Goal: Information Seeking & Learning: Understand process/instructions

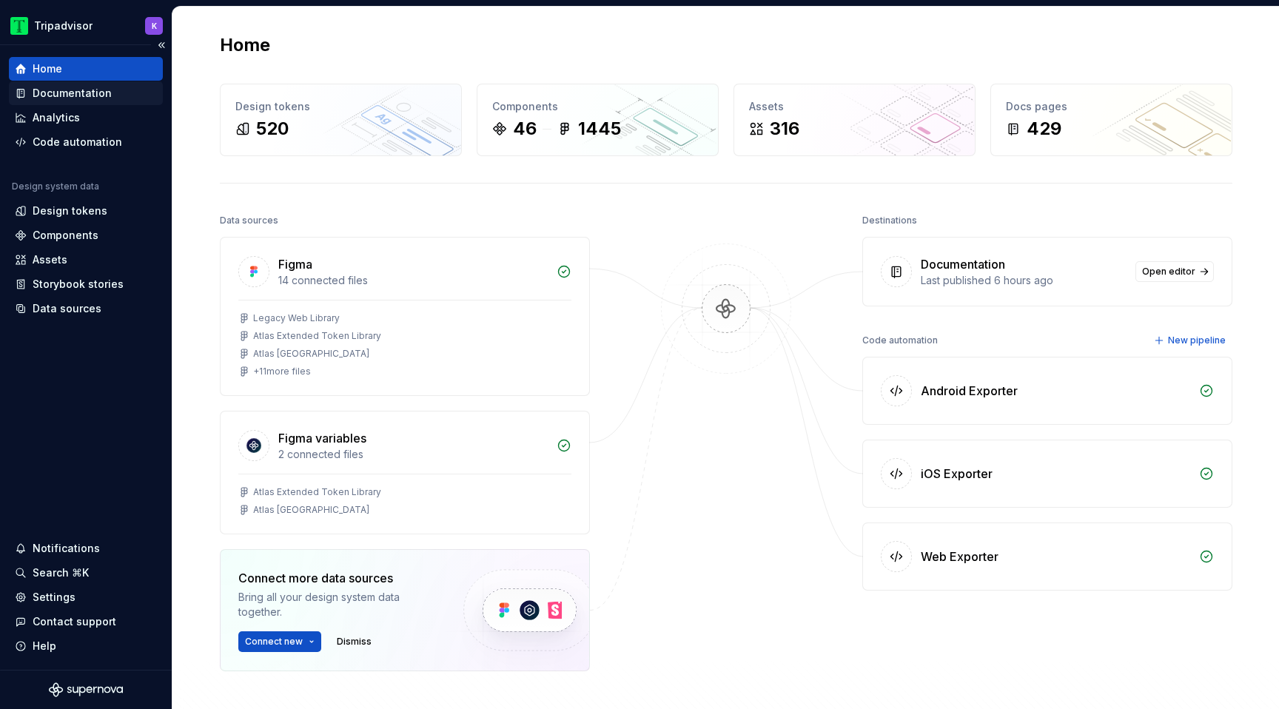
click at [113, 92] on div "Documentation" at bounding box center [86, 93] width 142 height 15
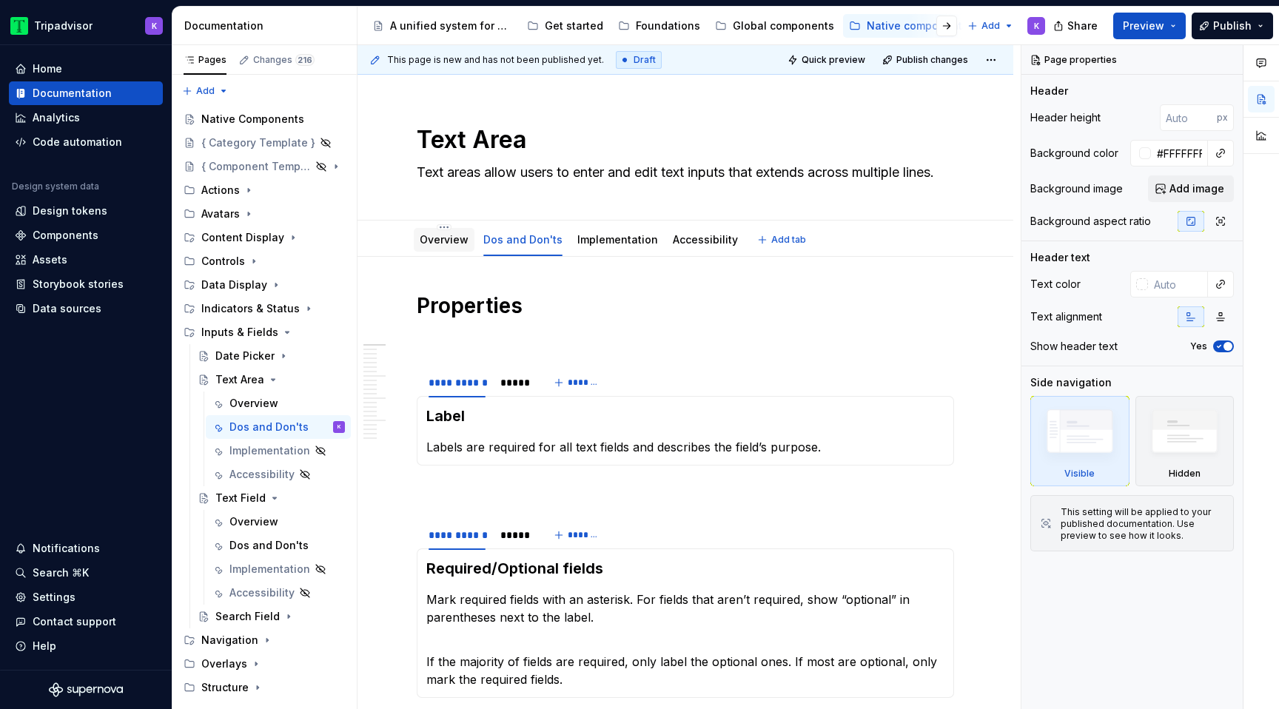
click at [457, 248] on div "Overview" at bounding box center [444, 240] width 49 height 18
click at [261, 541] on div "Dos and Don'ts" at bounding box center [264, 545] width 71 height 15
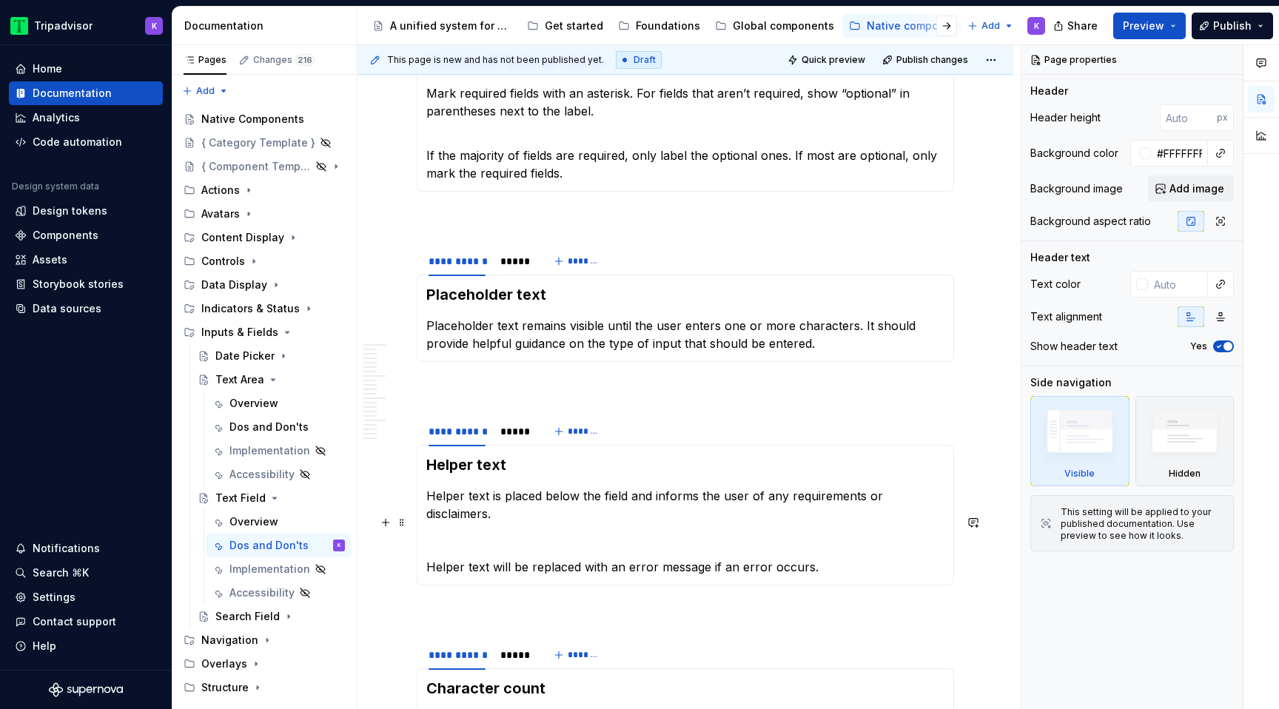
scroll to position [523, 0]
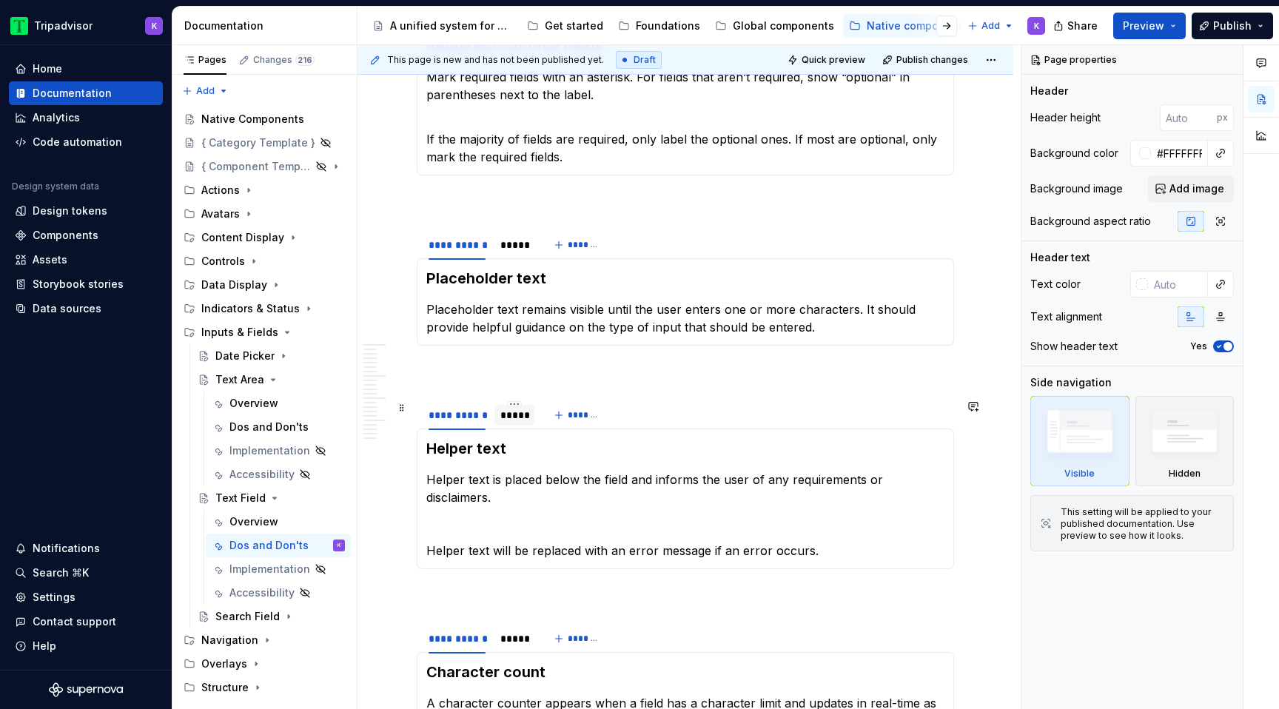
click at [508, 424] on div "*****" at bounding box center [514, 415] width 40 height 21
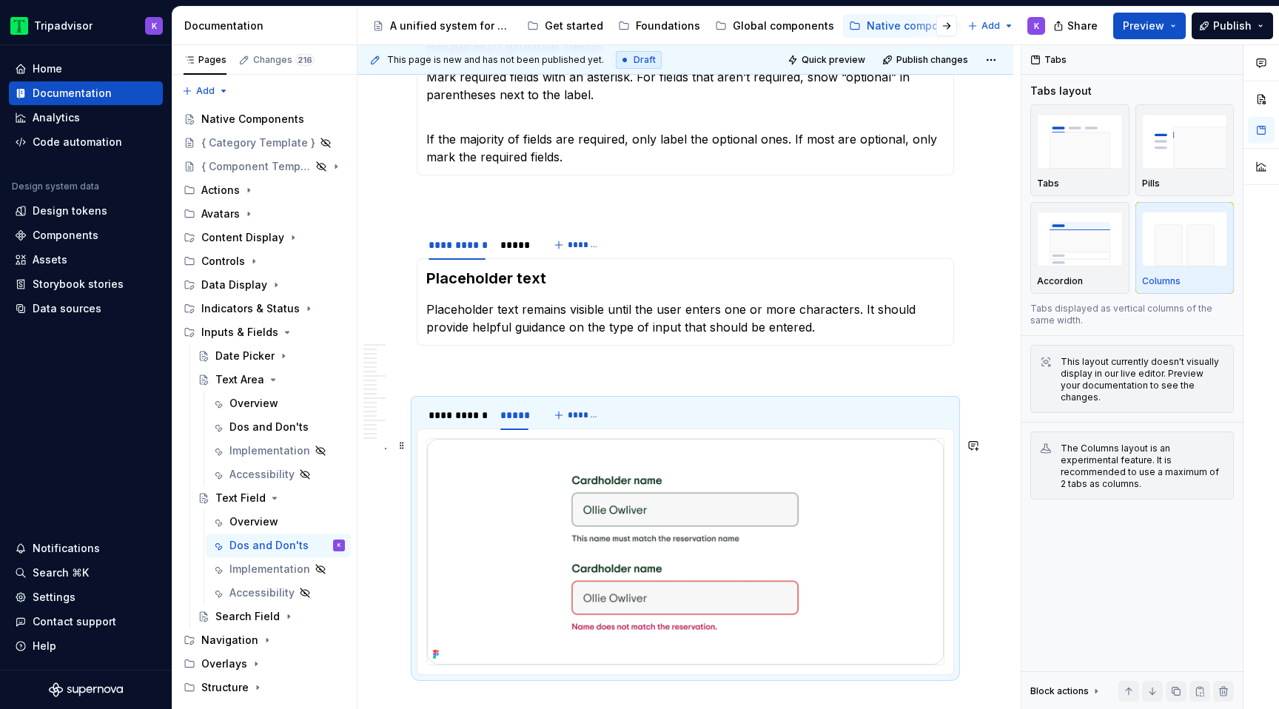
click at [623, 571] on img at bounding box center [685, 552] width 517 height 226
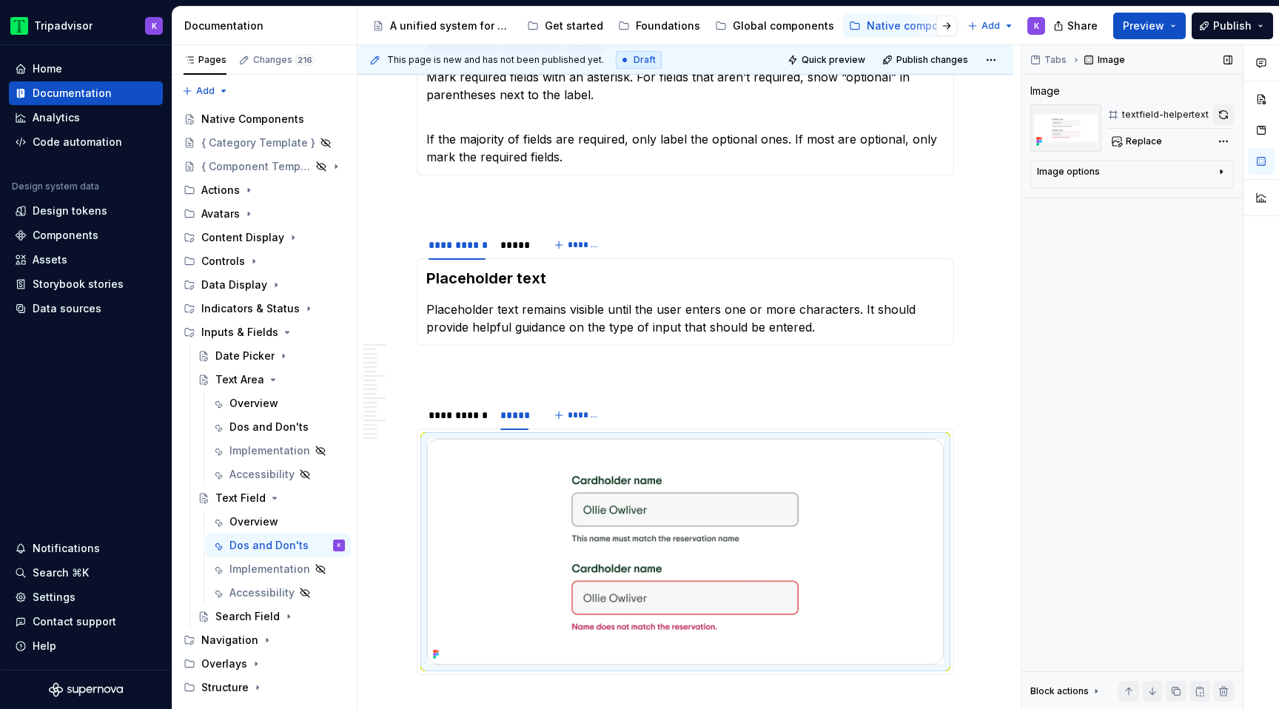
click at [1224, 114] on button "button" at bounding box center [1223, 114] width 21 height 21
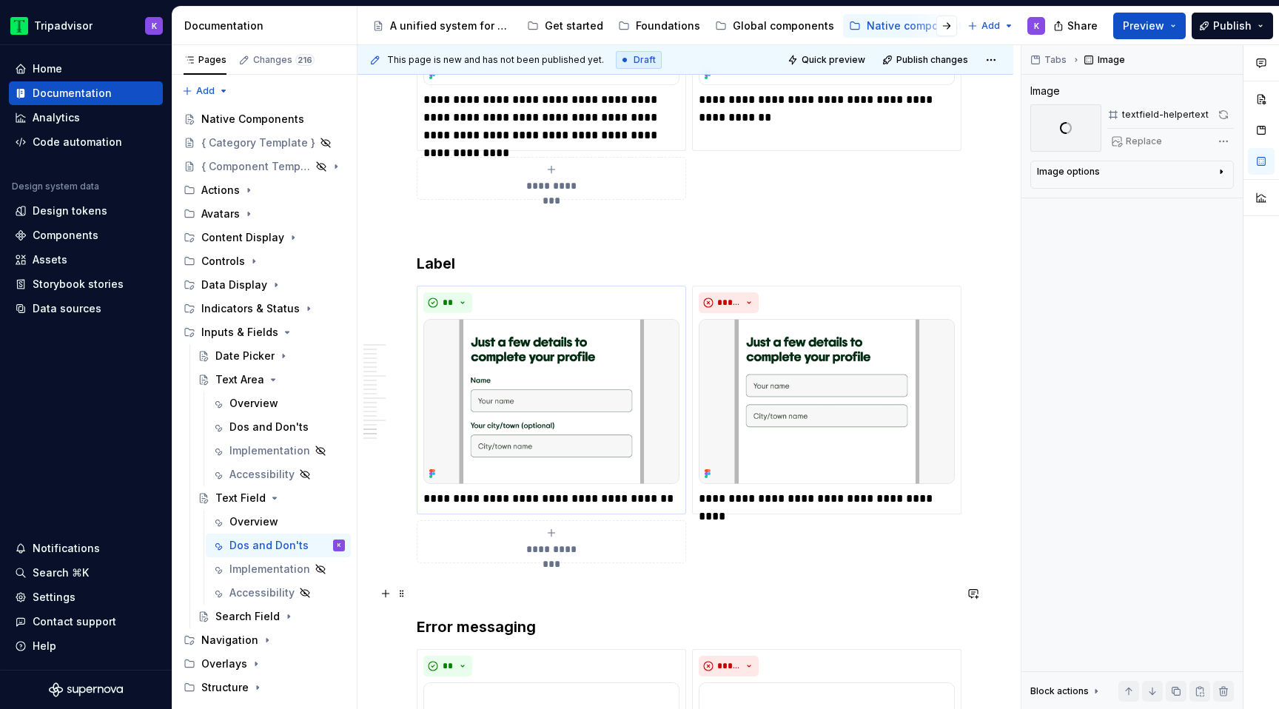
scroll to position [3985, 0]
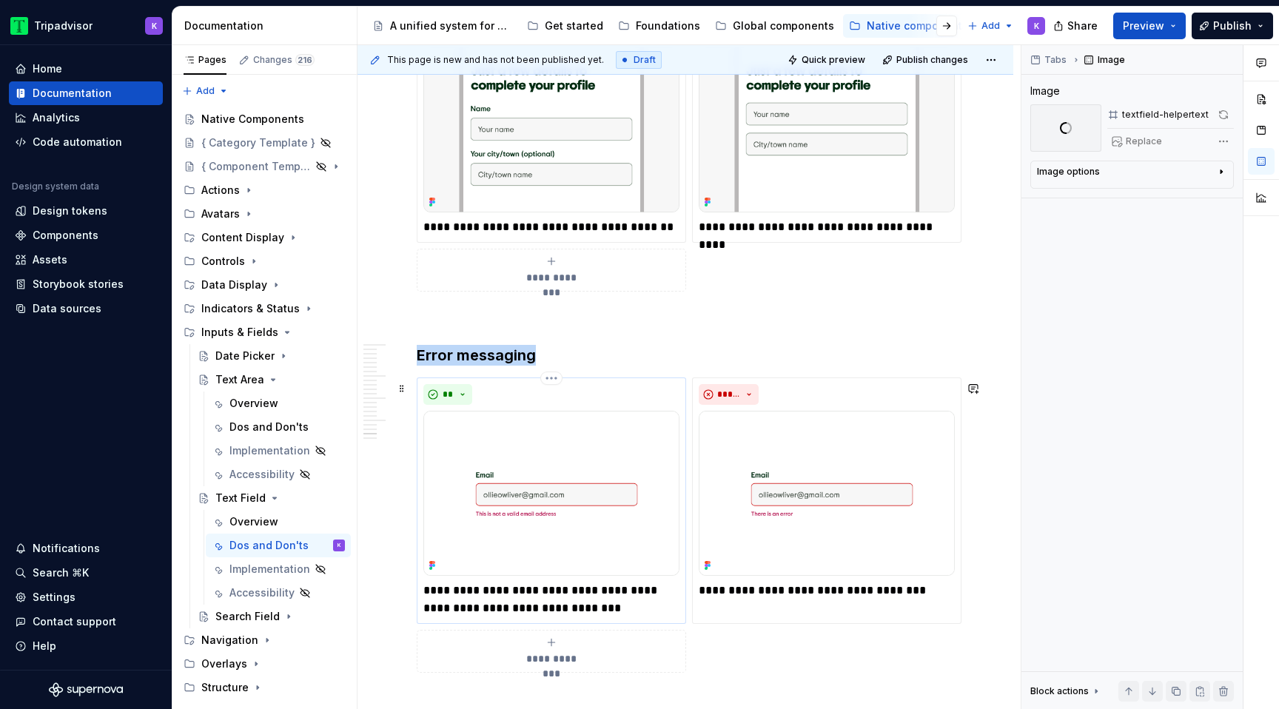
click at [514, 460] on img at bounding box center [551, 493] width 256 height 165
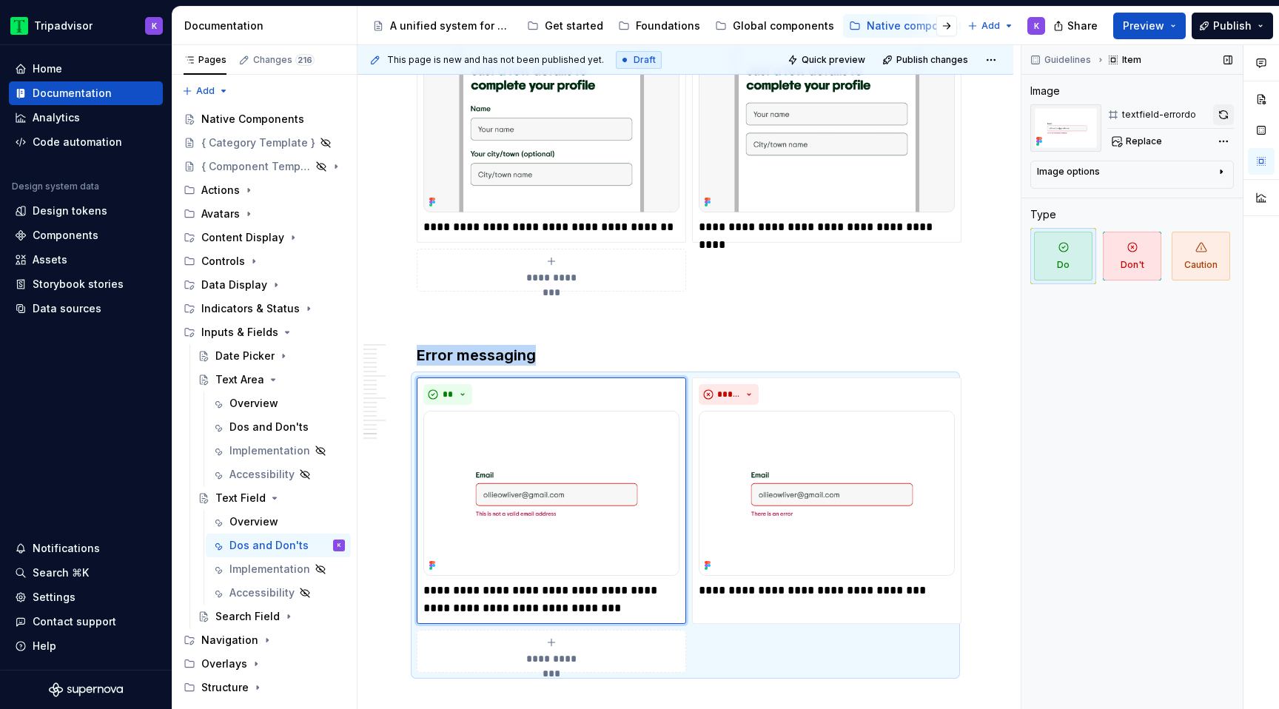
click at [1226, 115] on button "button" at bounding box center [1223, 114] width 21 height 21
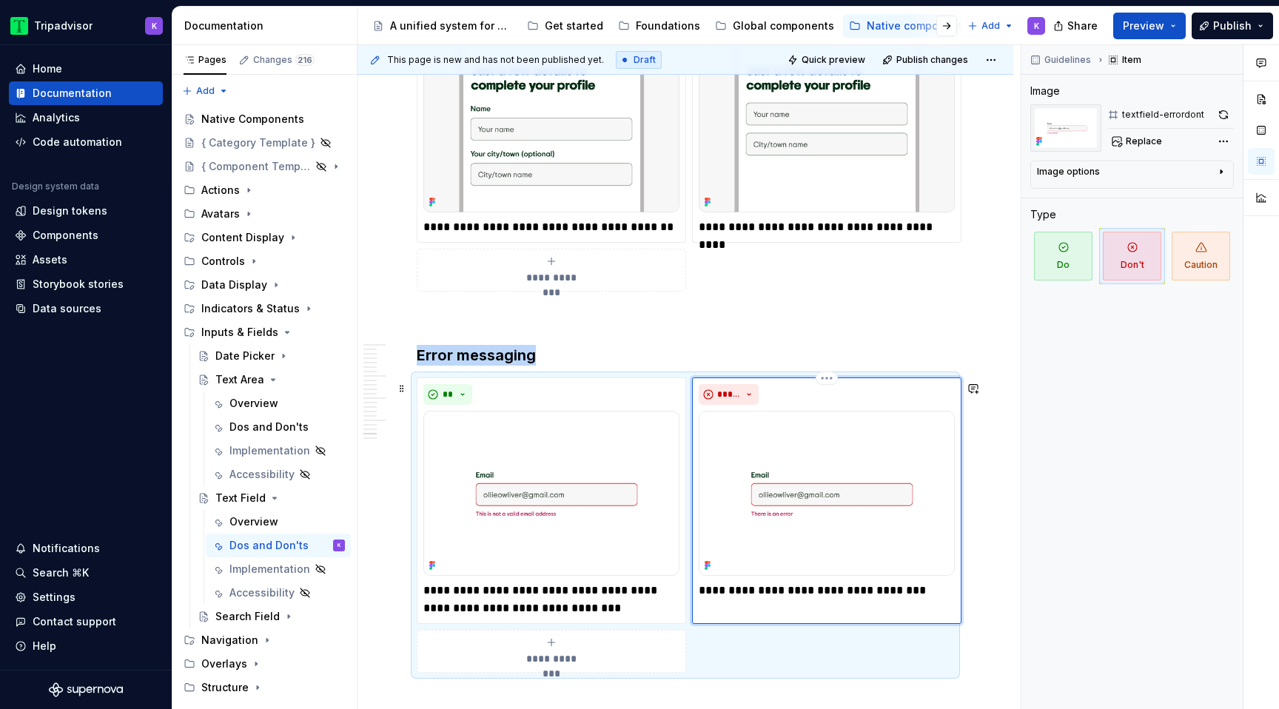
click at [835, 501] on img at bounding box center [827, 493] width 256 height 165
click at [1226, 111] on button "button" at bounding box center [1223, 114] width 21 height 21
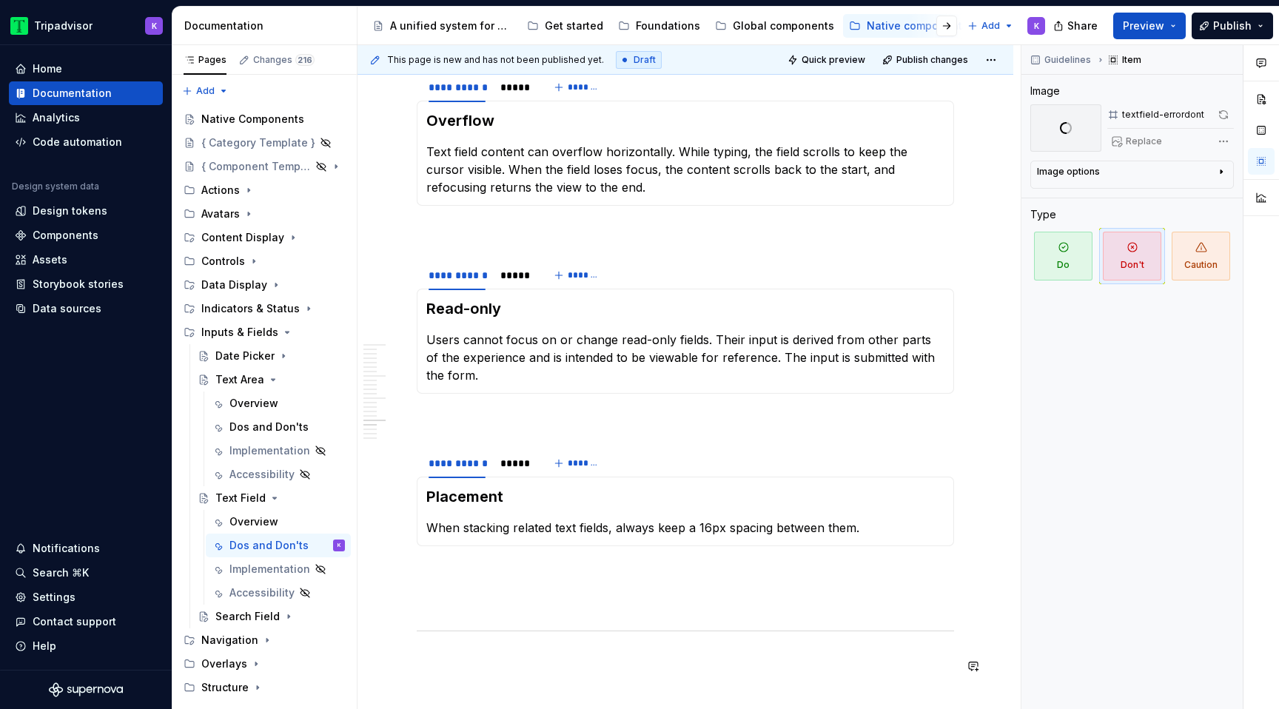
scroll to position [2764, 0]
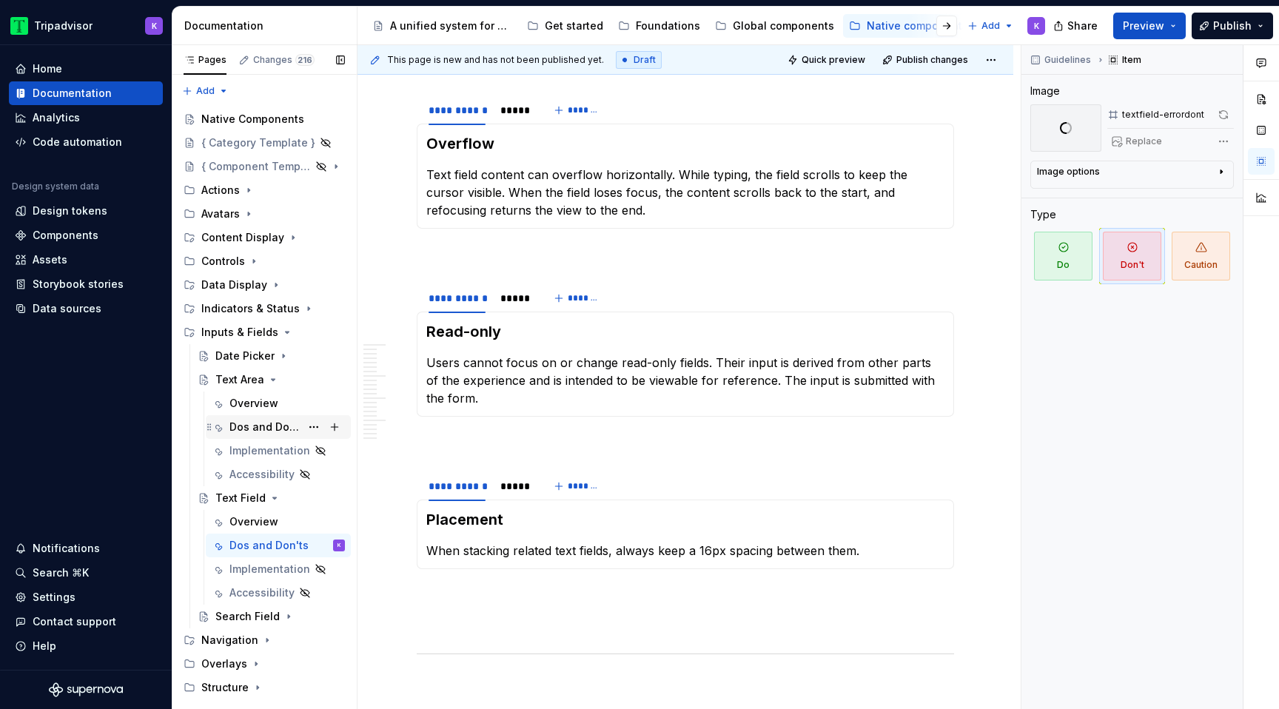
click at [267, 427] on div "Dos and Don'ts" at bounding box center [264, 427] width 71 height 15
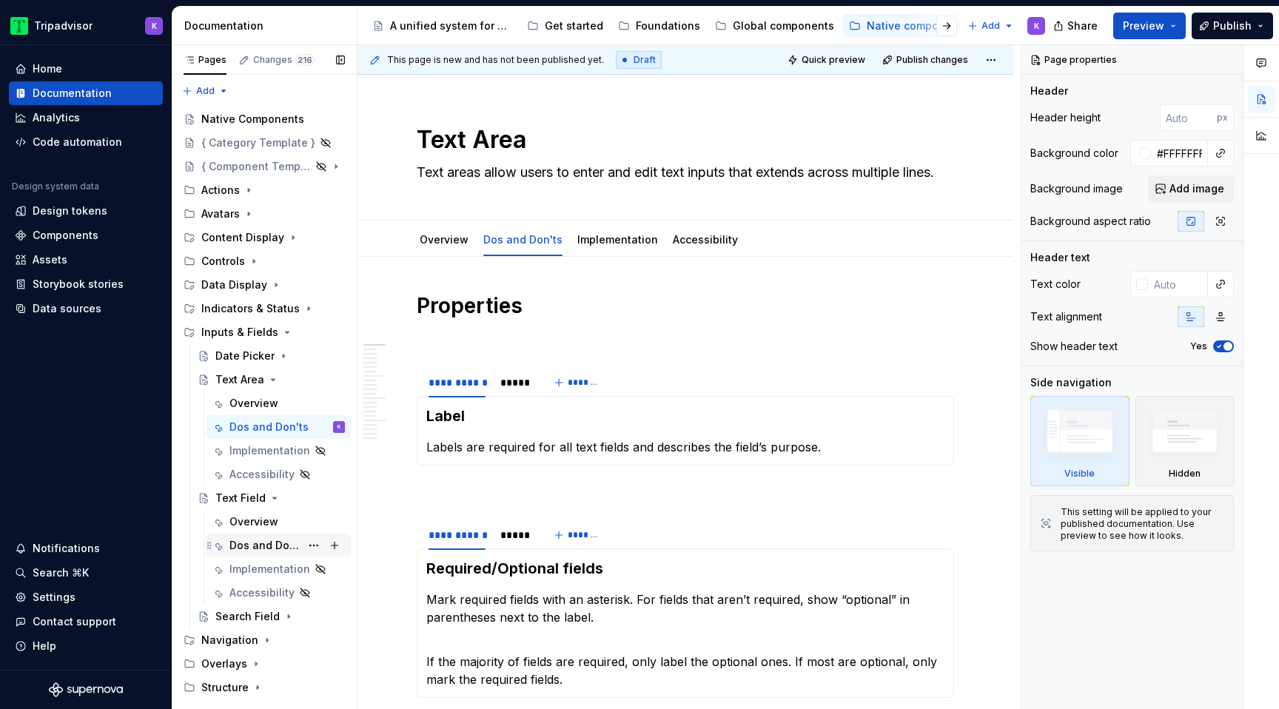
click at [250, 543] on div "Dos and Don'ts" at bounding box center [264, 545] width 71 height 15
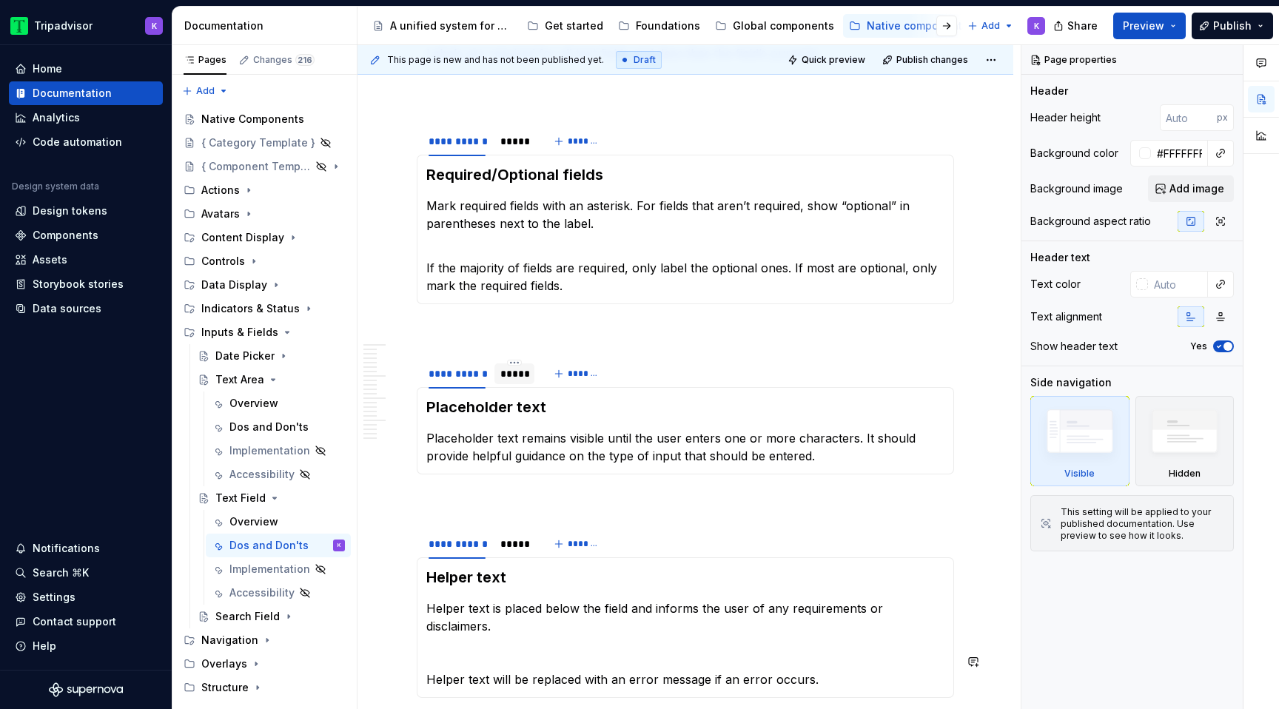
scroll to position [558, 0]
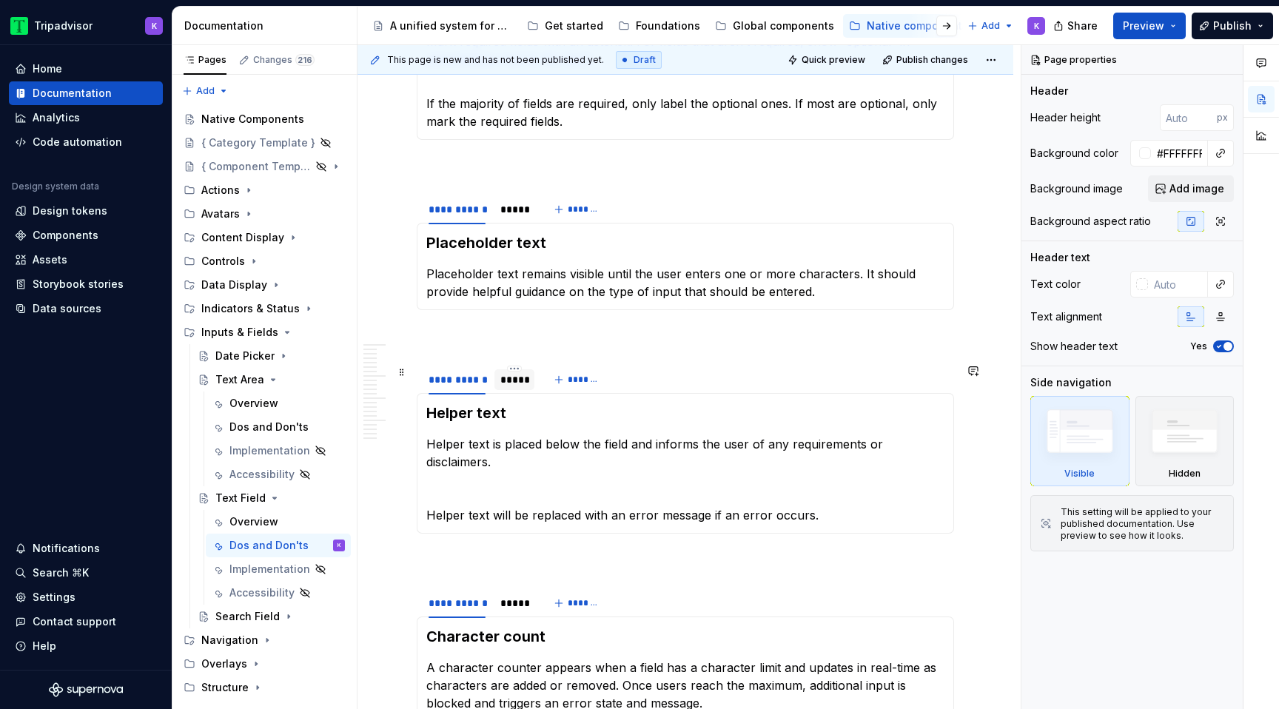
click at [510, 373] on div "*****" at bounding box center [514, 379] width 28 height 15
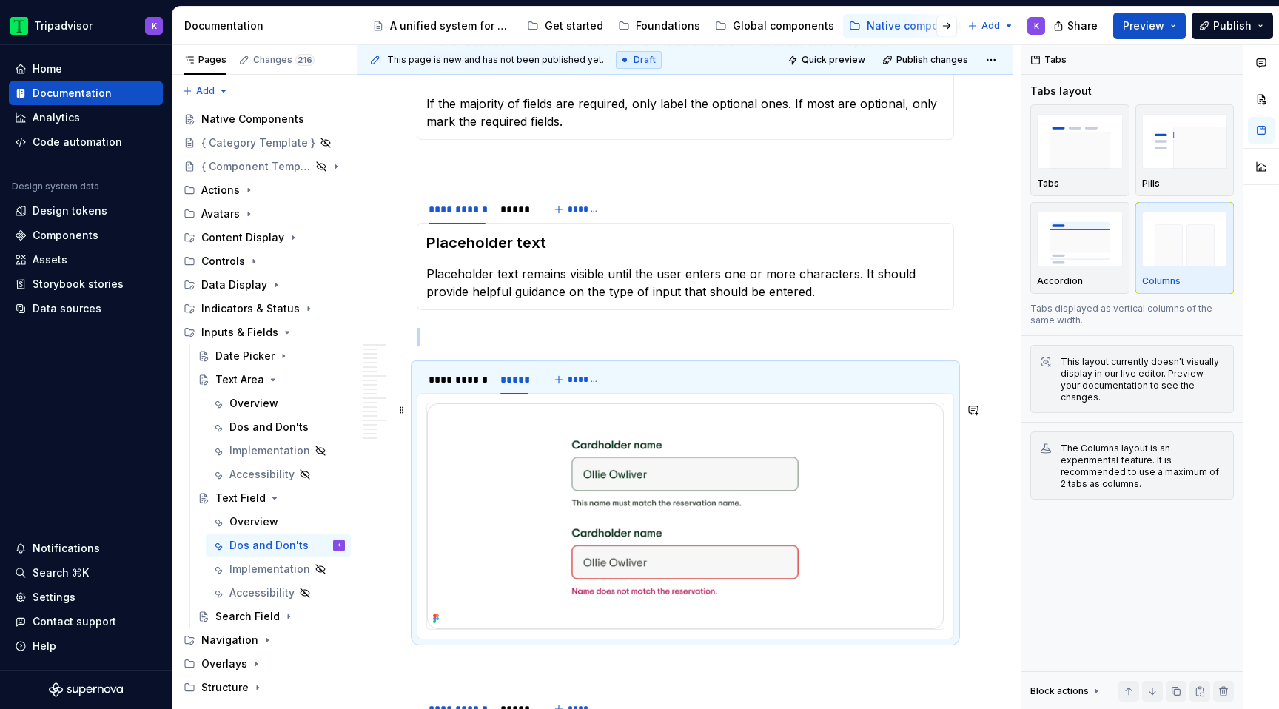
click at [582, 495] on img at bounding box center [685, 516] width 517 height 226
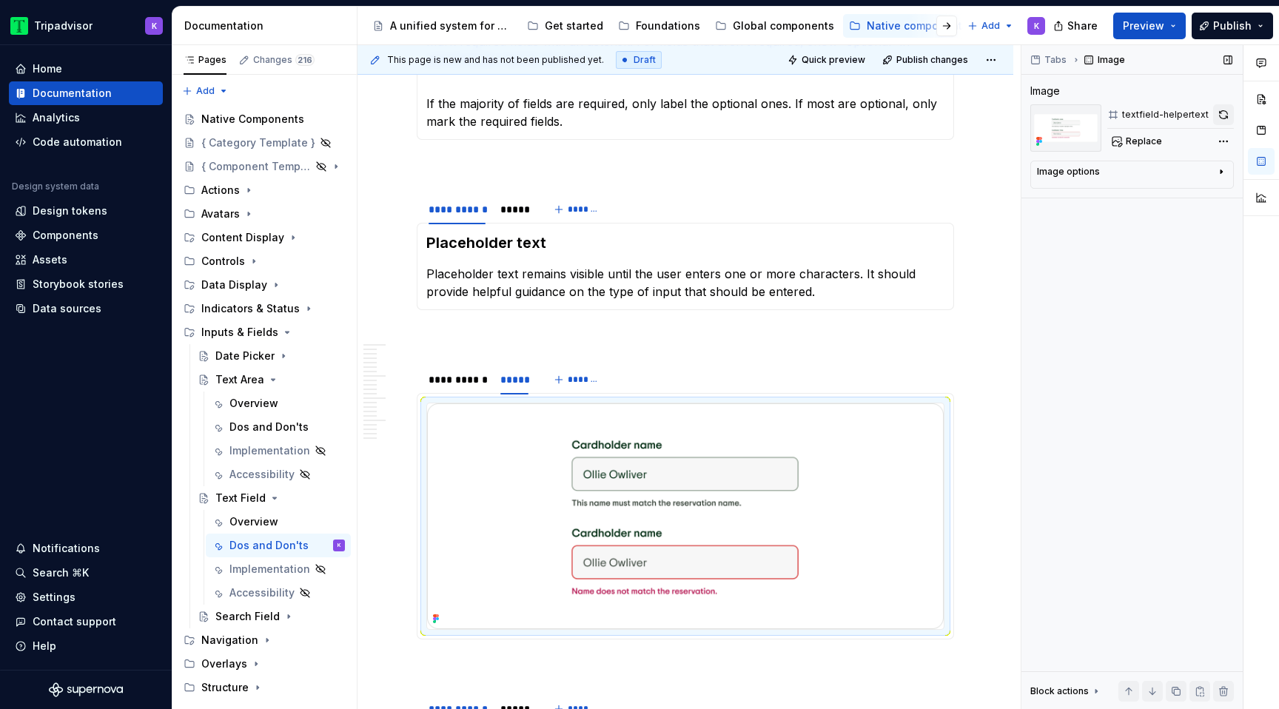
click at [1227, 115] on button "button" at bounding box center [1223, 114] width 21 height 21
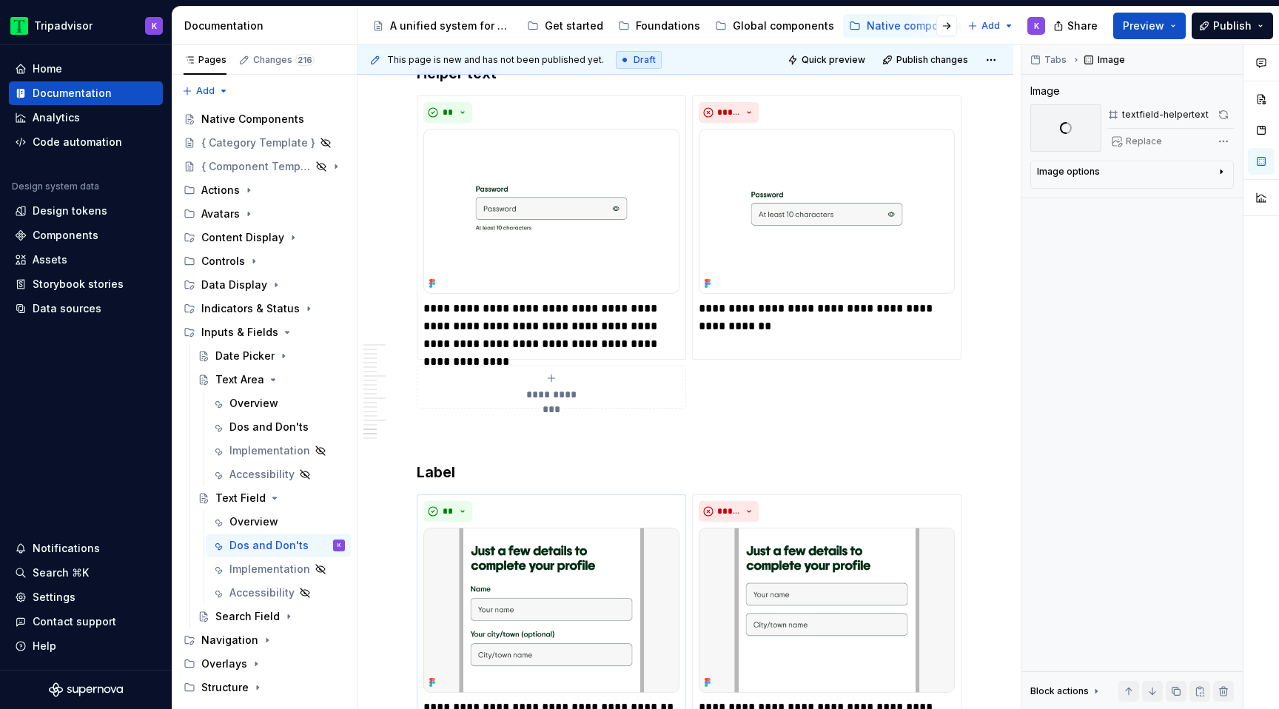
scroll to position [3983, 0]
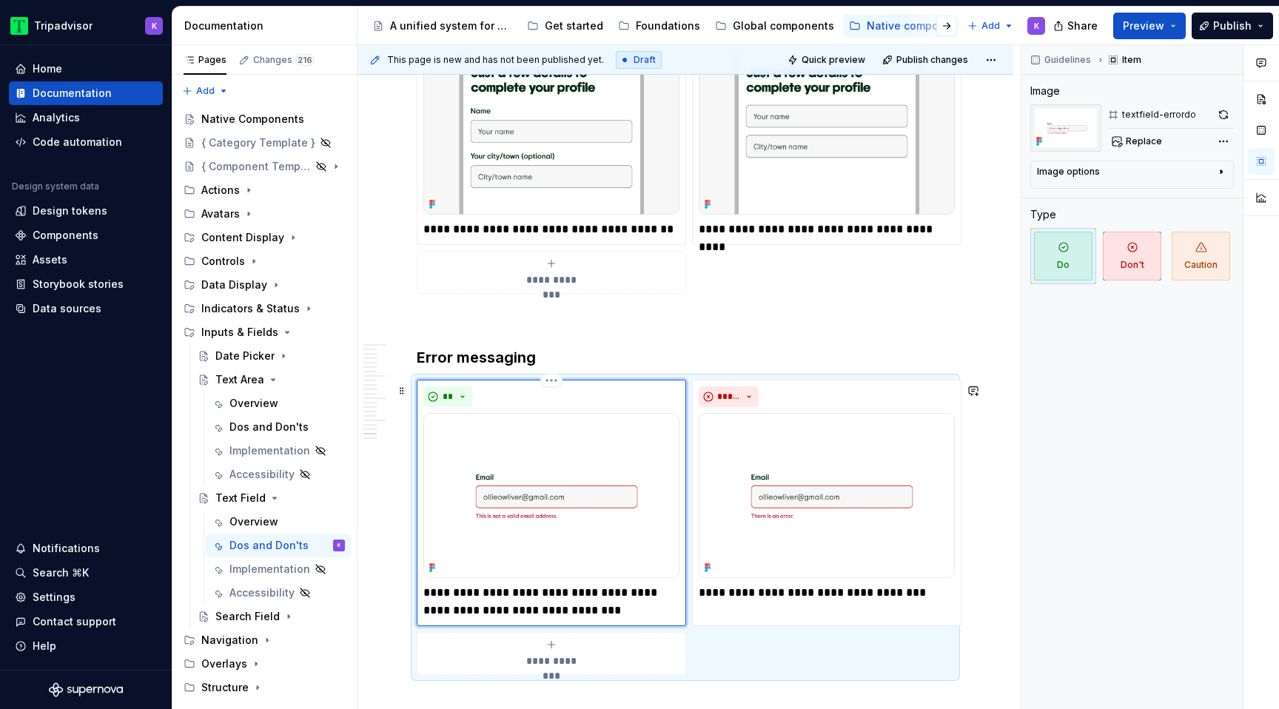
click at [562, 498] on img at bounding box center [551, 495] width 256 height 165
click at [1217, 118] on button "button" at bounding box center [1223, 114] width 21 height 21
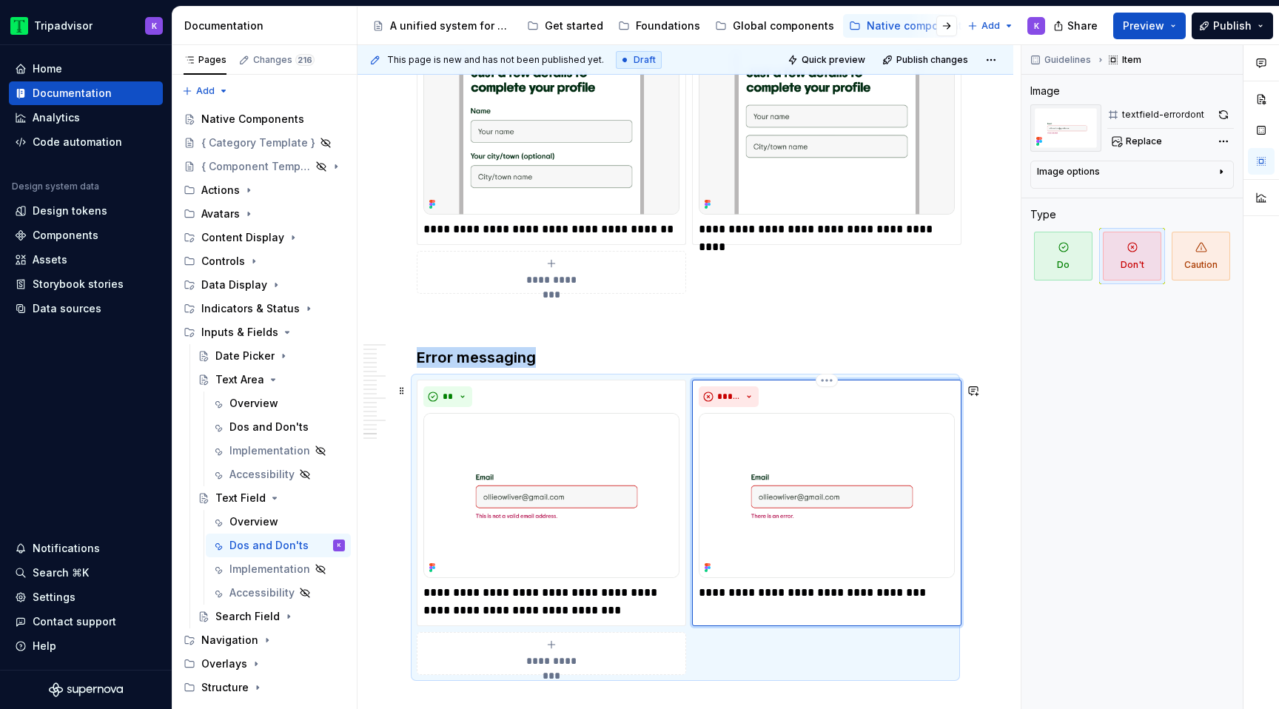
click at [815, 565] on img at bounding box center [827, 495] width 256 height 165
click at [1217, 118] on button "button" at bounding box center [1223, 114] width 21 height 21
click at [289, 427] on div "Dos and Don'ts" at bounding box center [264, 427] width 71 height 15
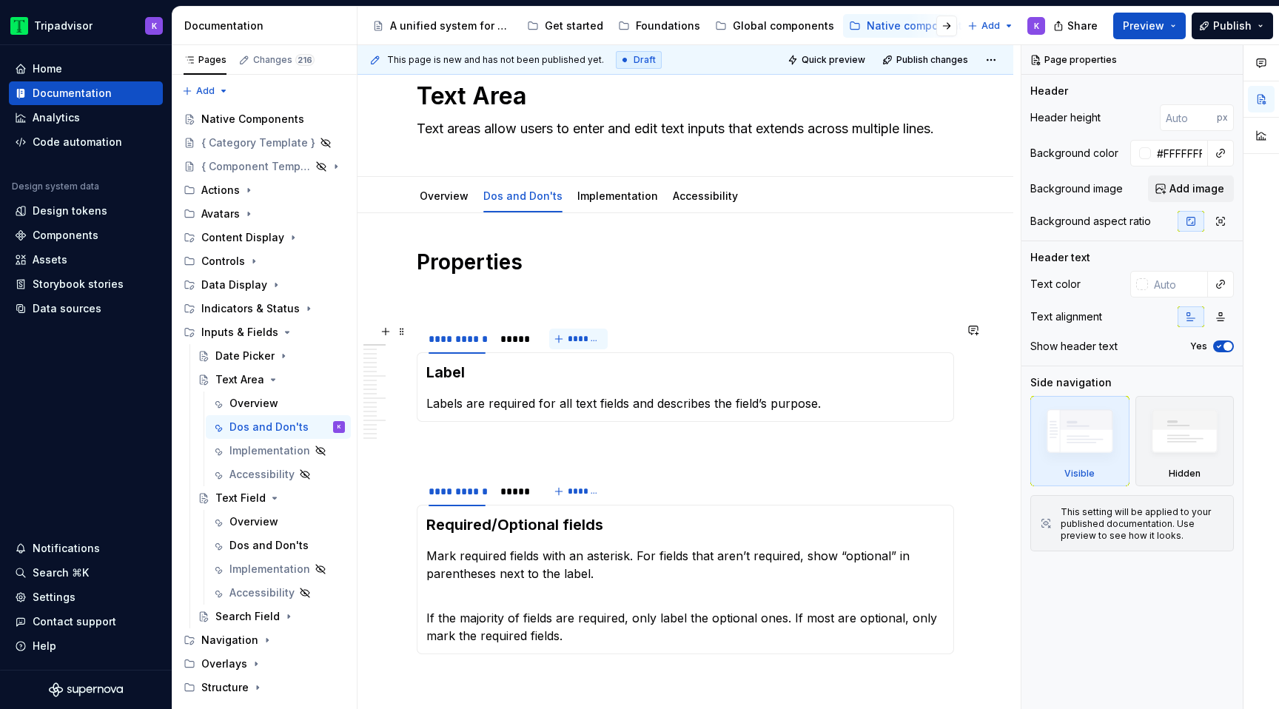
scroll to position [46, 0]
click at [523, 341] on div "*****" at bounding box center [514, 336] width 28 height 15
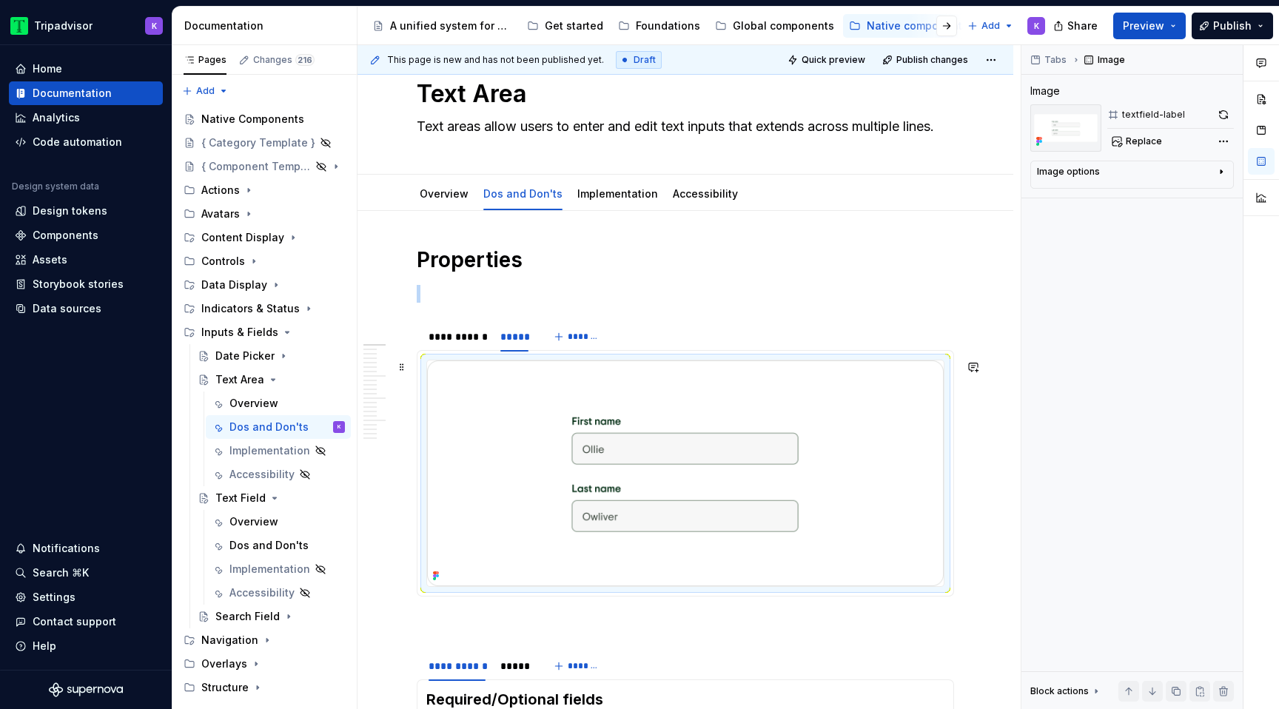
click at [649, 446] on img at bounding box center [685, 473] width 517 height 226
click at [1140, 145] on span "Replace" at bounding box center [1144, 141] width 36 height 12
type textarea "*"
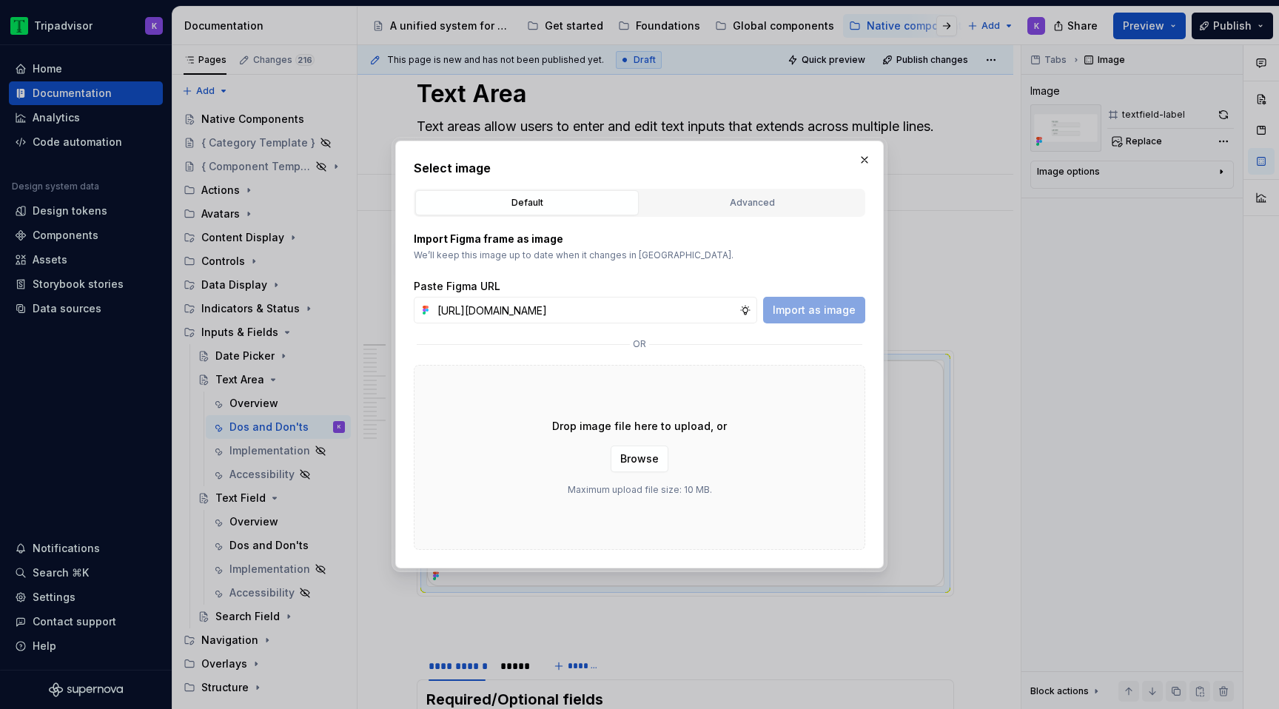
scroll to position [0, 391]
type input "[URL][DOMAIN_NAME]"
click at [802, 312] on span "Import as image" at bounding box center [814, 310] width 83 height 15
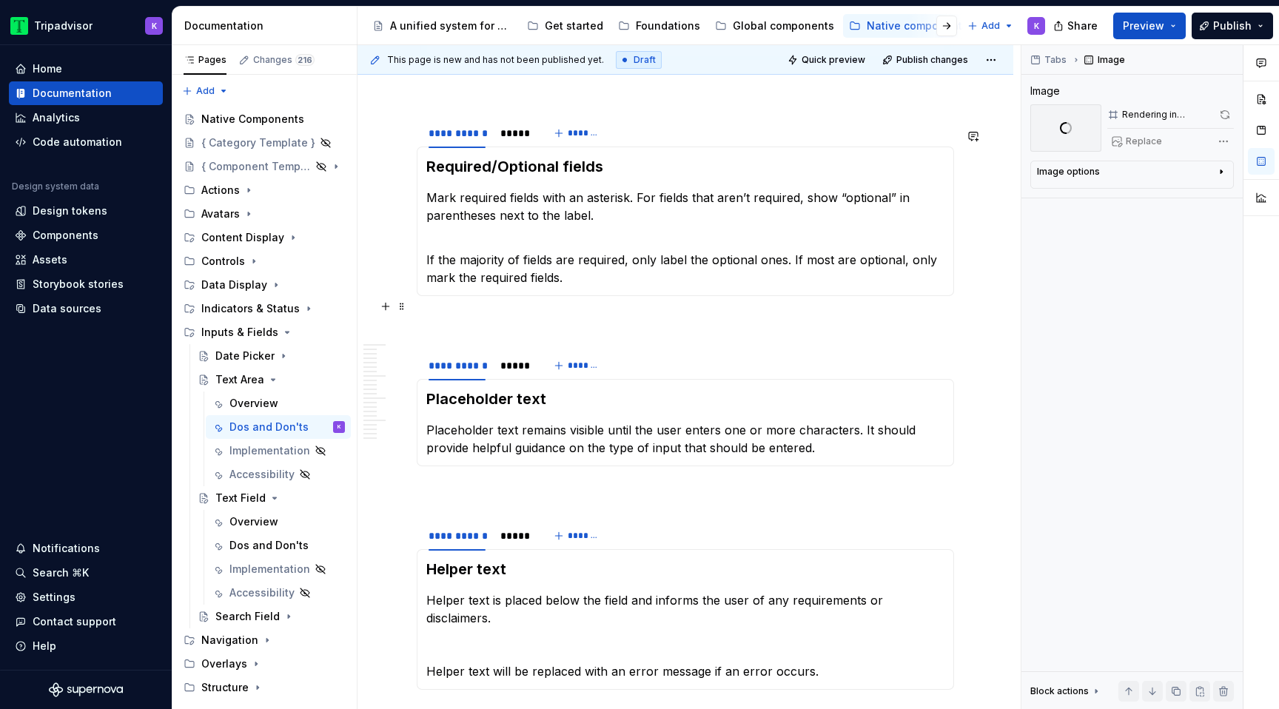
scroll to position [360, 0]
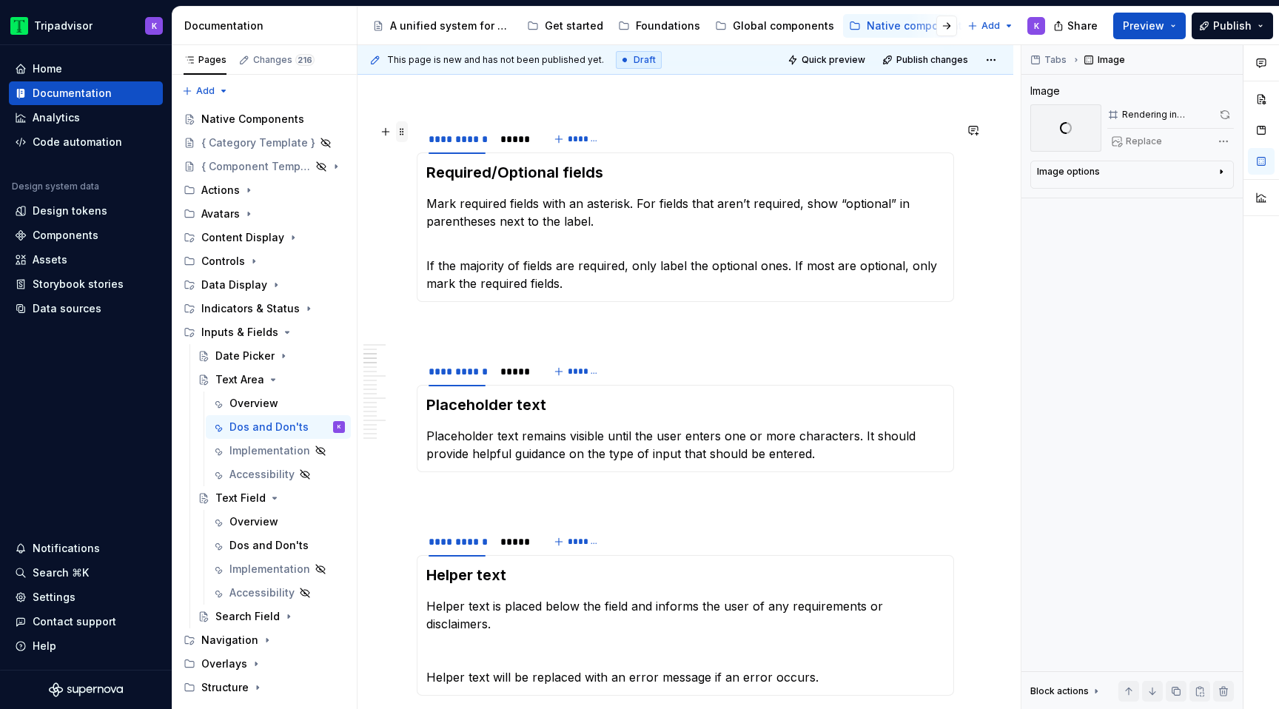
click at [403, 133] on span at bounding box center [402, 131] width 12 height 21
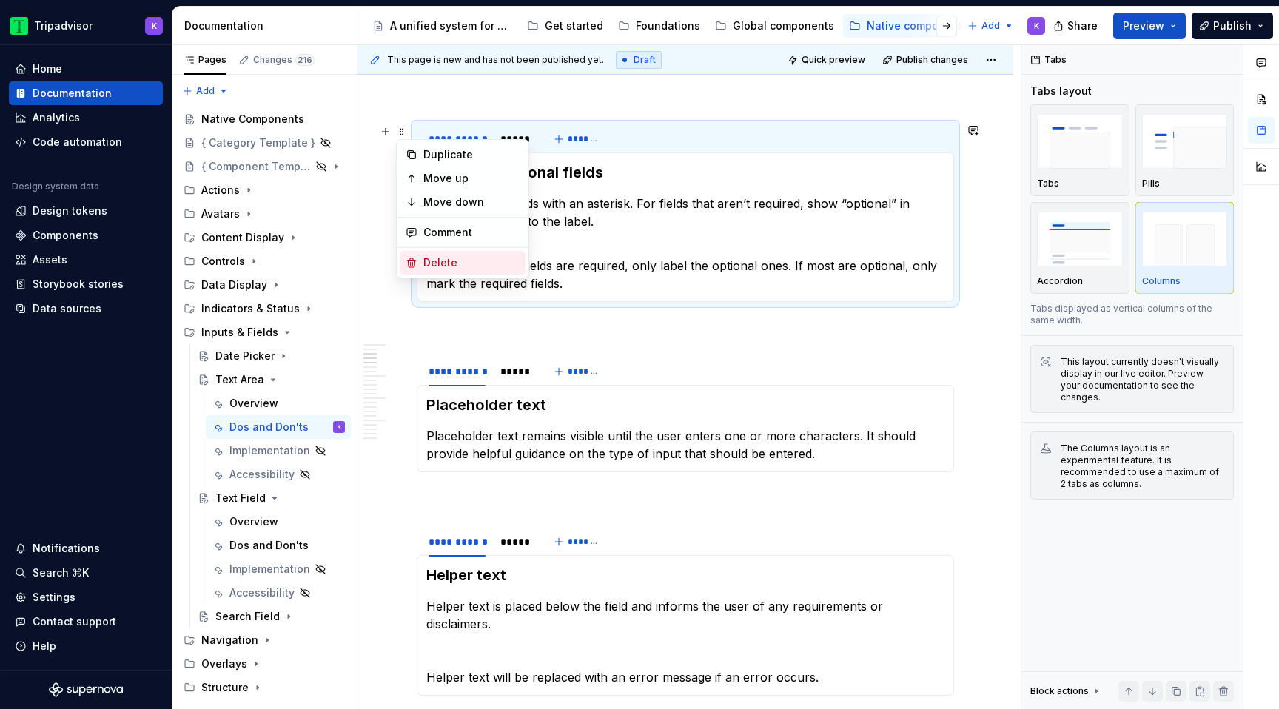
click at [474, 264] on div "Delete" at bounding box center [471, 262] width 96 height 15
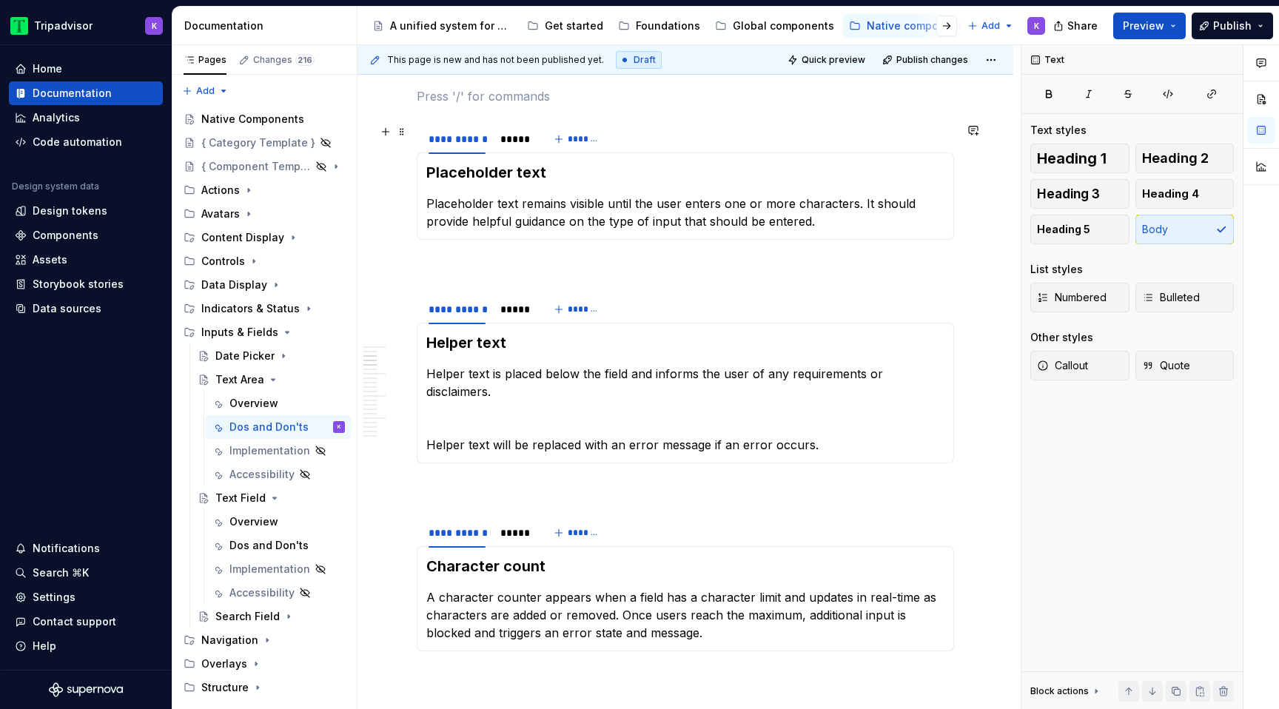
scroll to position [268, 0]
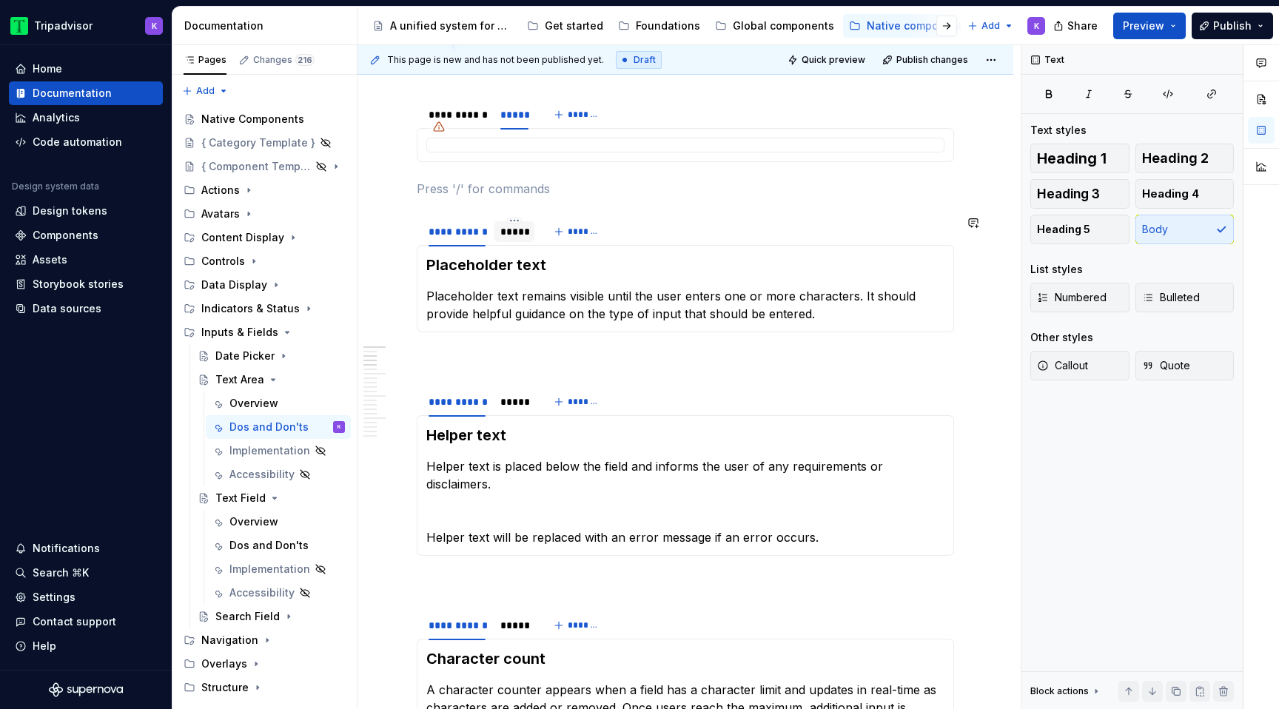
click at [512, 243] on div at bounding box center [514, 243] width 40 height 1
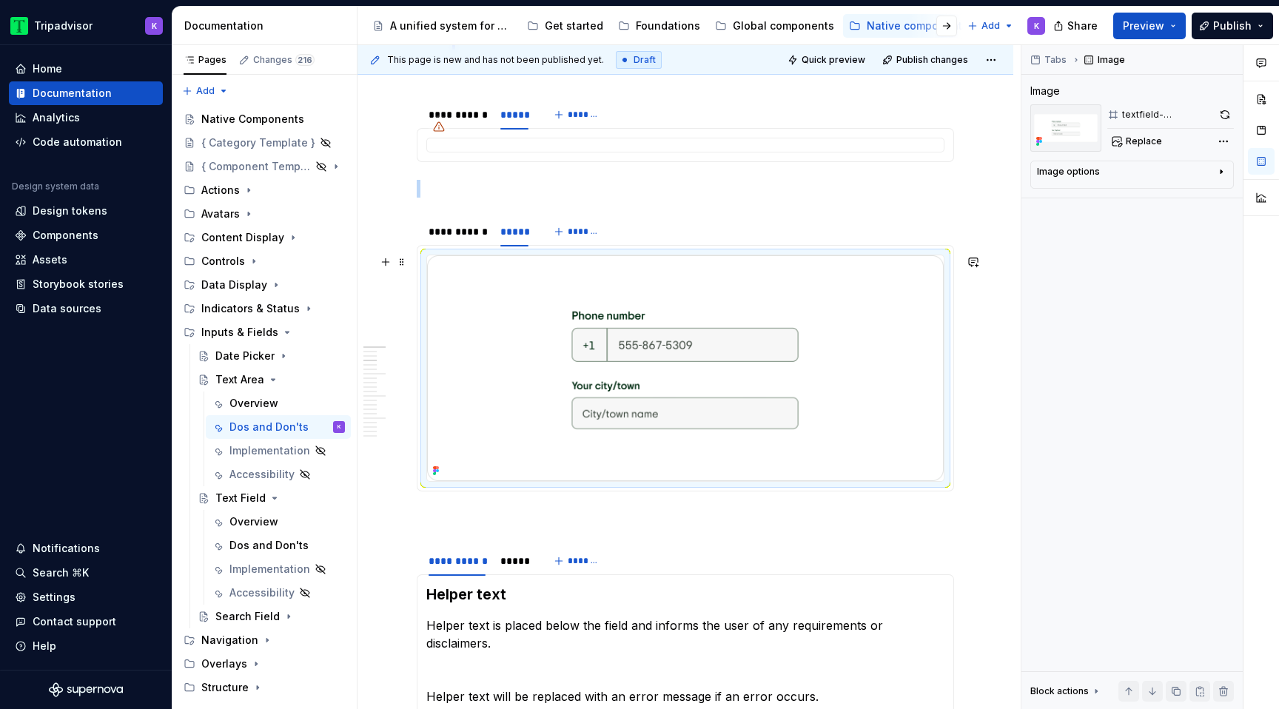
click at [568, 335] on img at bounding box center [685, 368] width 517 height 226
click at [1140, 139] on span "Replace" at bounding box center [1144, 141] width 36 height 12
type textarea "*"
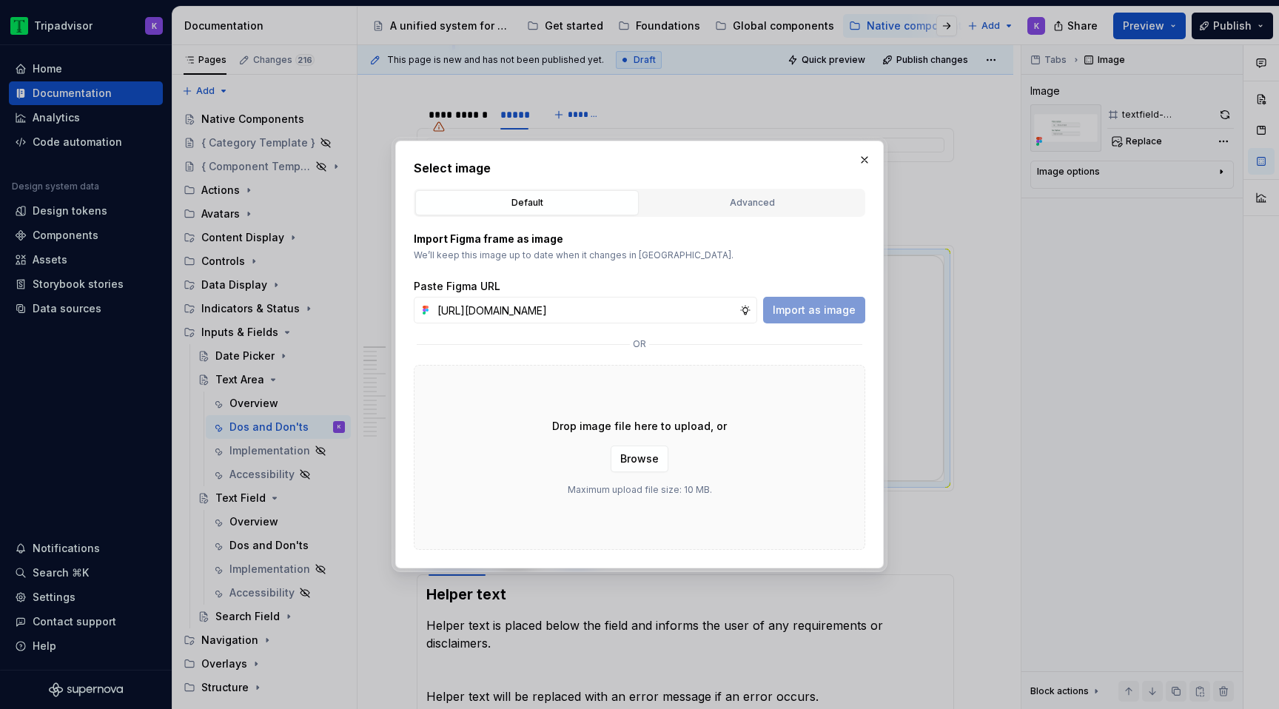
scroll to position [0, 391]
type input "[URL][DOMAIN_NAME]"
click at [814, 309] on span "Import as image" at bounding box center [814, 310] width 83 height 15
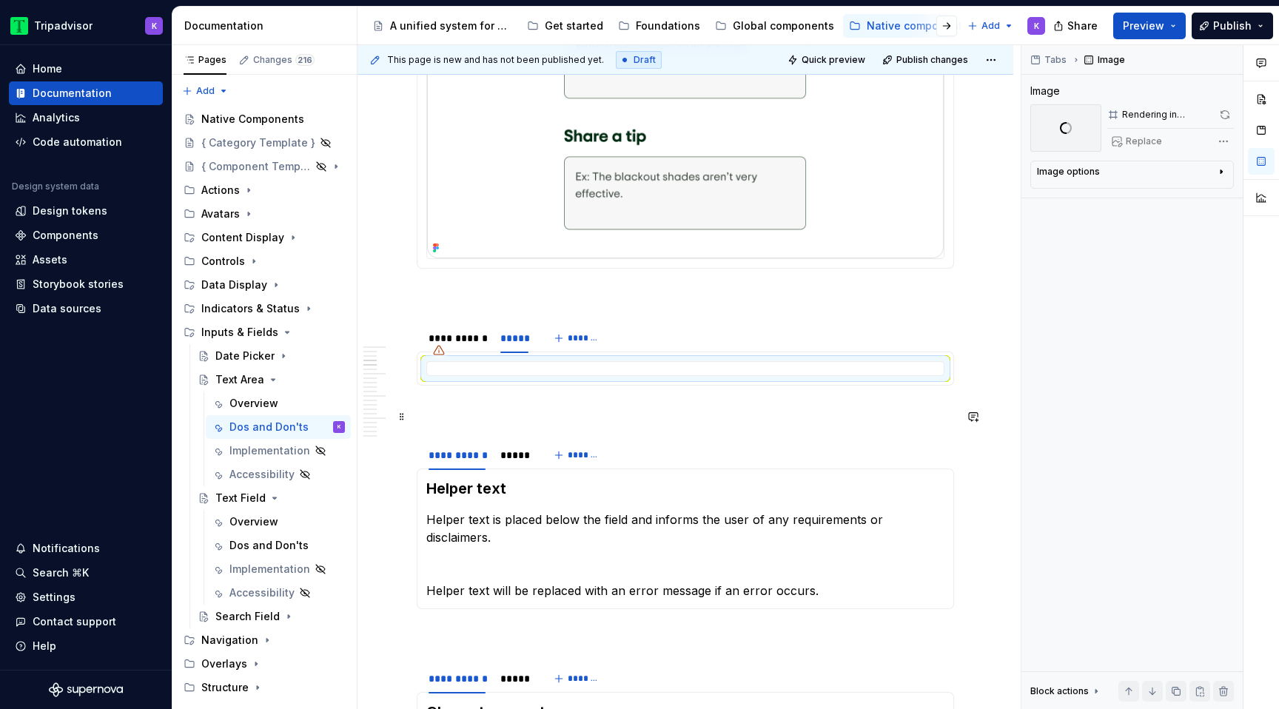
scroll to position [451, 0]
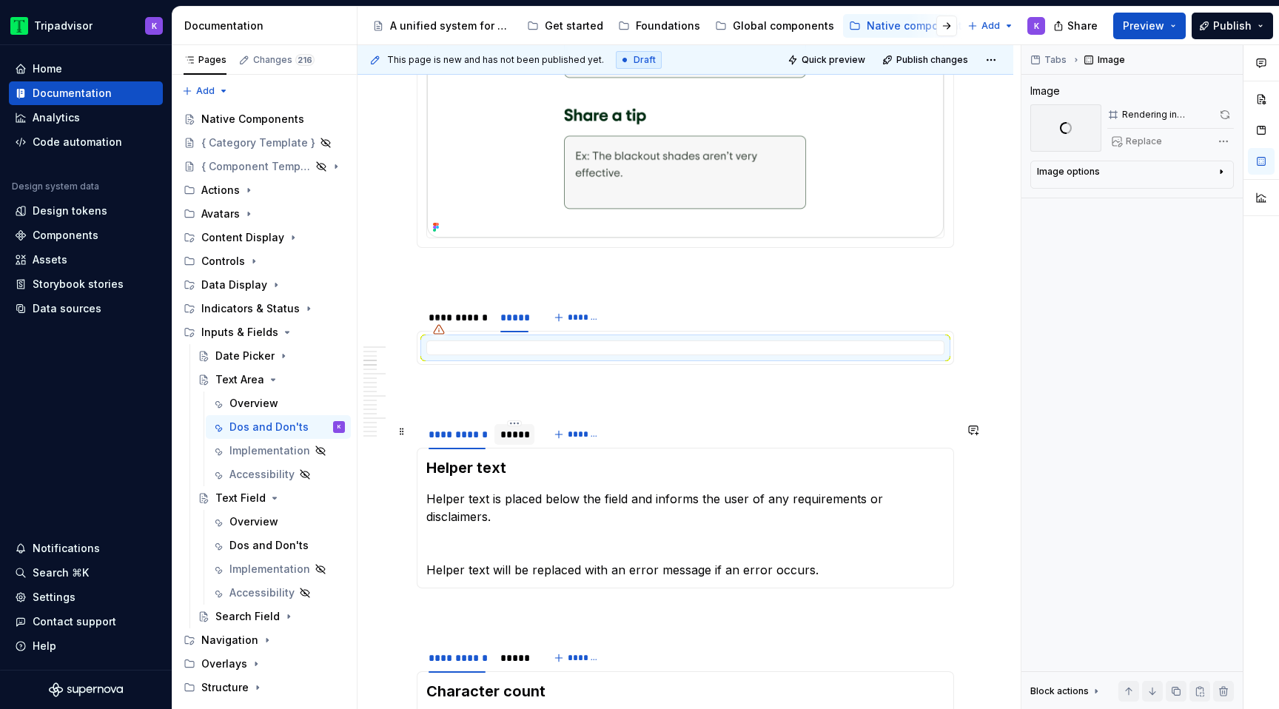
click at [507, 442] on div "*****" at bounding box center [514, 434] width 28 height 15
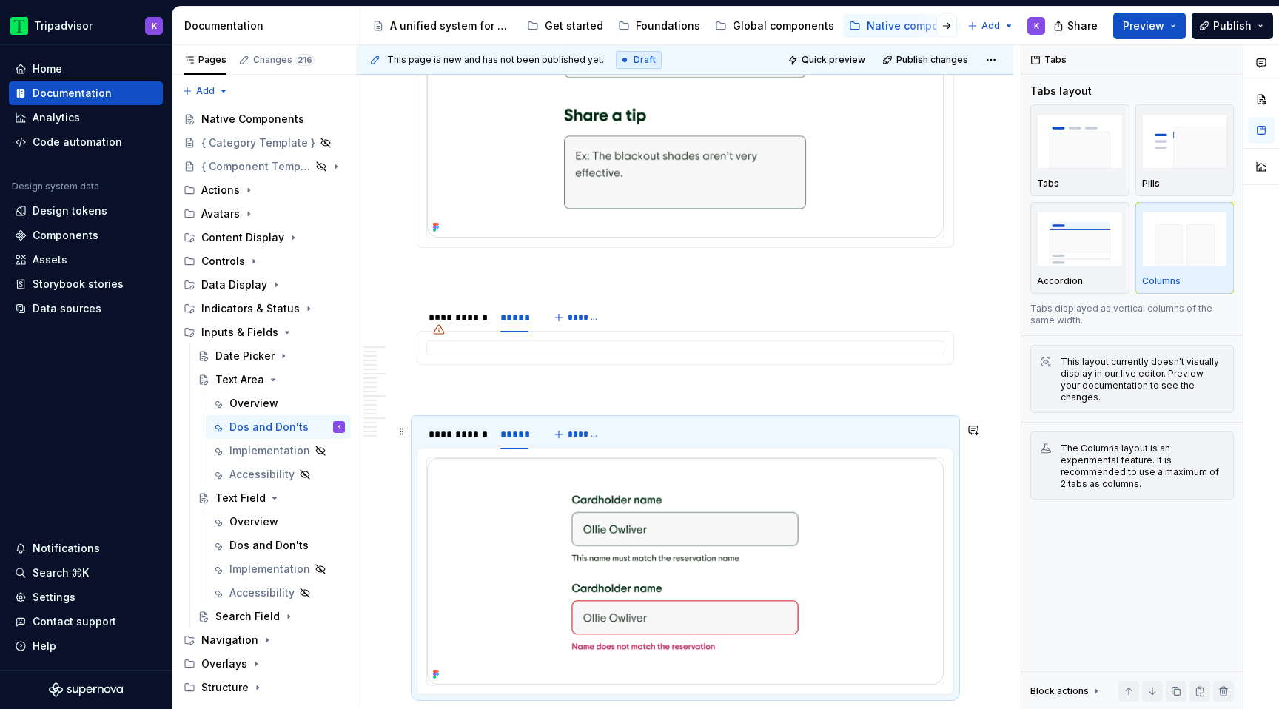
click at [563, 552] on img at bounding box center [685, 571] width 517 height 226
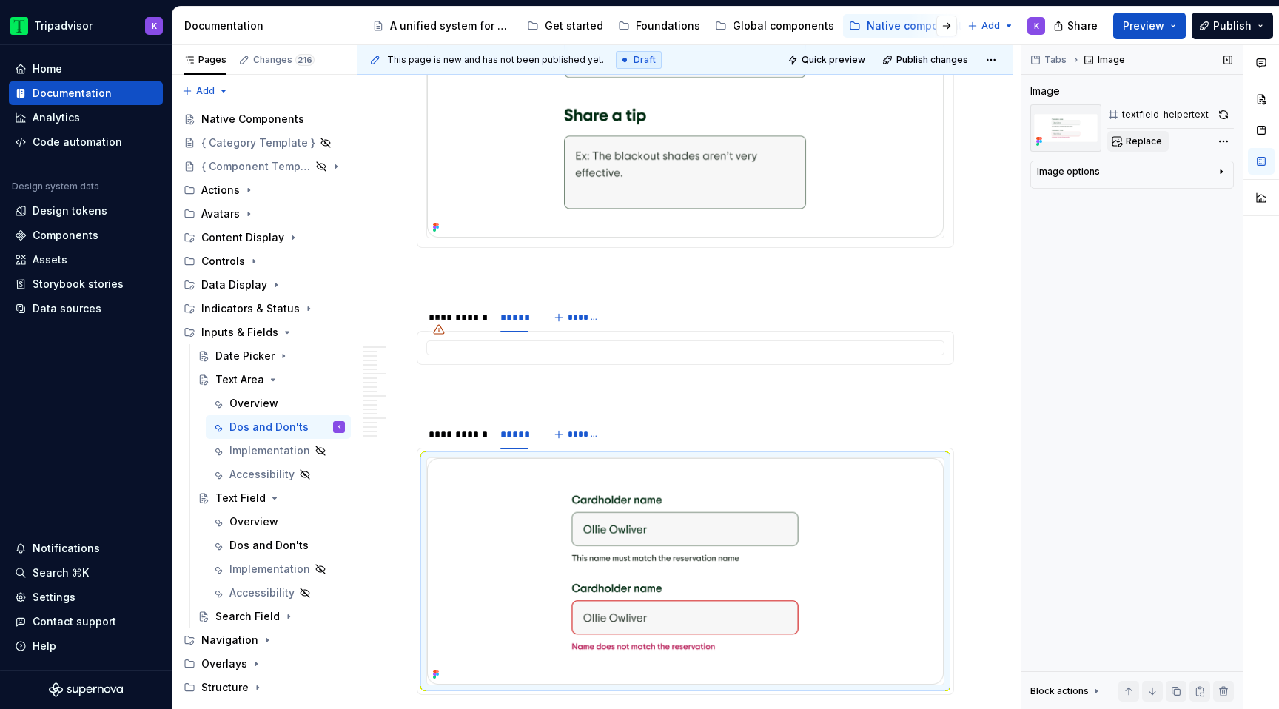
click at [1140, 141] on span "Replace" at bounding box center [1144, 141] width 36 height 12
type textarea "*"
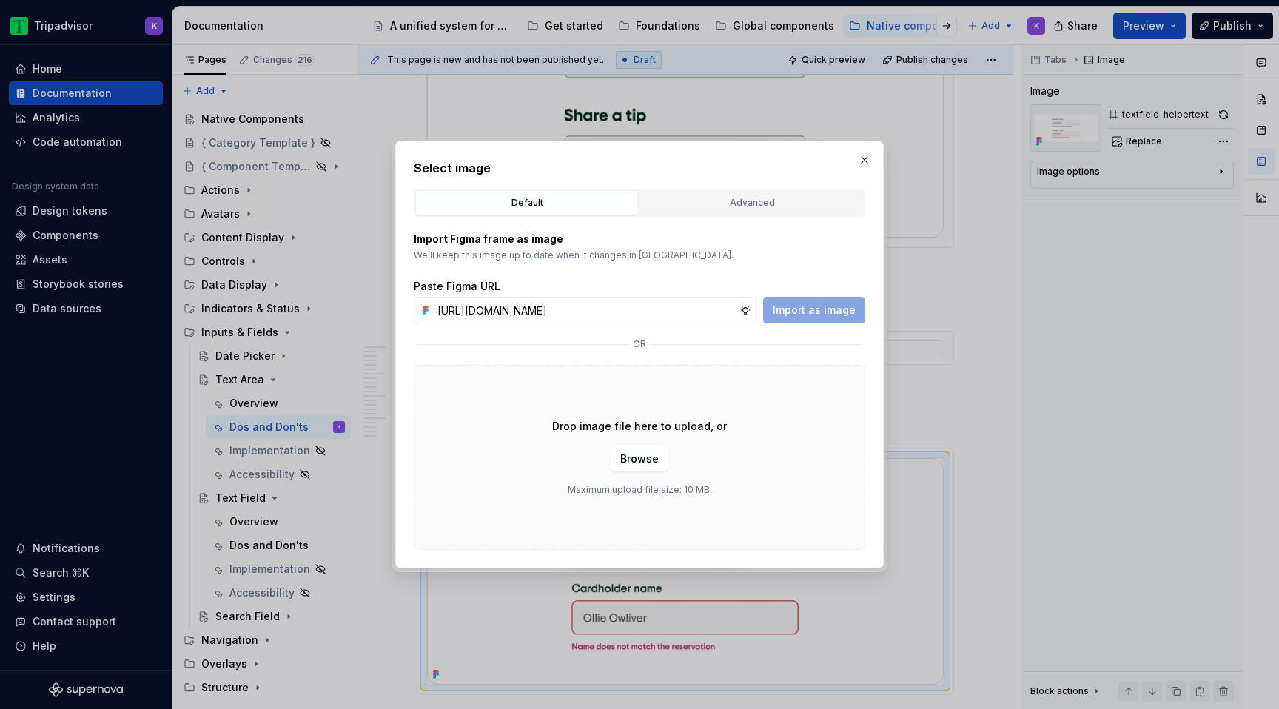
scroll to position [0, 390]
type input "[URL][DOMAIN_NAME]"
click at [849, 309] on span "Import as image" at bounding box center [814, 310] width 83 height 15
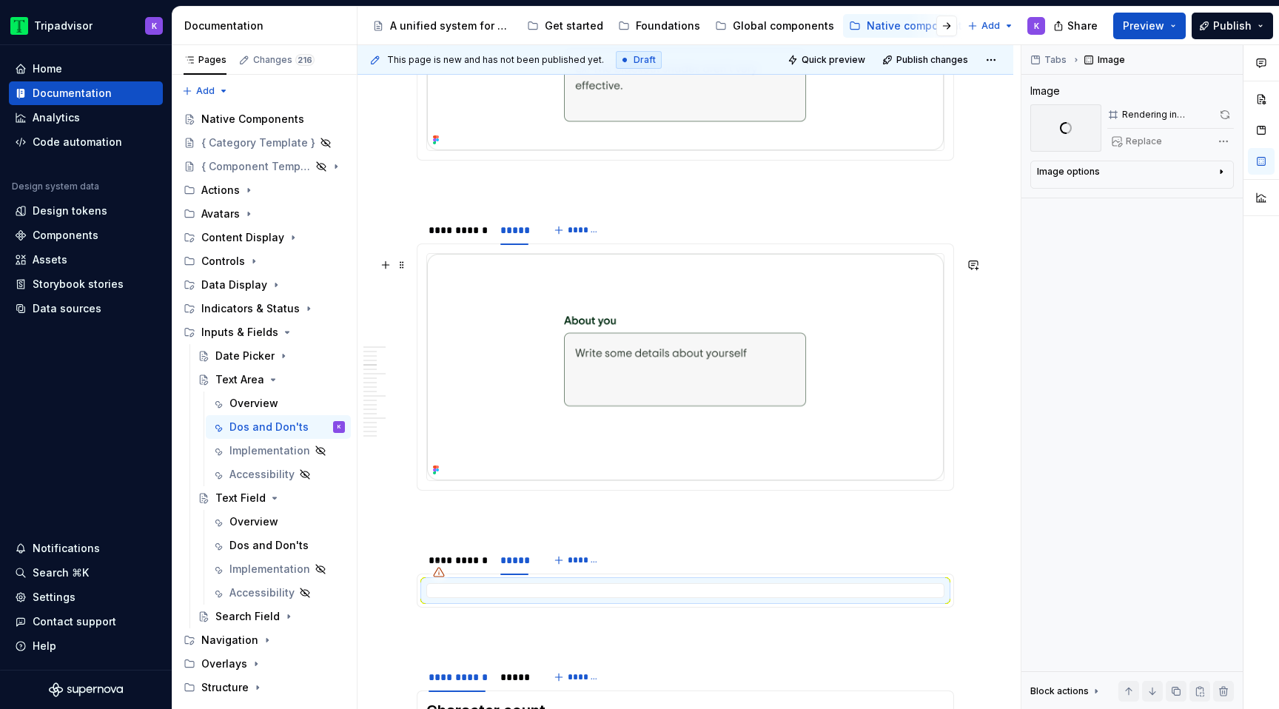
scroll to position [773, 0]
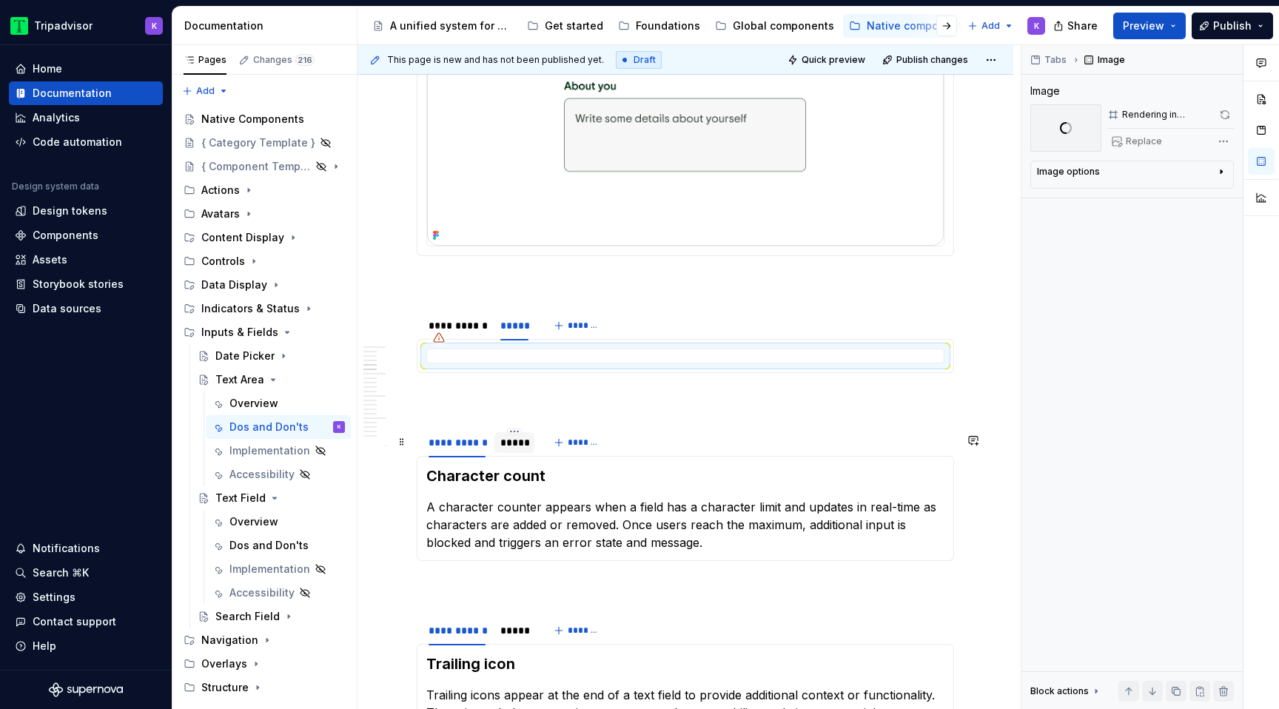
click at [518, 449] on div "*****" at bounding box center [514, 442] width 28 height 15
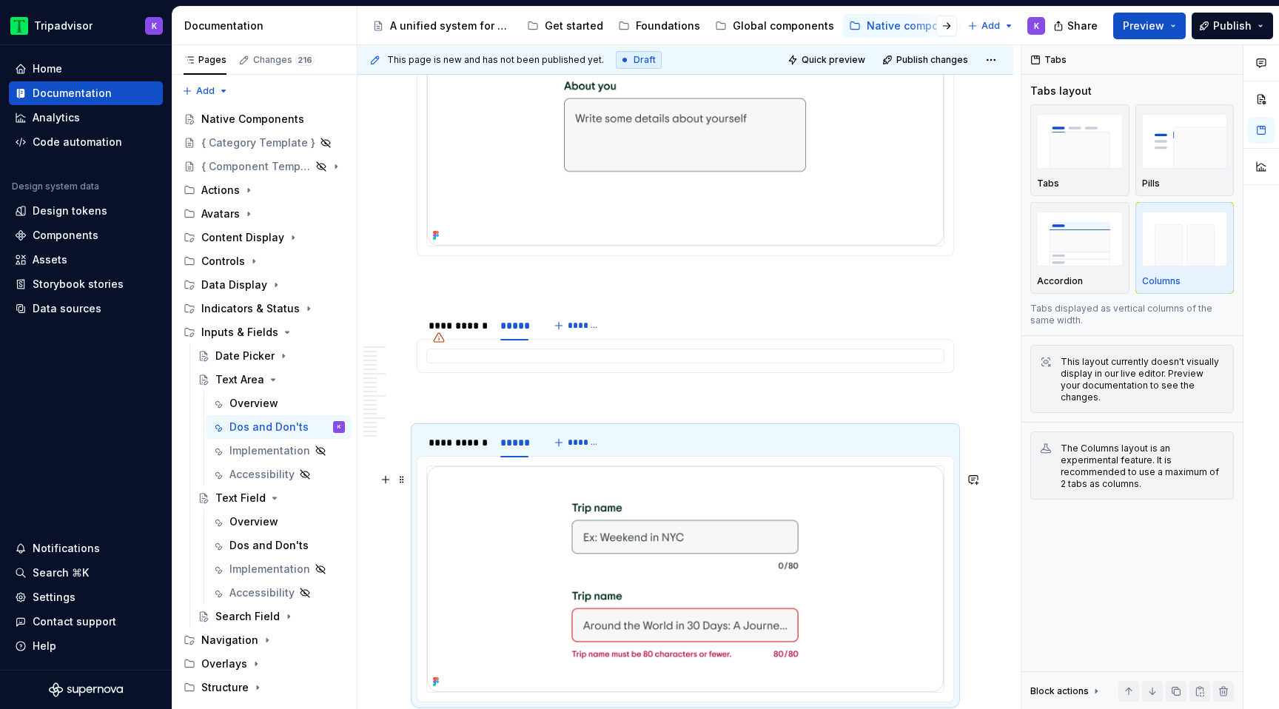
click at [859, 580] on img at bounding box center [685, 579] width 517 height 226
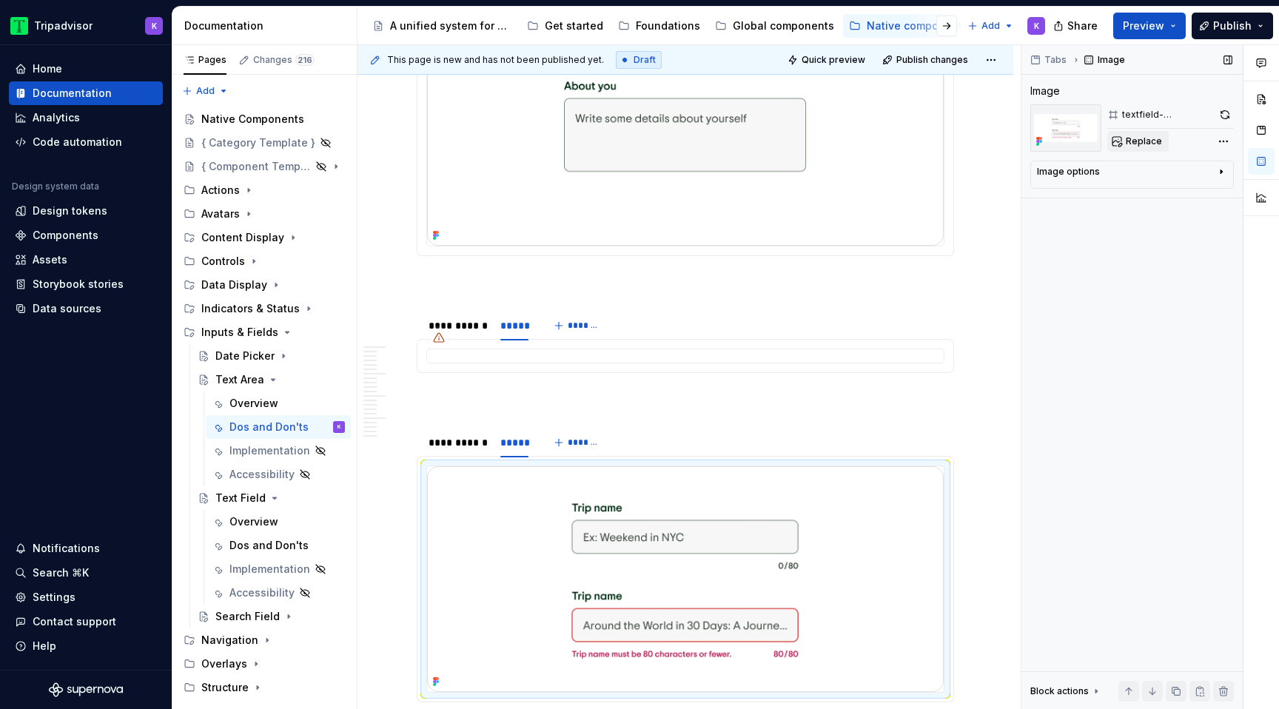
click at [1152, 147] on span "Replace" at bounding box center [1144, 141] width 36 height 12
type textarea "*"
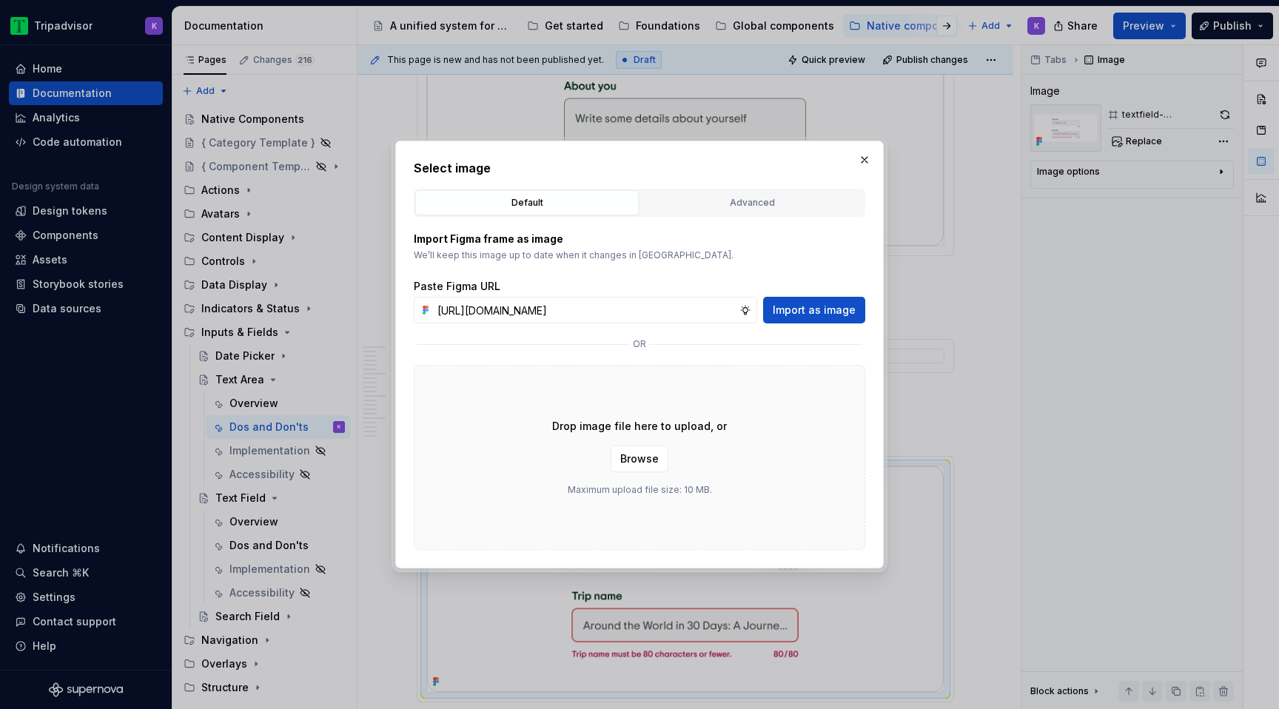
scroll to position [0, 392]
type input "[URL][DOMAIN_NAME]"
click at [794, 311] on span "Import as image" at bounding box center [814, 310] width 83 height 15
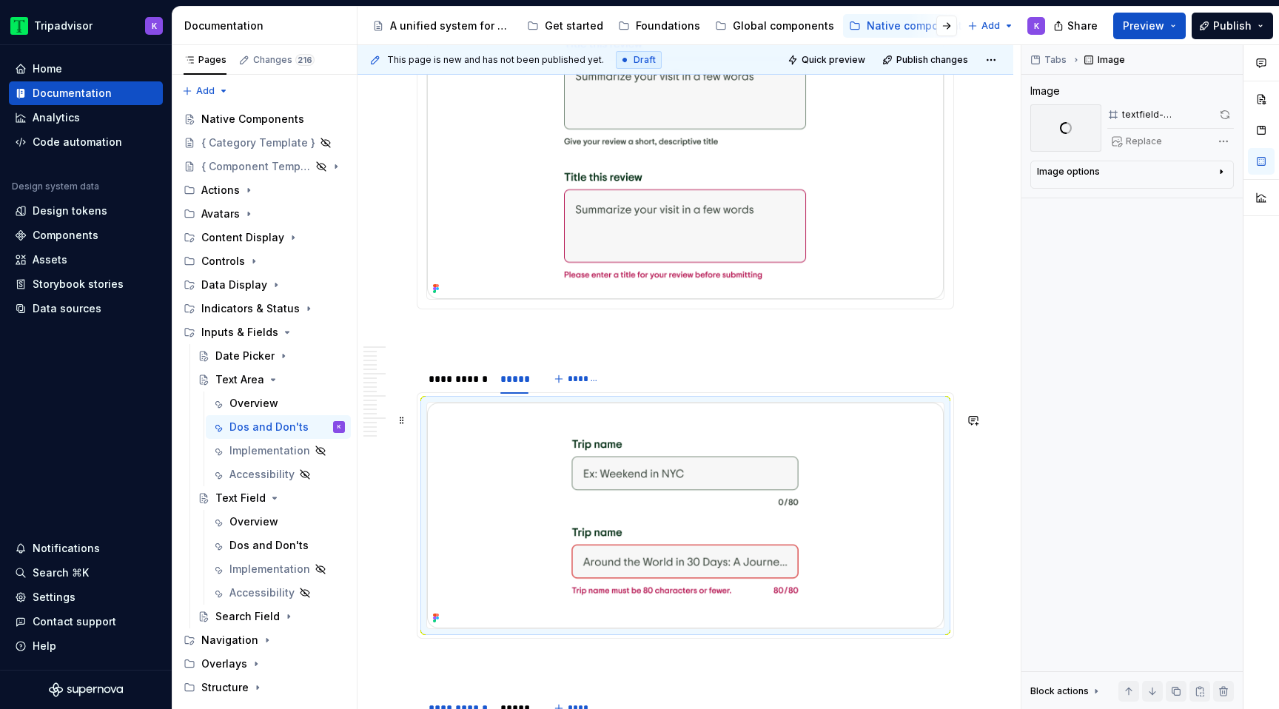
scroll to position [1478, 0]
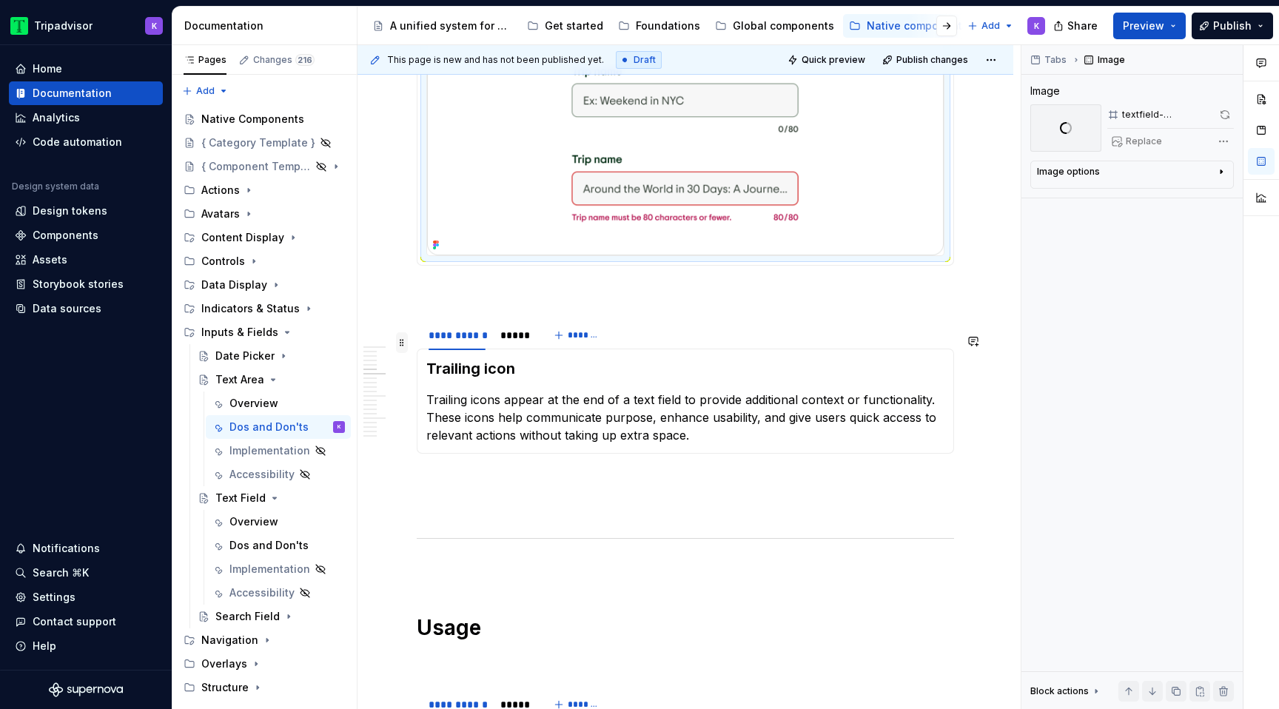
click at [403, 336] on span at bounding box center [402, 342] width 12 height 21
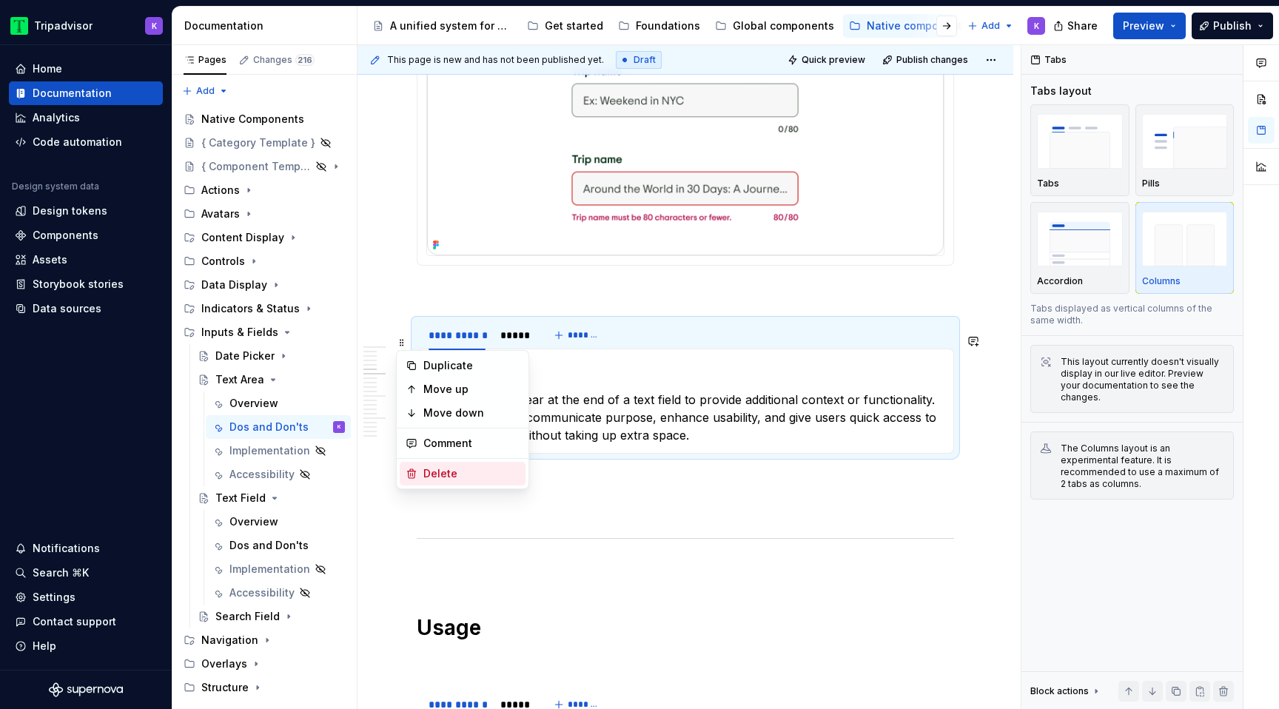
click at [435, 474] on div "Delete" at bounding box center [471, 473] width 96 height 15
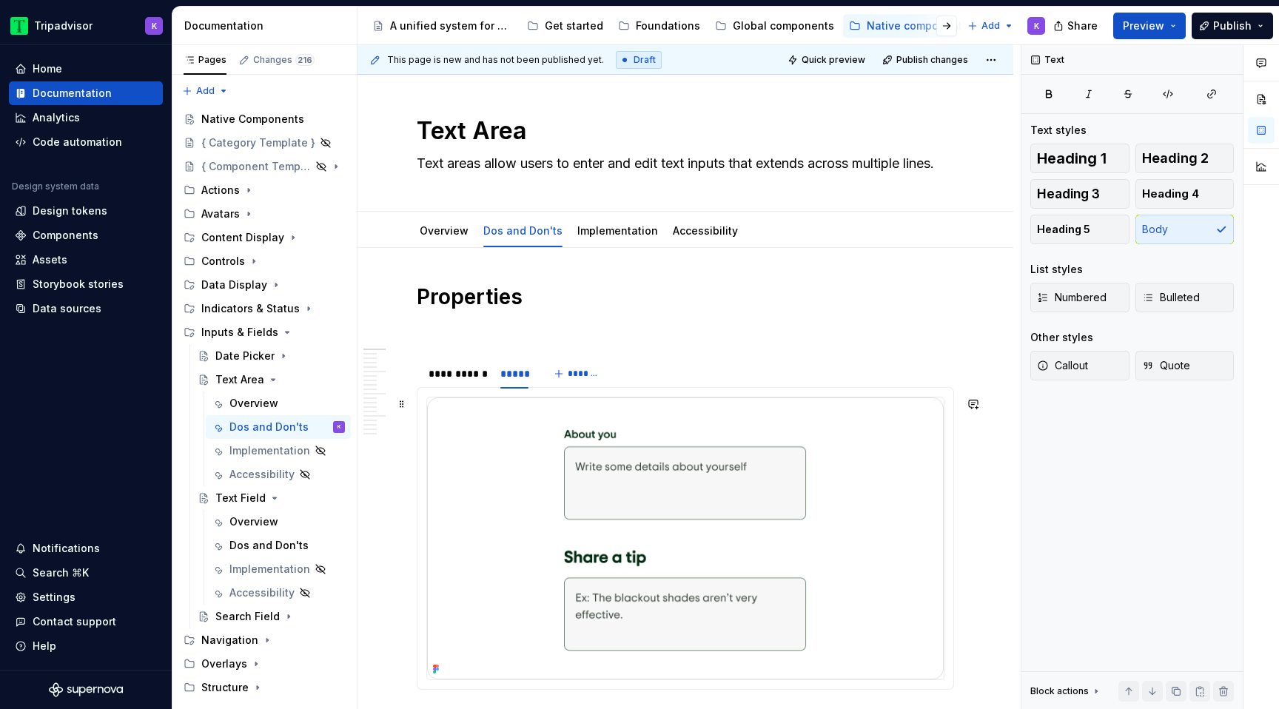
scroll to position [0, 0]
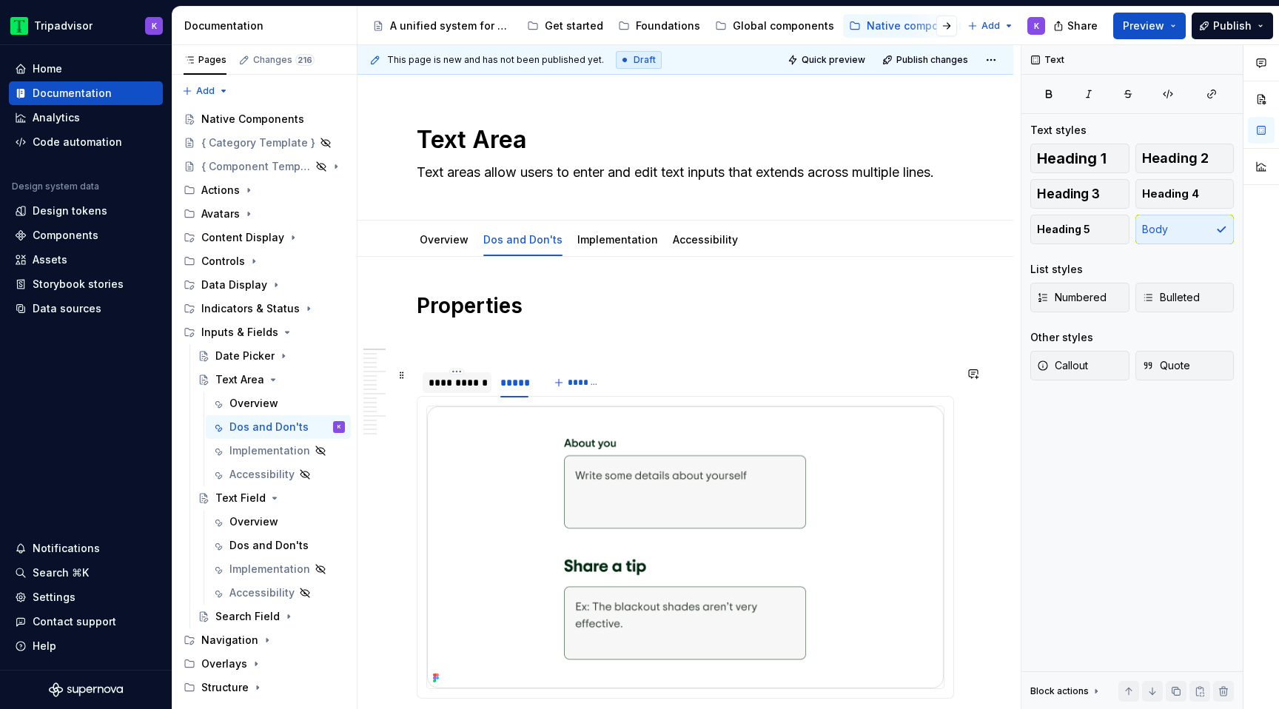
click at [443, 393] on div "**********" at bounding box center [457, 383] width 69 height 24
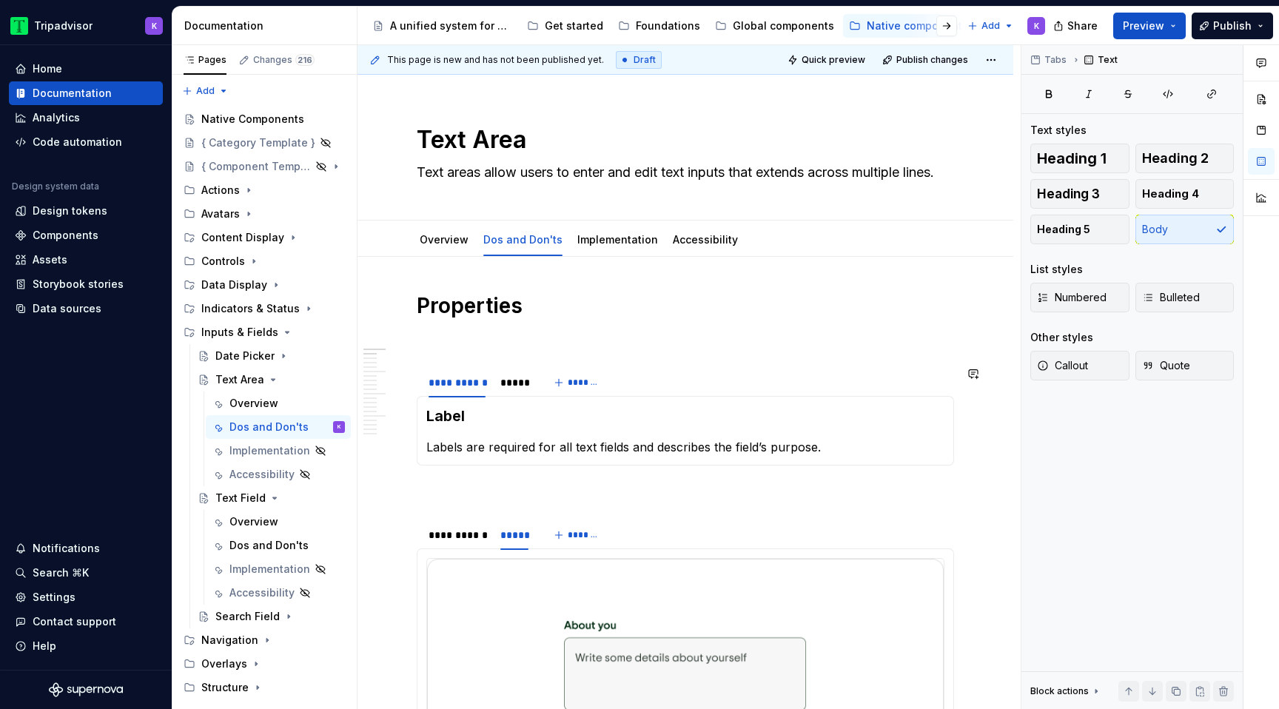
click at [528, 457] on div "Label Labels are required for all text fields and describes the field’s purpose." at bounding box center [685, 431] width 537 height 70
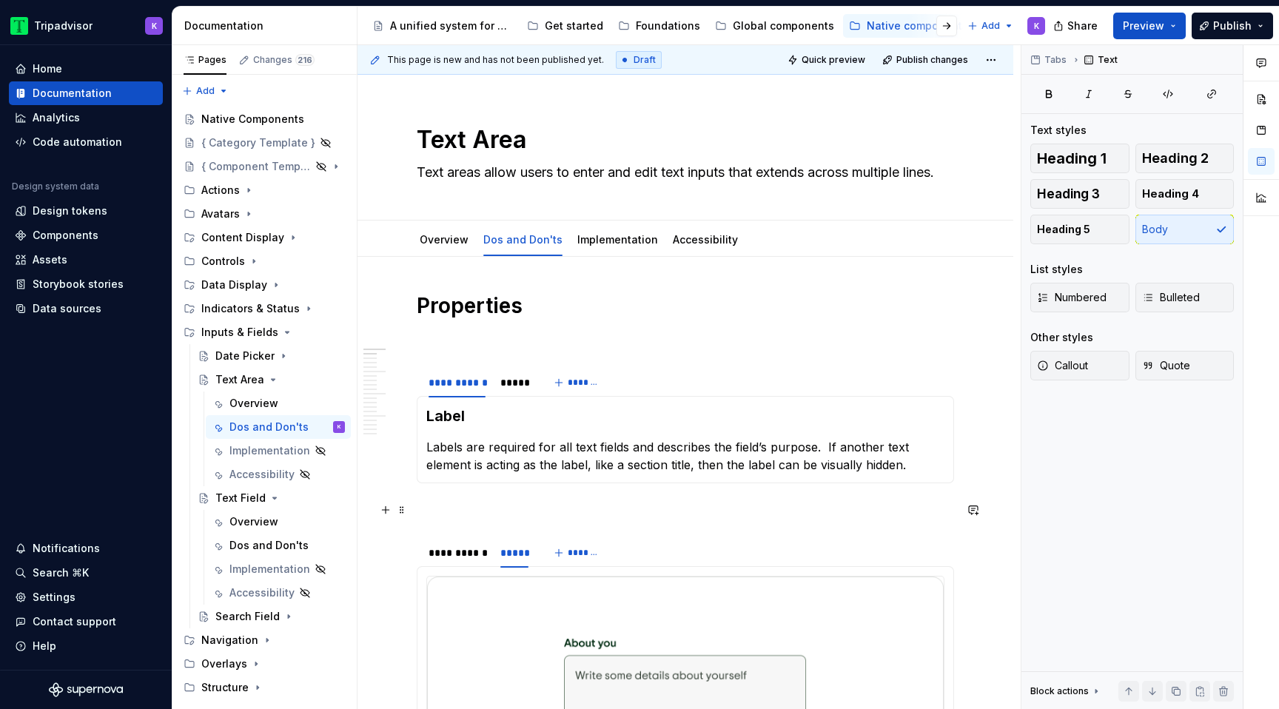
scroll to position [118, 0]
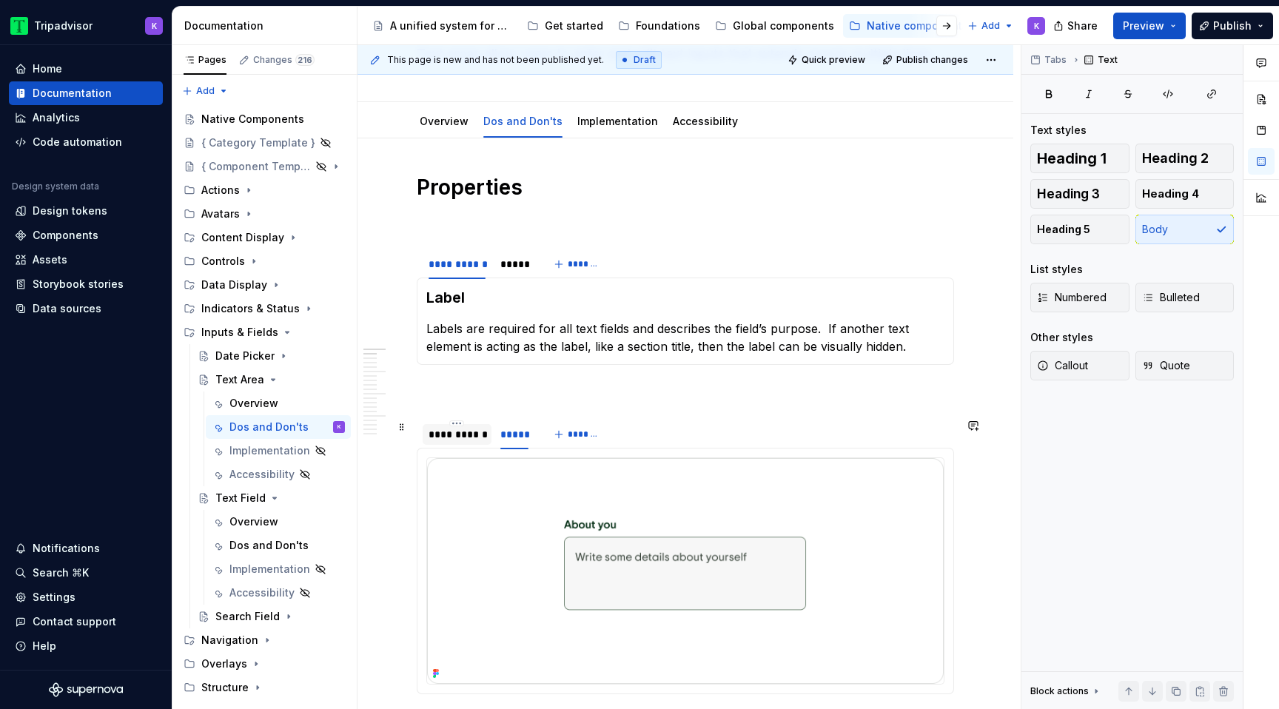
click at [459, 433] on div "**********" at bounding box center [457, 434] width 57 height 15
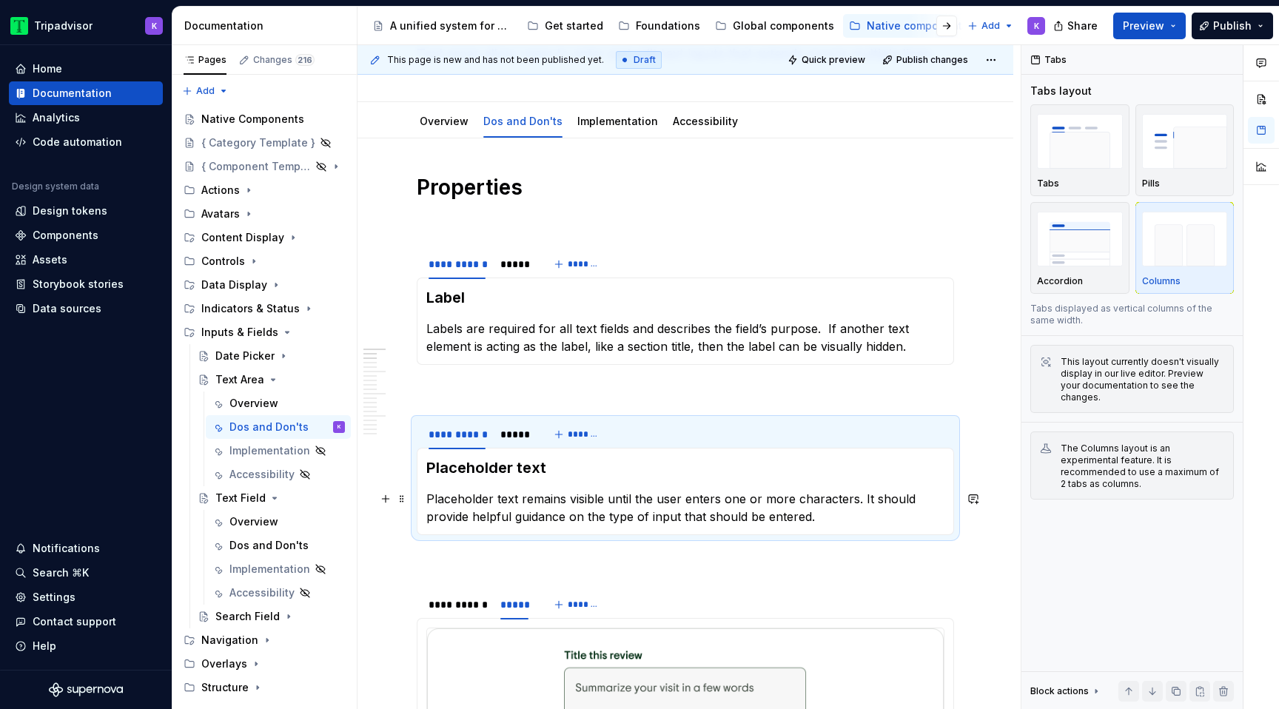
click at [532, 518] on p "Placeholder text remains visible until the user enters one or more characters. …" at bounding box center [685, 508] width 518 height 36
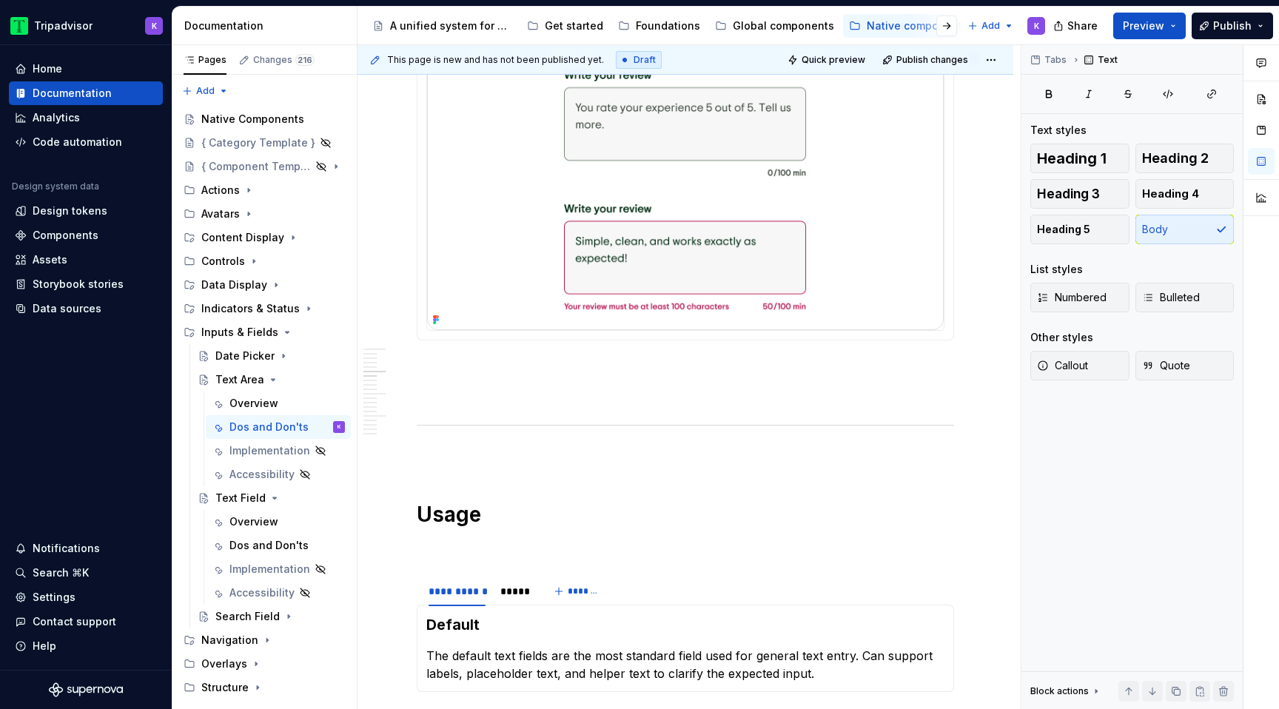
scroll to position [991, 0]
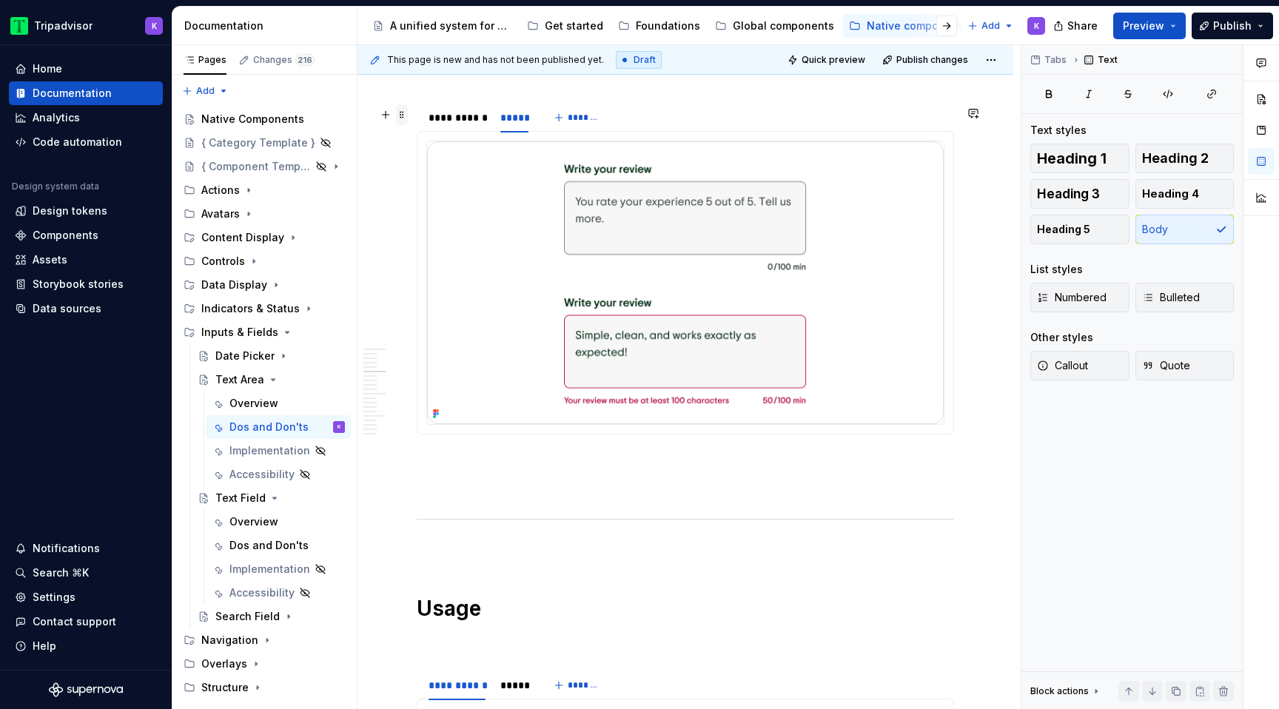
click at [399, 121] on span at bounding box center [402, 114] width 12 height 21
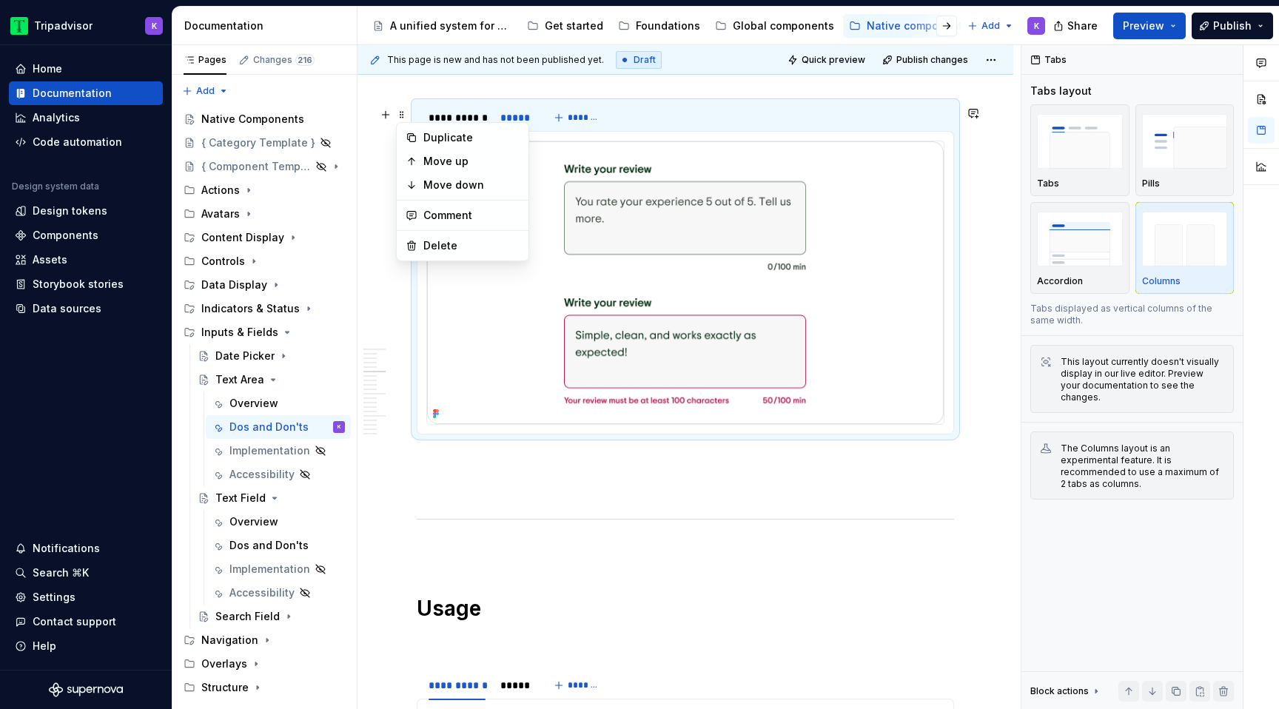
click at [430, 142] on div "Duplicate" at bounding box center [471, 137] width 96 height 15
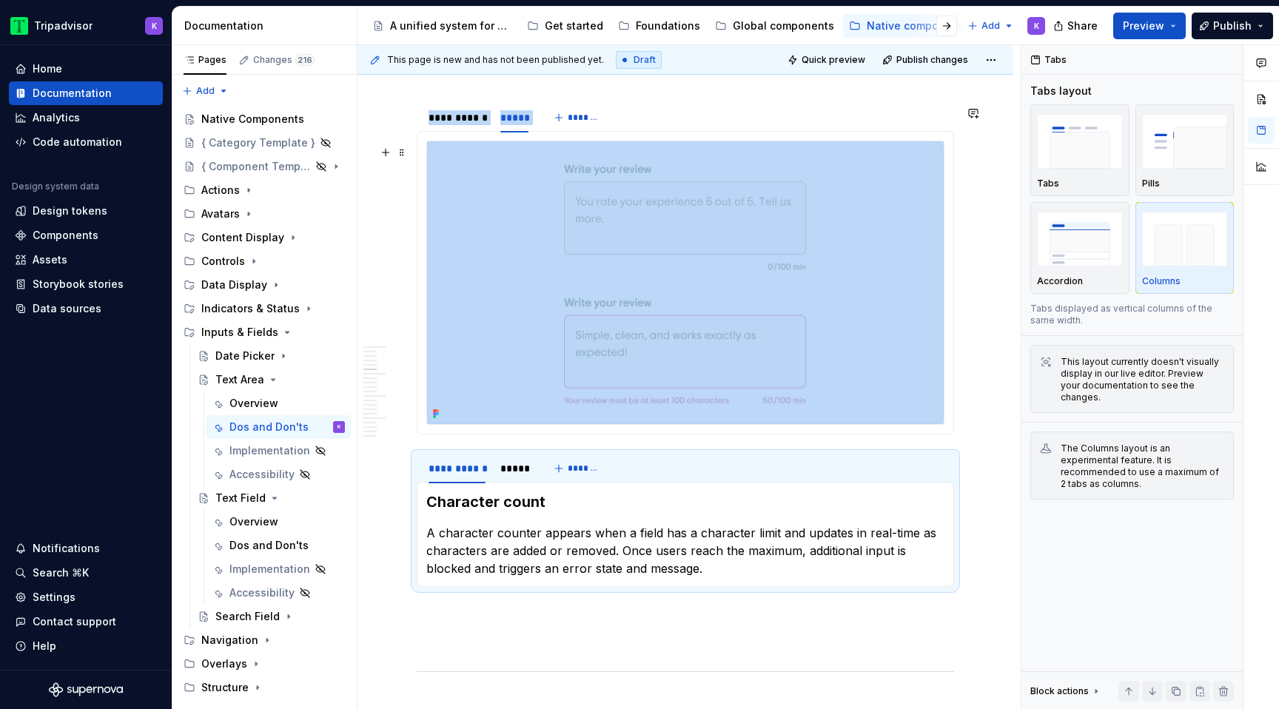
type textarea "*"
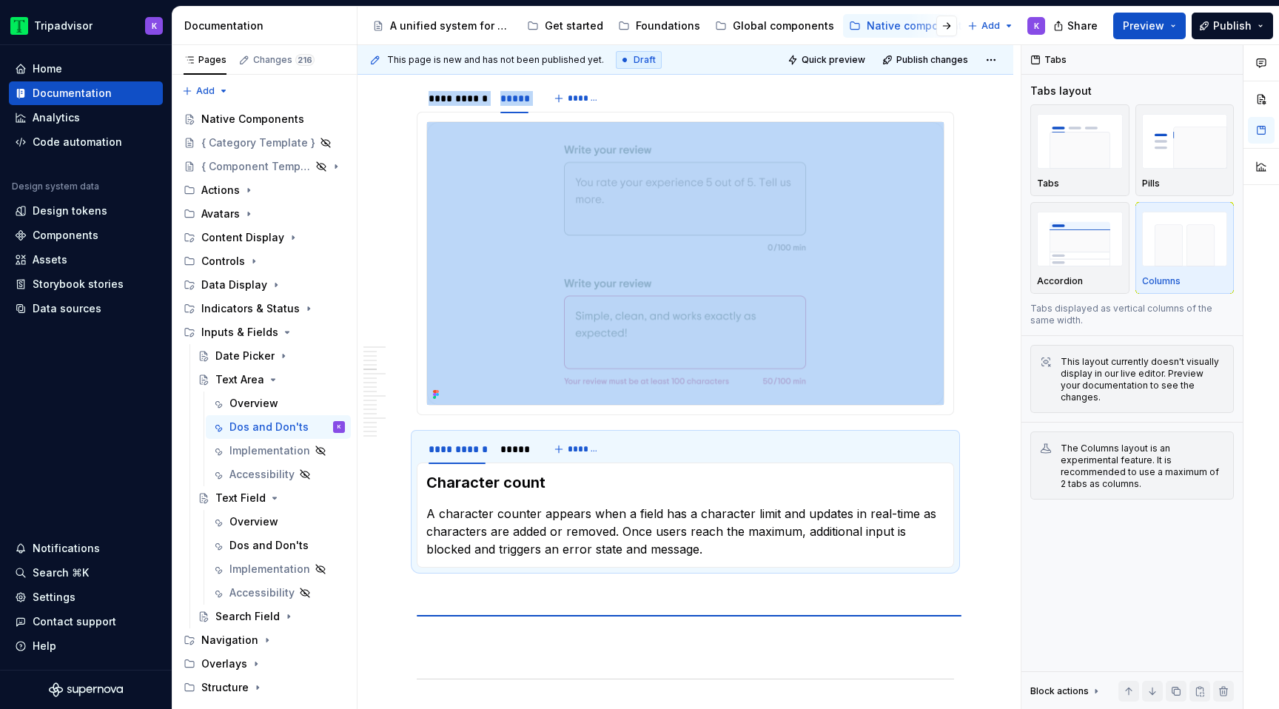
scroll to position [1024, 0]
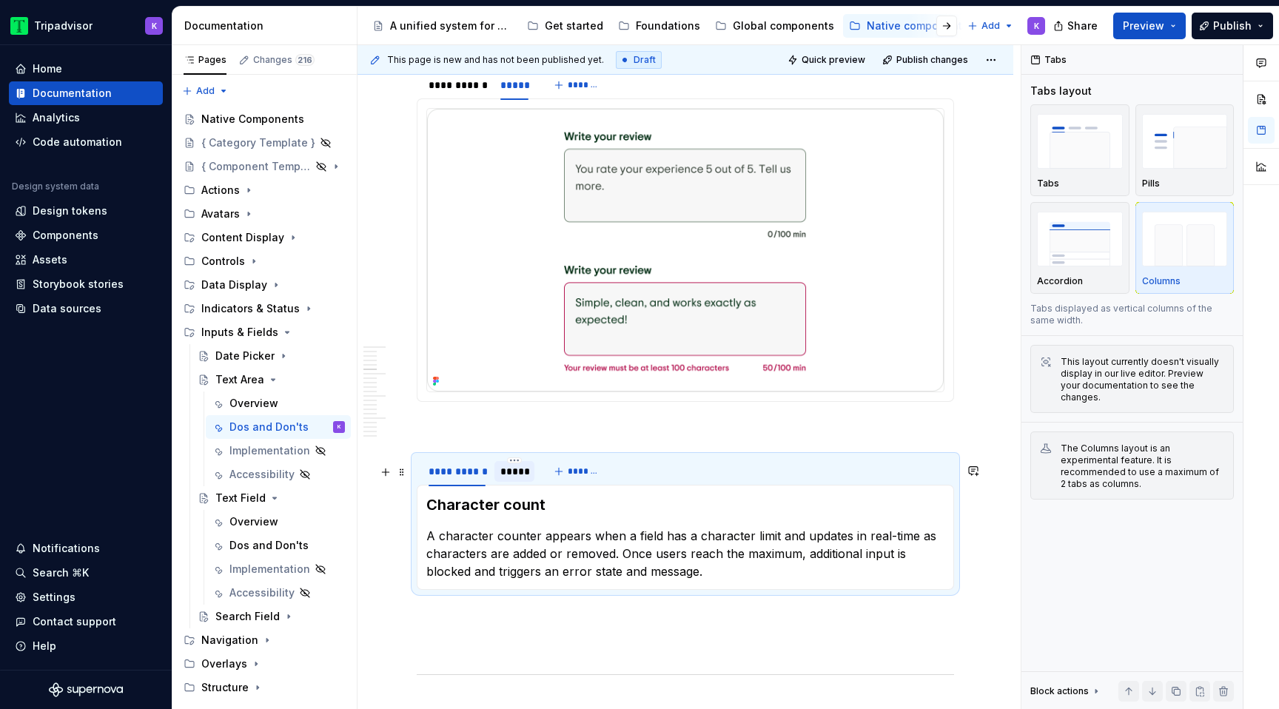
click at [521, 482] on div "*****" at bounding box center [514, 471] width 40 height 21
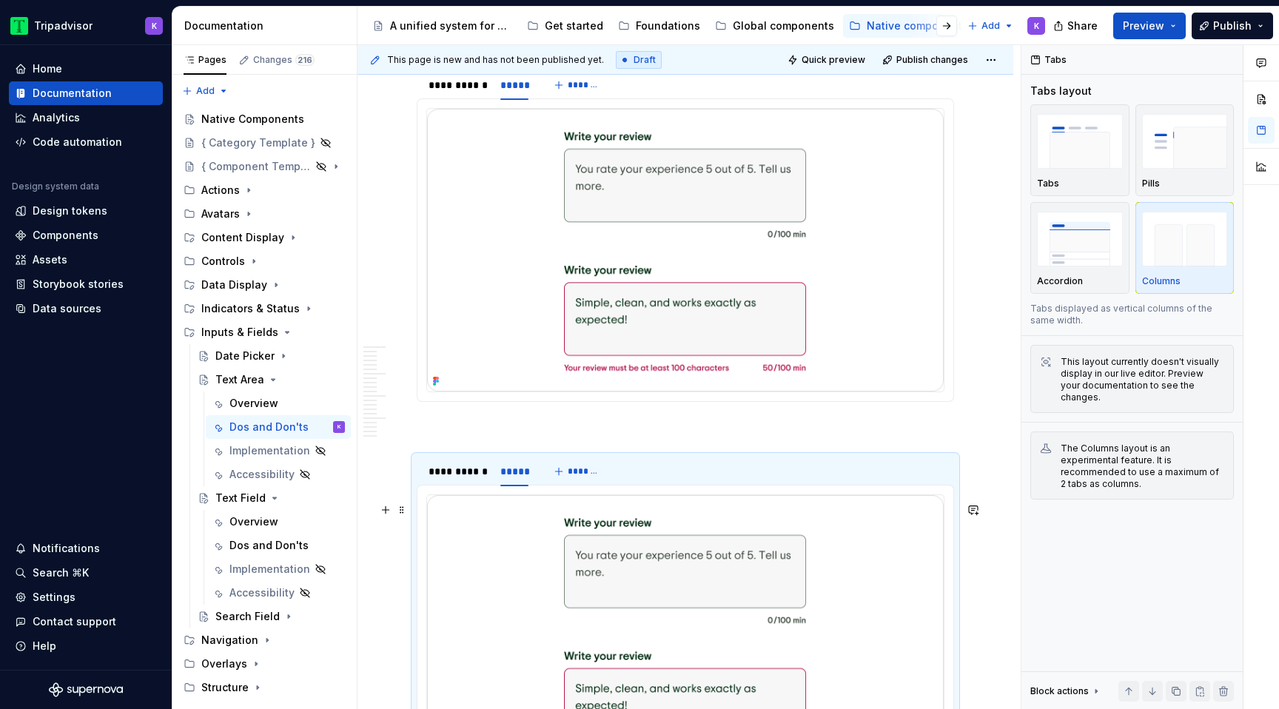
click at [607, 561] on img at bounding box center [685, 636] width 517 height 282
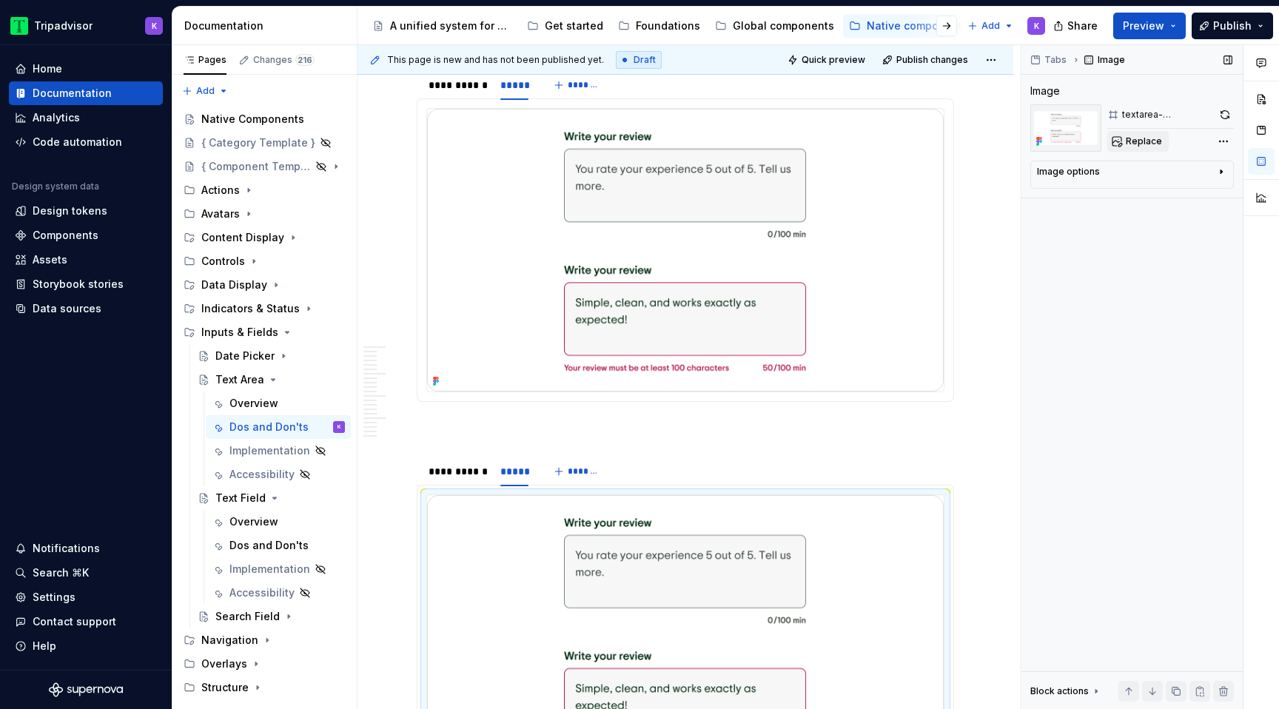
click at [1133, 136] on span "Replace" at bounding box center [1144, 141] width 36 height 12
type textarea "*"
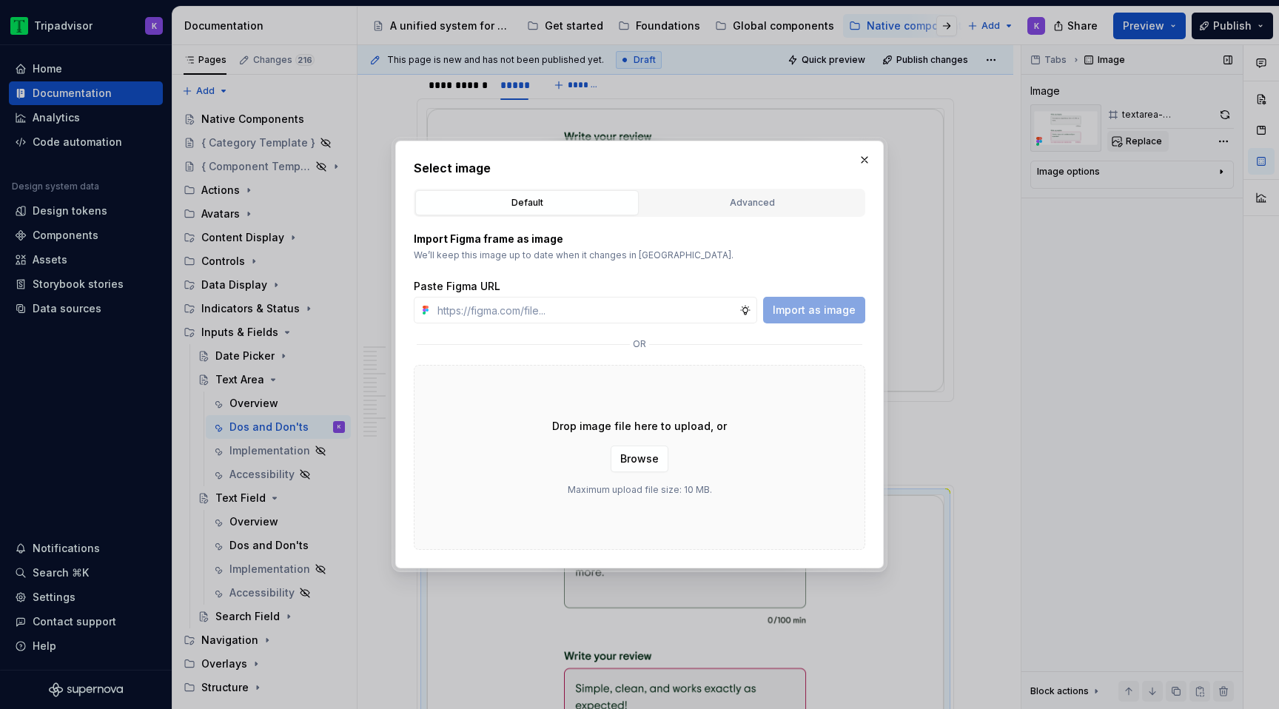
type input "[URL][DOMAIN_NAME]"
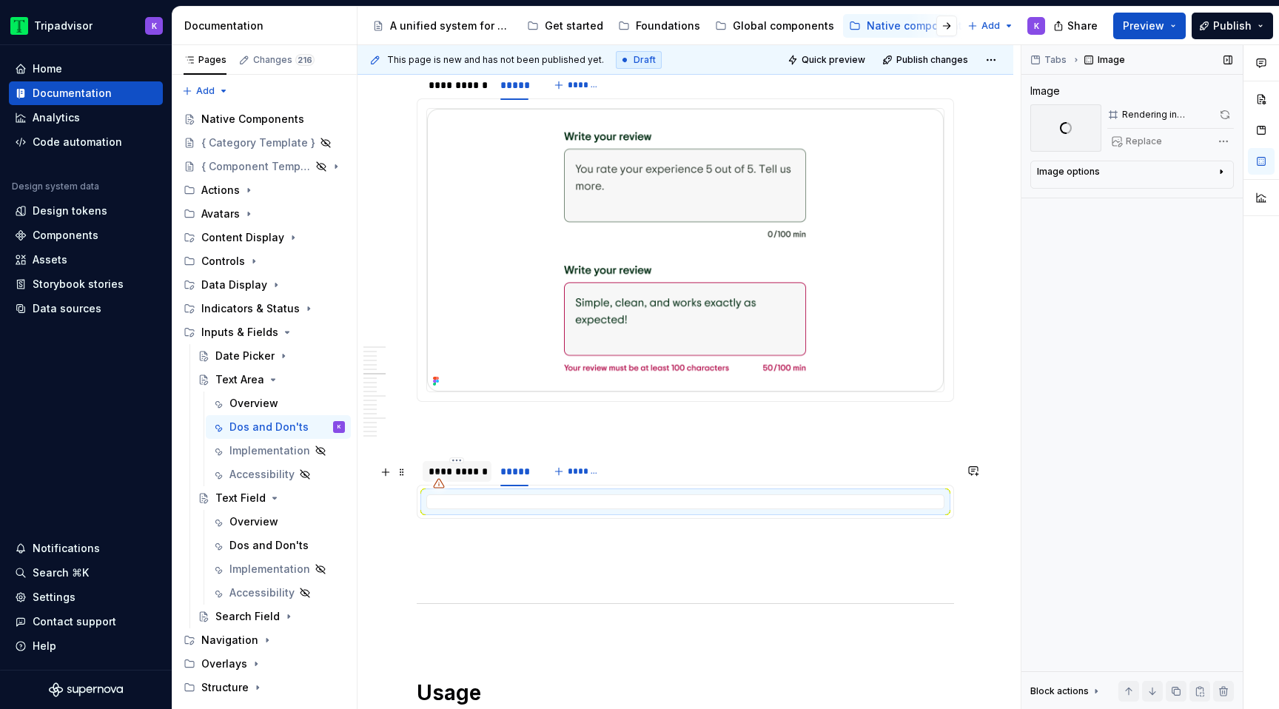
click at [461, 478] on div "**********" at bounding box center [457, 471] width 57 height 15
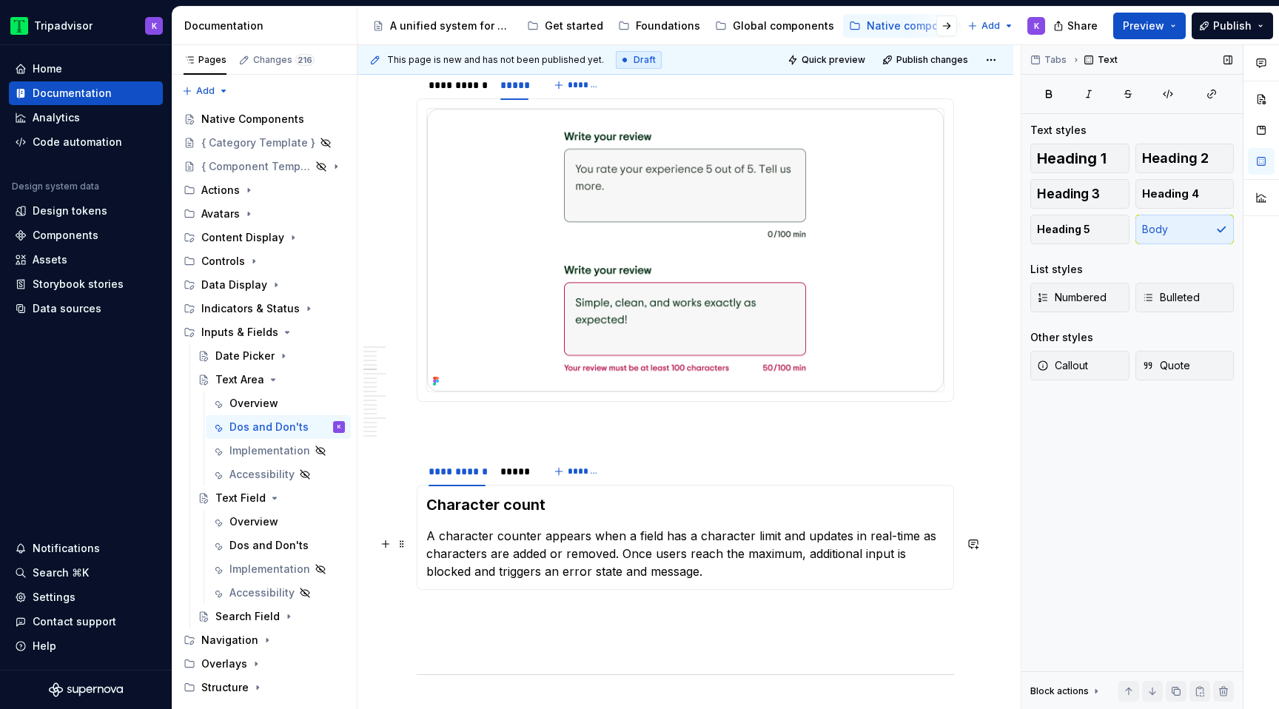
click at [565, 580] on p "A character counter appears when a field has a character limit and updates in r…" at bounding box center [685, 553] width 518 height 53
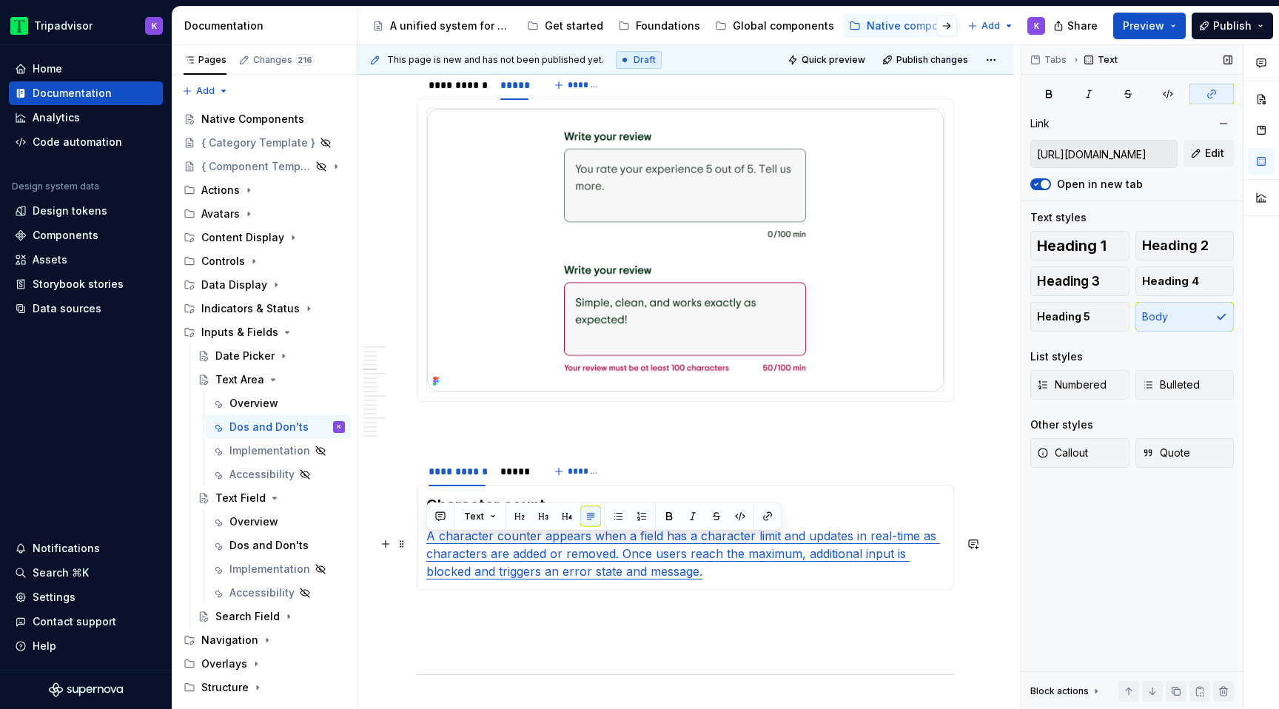
click at [673, 574] on p "A character counter appears when a field has a character limit and updates in r…" at bounding box center [685, 553] width 518 height 53
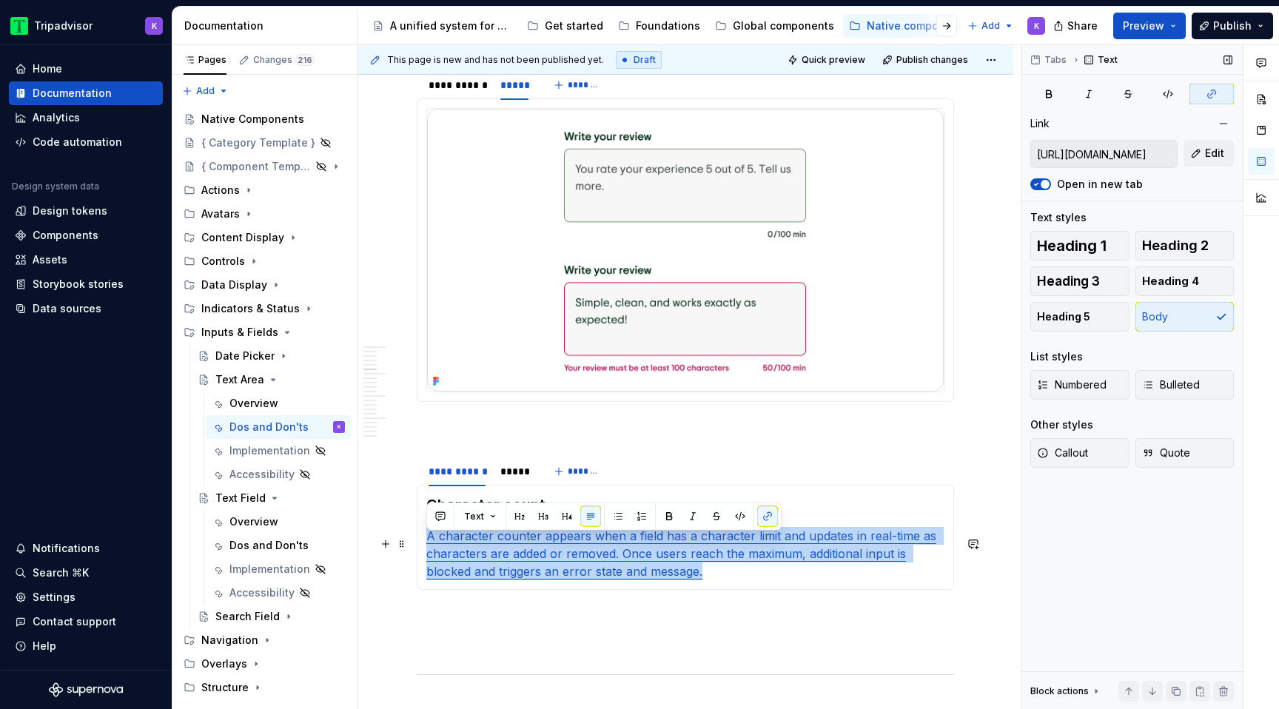
drag, startPoint x: 673, startPoint y: 577, endPoint x: 423, endPoint y: 550, distance: 251.6
click at [422, 550] on div "Character count A character counter appears when a field has a character limit …" at bounding box center [685, 537] width 537 height 105
drag, startPoint x: 682, startPoint y: 574, endPoint x: 421, endPoint y: 536, distance: 263.2
click at [421, 536] on div "Character count A character counter appears when a field has a character limit …" at bounding box center [685, 537] width 537 height 105
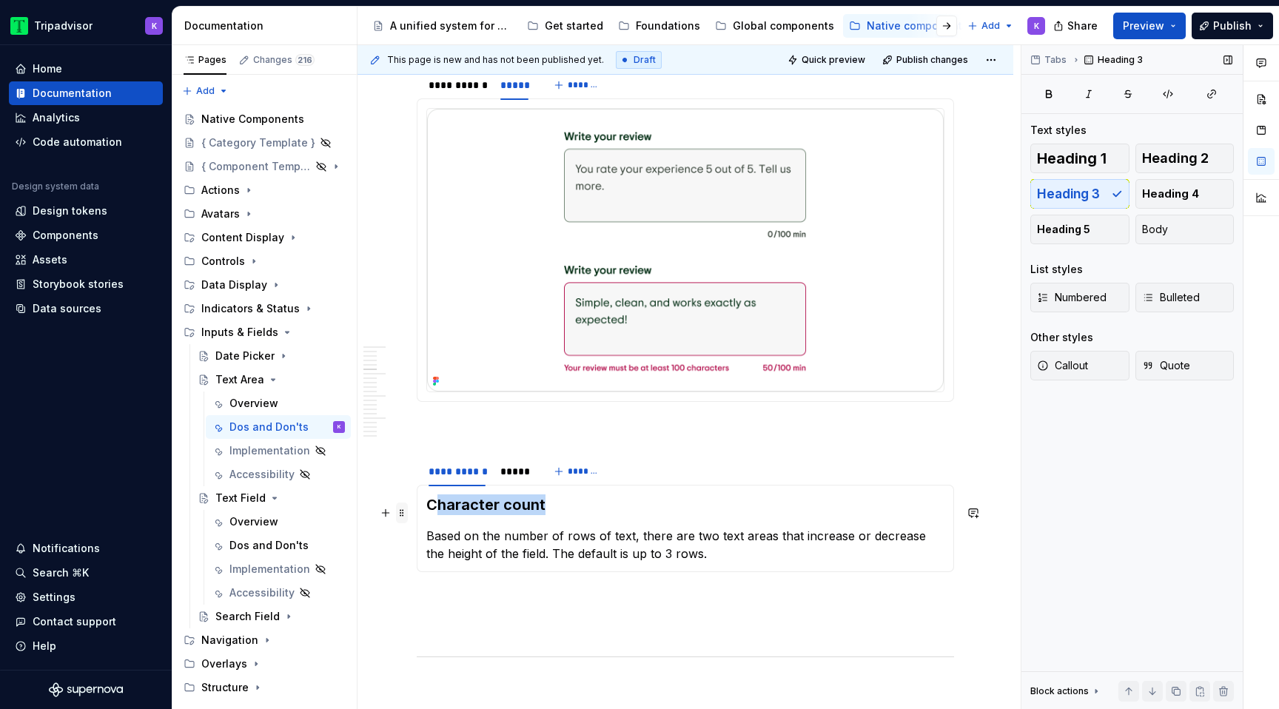
drag, startPoint x: 557, startPoint y: 511, endPoint x: 403, endPoint y: 511, distance: 153.2
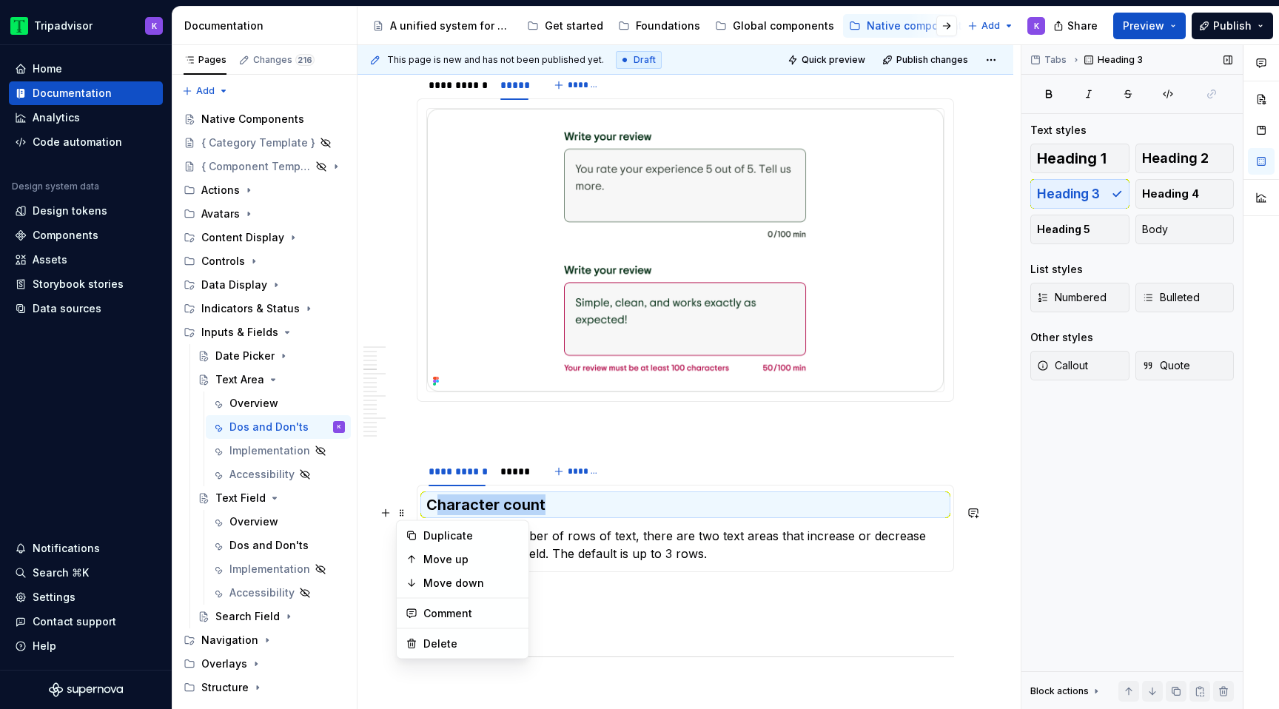
click at [554, 514] on h3 "Character count" at bounding box center [685, 504] width 518 height 21
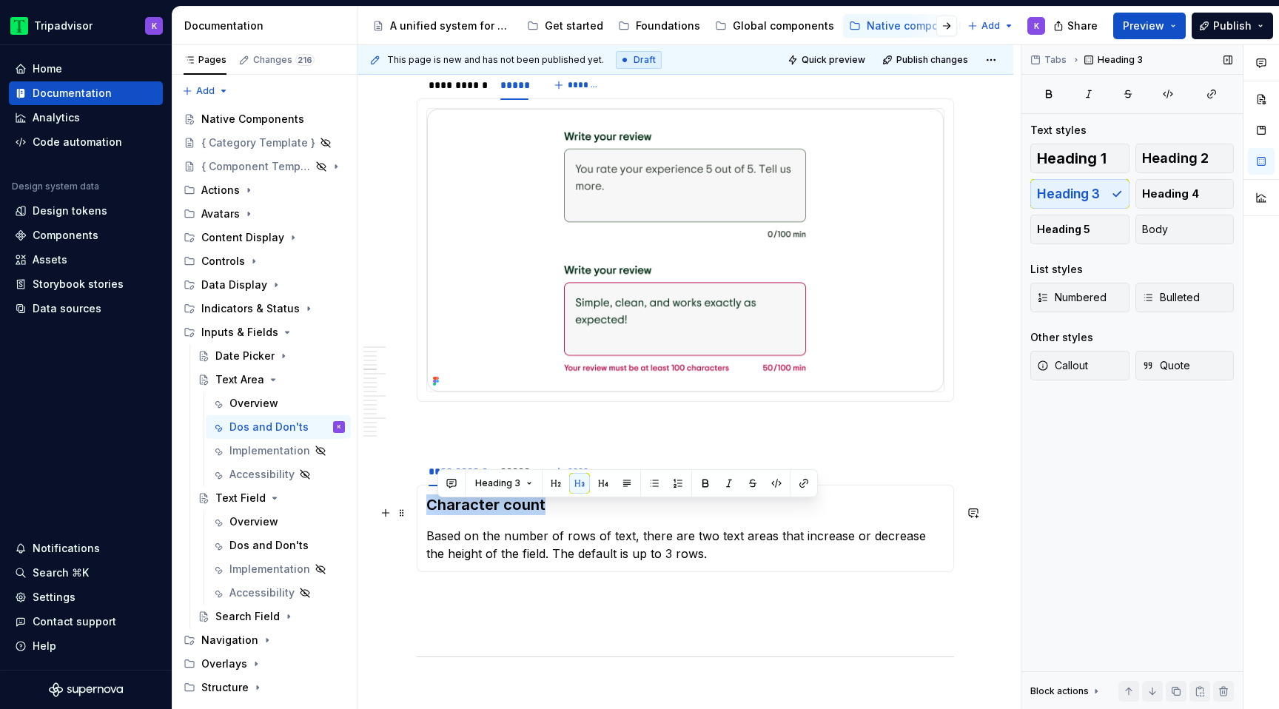
drag, startPoint x: 552, startPoint y: 511, endPoint x: 425, endPoint y: 511, distance: 127.3
click at [425, 511] on div "Character count Based on the number of rows of text, there are two text areas t…" at bounding box center [685, 528] width 537 height 87
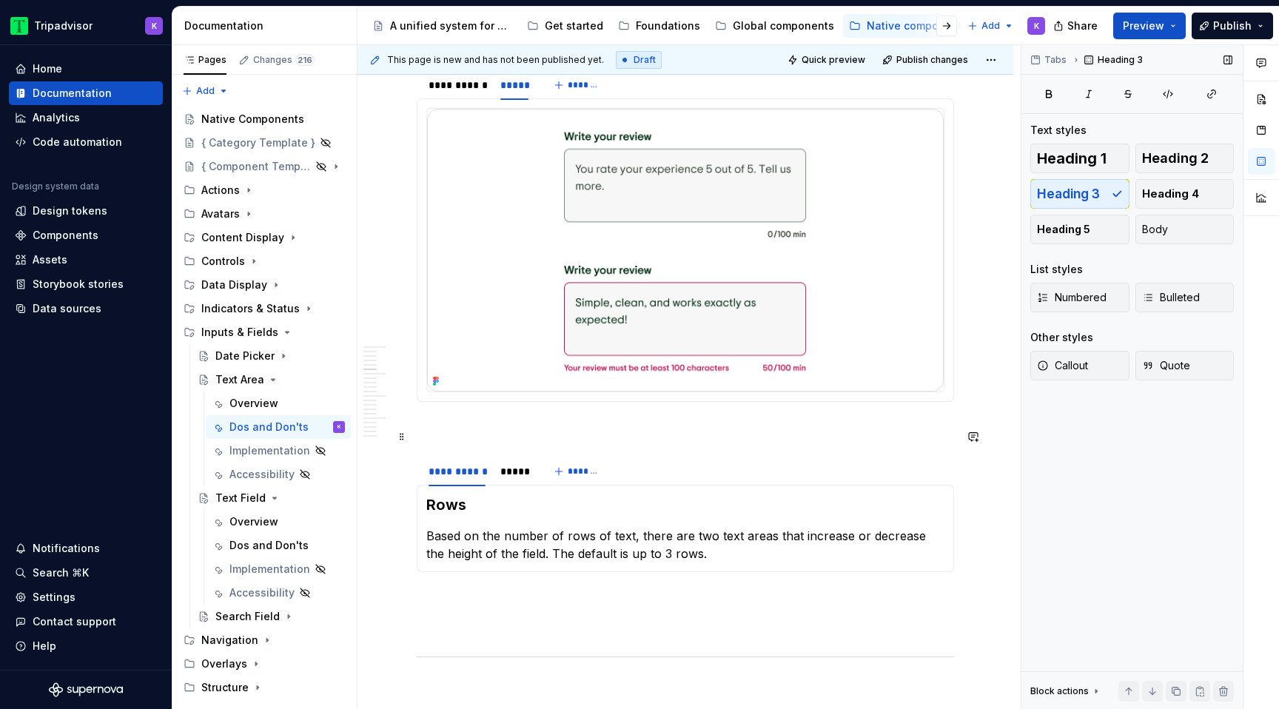
click at [474, 435] on p at bounding box center [685, 429] width 537 height 18
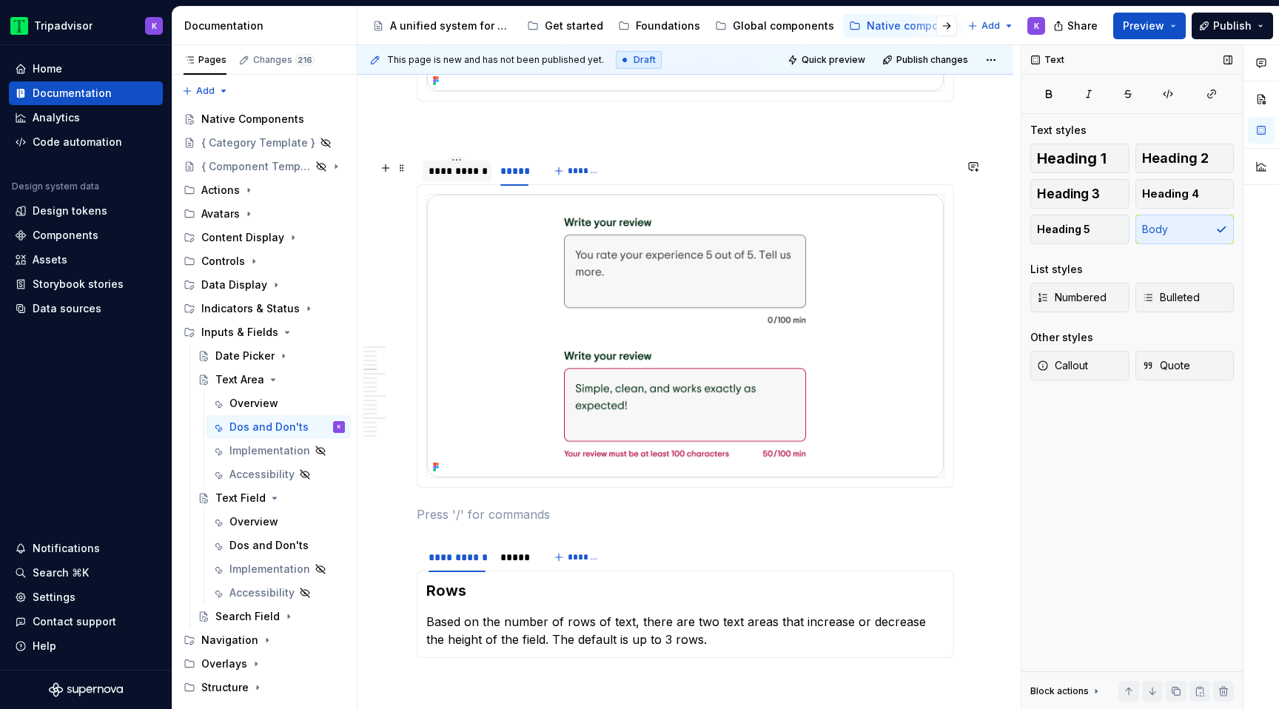
click at [469, 178] on div "**********" at bounding box center [457, 171] width 57 height 15
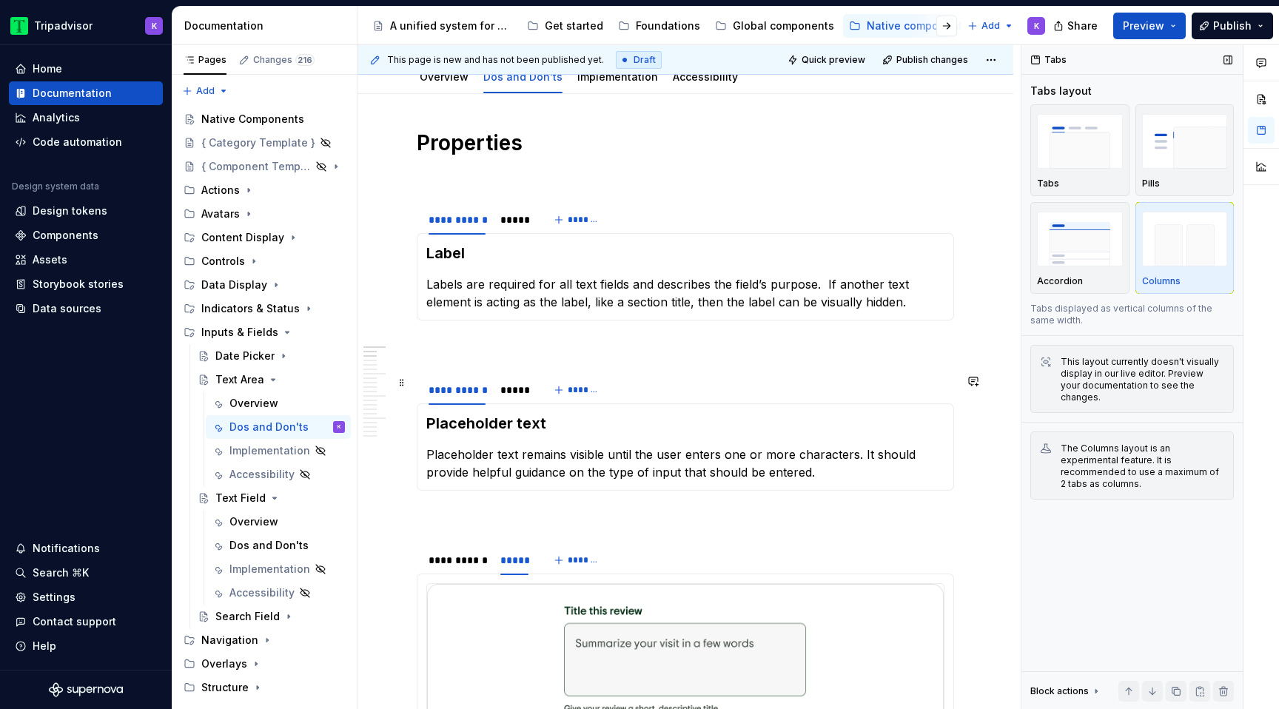
scroll to position [0, 0]
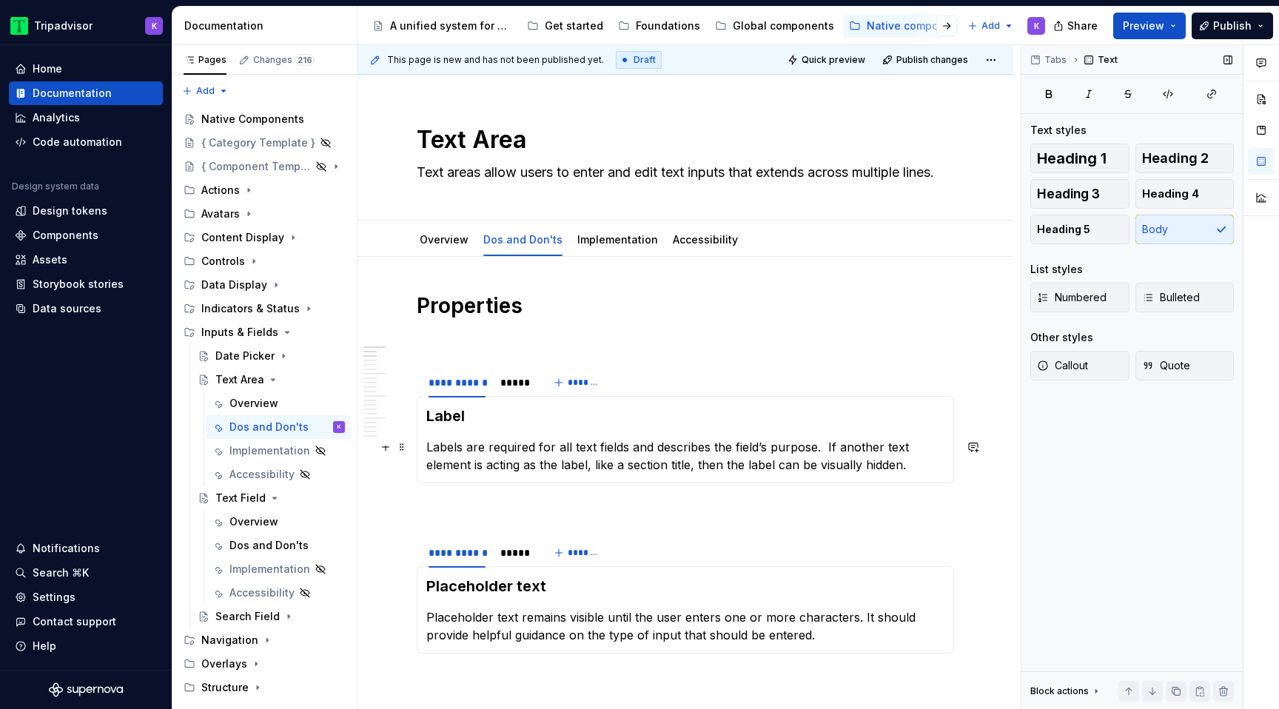
click at [825, 449] on p "Labels are required for all text fields and describes the field’s purpose. If a…" at bounding box center [685, 456] width 518 height 36
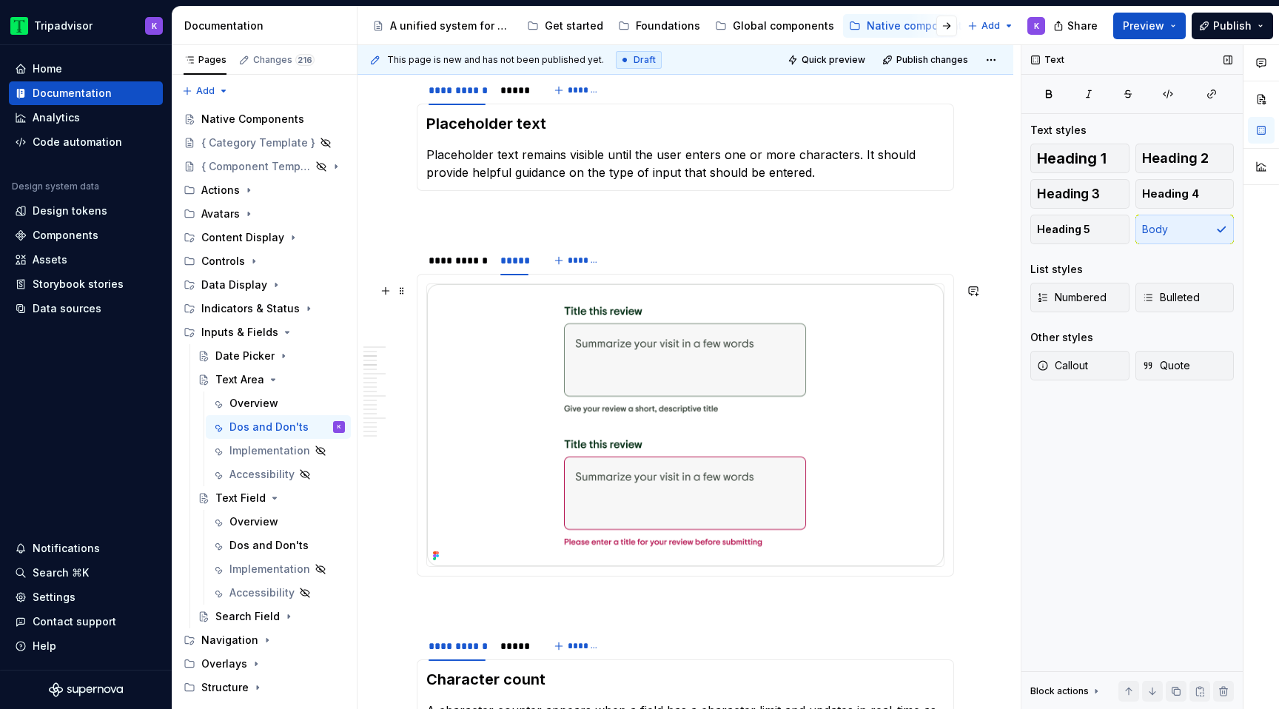
scroll to position [527, 0]
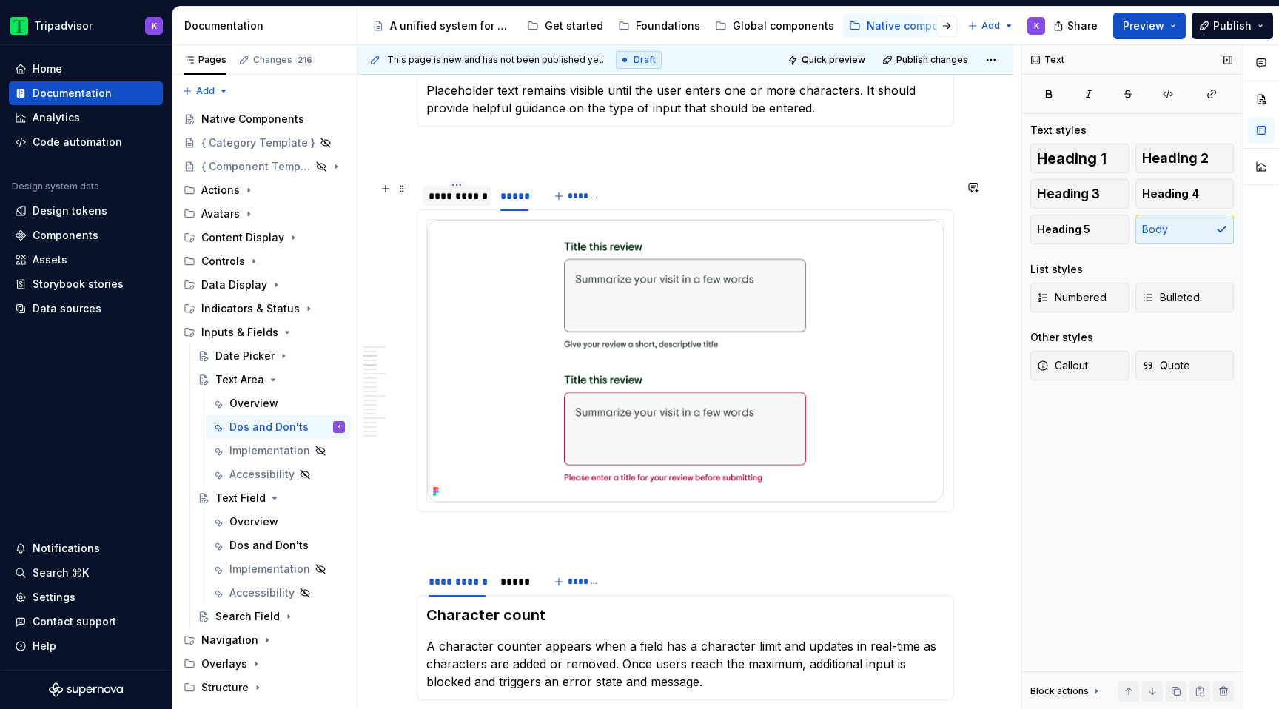
click at [454, 203] on div "**********" at bounding box center [457, 196] width 57 height 15
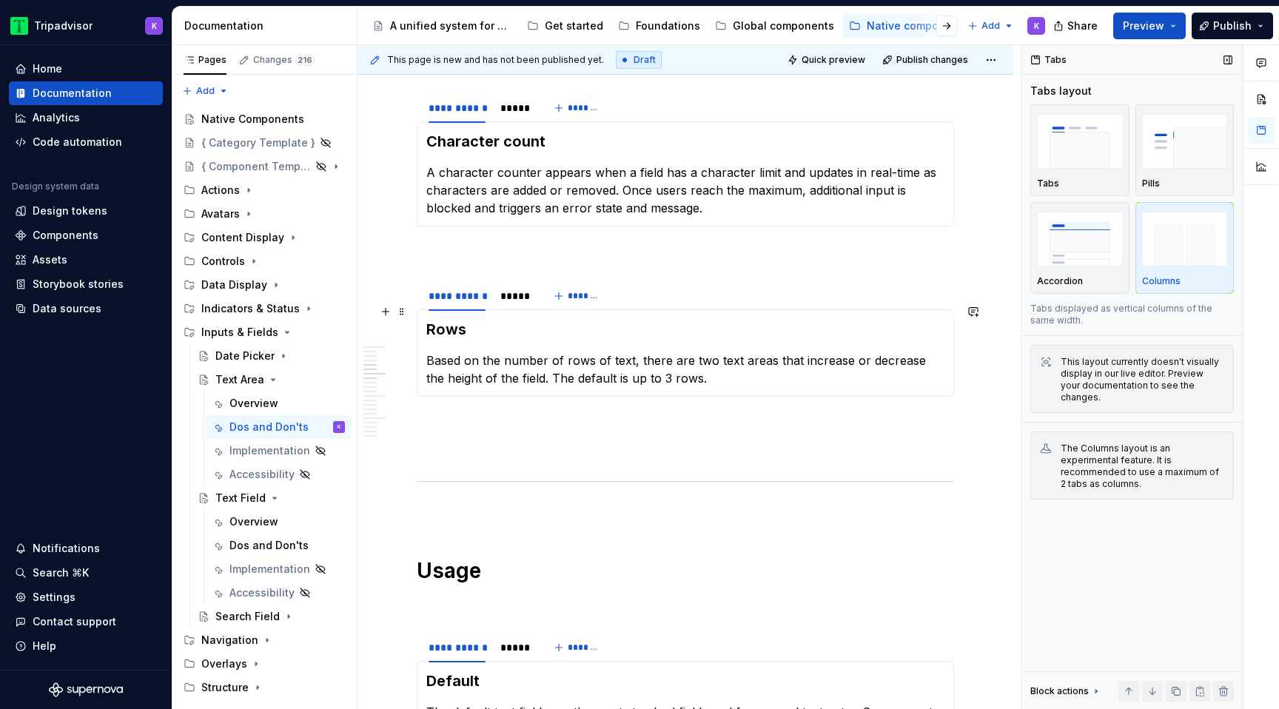
scroll to position [1002, 0]
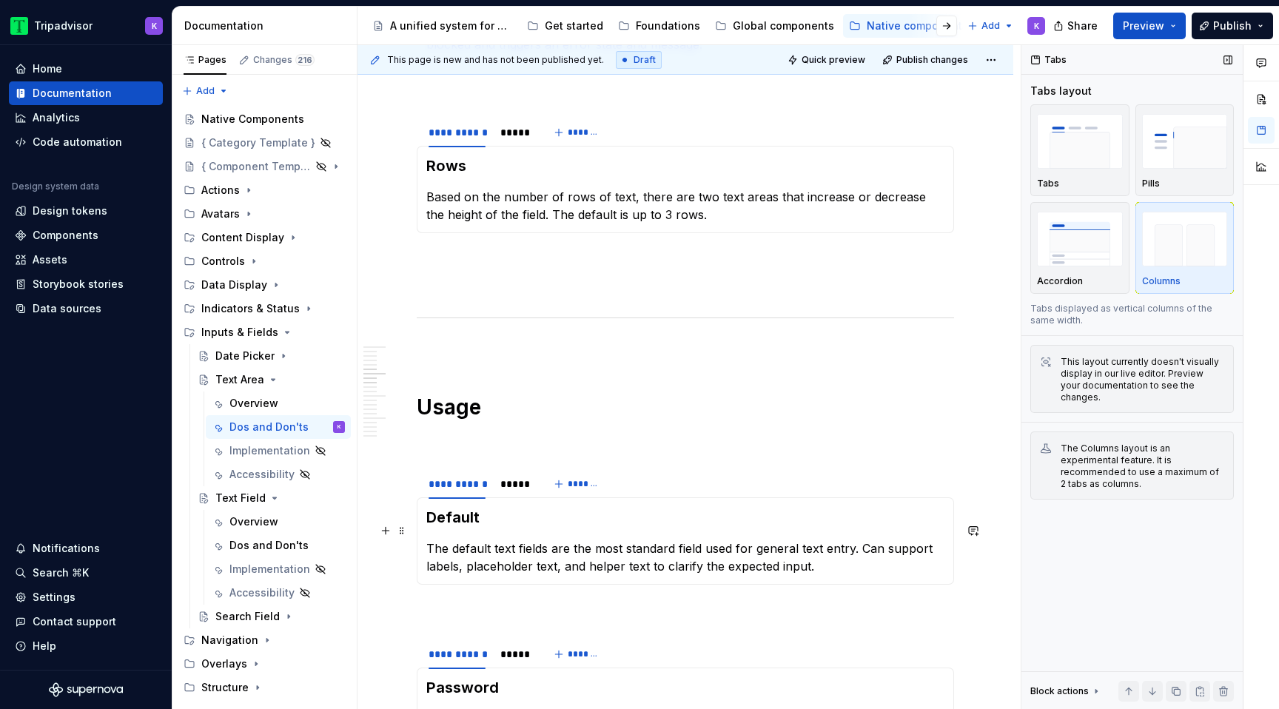
click at [503, 540] on p "The default text fields are the most standard field used for general text entry…" at bounding box center [685, 558] width 518 height 36
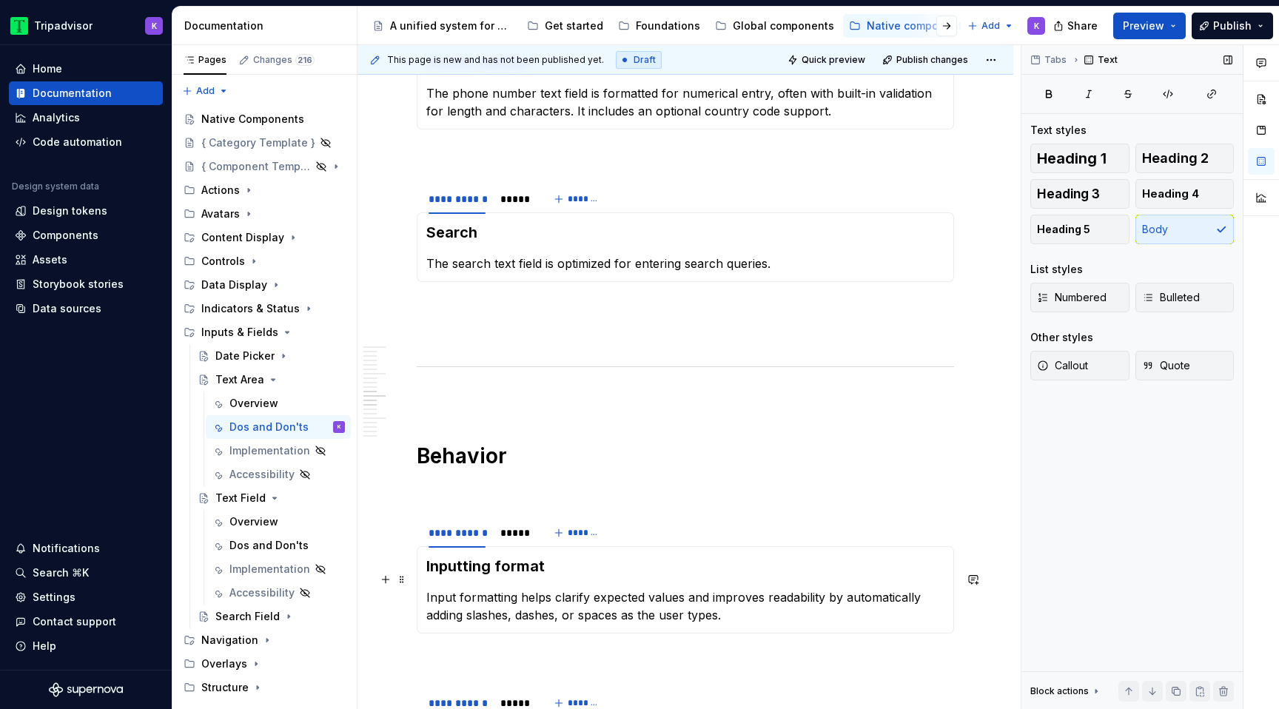
scroll to position [2045, 0]
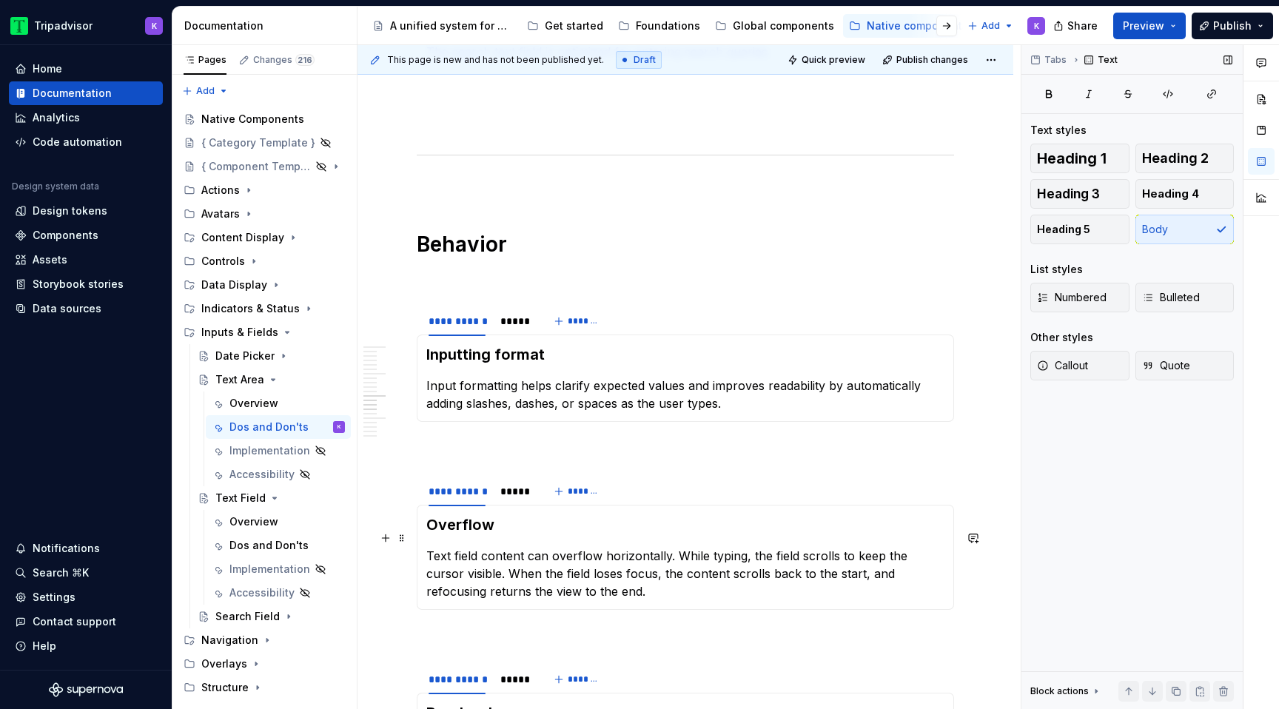
click at [500, 556] on p "Text field content can overflow horizontally. While typing, the field scrolls t…" at bounding box center [685, 573] width 518 height 53
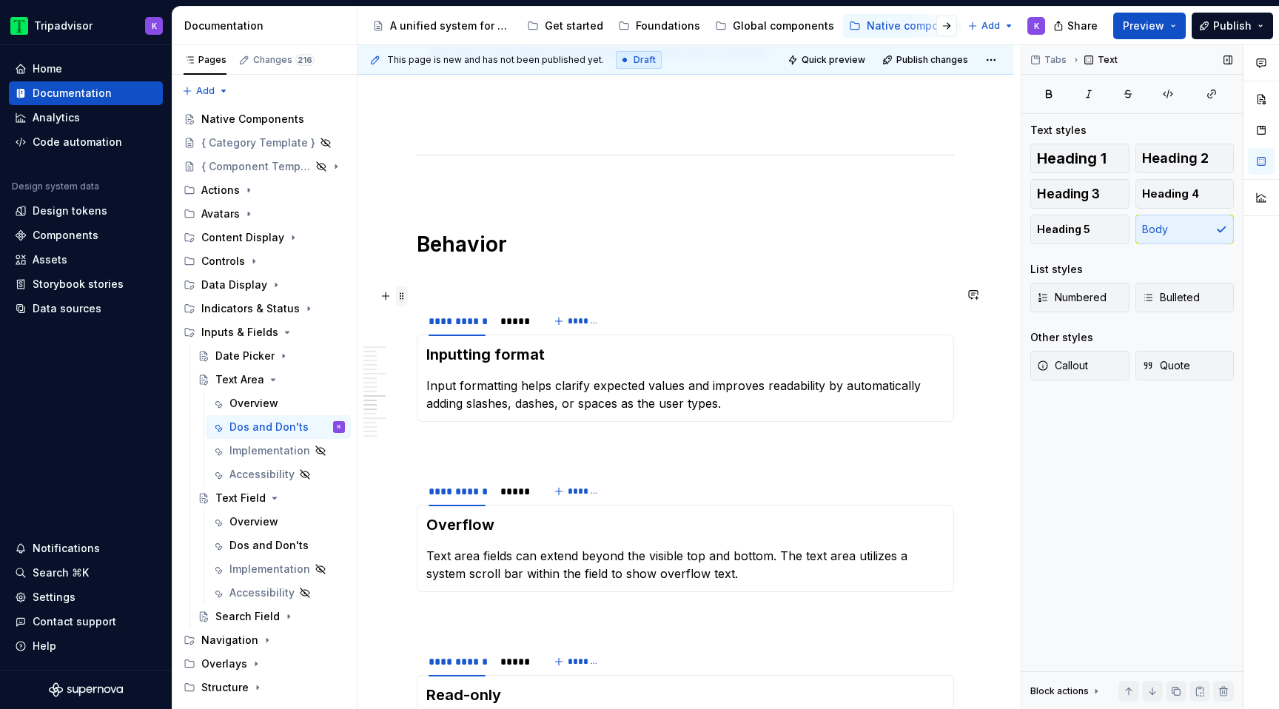
click at [406, 293] on span at bounding box center [402, 296] width 12 height 21
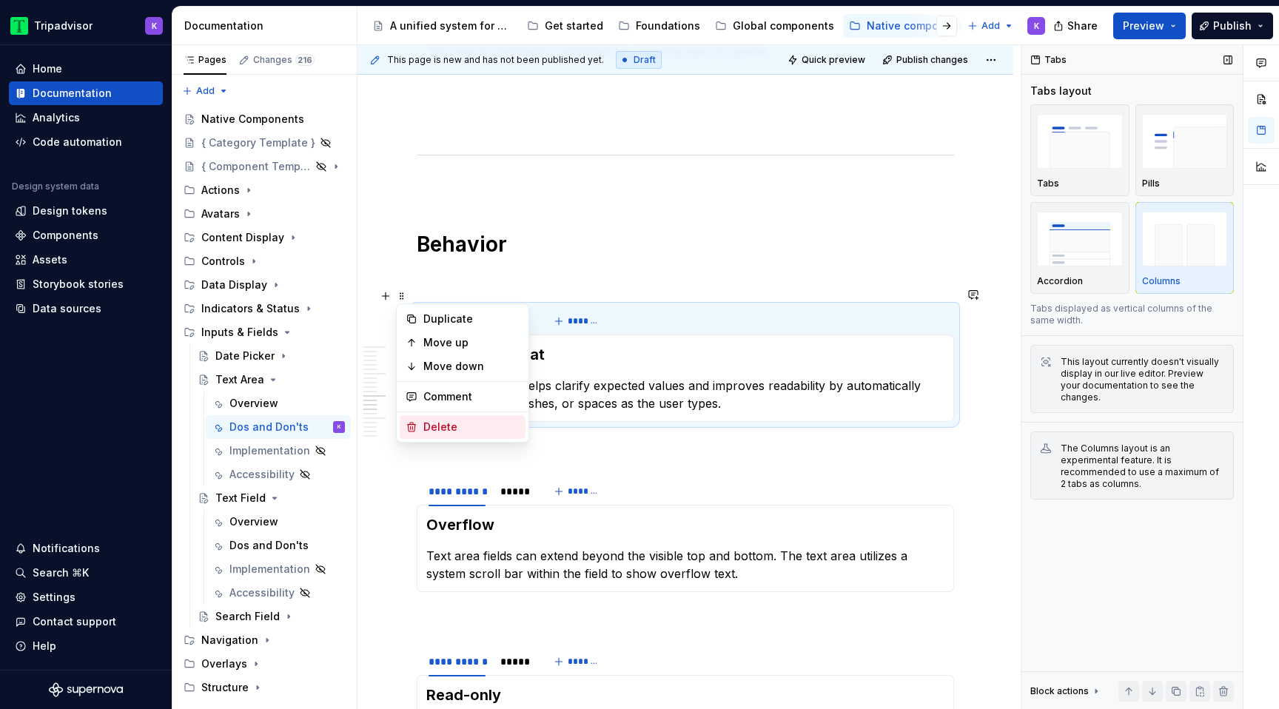
click at [442, 426] on div "Delete" at bounding box center [471, 427] width 96 height 15
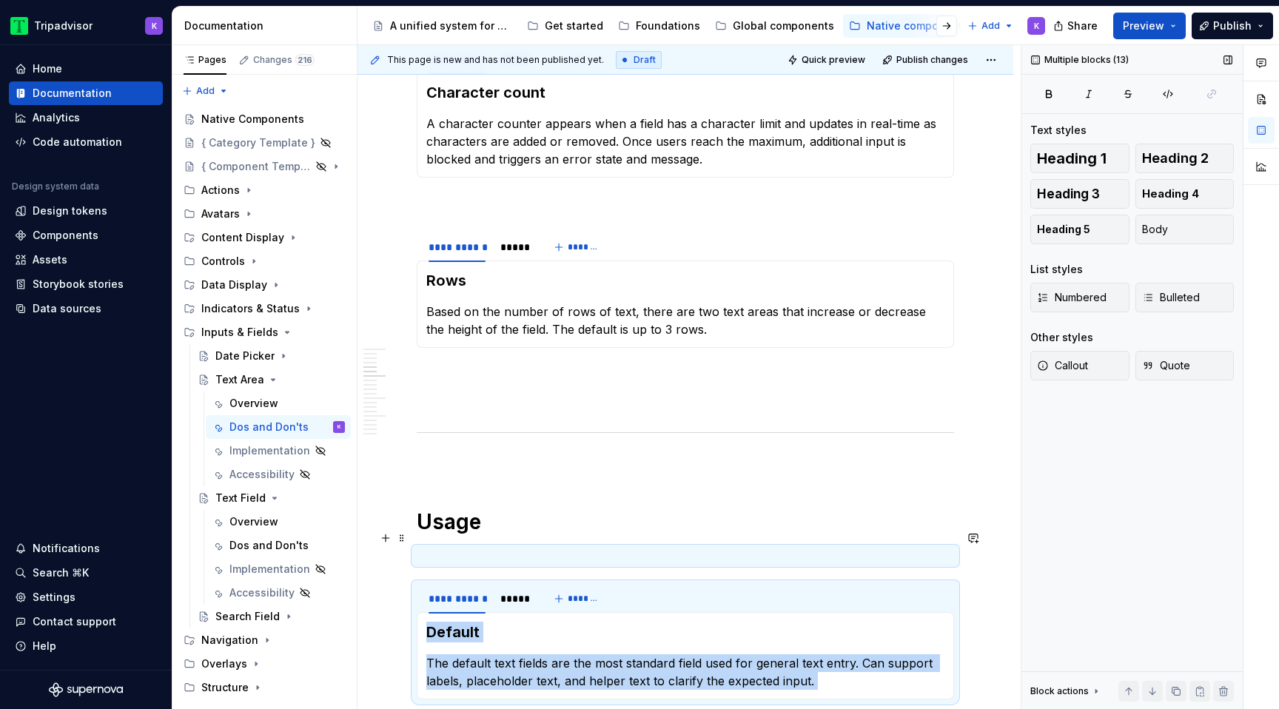
scroll to position [890, 0]
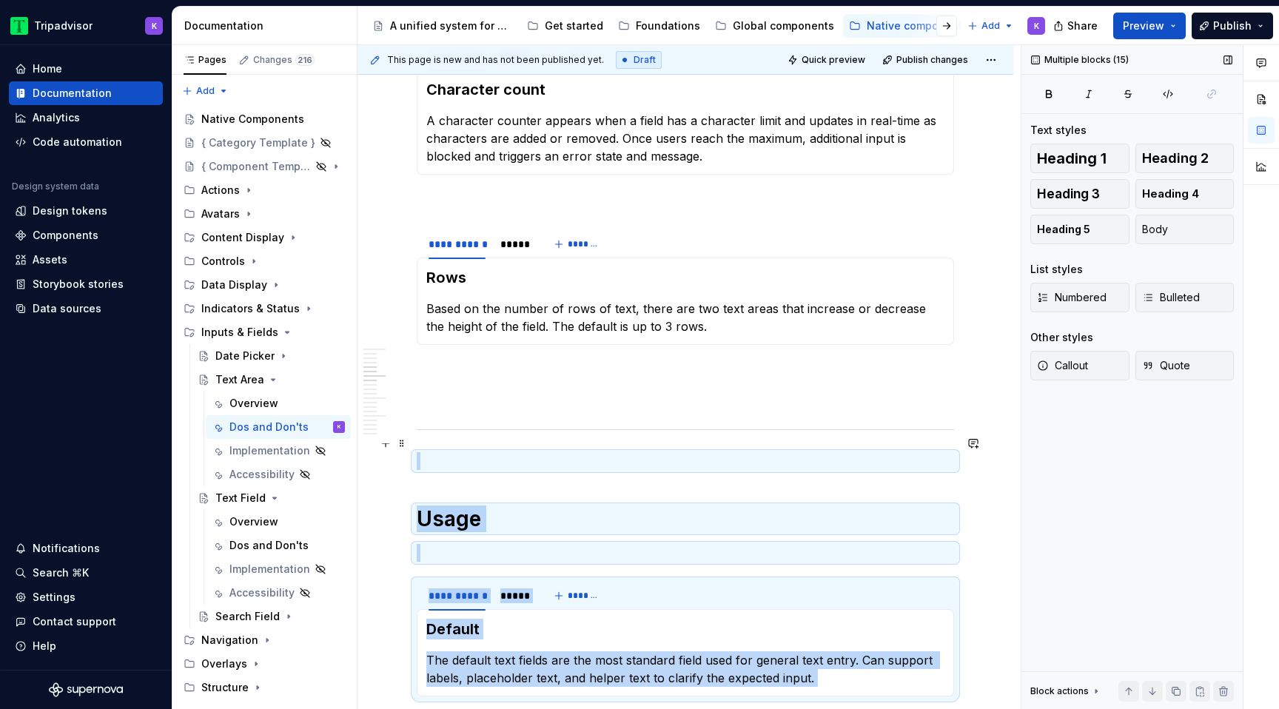
drag, startPoint x: 432, startPoint y: 386, endPoint x: 414, endPoint y: 442, distance: 58.5
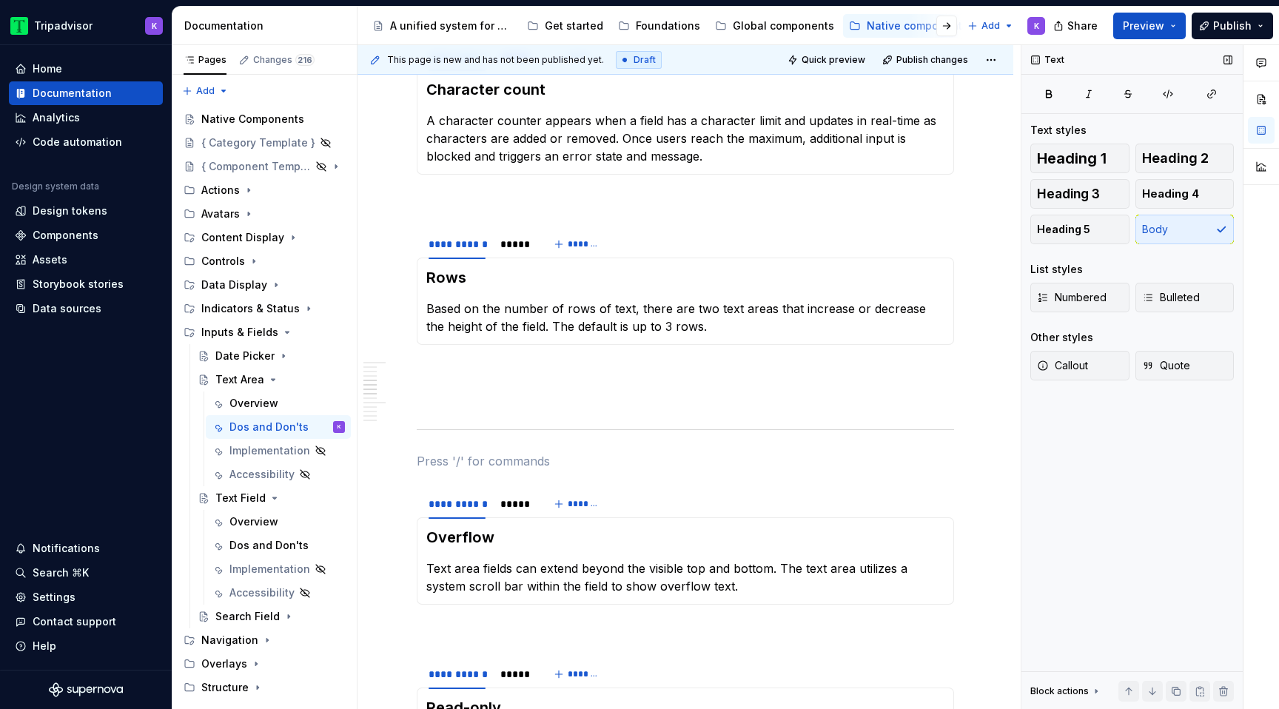
scroll to position [902, 0]
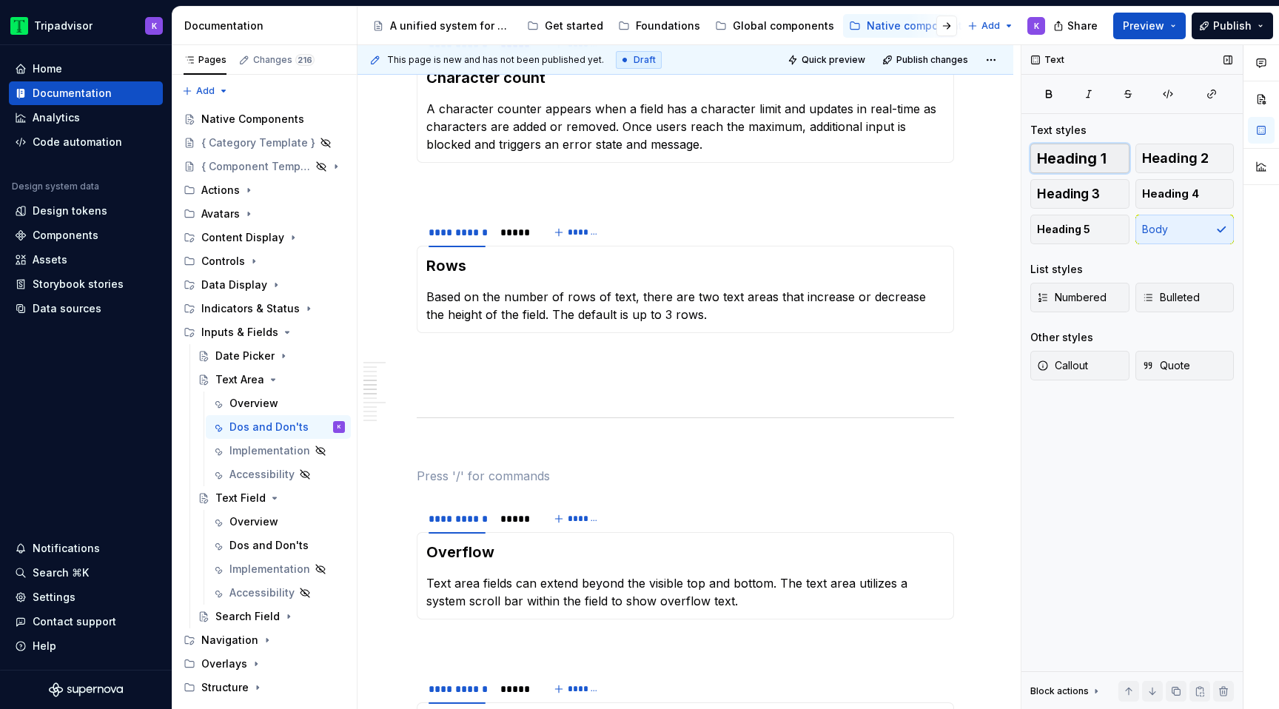
click at [1092, 160] on span "Heading 1" at bounding box center [1072, 158] width 70 height 15
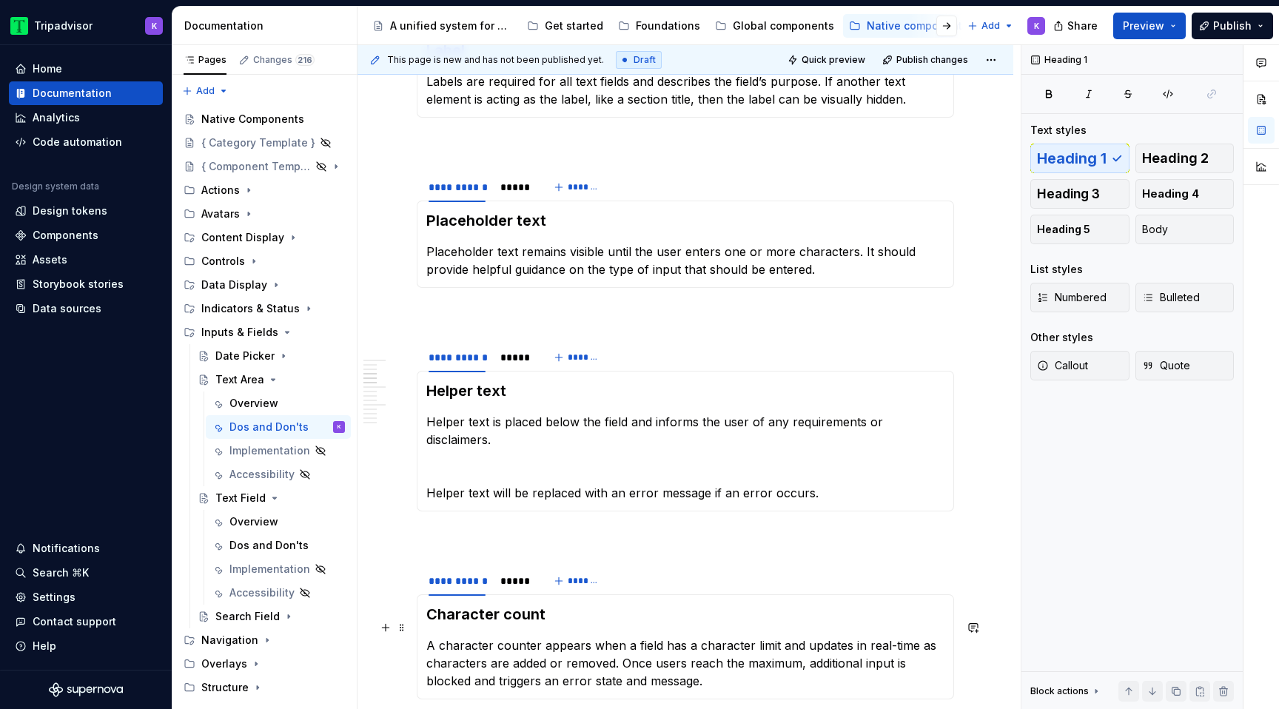
scroll to position [192, 0]
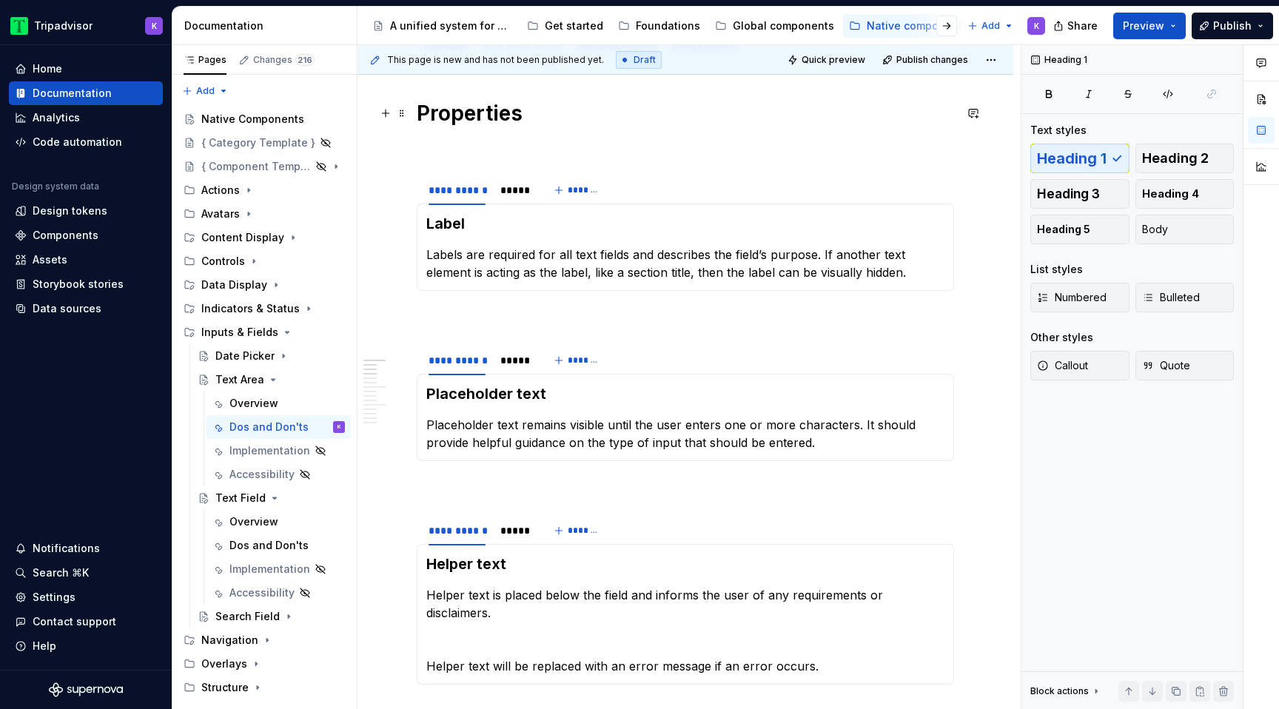
click at [497, 112] on h1 "Properties" at bounding box center [685, 113] width 537 height 27
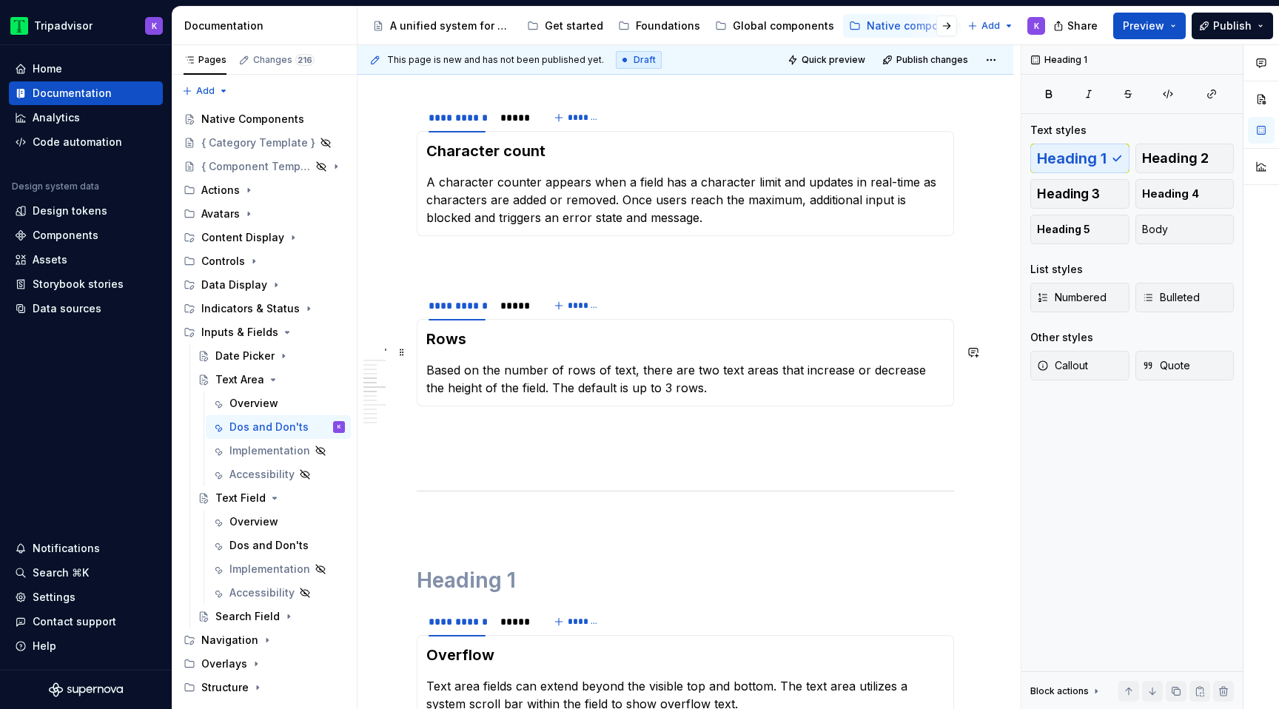
scroll to position [837, 0]
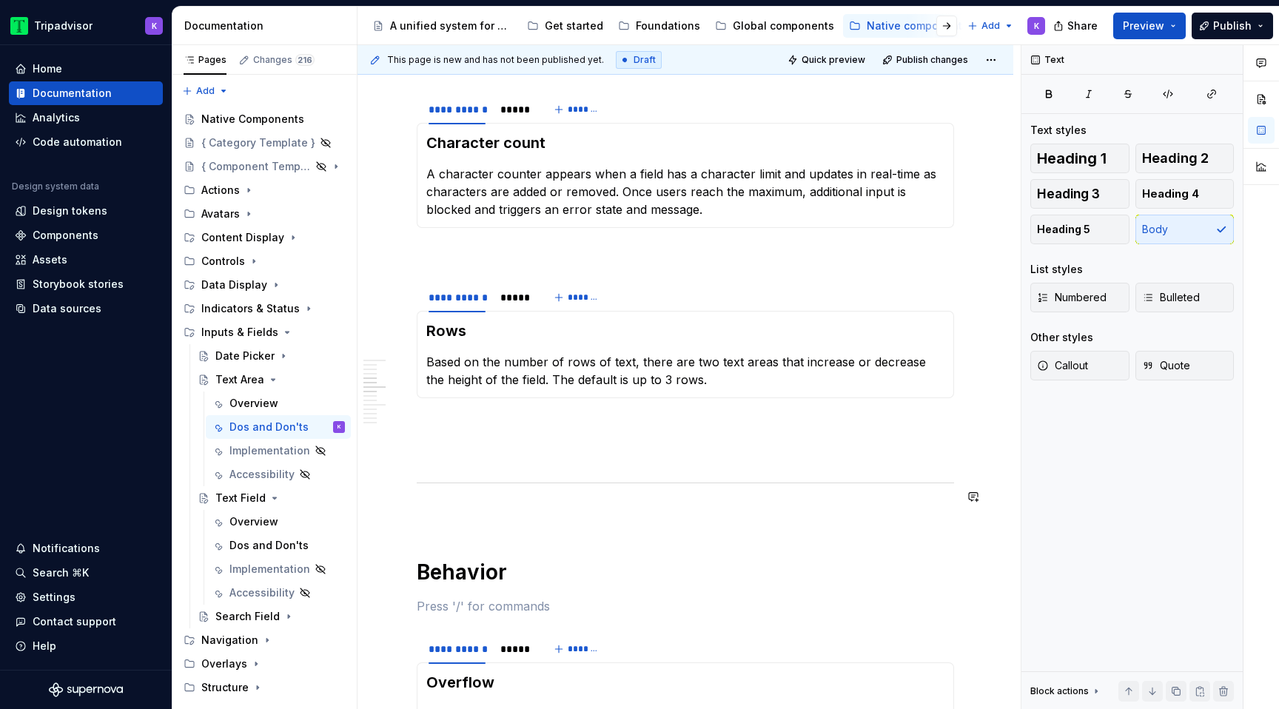
click at [487, 505] on p at bounding box center [685, 514] width 537 height 18
click at [496, 597] on p at bounding box center [685, 606] width 537 height 18
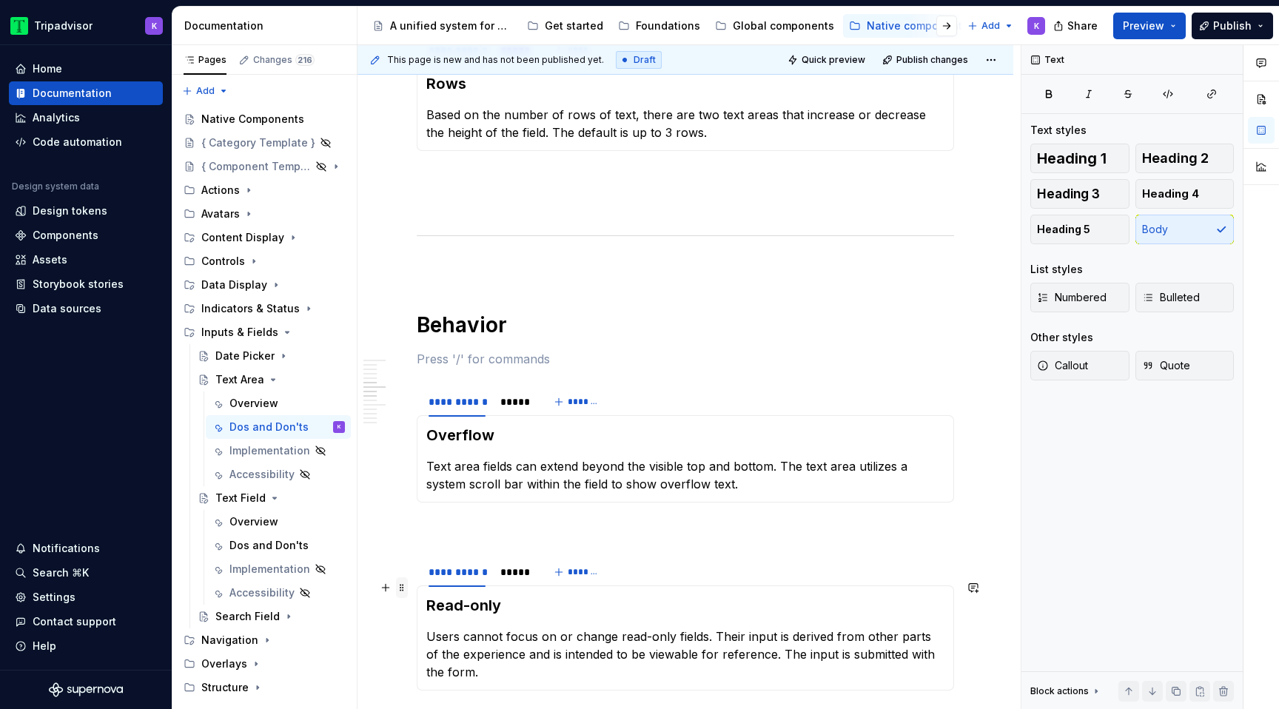
click at [406, 586] on span at bounding box center [402, 587] width 12 height 21
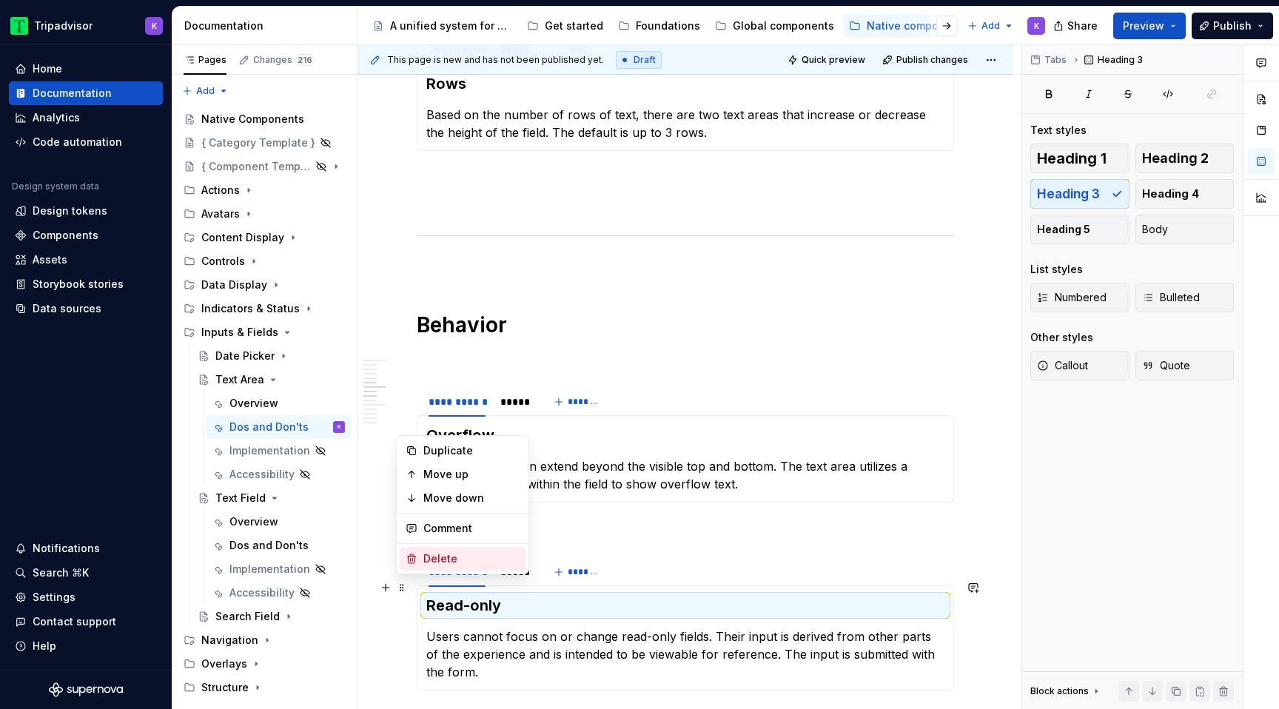
click at [452, 562] on div "Delete" at bounding box center [471, 558] width 96 height 15
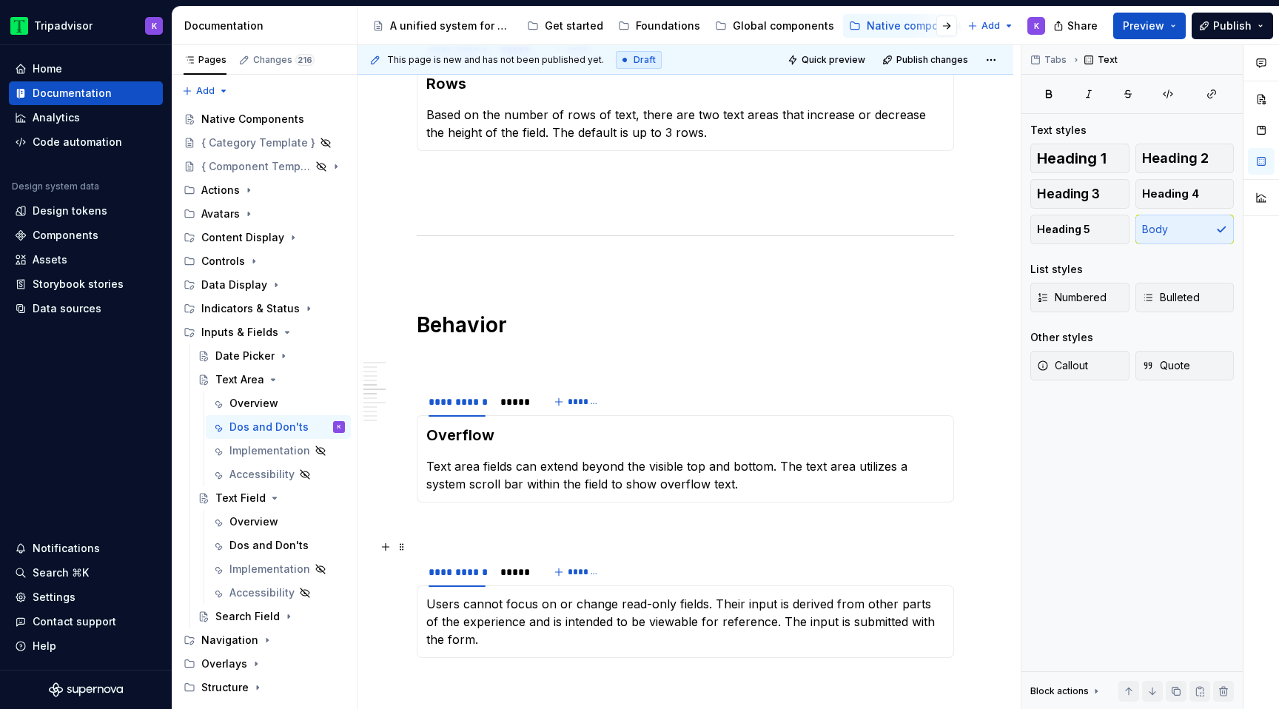
scroll to position [1203, 0]
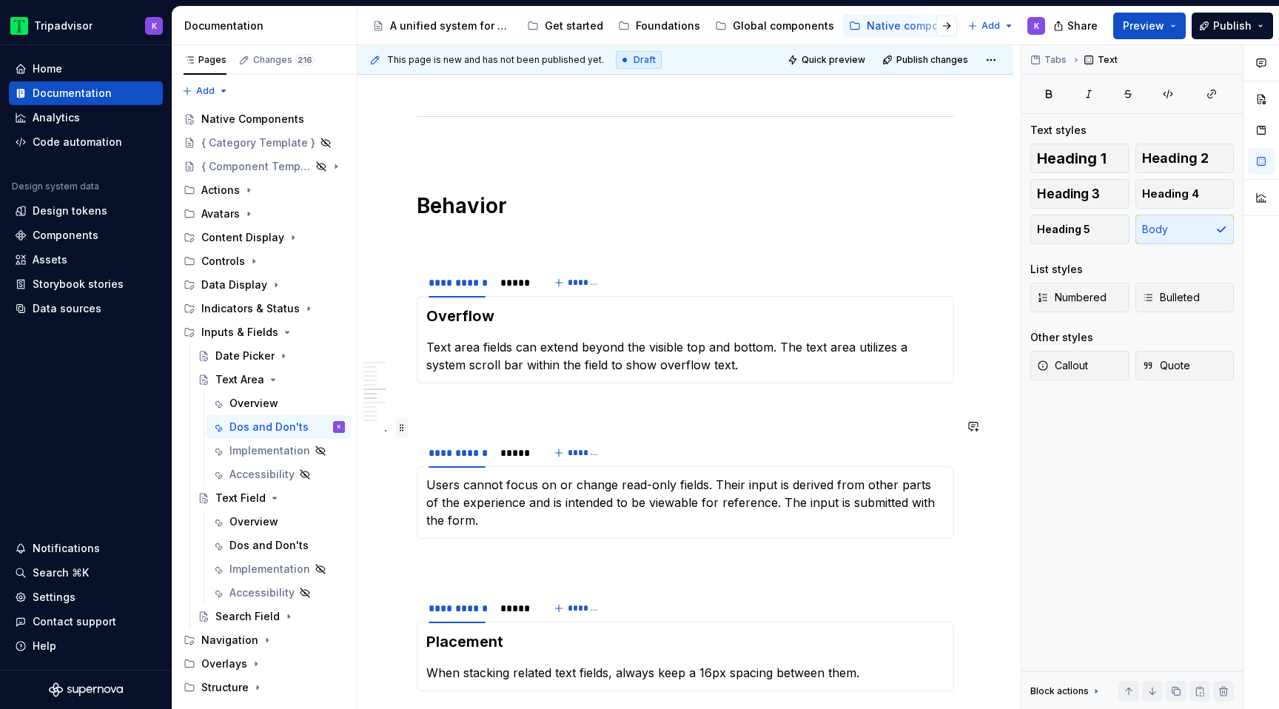
click at [403, 431] on span at bounding box center [402, 427] width 12 height 21
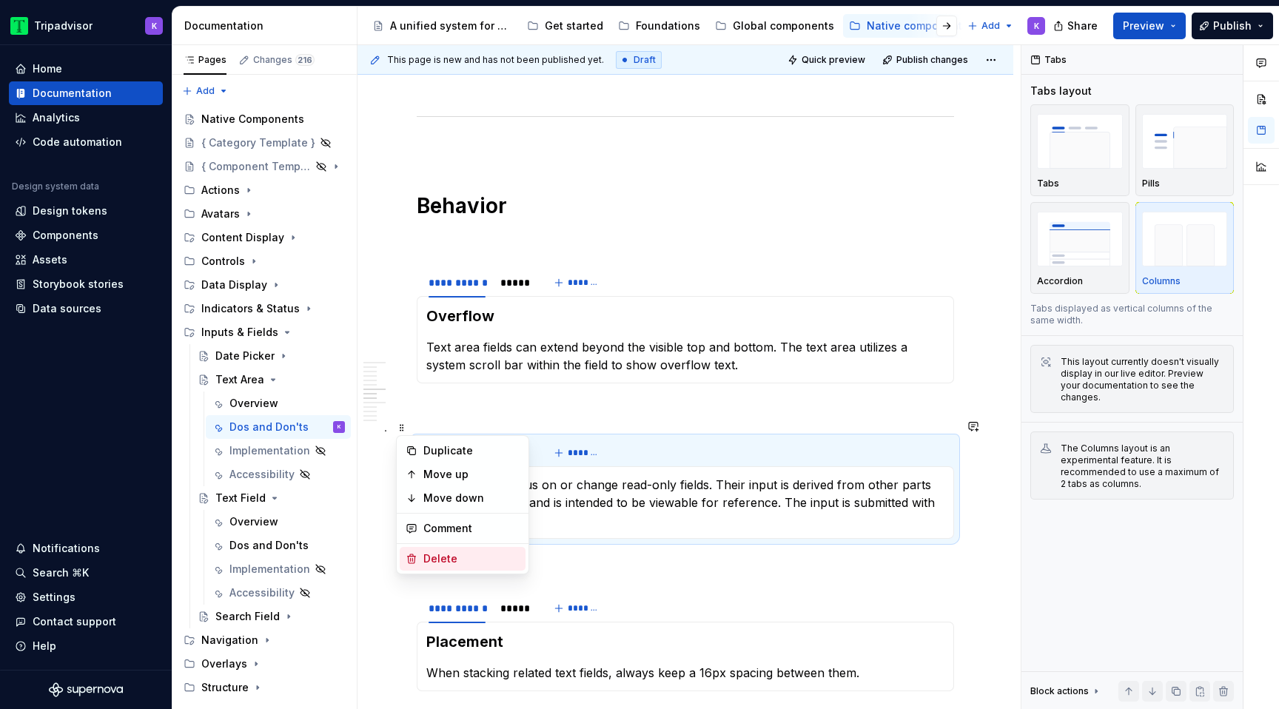
click at [437, 563] on div "Delete" at bounding box center [471, 558] width 96 height 15
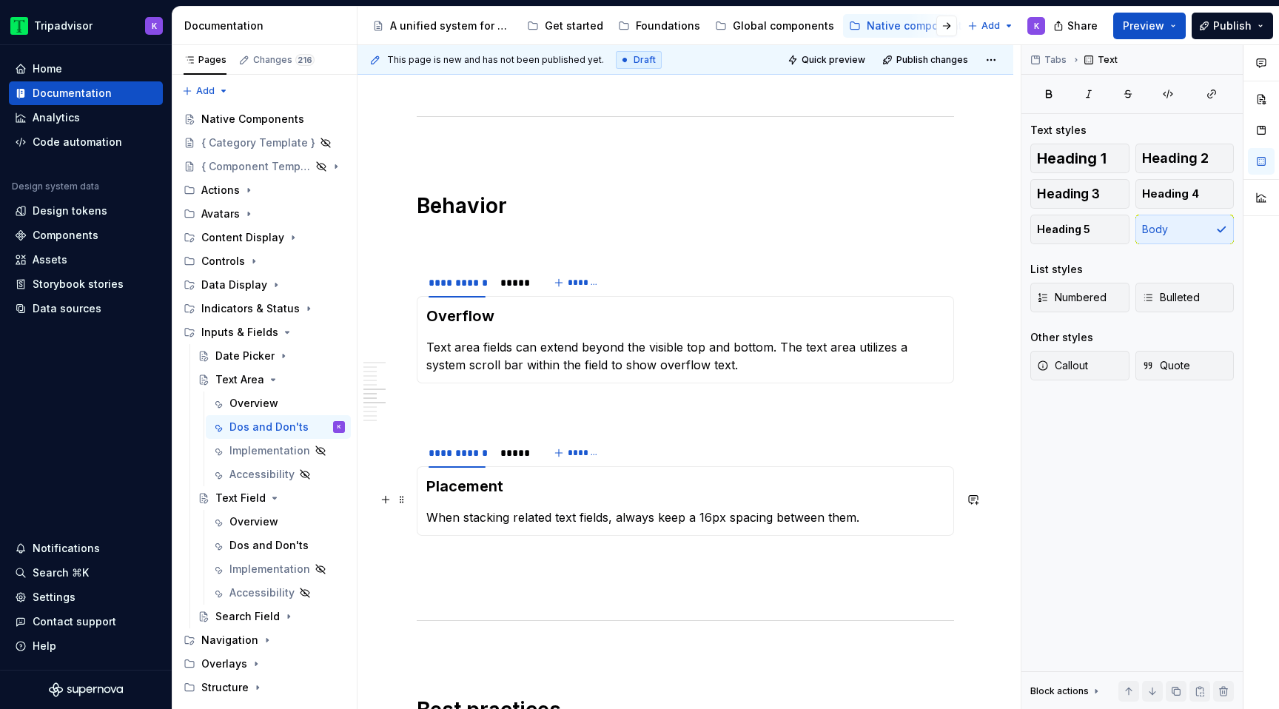
click at [590, 508] on p "When stacking related text fields, always keep a 16px spacing between them." at bounding box center [685, 517] width 518 height 18
click at [508, 275] on div "*****" at bounding box center [514, 282] width 28 height 15
click at [0, 0] on img at bounding box center [0, 0] width 0 height 0
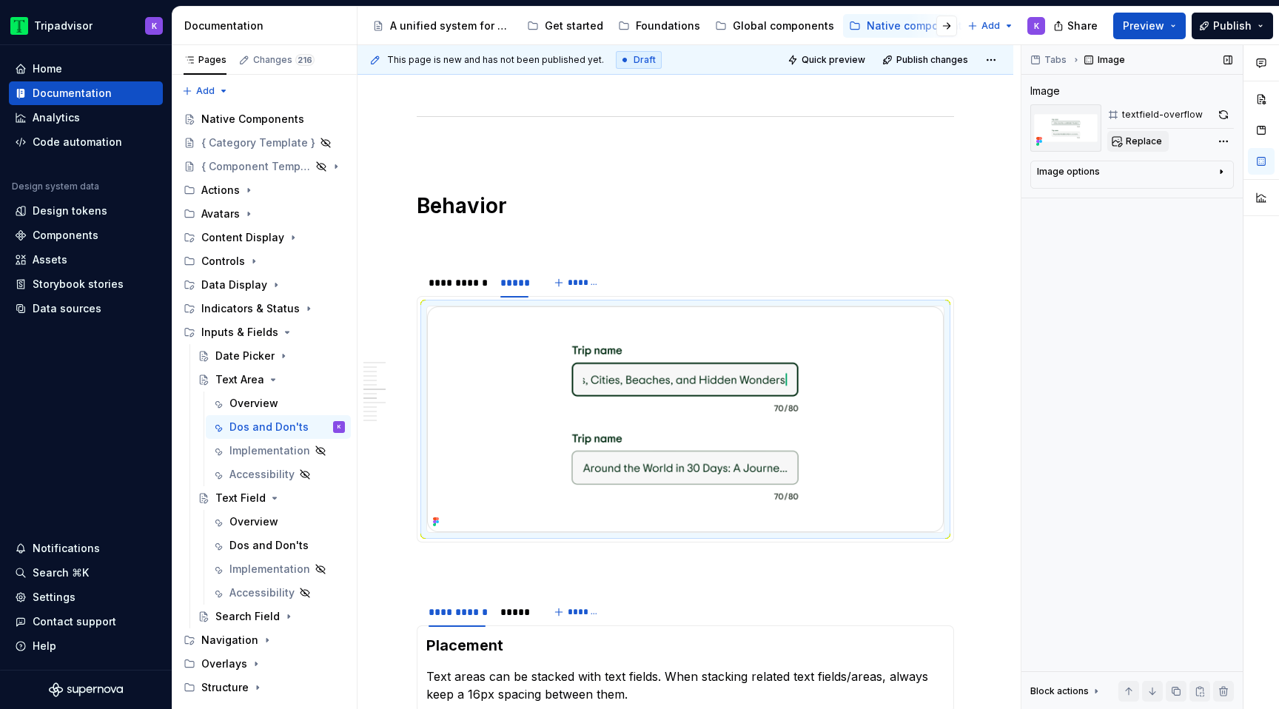
click at [1143, 139] on span "Replace" at bounding box center [1144, 141] width 36 height 12
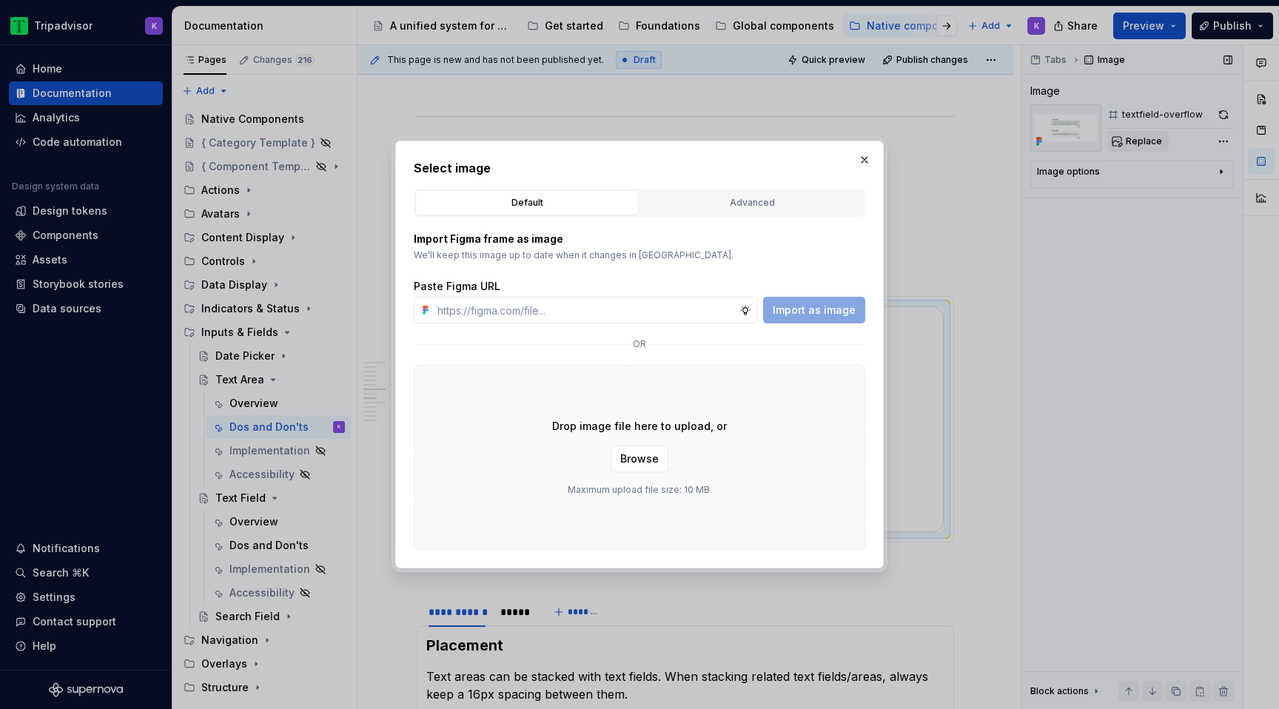
type textarea "*"
type input "[URL][DOMAIN_NAME]"
type textarea "*"
type input "[URL][DOMAIN_NAME]"
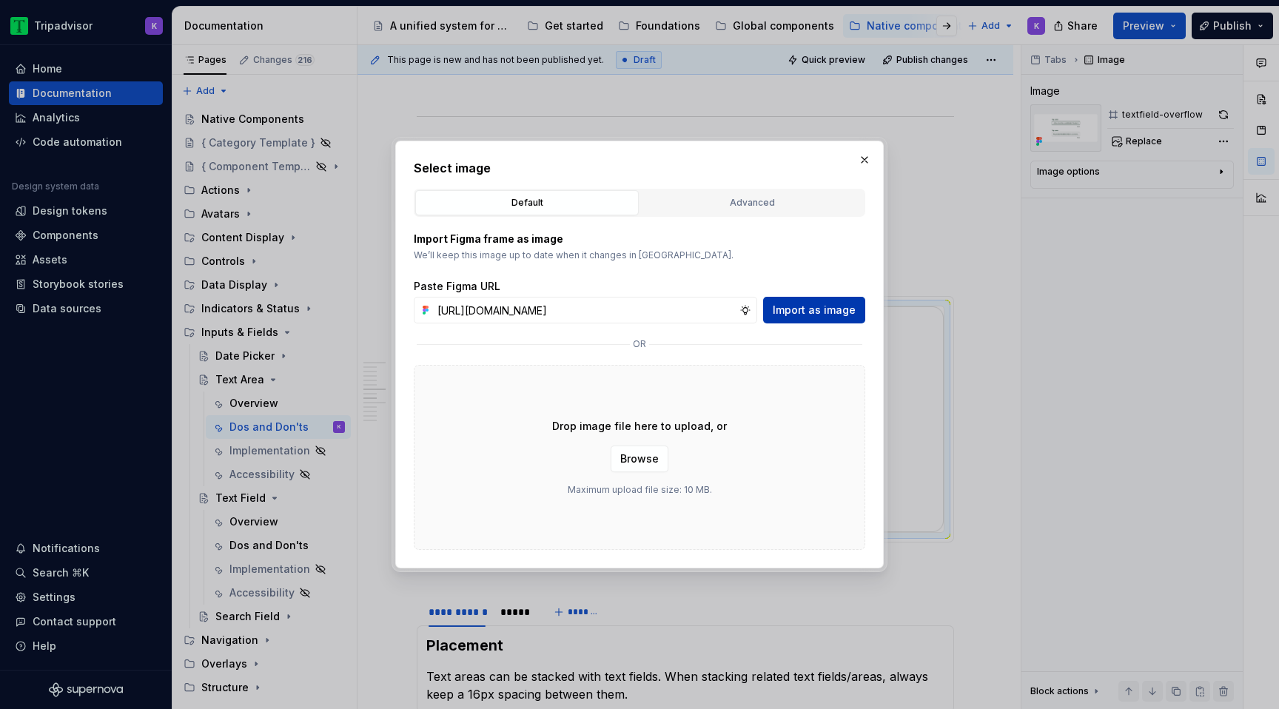
click at [824, 306] on span "Import as image" at bounding box center [814, 310] width 83 height 15
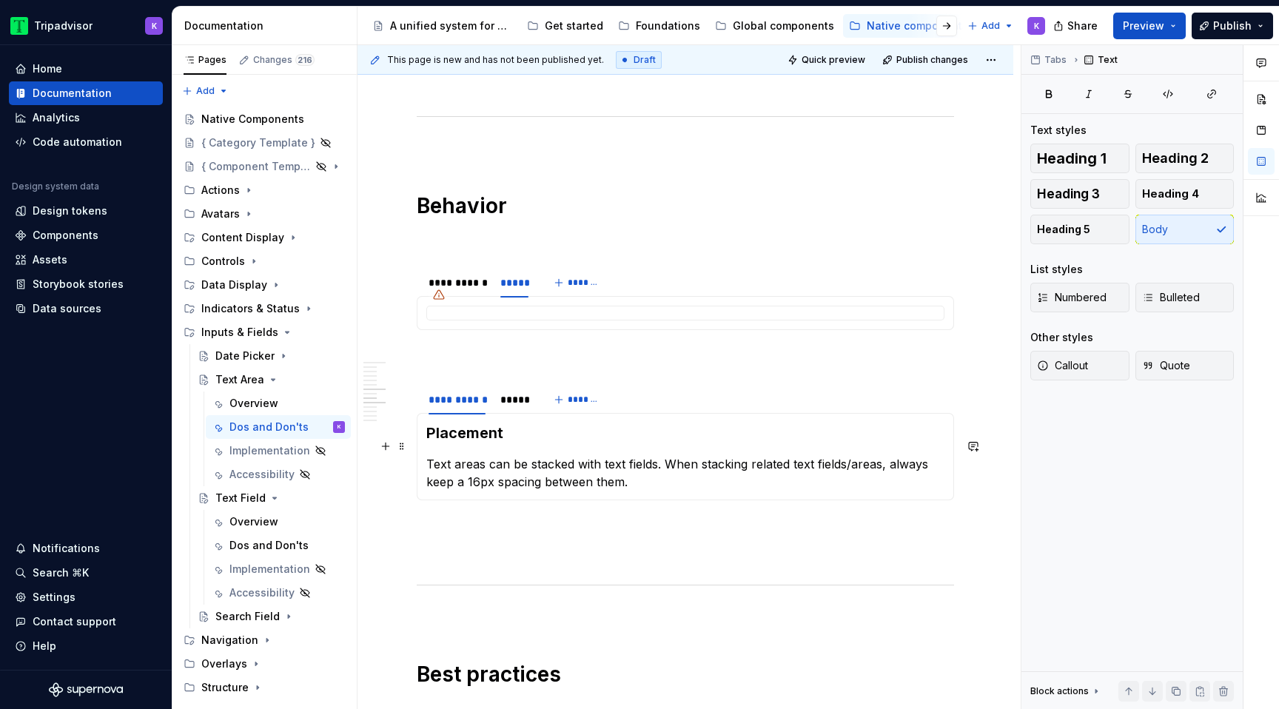
click at [511, 431] on section-item-column "Placement Text areas can be stacked with text fields. When stacking related tex…" at bounding box center [685, 457] width 518 height 68
click at [522, 392] on div "*****" at bounding box center [514, 399] width 28 height 15
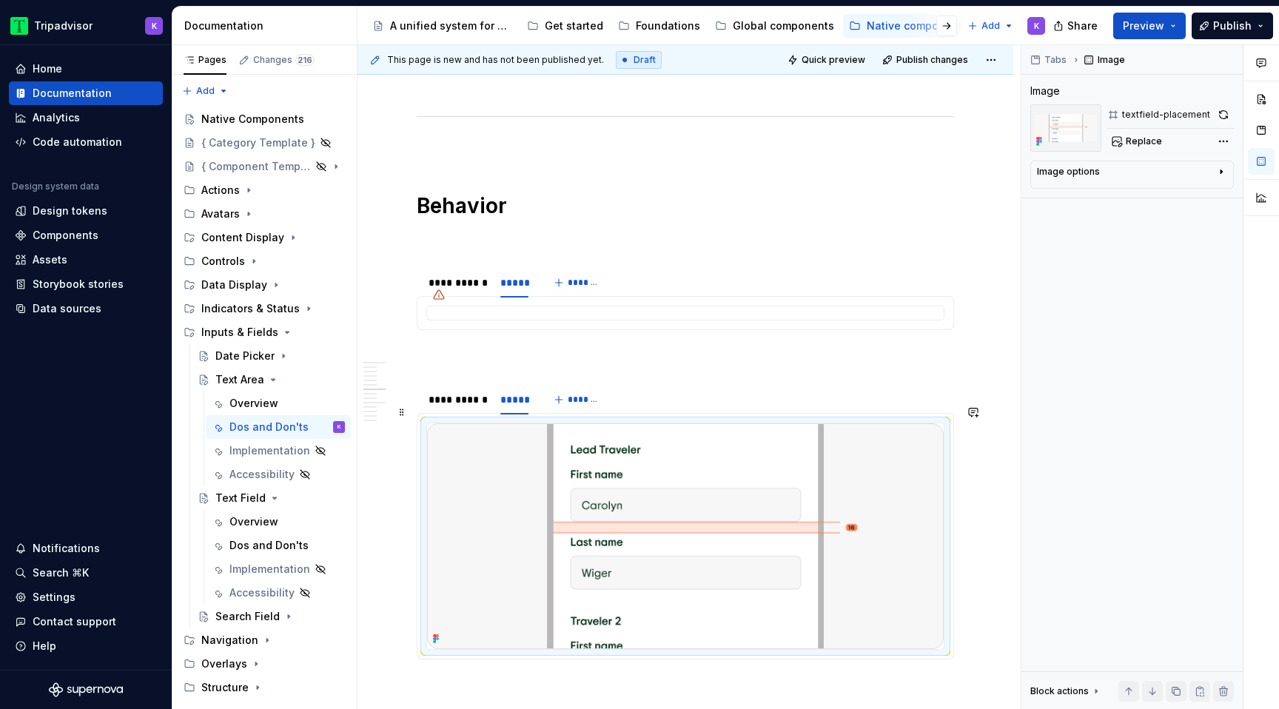
click at [594, 488] on img at bounding box center [685, 536] width 517 height 226
click at [1149, 132] on button "Replace" at bounding box center [1137, 141] width 61 height 21
type textarea "*"
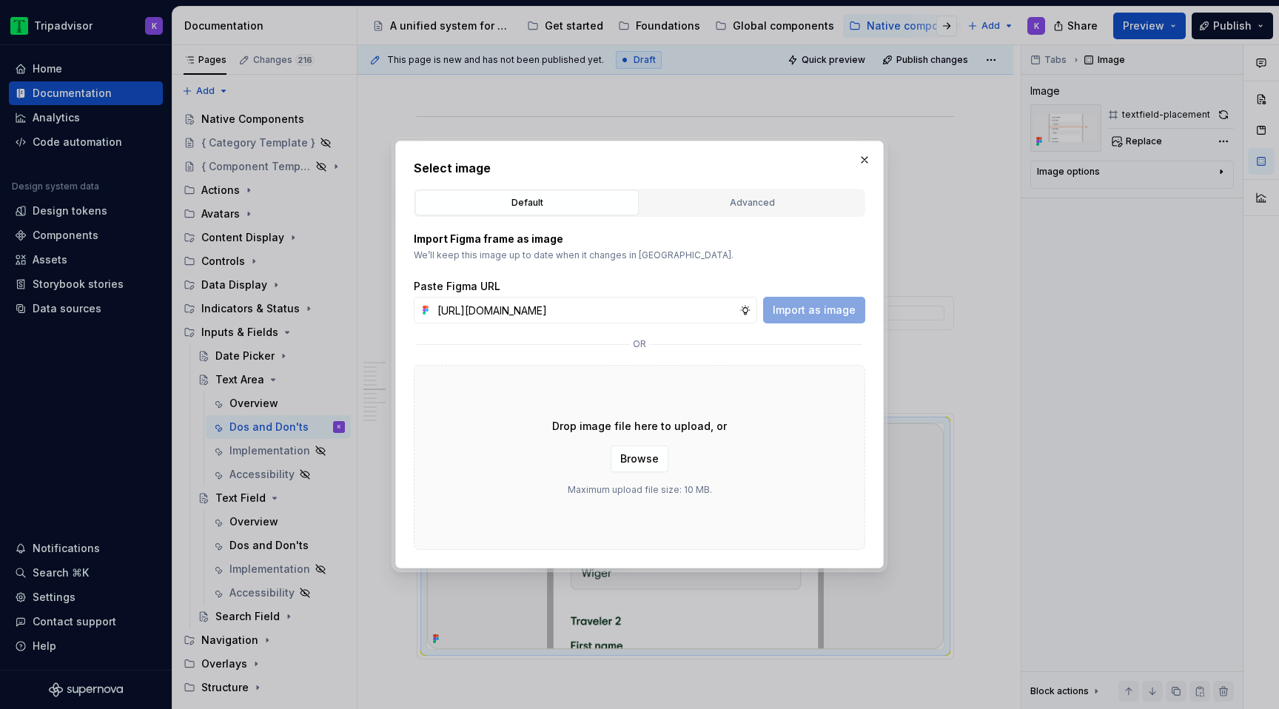
scroll to position [0, 388]
type input "[URL][DOMAIN_NAME]"
click at [793, 312] on span "Import as image" at bounding box center [814, 310] width 83 height 15
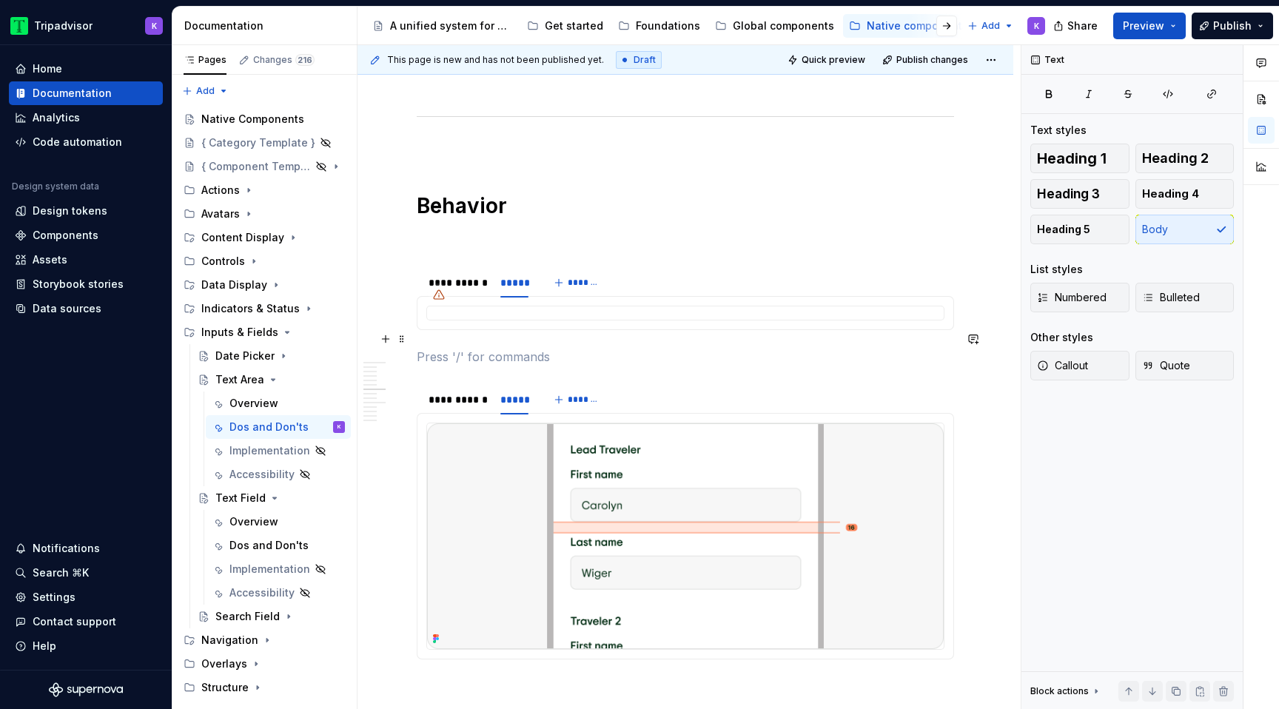
click at [741, 348] on p at bounding box center [685, 357] width 537 height 18
click at [702, 231] on p at bounding box center [685, 240] width 537 height 18
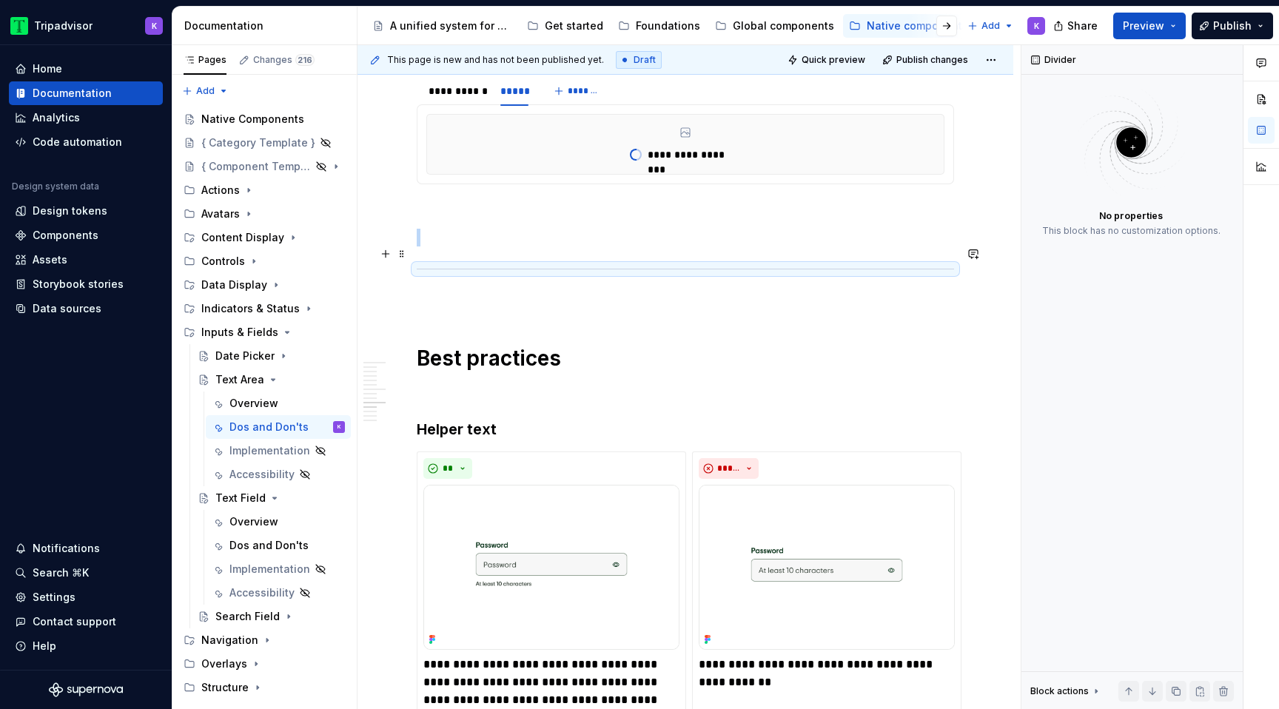
click at [667, 264] on div at bounding box center [685, 269] width 537 height 10
click at [667, 207] on div "**********" at bounding box center [685, 382] width 537 height 3205
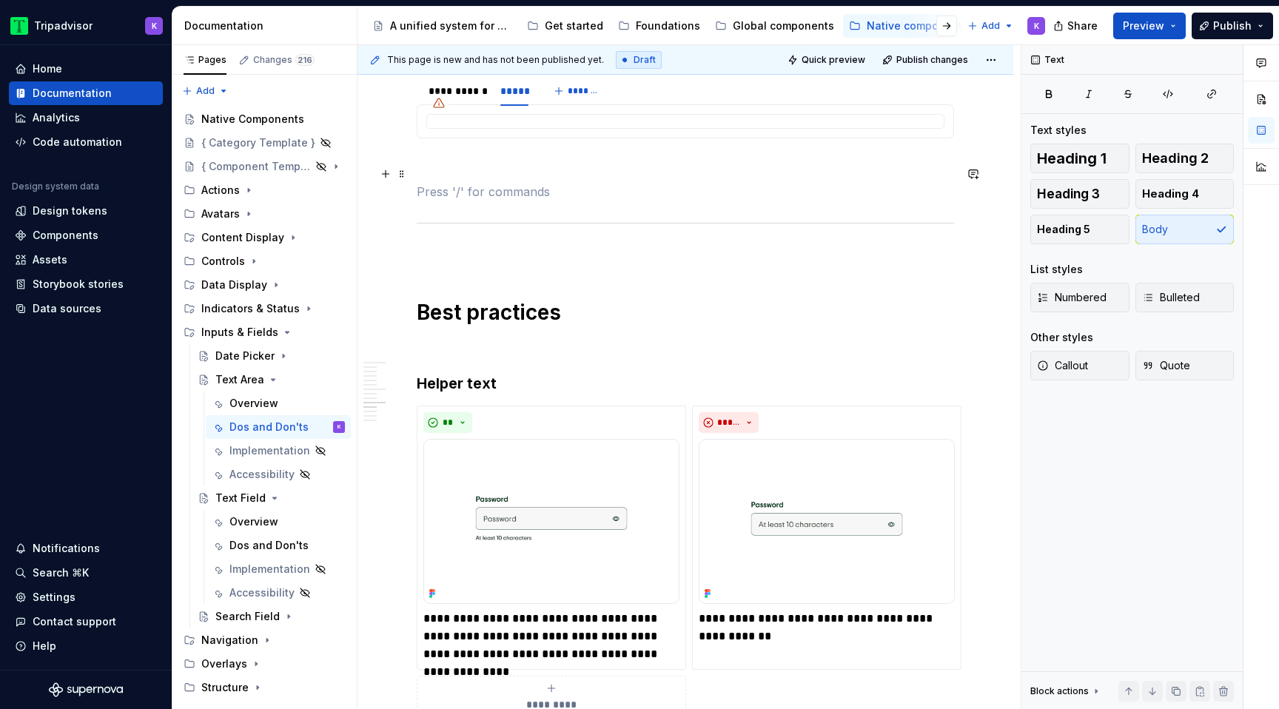
click at [668, 183] on p at bounding box center [685, 192] width 537 height 18
click at [666, 156] on p at bounding box center [685, 165] width 537 height 18
click at [631, 253] on div "**********" at bounding box center [685, 359] width 537 height 3159
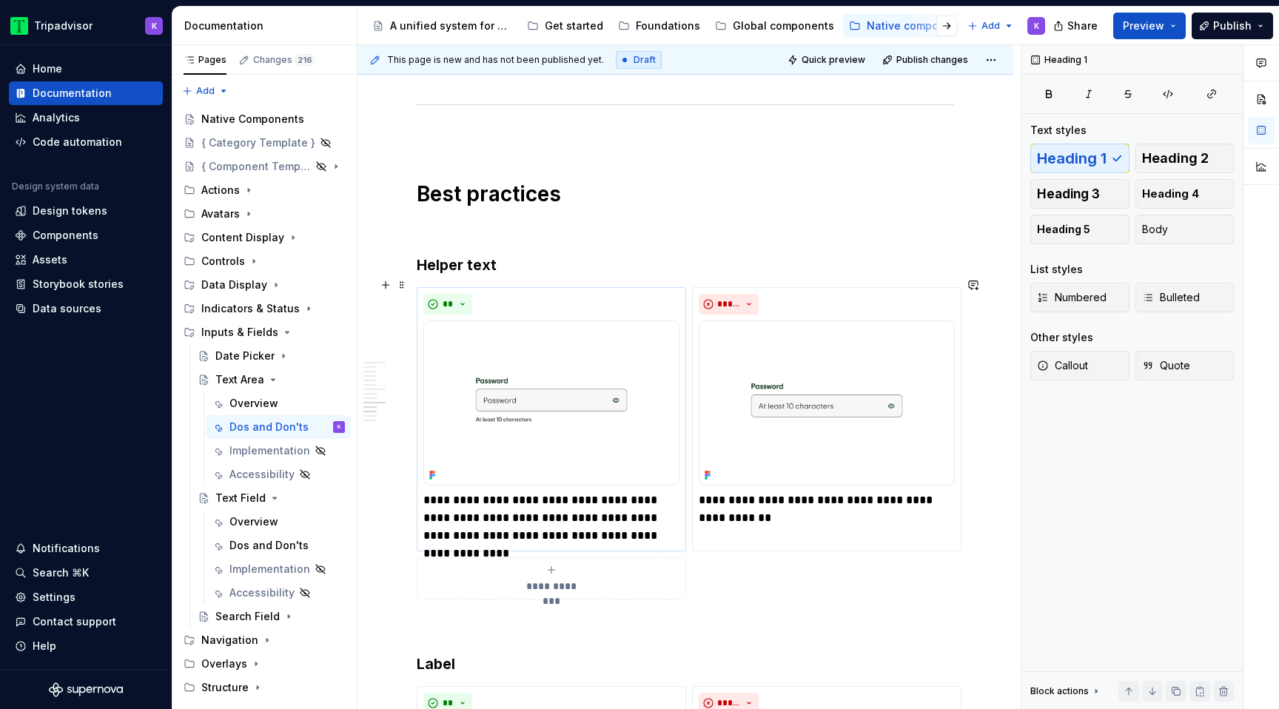
scroll to position [2211, 0]
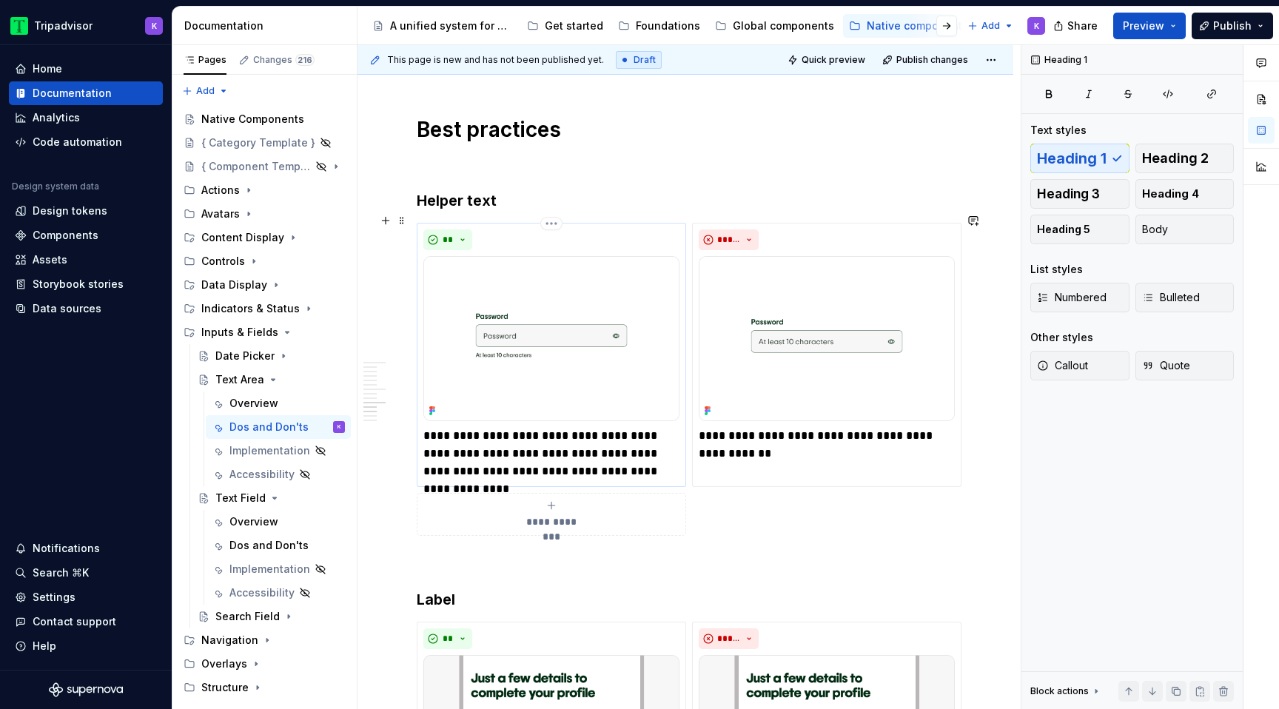
click at [594, 447] on p "**********" at bounding box center [551, 453] width 256 height 53
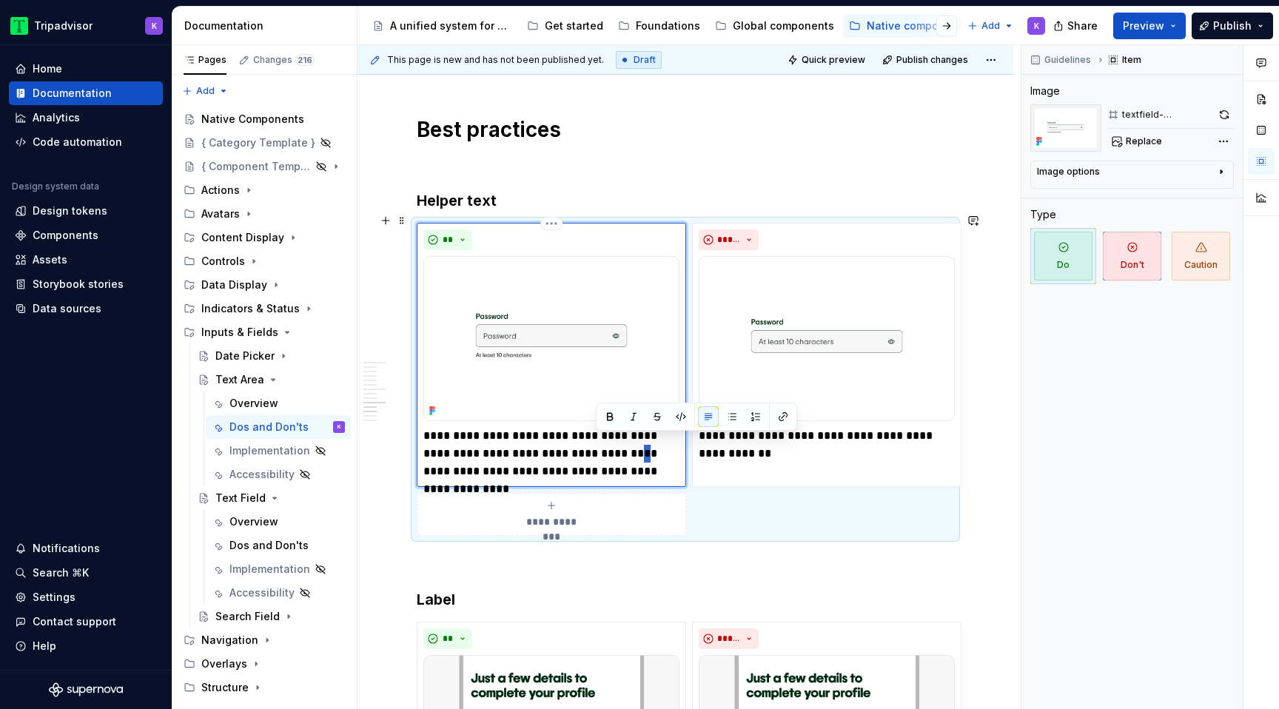
click at [594, 447] on p "**********" at bounding box center [551, 453] width 256 height 53
paste div
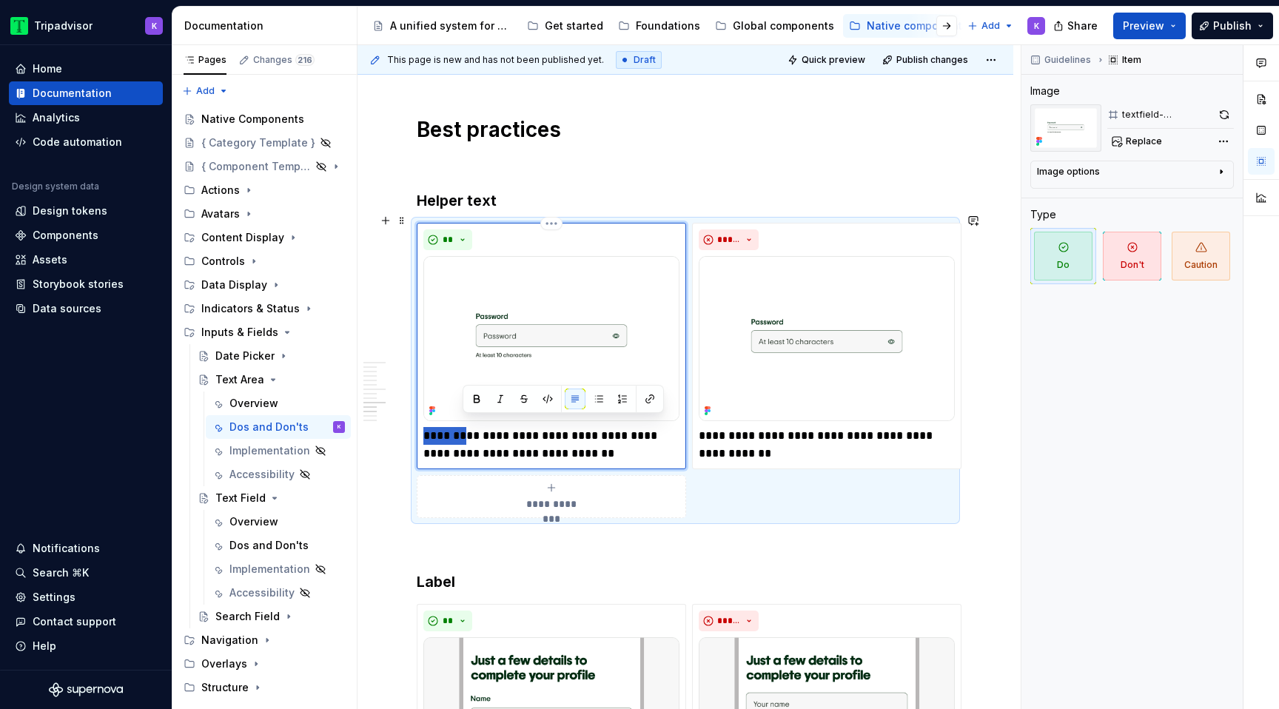
drag, startPoint x: 465, startPoint y: 428, endPoint x: 401, endPoint y: 428, distance: 63.6
click at [401, 428] on div "**********" at bounding box center [685, 7] width 656 height 3924
type textarea "*"
click at [568, 428] on p "**********" at bounding box center [551, 445] width 256 height 36
drag, startPoint x: 546, startPoint y: 442, endPoint x: 718, endPoint y: 442, distance: 171.7
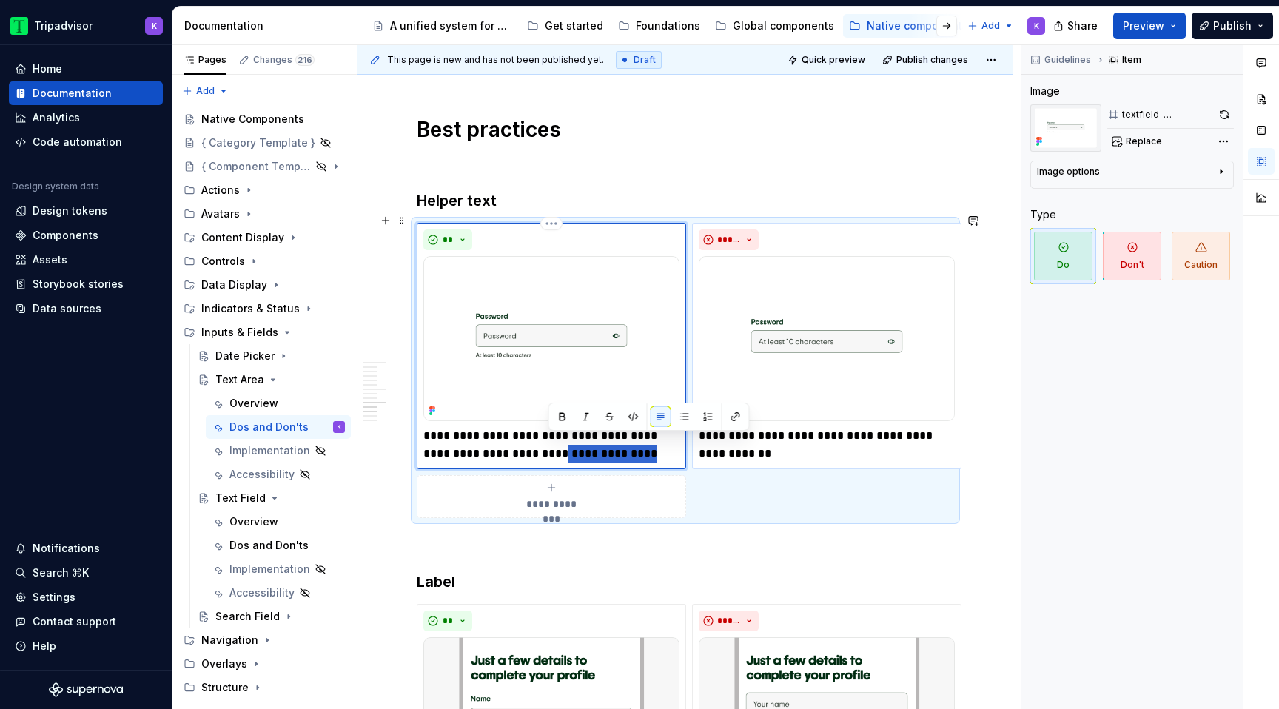
click at [718, 442] on div "**********" at bounding box center [685, 370] width 537 height 295
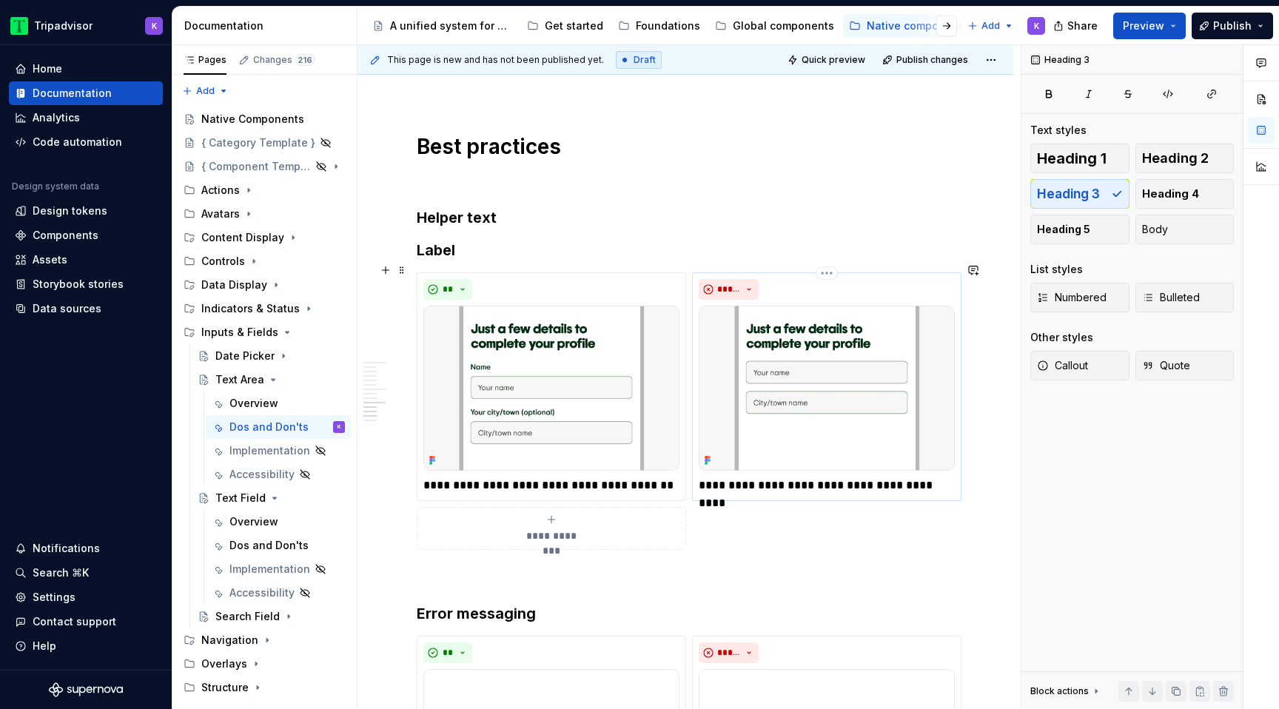
scroll to position [2193, 0]
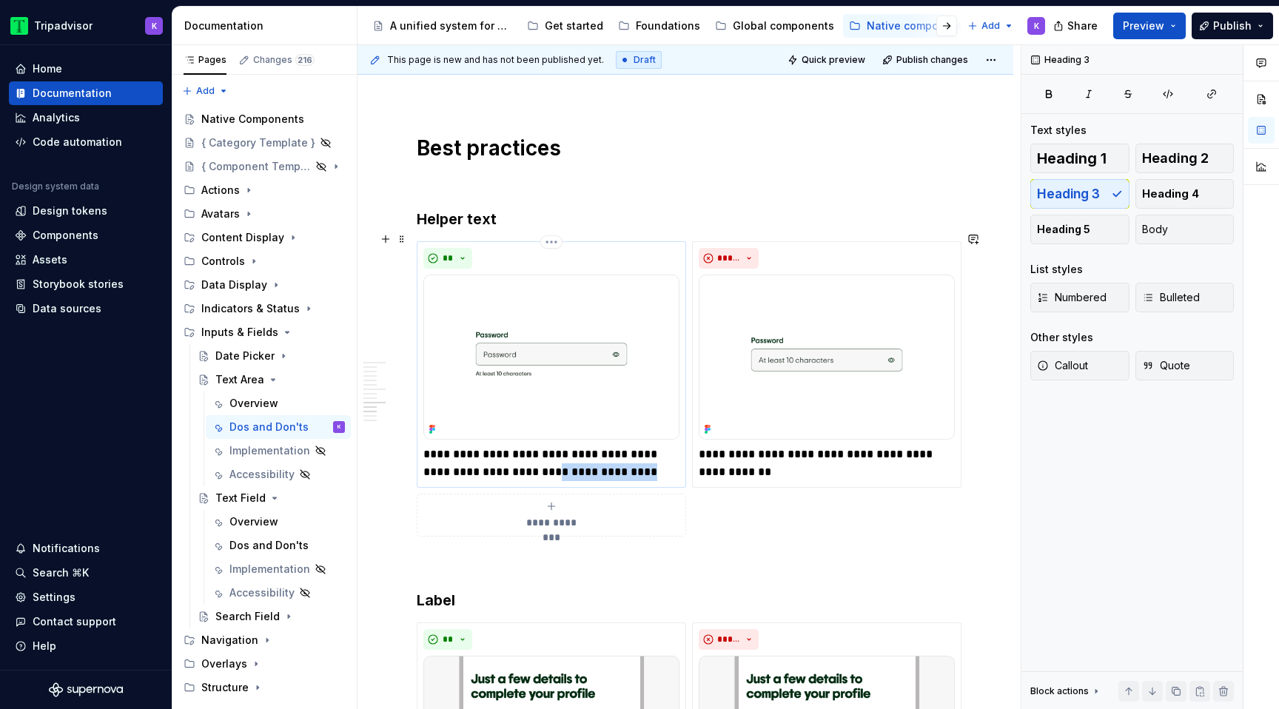
drag, startPoint x: 544, startPoint y: 460, endPoint x: 669, endPoint y: 463, distance: 125.1
click at [669, 463] on p "**********" at bounding box center [551, 464] width 256 height 36
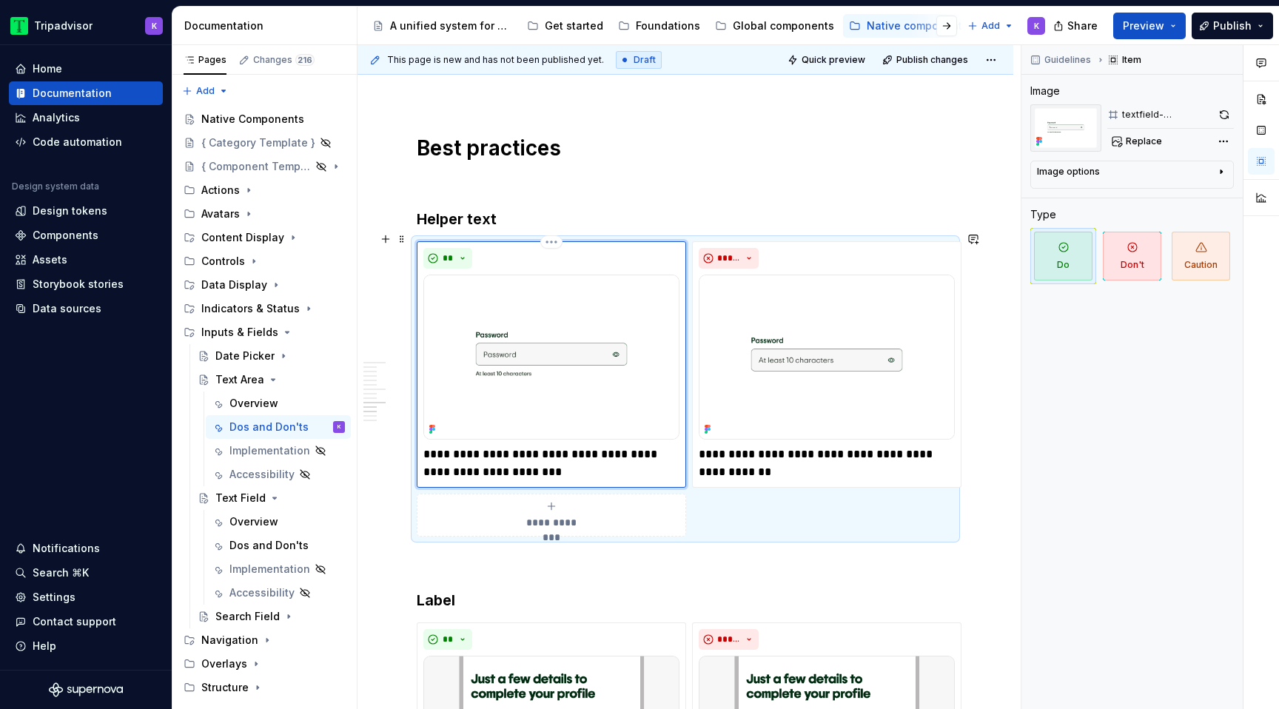
type textarea "*"
drag, startPoint x: 623, startPoint y: 445, endPoint x: 566, endPoint y: 447, distance: 57.0
click at [566, 447] on p "**********" at bounding box center [551, 464] width 256 height 36
click at [613, 465] on p "**********" at bounding box center [551, 464] width 256 height 36
click at [735, 449] on p "**********" at bounding box center [827, 464] width 256 height 36
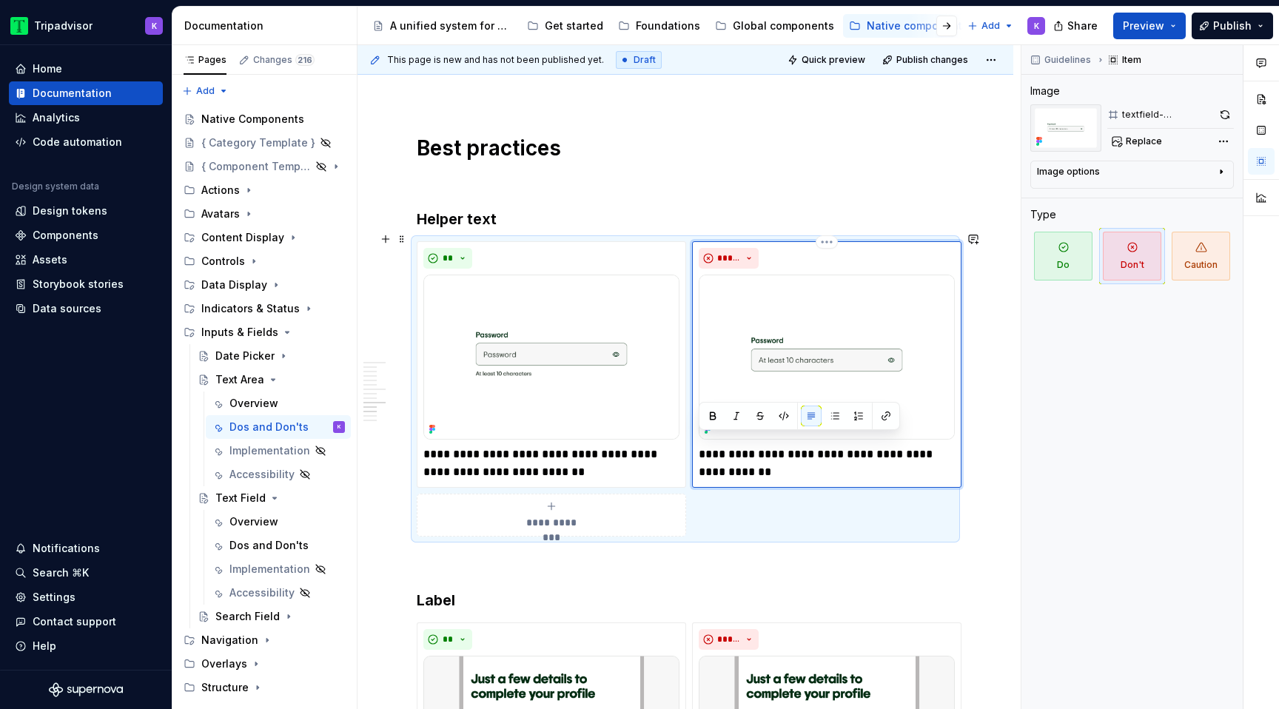
paste div
click at [728, 446] on p "**********" at bounding box center [827, 464] width 256 height 36
type textarea "*"
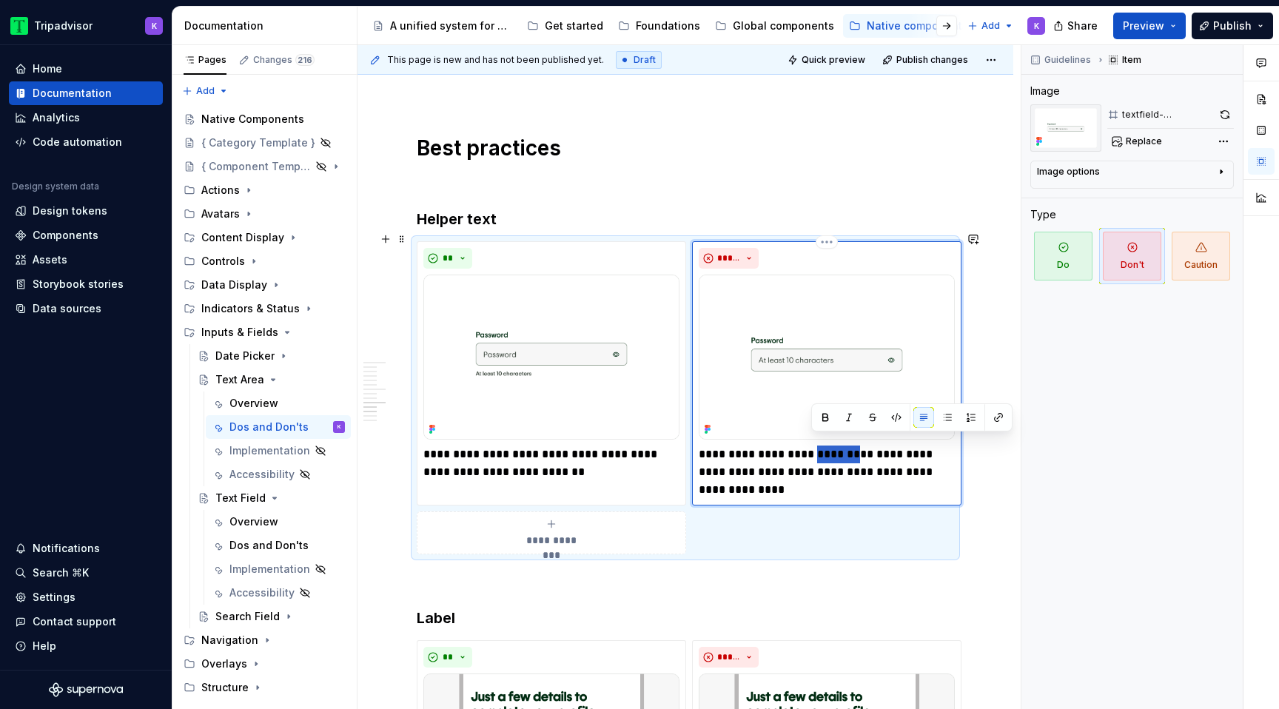
drag, startPoint x: 811, startPoint y: 441, endPoint x: 845, endPoint y: 442, distance: 34.1
click at [845, 446] on p "**********" at bounding box center [827, 472] width 256 height 53
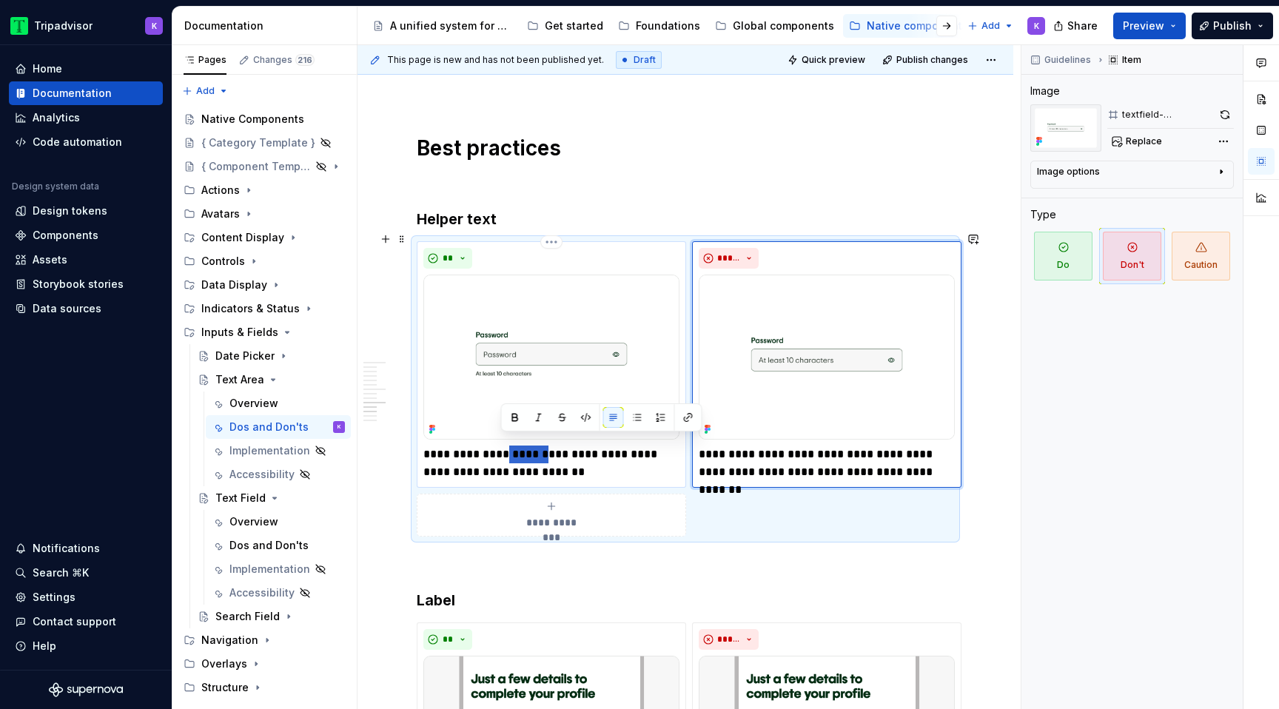
drag, startPoint x: 527, startPoint y: 440, endPoint x: 501, endPoint y: 440, distance: 25.9
click at [501, 446] on p "**********" at bounding box center [551, 464] width 256 height 36
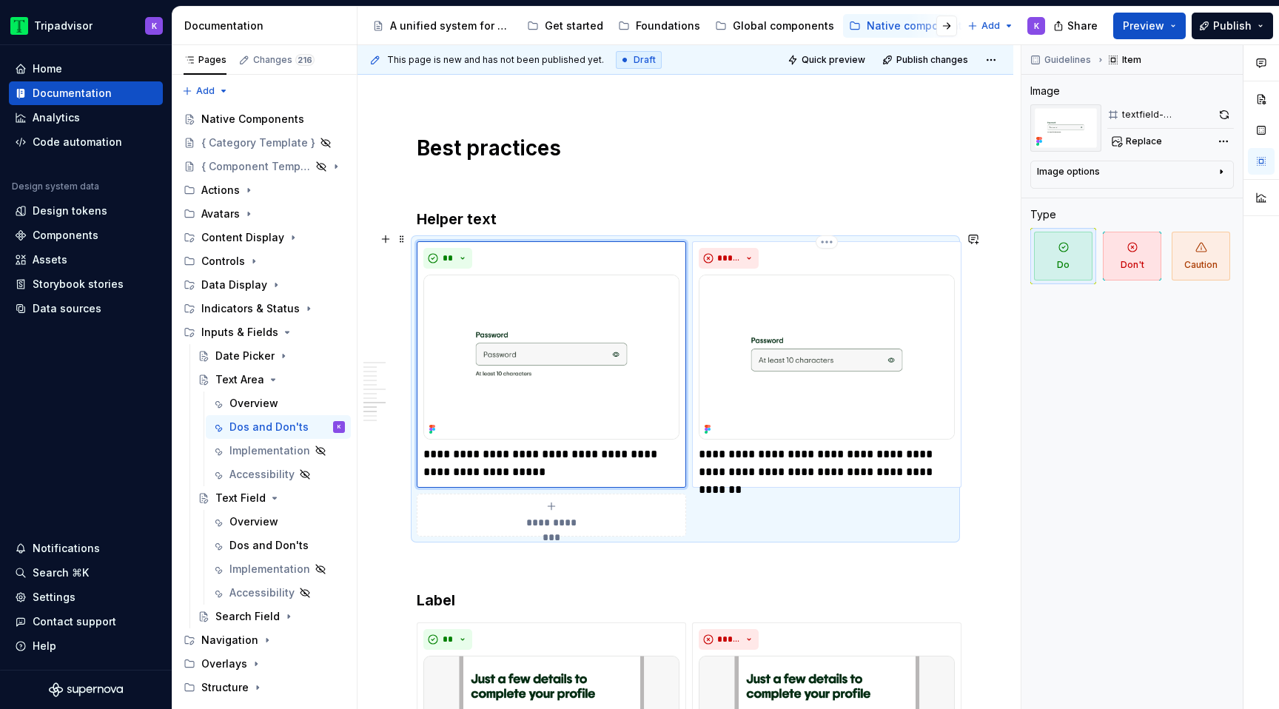
click at [813, 446] on p "**********" at bounding box center [827, 464] width 256 height 36
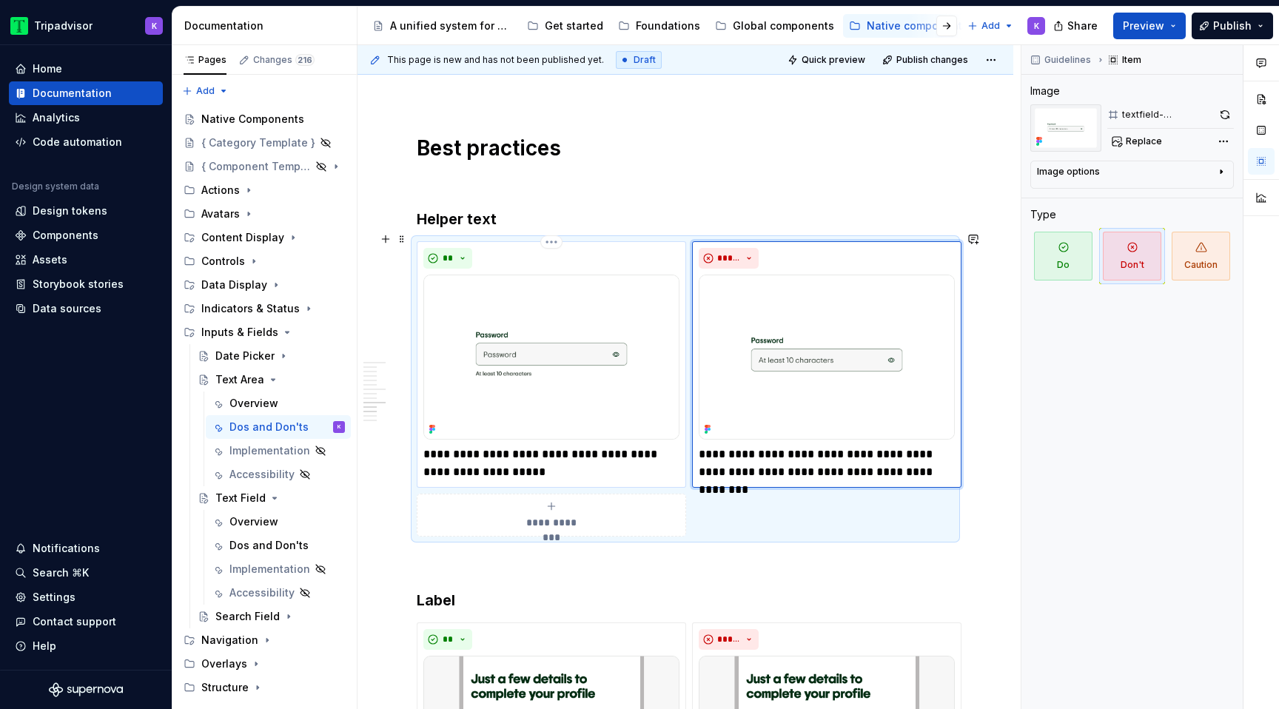
click at [496, 446] on p "**********" at bounding box center [551, 464] width 256 height 36
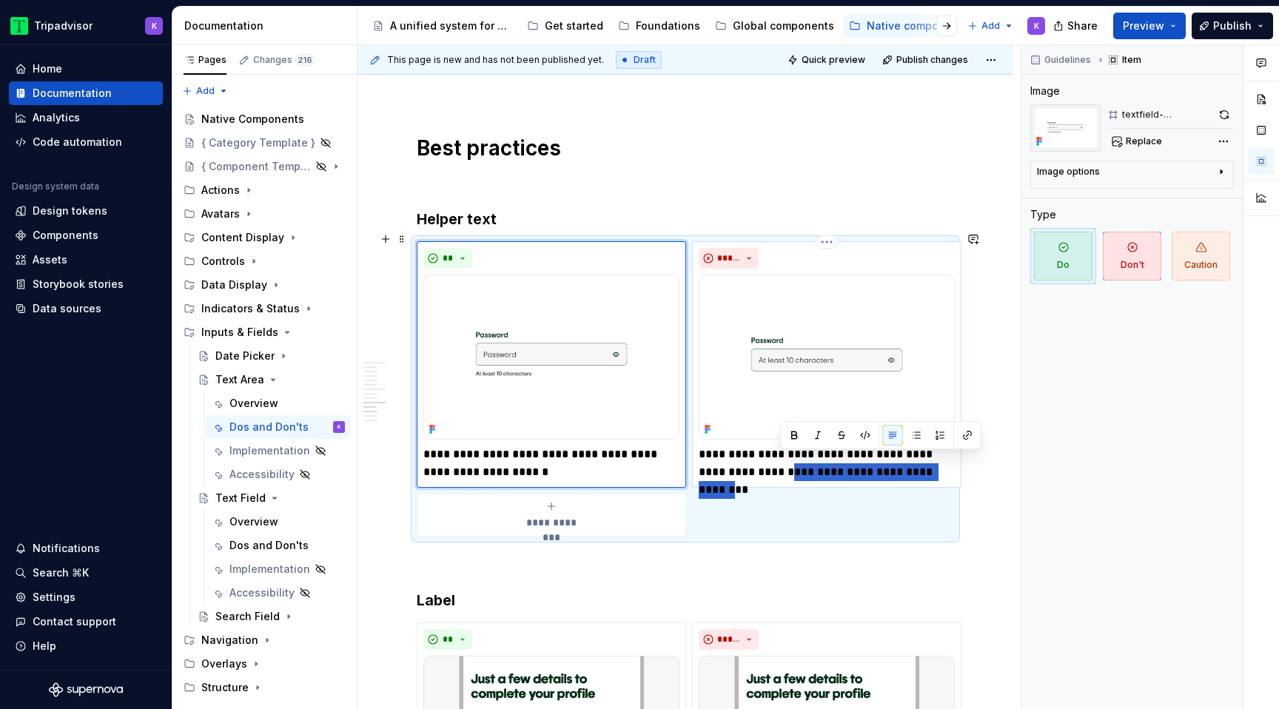
drag, startPoint x: 779, startPoint y: 462, endPoint x: 938, endPoint y: 463, distance: 158.4
click at [938, 463] on p "**********" at bounding box center [827, 464] width 256 height 36
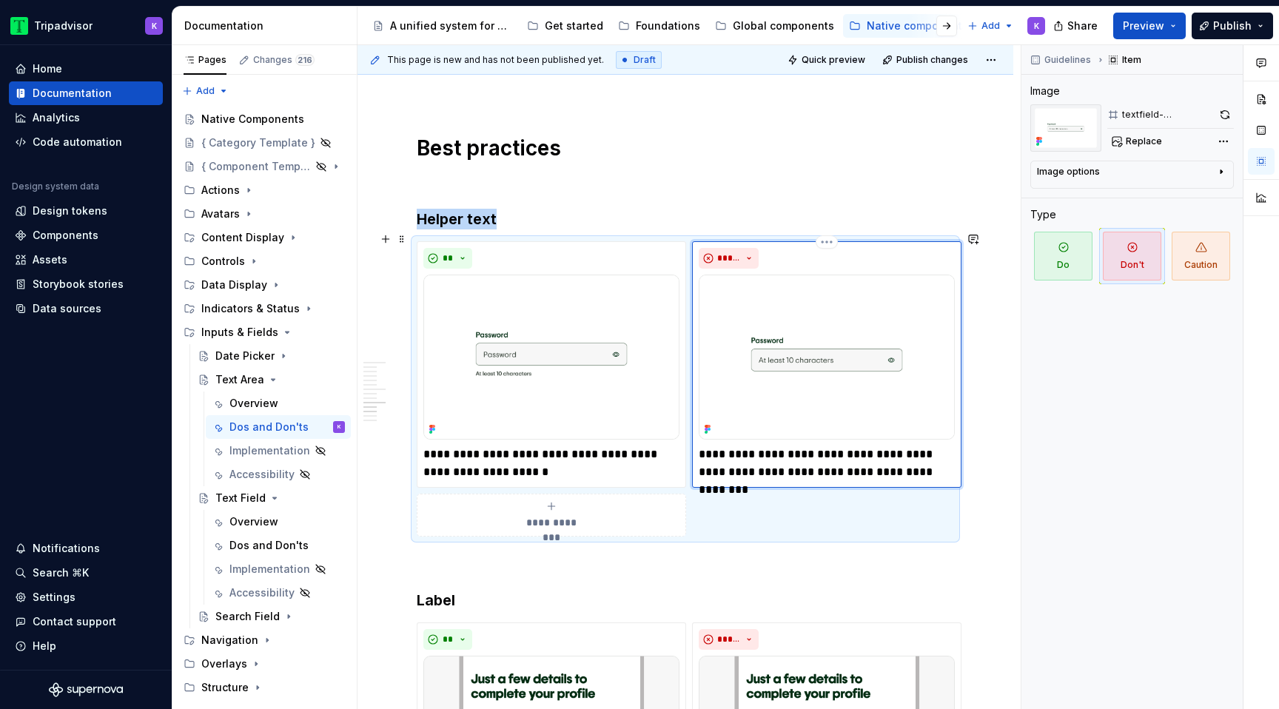
click at [924, 335] on img at bounding box center [827, 357] width 256 height 165
click at [581, 457] on p "**********" at bounding box center [551, 464] width 256 height 36
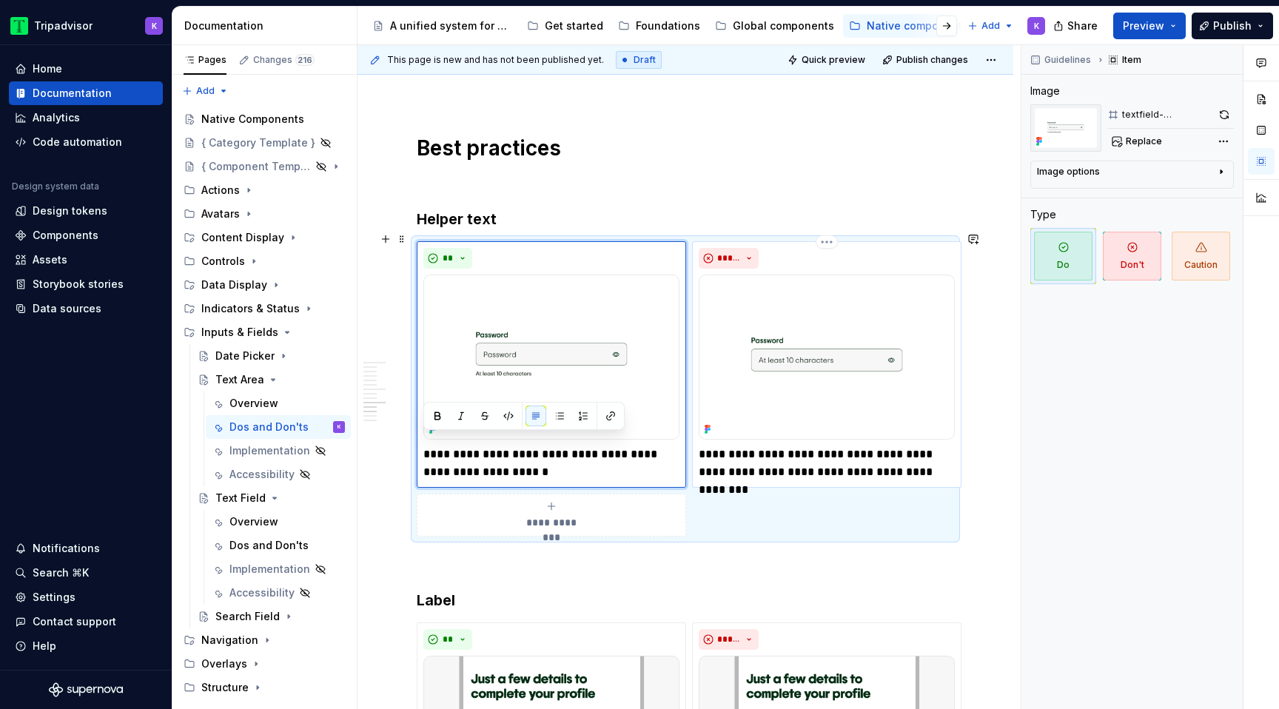
click at [765, 460] on p "**********" at bounding box center [827, 464] width 256 height 36
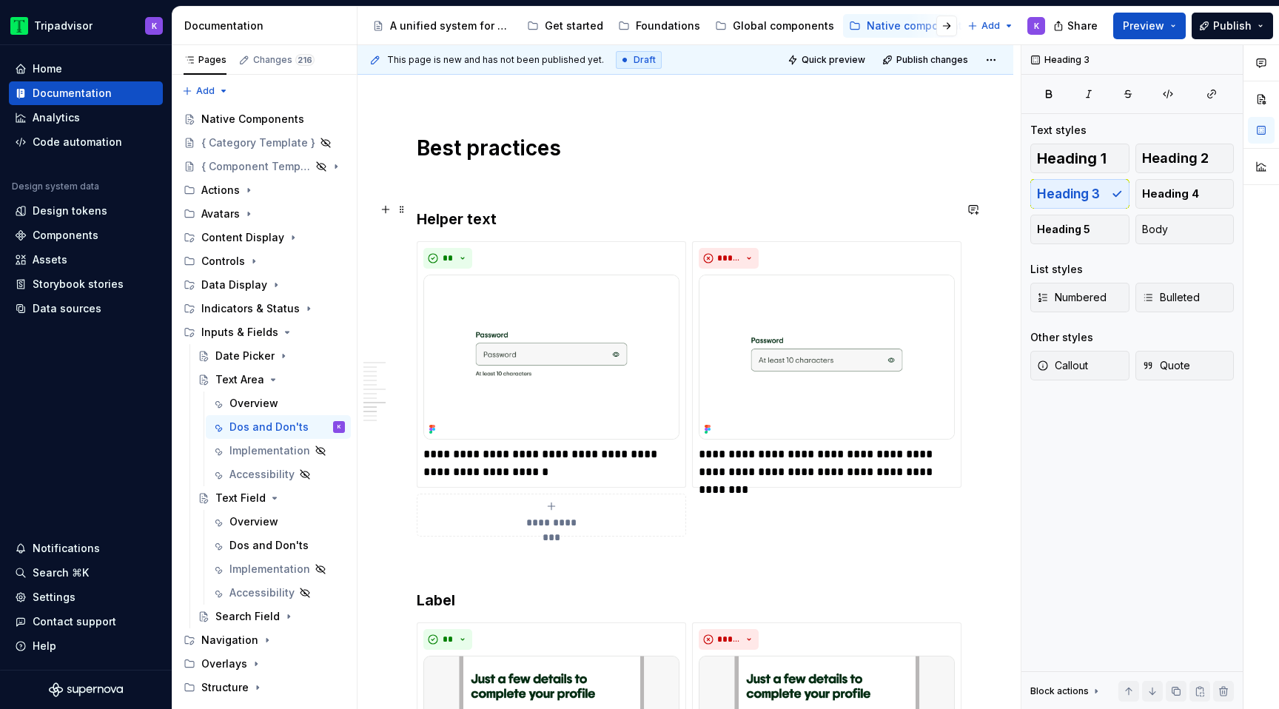
click at [485, 210] on h3 "Helper text" at bounding box center [685, 219] width 537 height 21
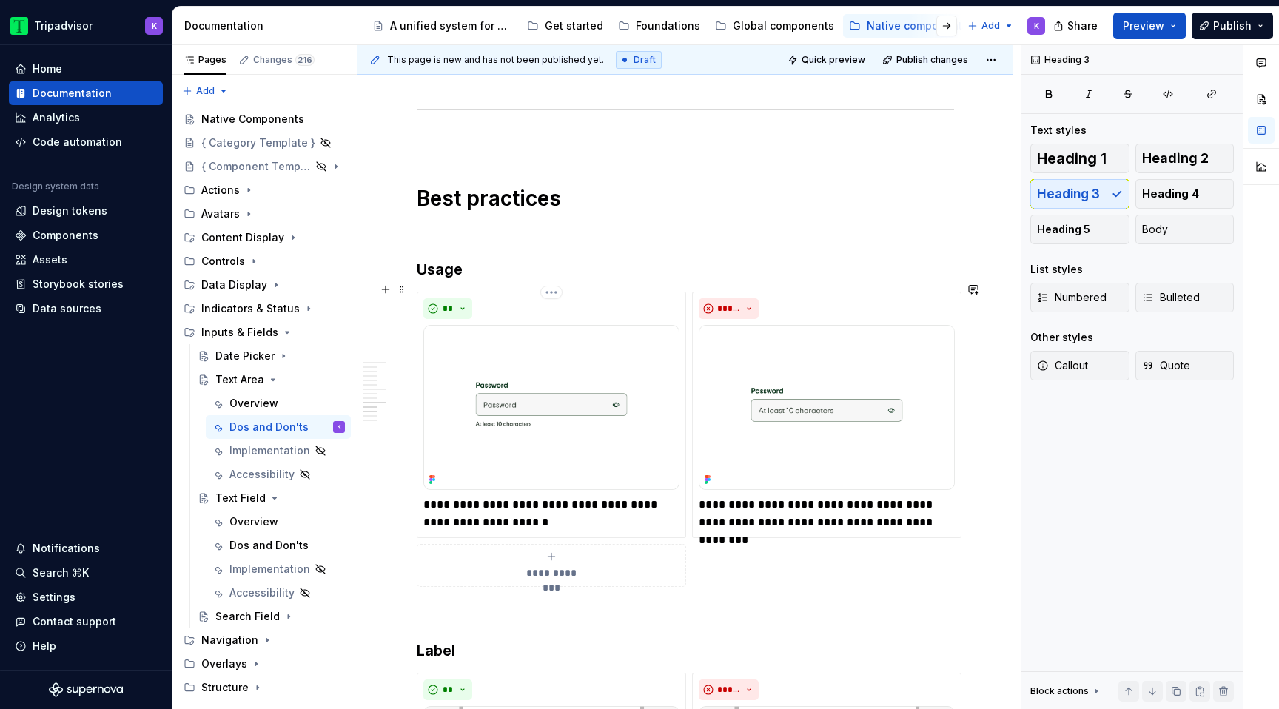
scroll to position [2057, 0]
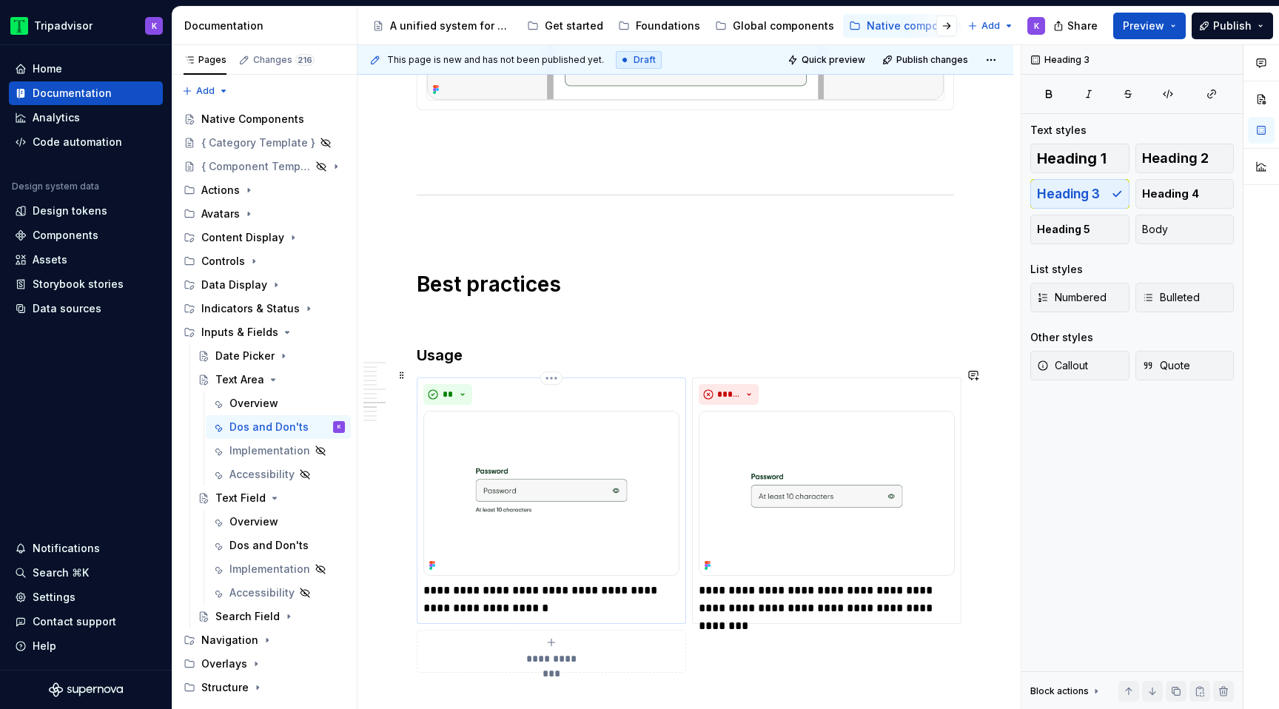
click at [557, 478] on img at bounding box center [551, 493] width 256 height 165
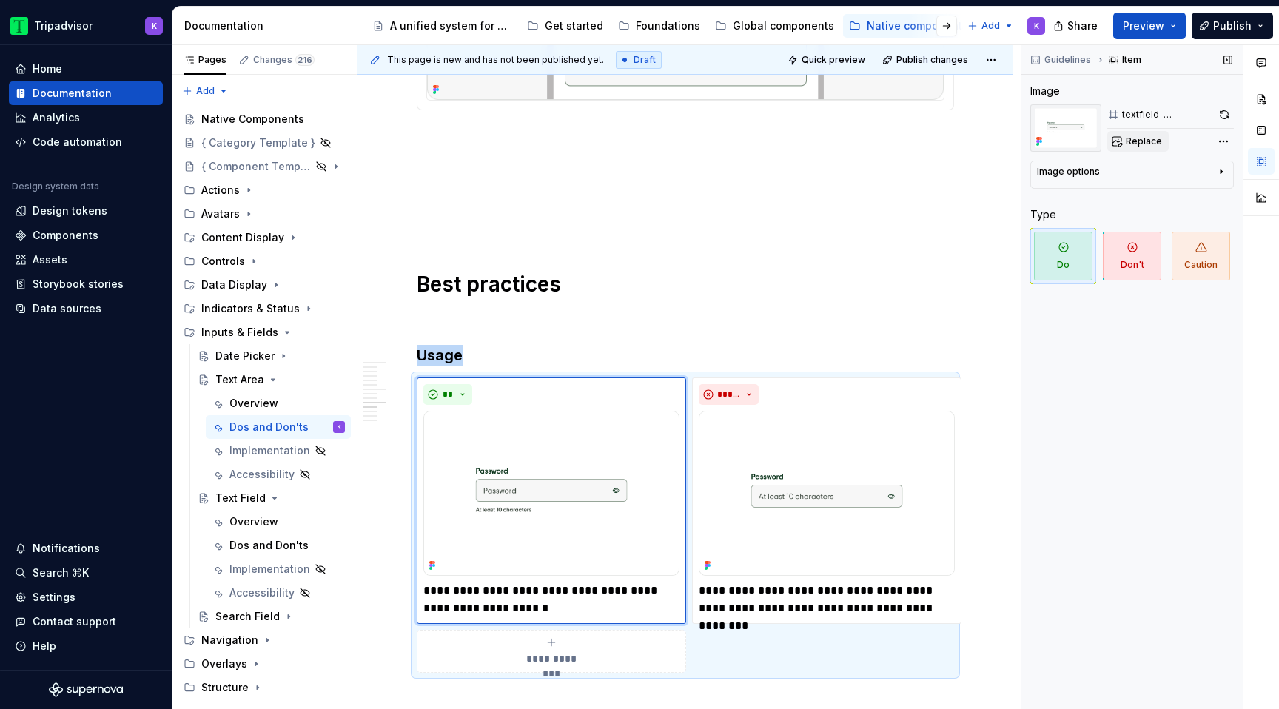
click at [1131, 141] on span "Replace" at bounding box center [1144, 141] width 36 height 12
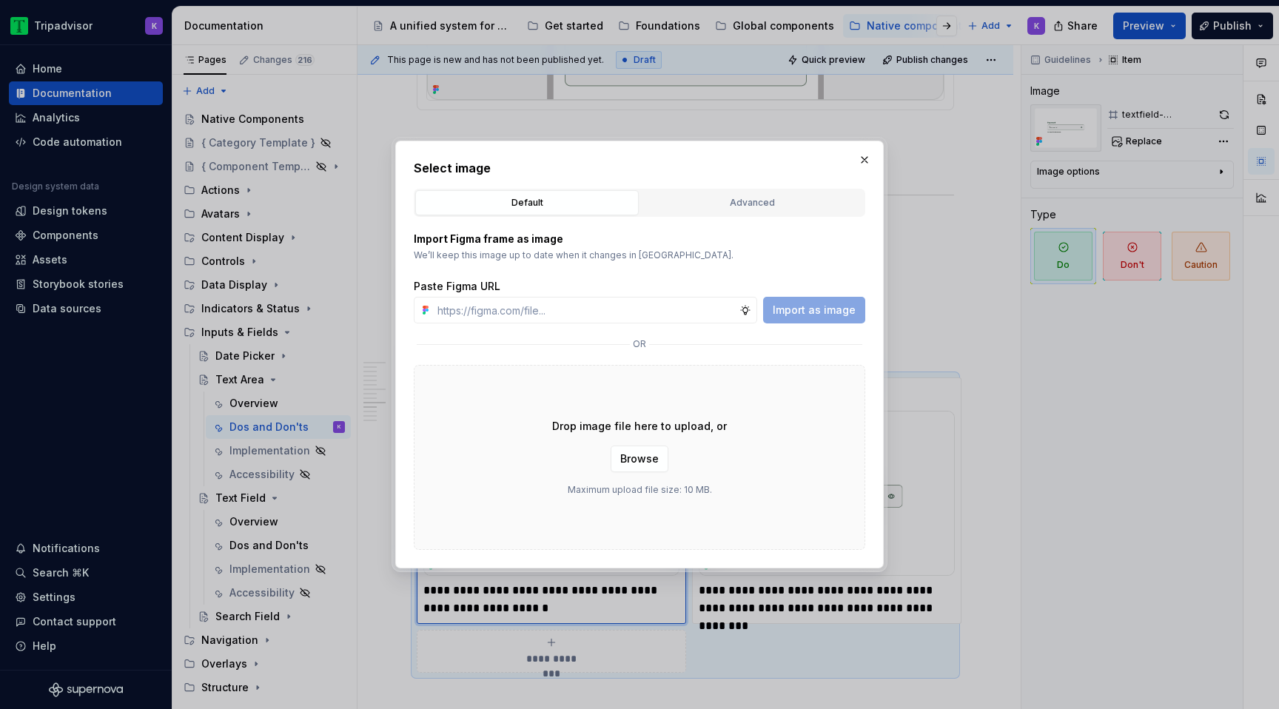
type textarea "*"
type input "[URL][DOMAIN_NAME]"
click at [793, 316] on span "Import as image" at bounding box center [814, 310] width 83 height 15
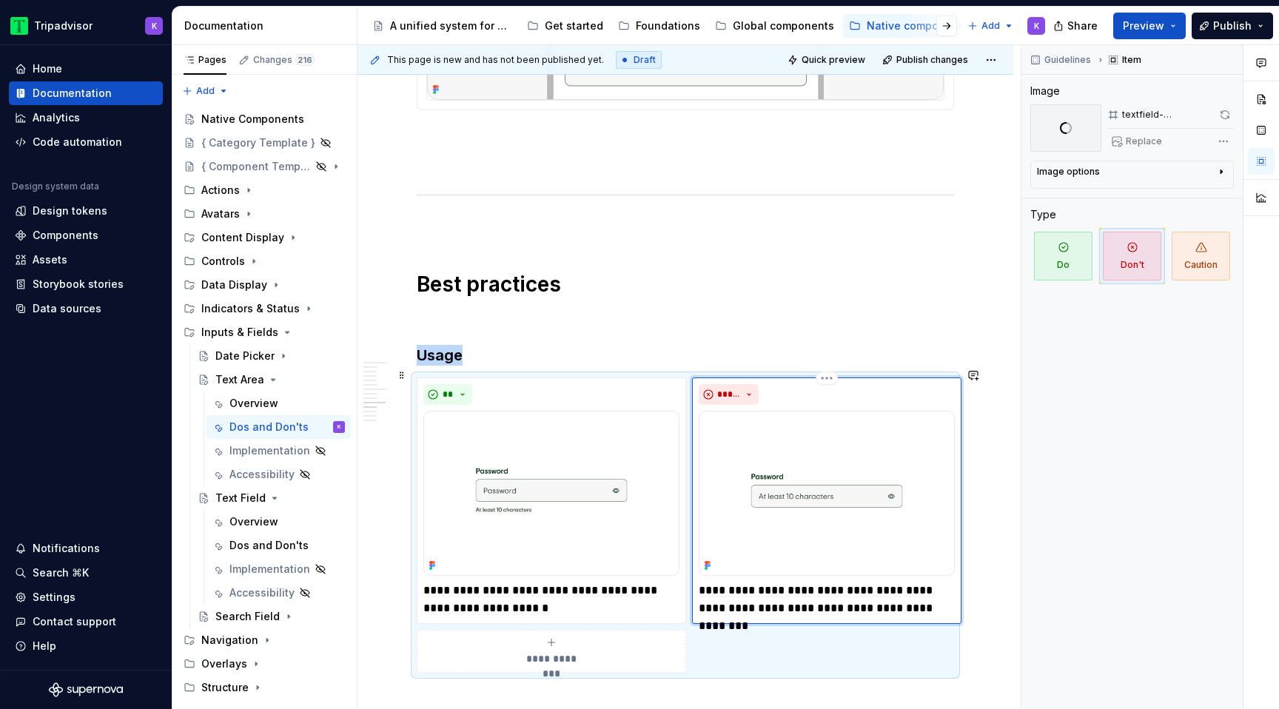
click at [810, 451] on img at bounding box center [827, 493] width 256 height 165
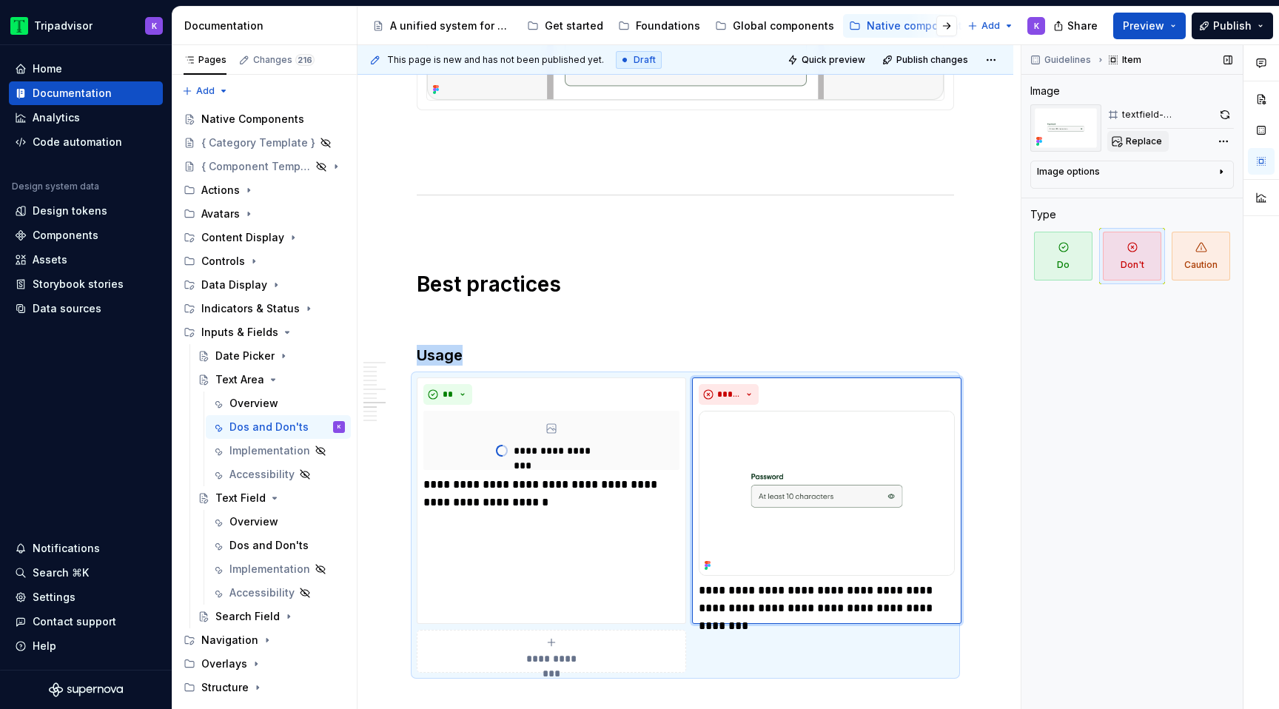
click at [1130, 141] on span "Replace" at bounding box center [1144, 141] width 36 height 12
type textarea "*"
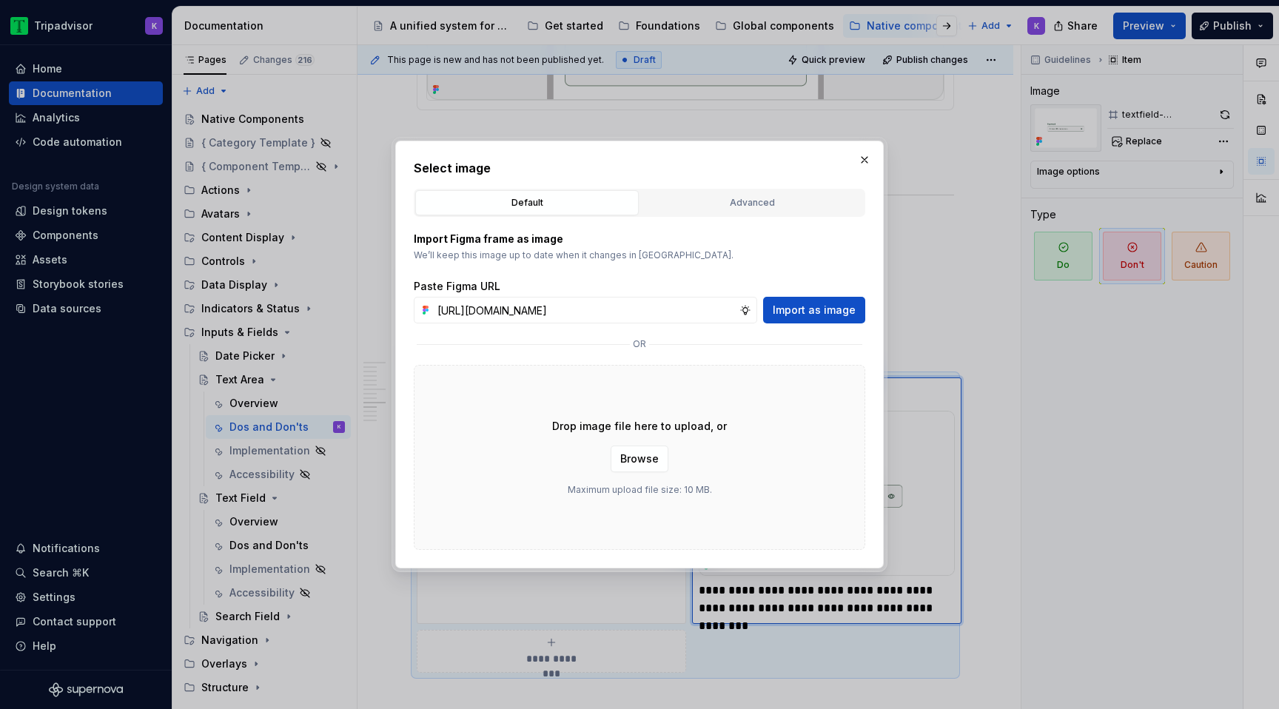
scroll to position [0, 389]
type input "[URL][DOMAIN_NAME]"
click at [822, 311] on span "Import as image" at bounding box center [814, 310] width 83 height 15
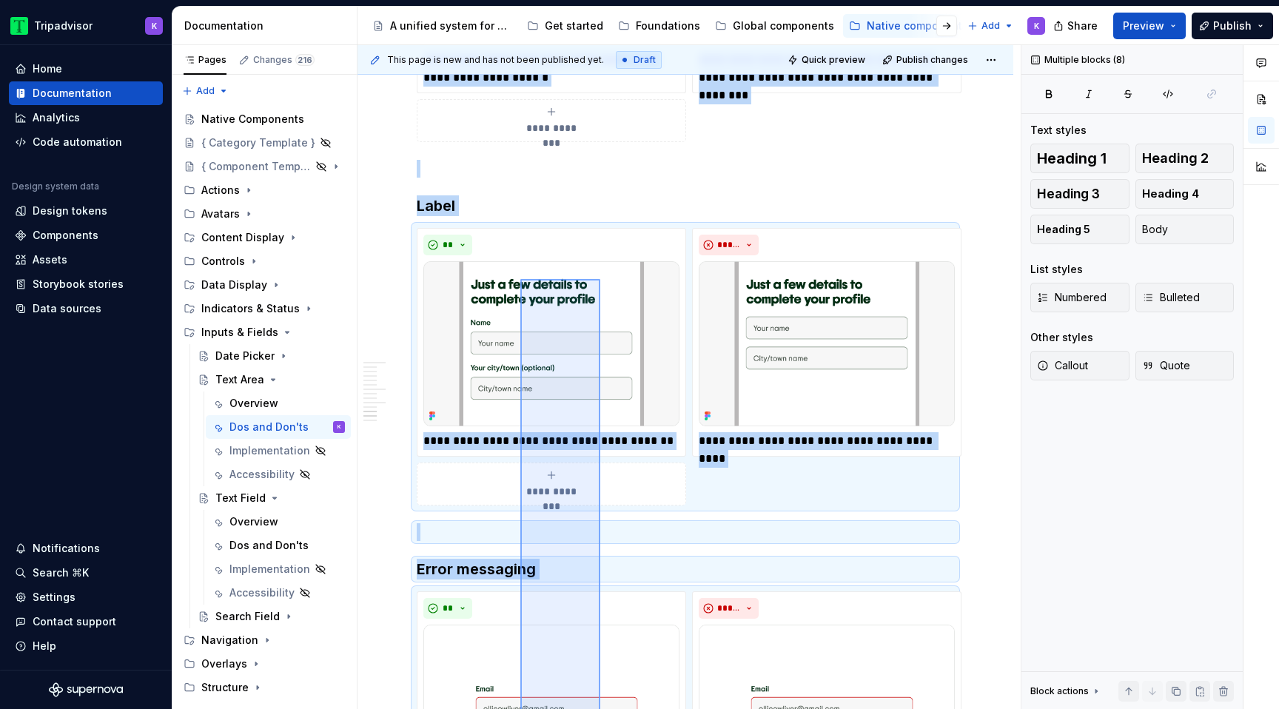
scroll to position [2394, 0]
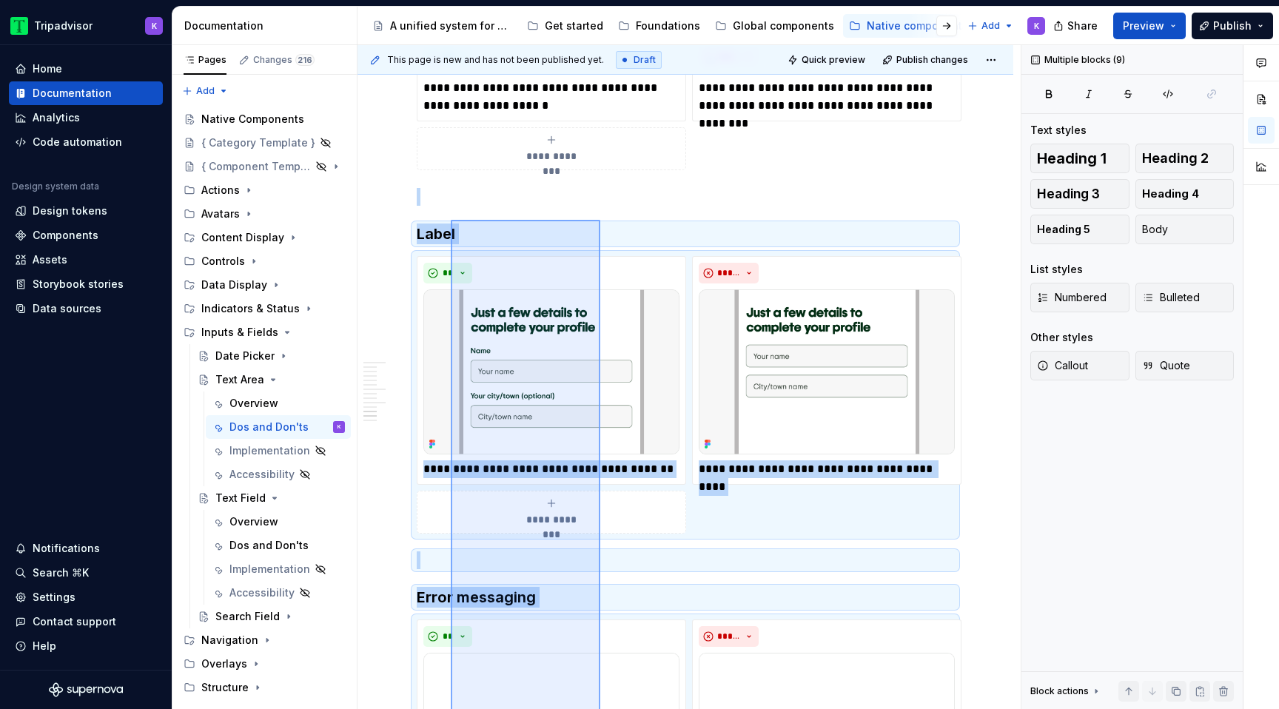
drag, startPoint x: 600, startPoint y: 560, endPoint x: 449, endPoint y: 219, distance: 372.7
click at [449, 219] on div "**********" at bounding box center [688, 377] width 663 height 665
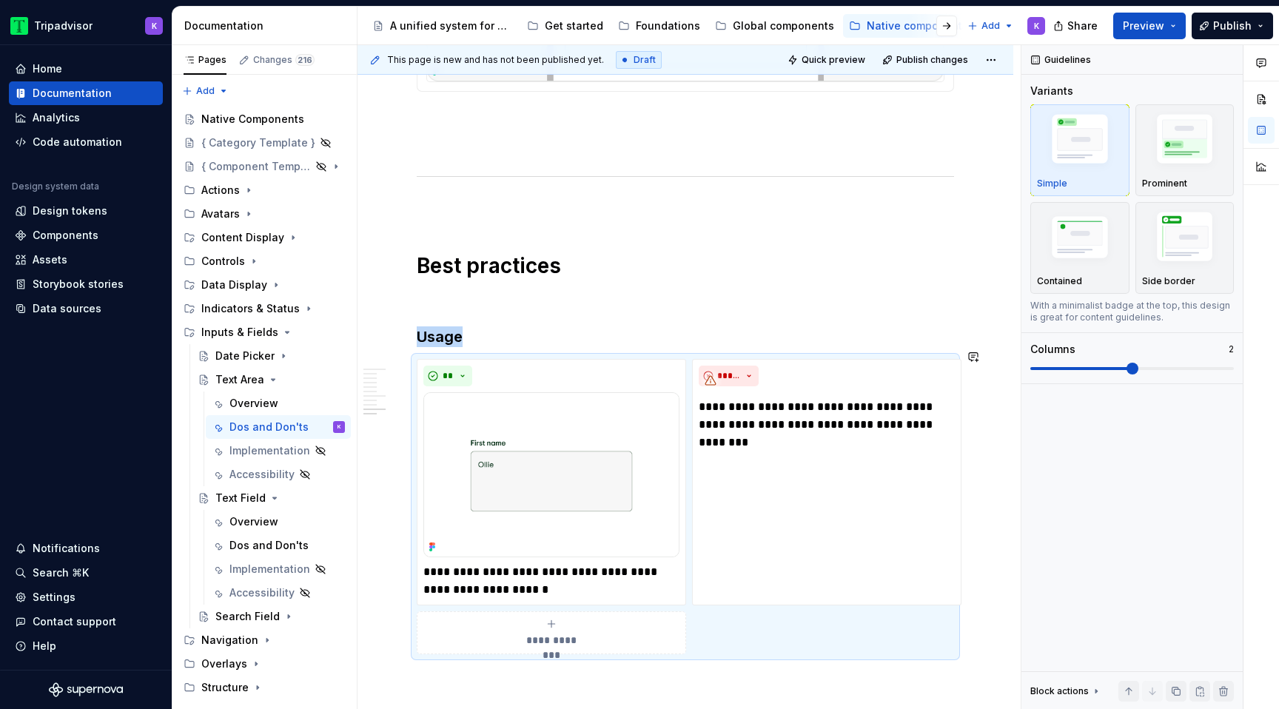
scroll to position [2240, 0]
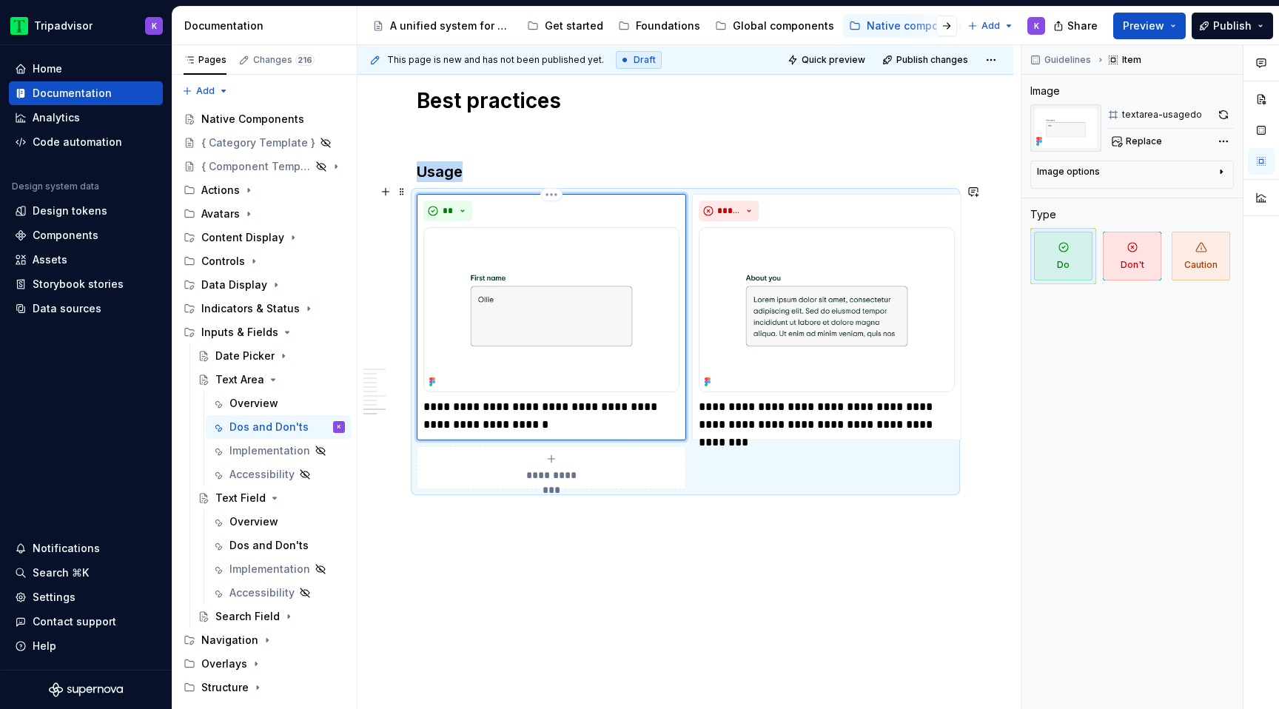
click at [622, 280] on img at bounding box center [551, 309] width 256 height 165
click at [1229, 114] on button "button" at bounding box center [1223, 114] width 21 height 21
click at [858, 275] on img at bounding box center [827, 309] width 256 height 165
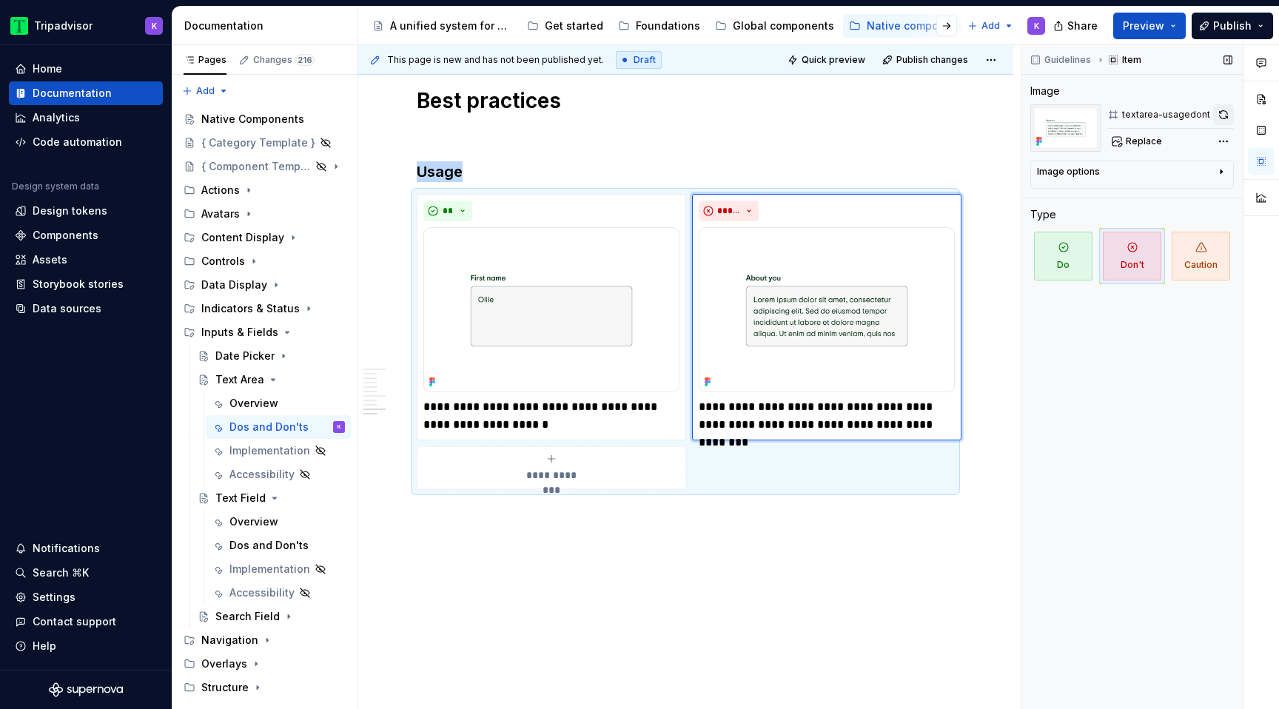
click at [1216, 112] on button "button" at bounding box center [1223, 114] width 21 height 21
click at [273, 384] on icon "Page tree" at bounding box center [273, 380] width 12 height 12
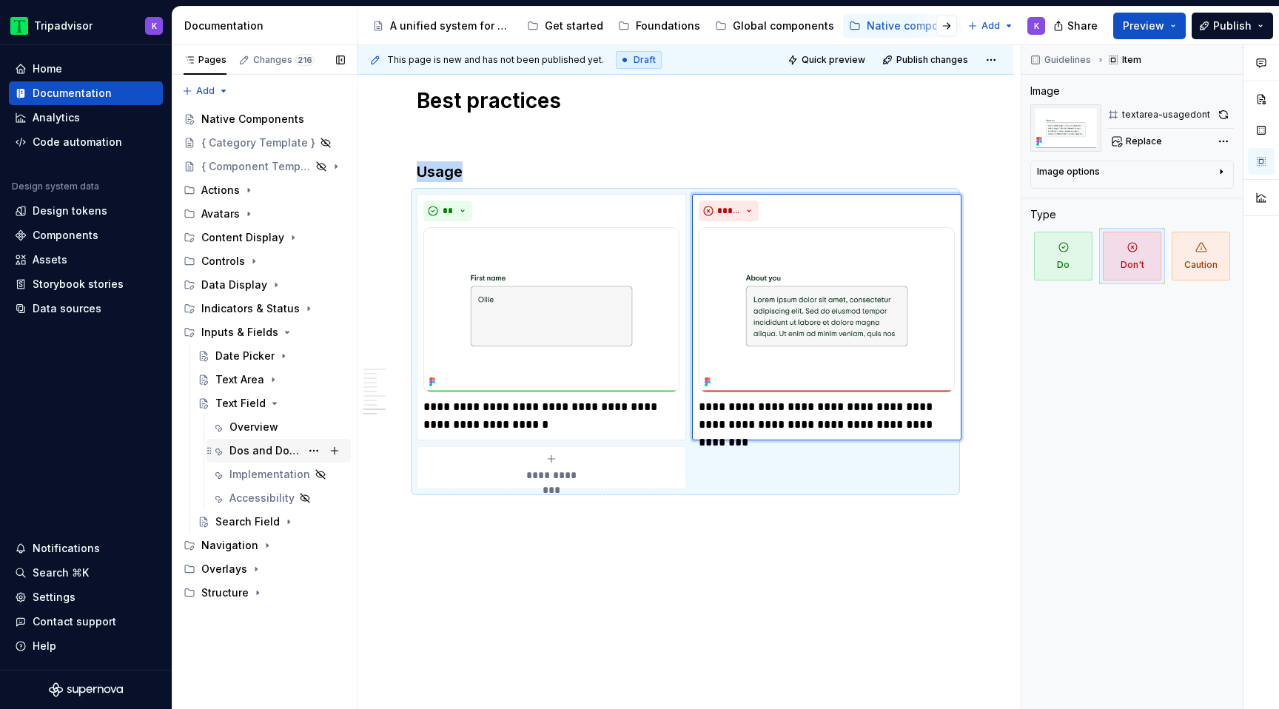
click at [262, 460] on div "Dos and Don'ts" at bounding box center [286, 450] width 115 height 21
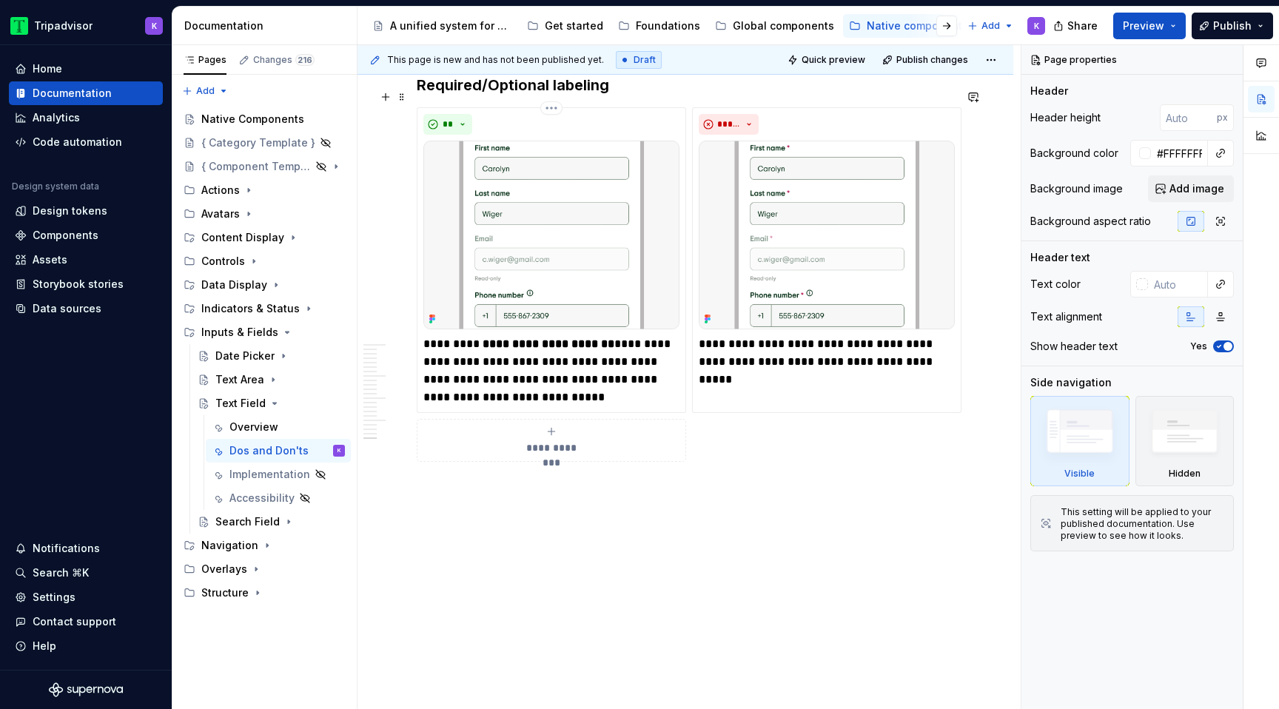
scroll to position [4527, 0]
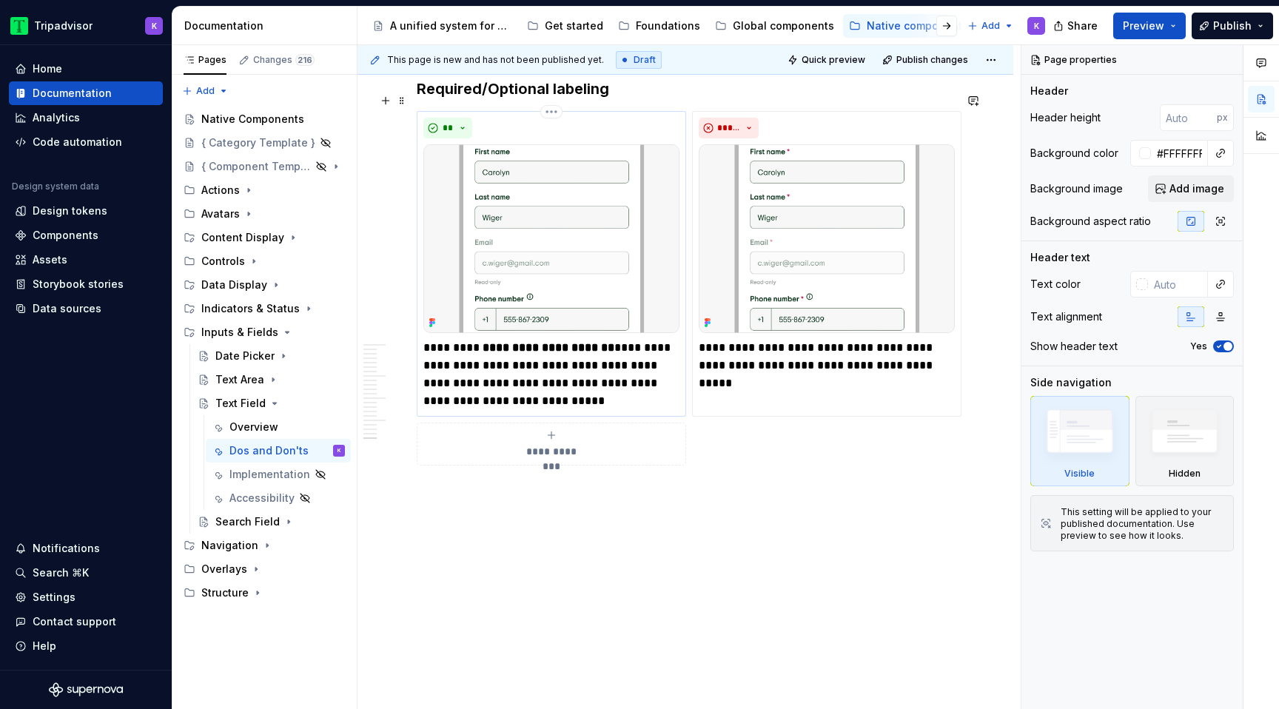
click at [571, 270] on img at bounding box center [551, 238] width 256 height 189
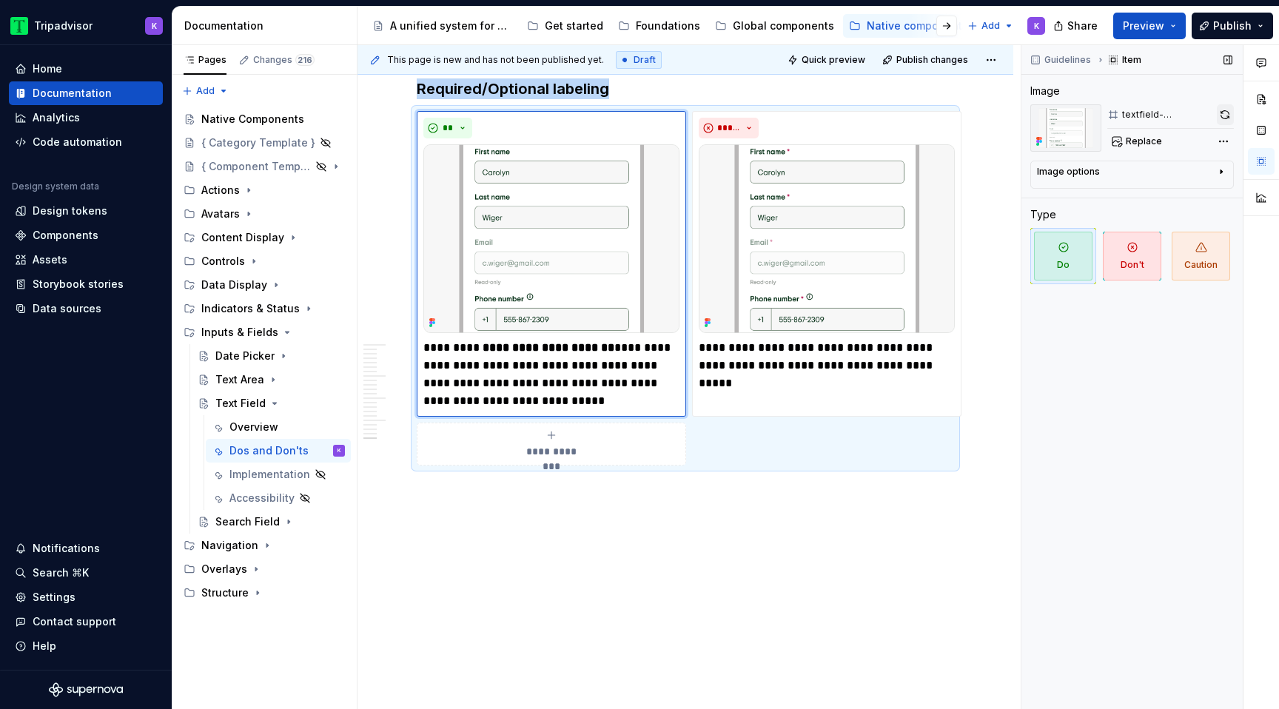
click at [1221, 110] on button "button" at bounding box center [1226, 114] width 18 height 21
drag, startPoint x: 871, startPoint y: 216, endPoint x: 917, endPoint y: 192, distance: 52.0
click at [871, 216] on img at bounding box center [827, 238] width 256 height 189
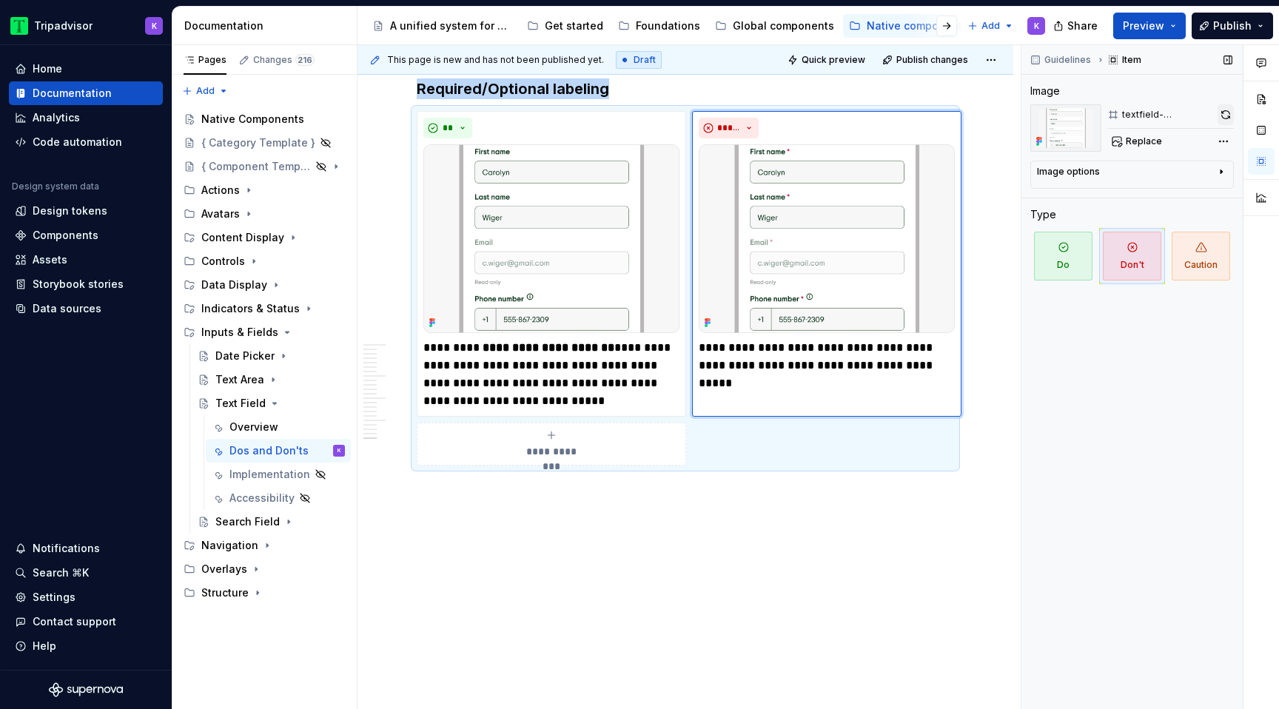
click at [1226, 114] on button "button" at bounding box center [1225, 114] width 16 height 21
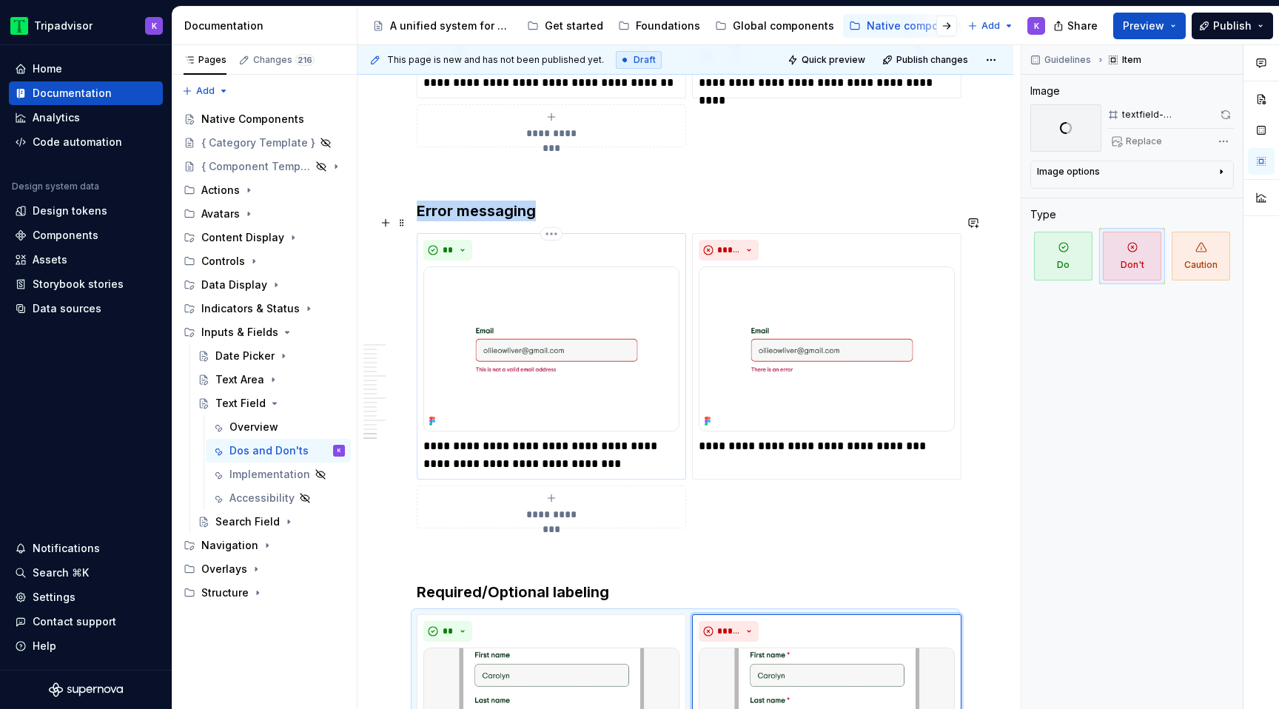
click at [555, 323] on img at bounding box center [551, 348] width 256 height 165
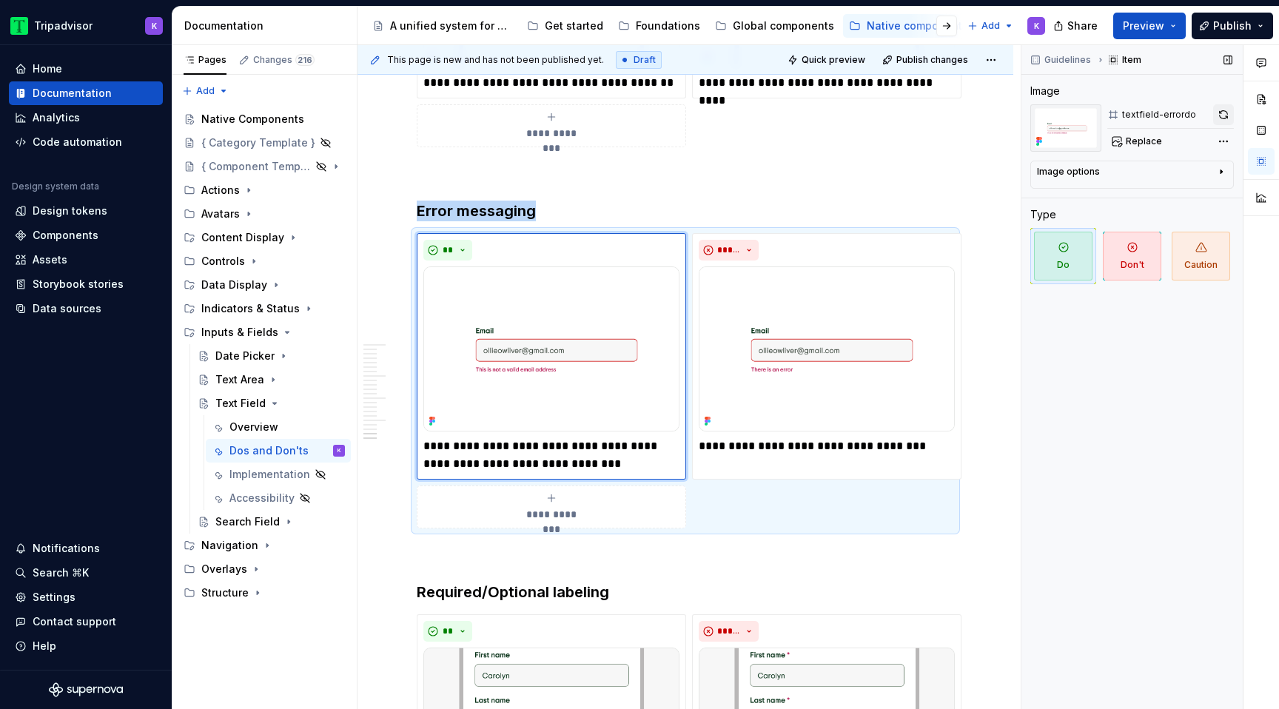
click at [1223, 114] on button "button" at bounding box center [1223, 114] width 21 height 21
click at [822, 351] on img at bounding box center [827, 348] width 256 height 165
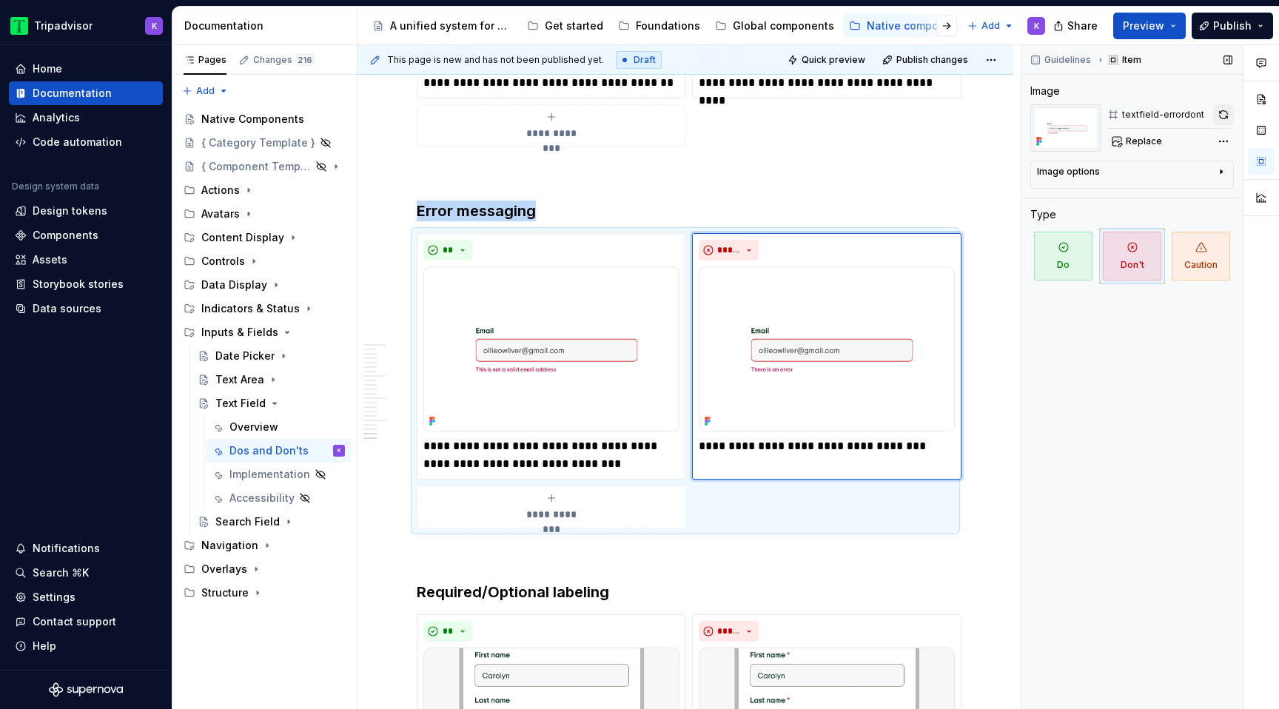
click at [1230, 110] on button "button" at bounding box center [1223, 114] width 21 height 21
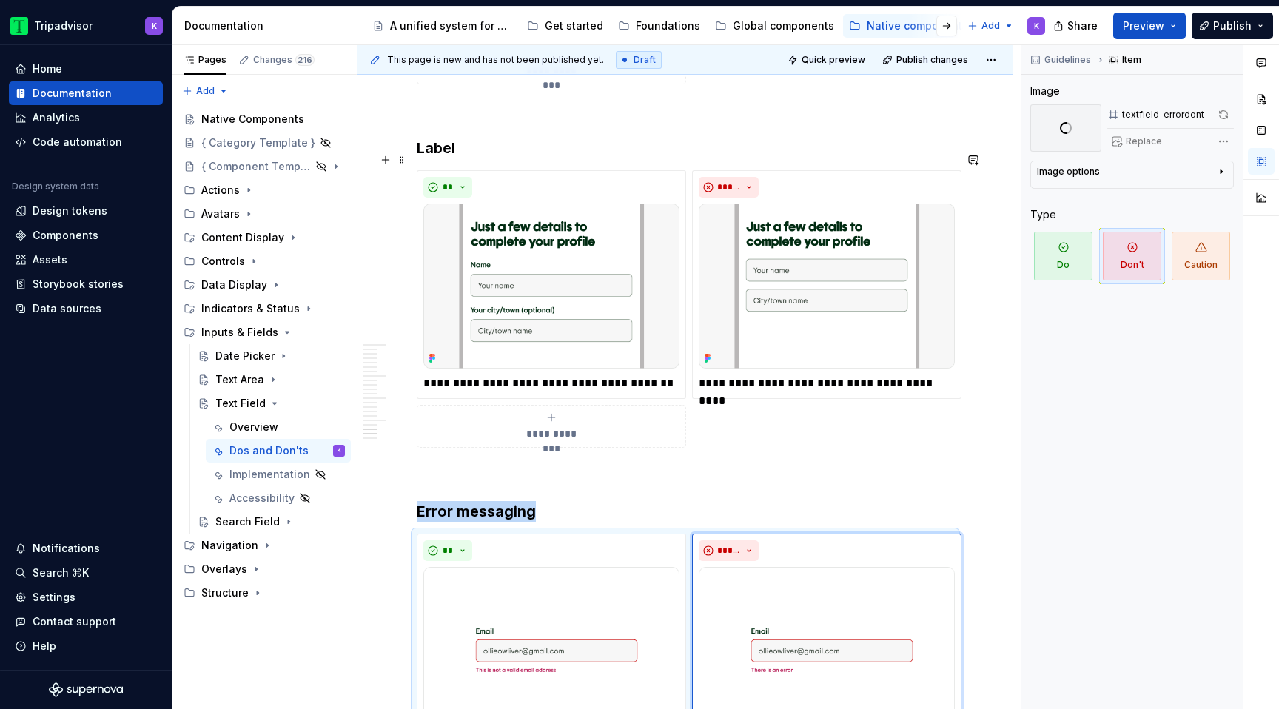
scroll to position [3589, 0]
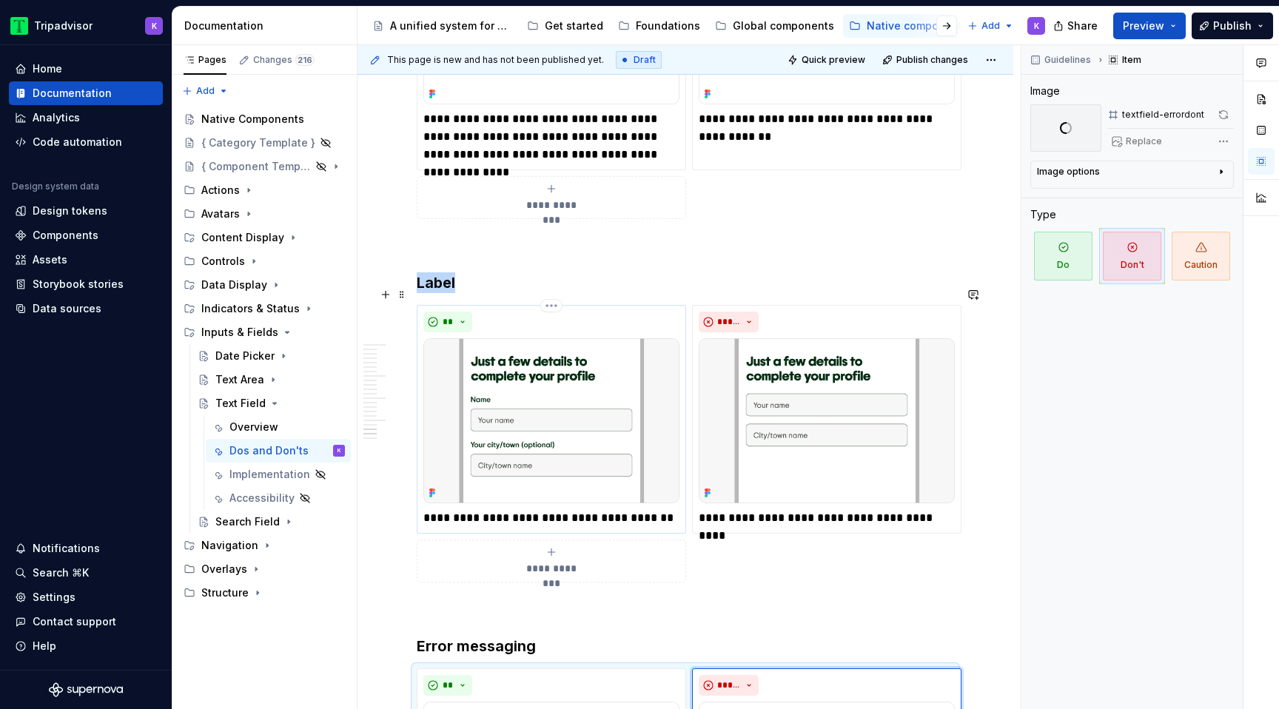
click at [627, 418] on img at bounding box center [551, 420] width 256 height 165
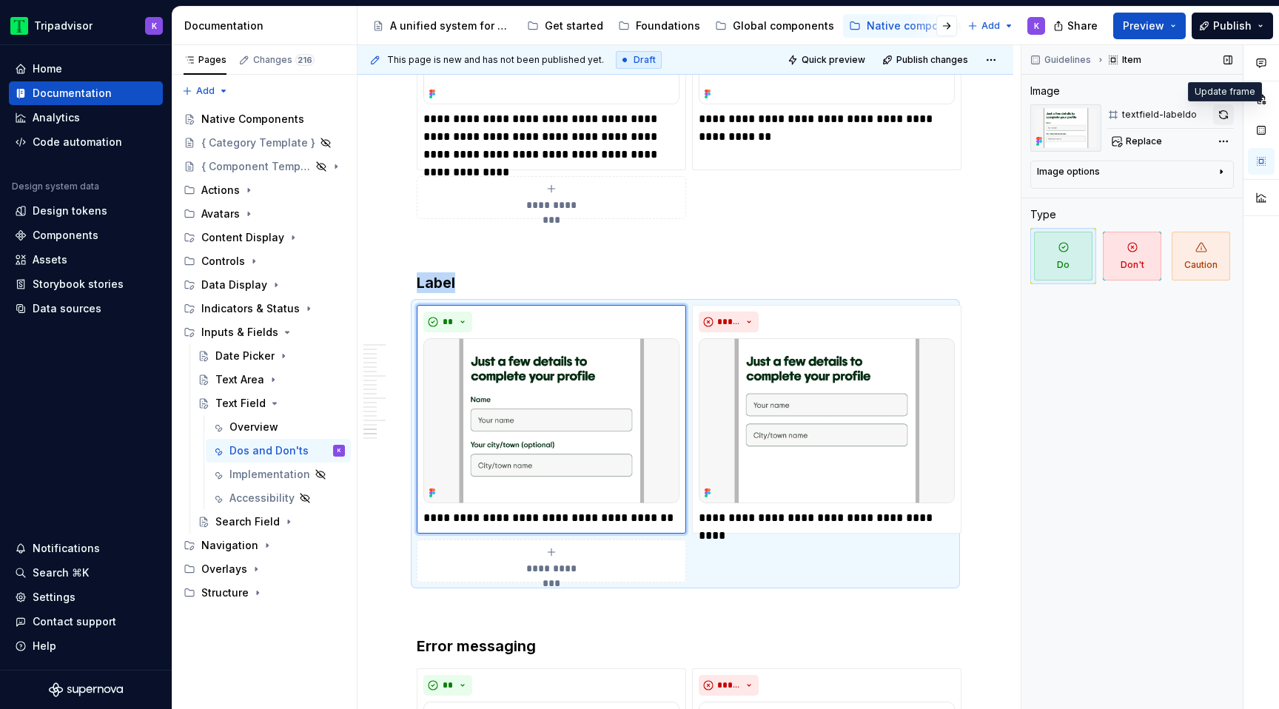
click at [1219, 111] on button "button" at bounding box center [1223, 114] width 21 height 21
click at [904, 380] on img at bounding box center [827, 420] width 256 height 165
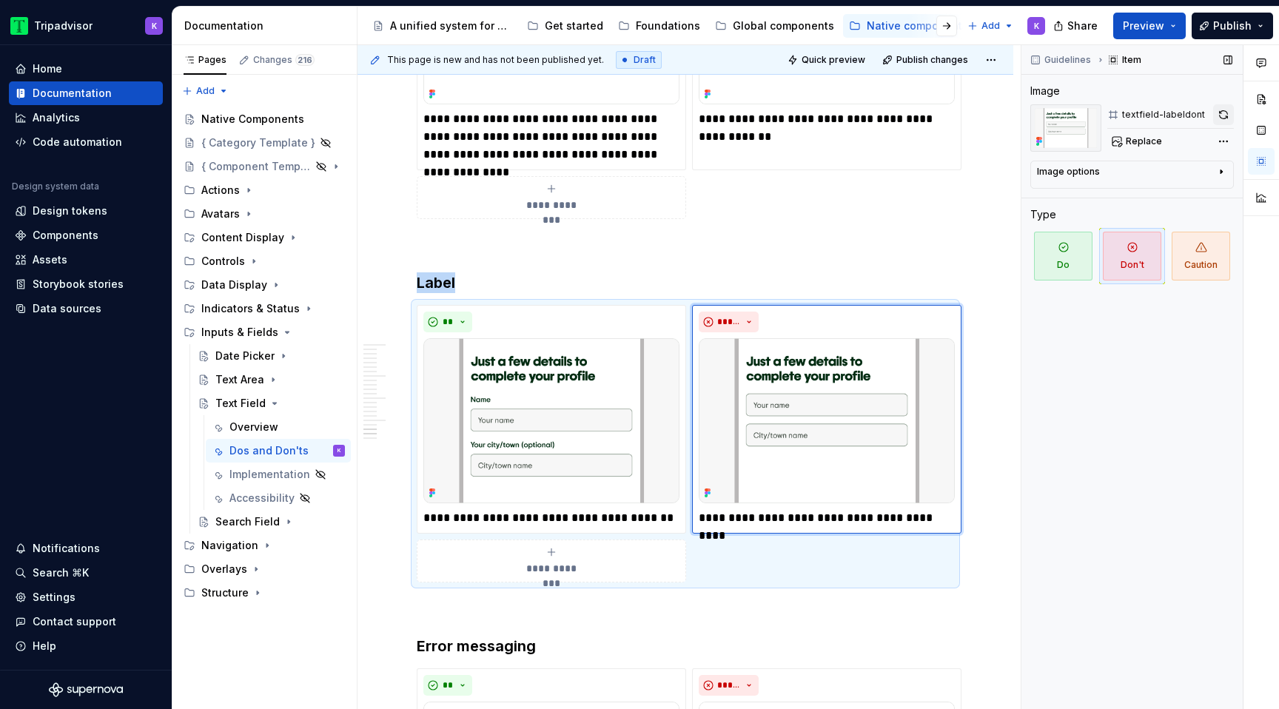
click at [1217, 113] on button "button" at bounding box center [1223, 114] width 21 height 21
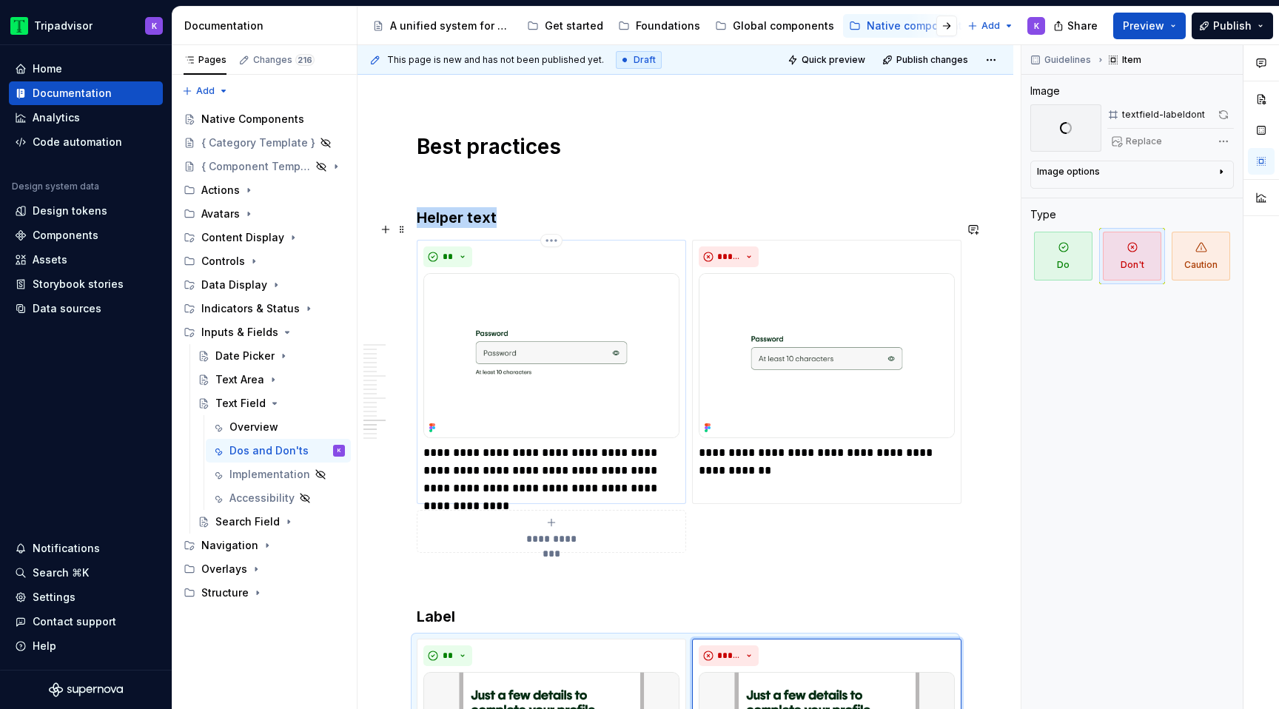
click at [595, 333] on img at bounding box center [551, 355] width 256 height 165
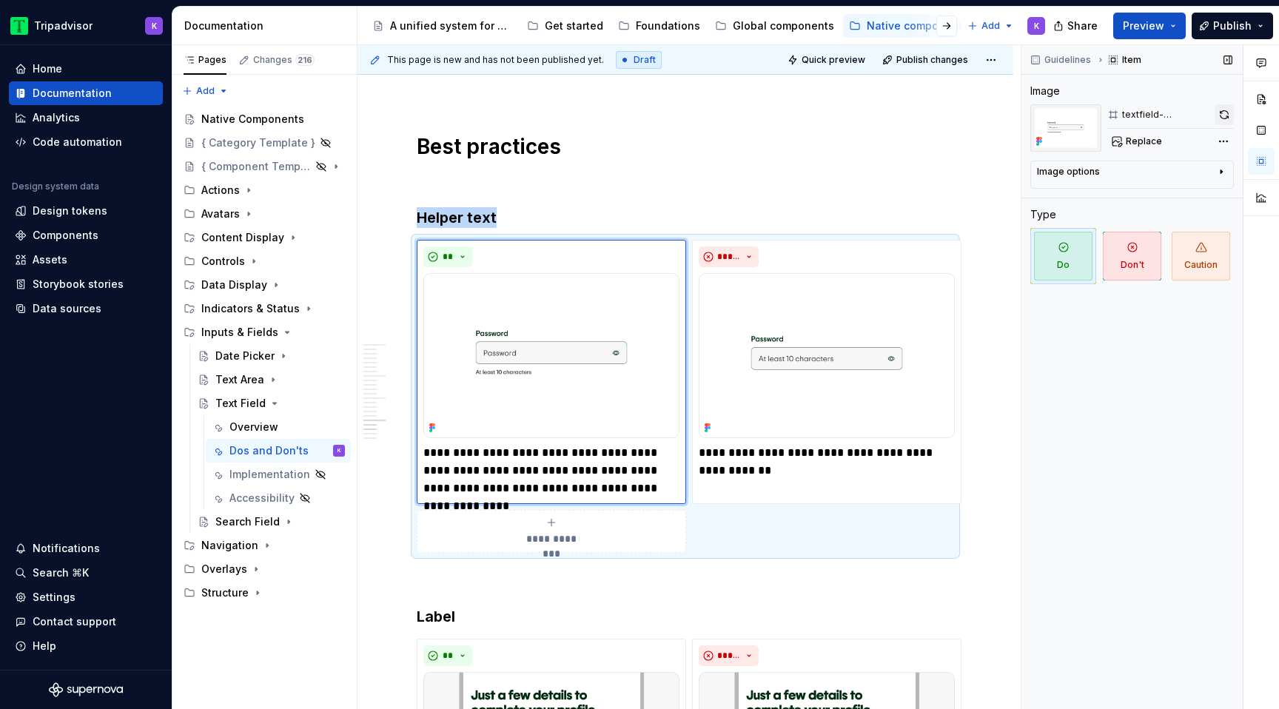
click at [1218, 115] on button "button" at bounding box center [1224, 114] width 19 height 21
click at [923, 273] on img at bounding box center [827, 355] width 256 height 165
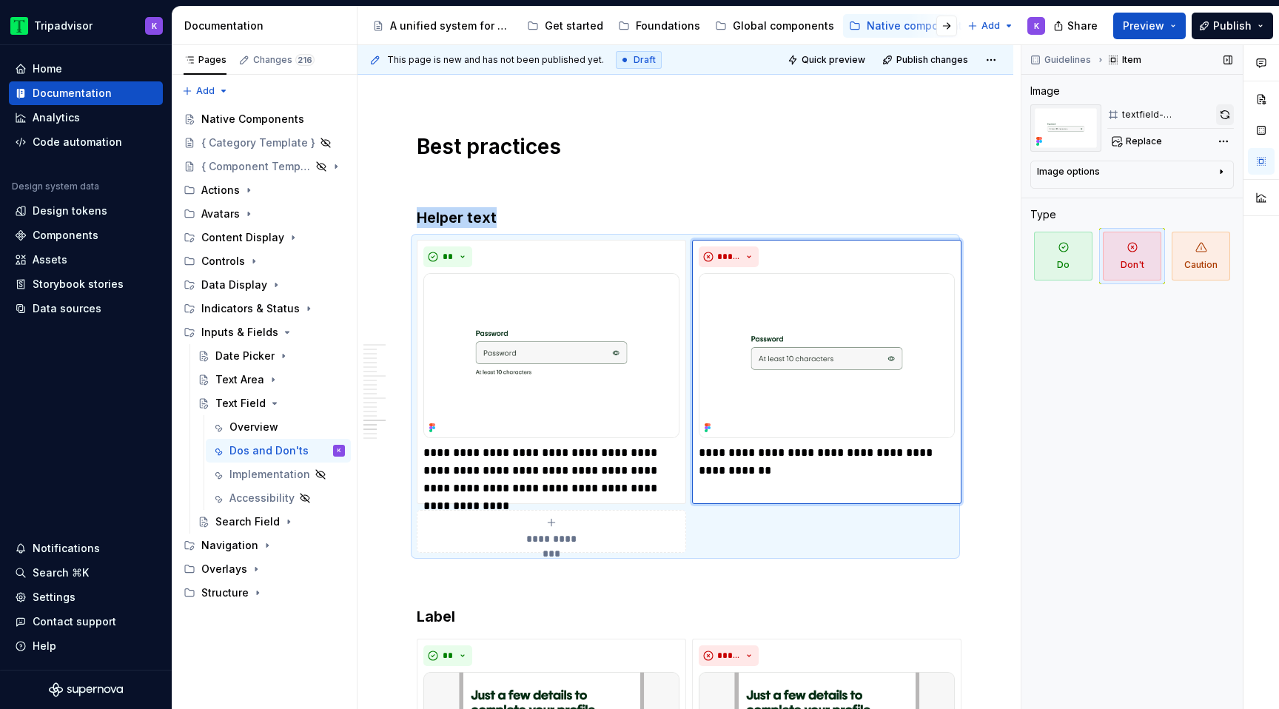
click at [1229, 114] on button "button" at bounding box center [1225, 114] width 18 height 21
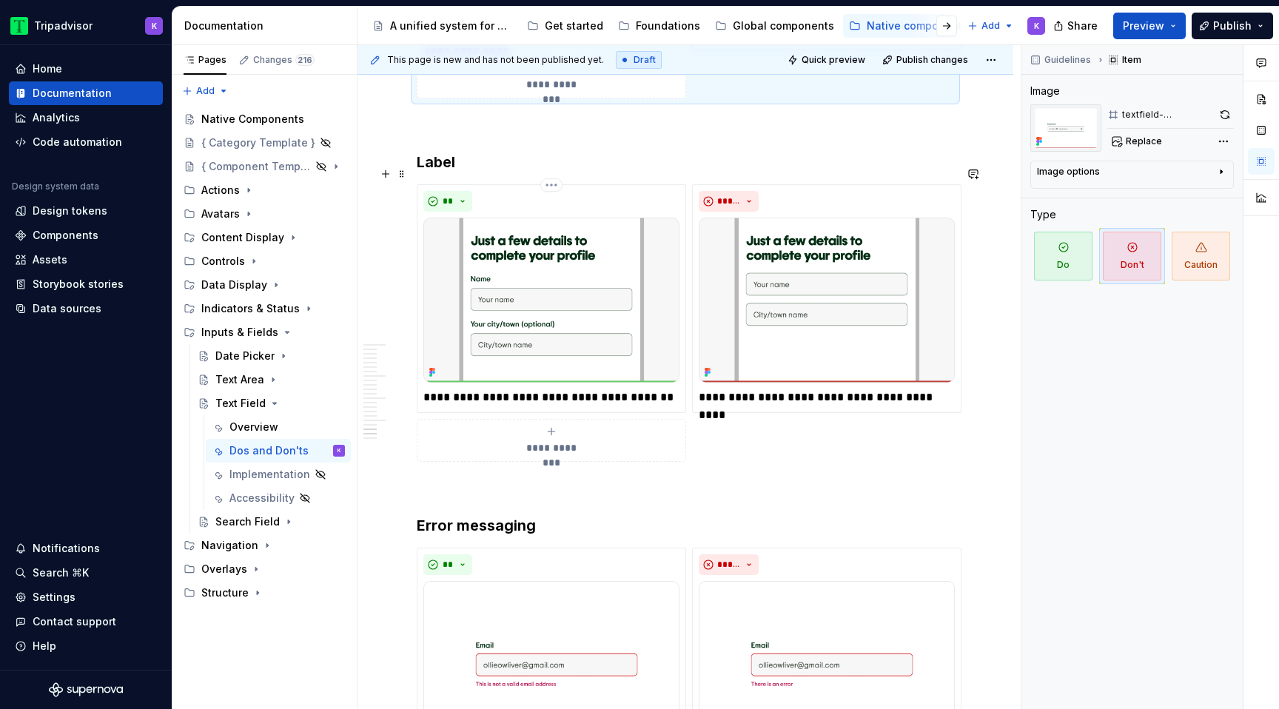
scroll to position [3700, 0]
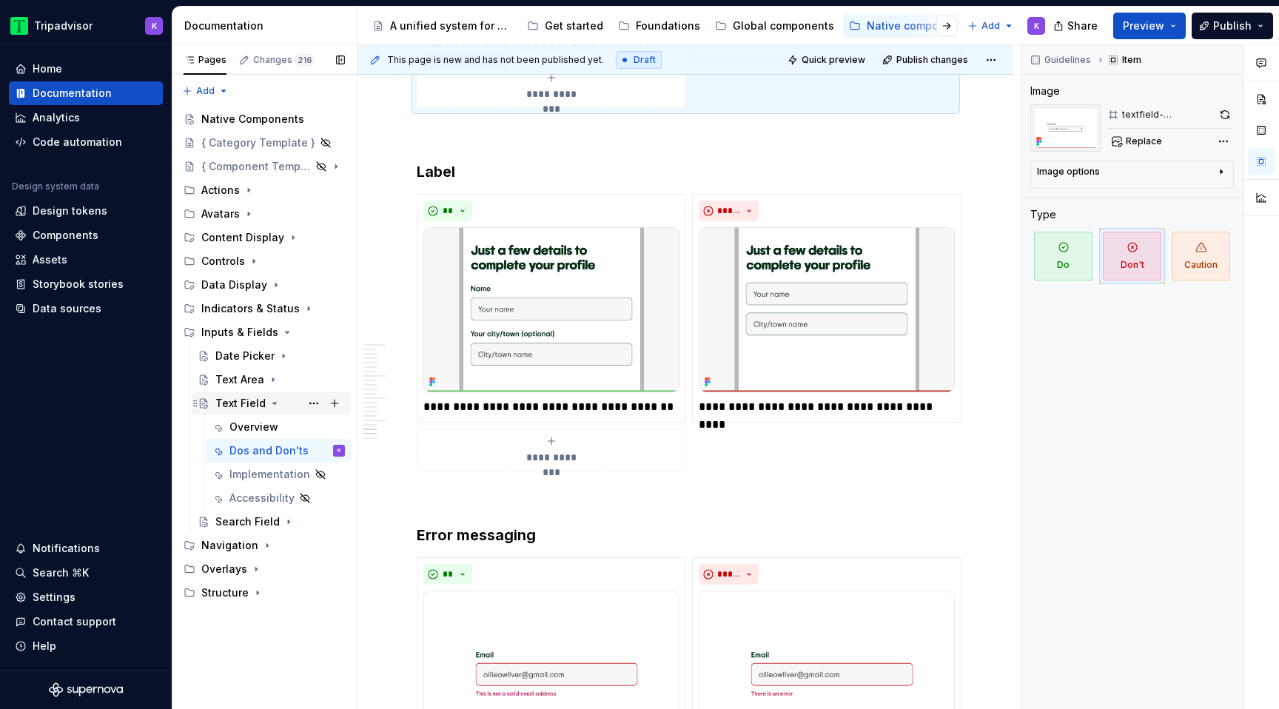
click at [270, 406] on icon "Page tree" at bounding box center [275, 403] width 12 height 12
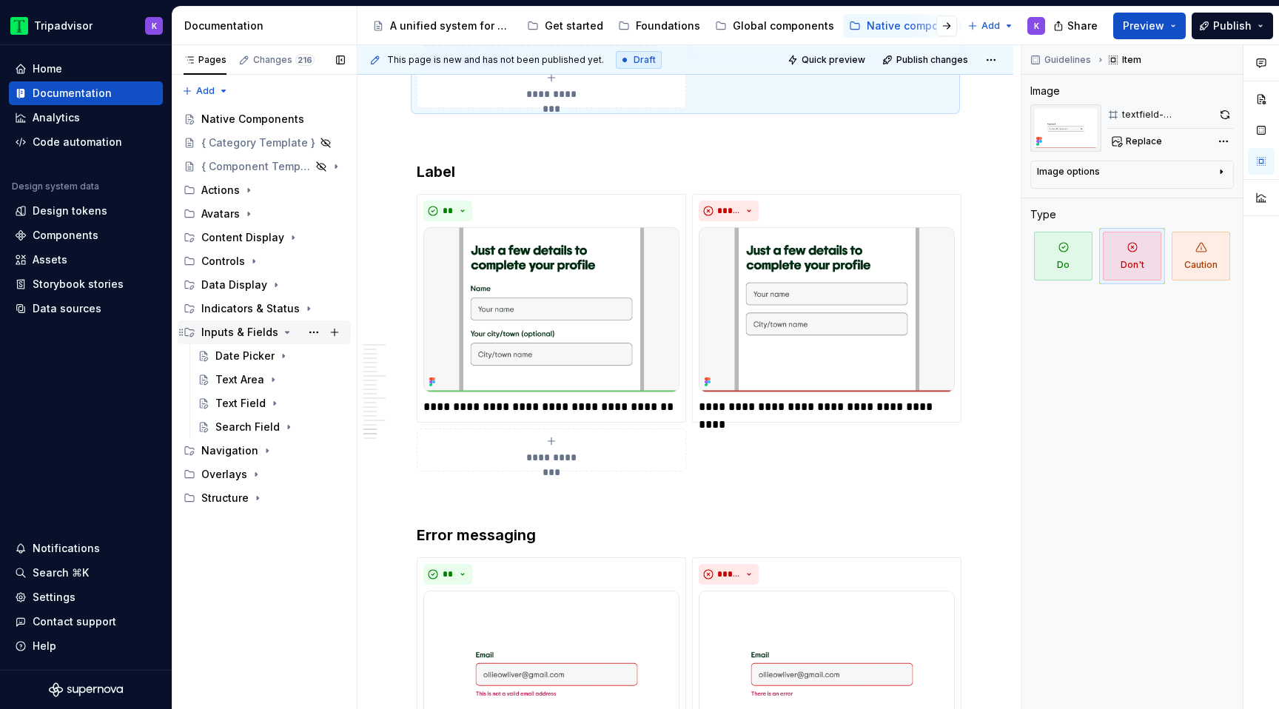
click at [281, 334] on icon "Page tree" at bounding box center [287, 332] width 12 height 12
click at [287, 239] on icon "Page tree" at bounding box center [293, 238] width 12 height 12
click at [292, 332] on icon "Page tree" at bounding box center [295, 332] width 12 height 12
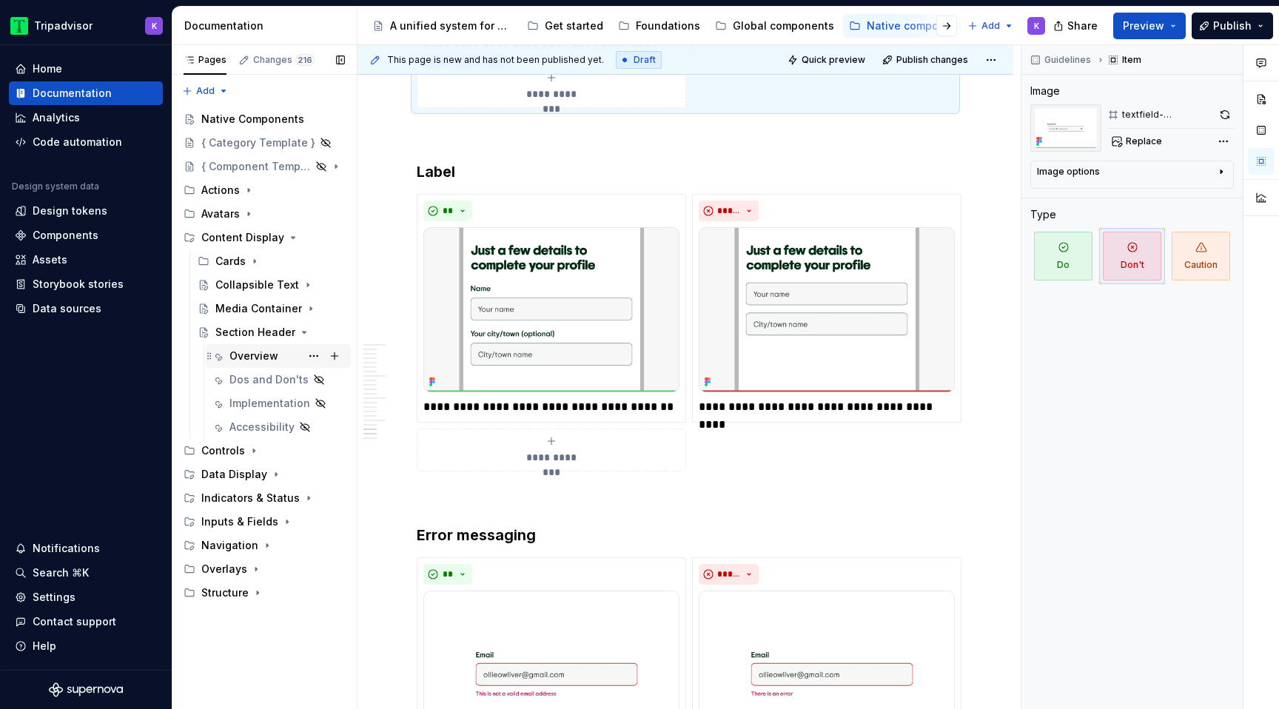
click at [262, 352] on div "Overview" at bounding box center [253, 356] width 49 height 15
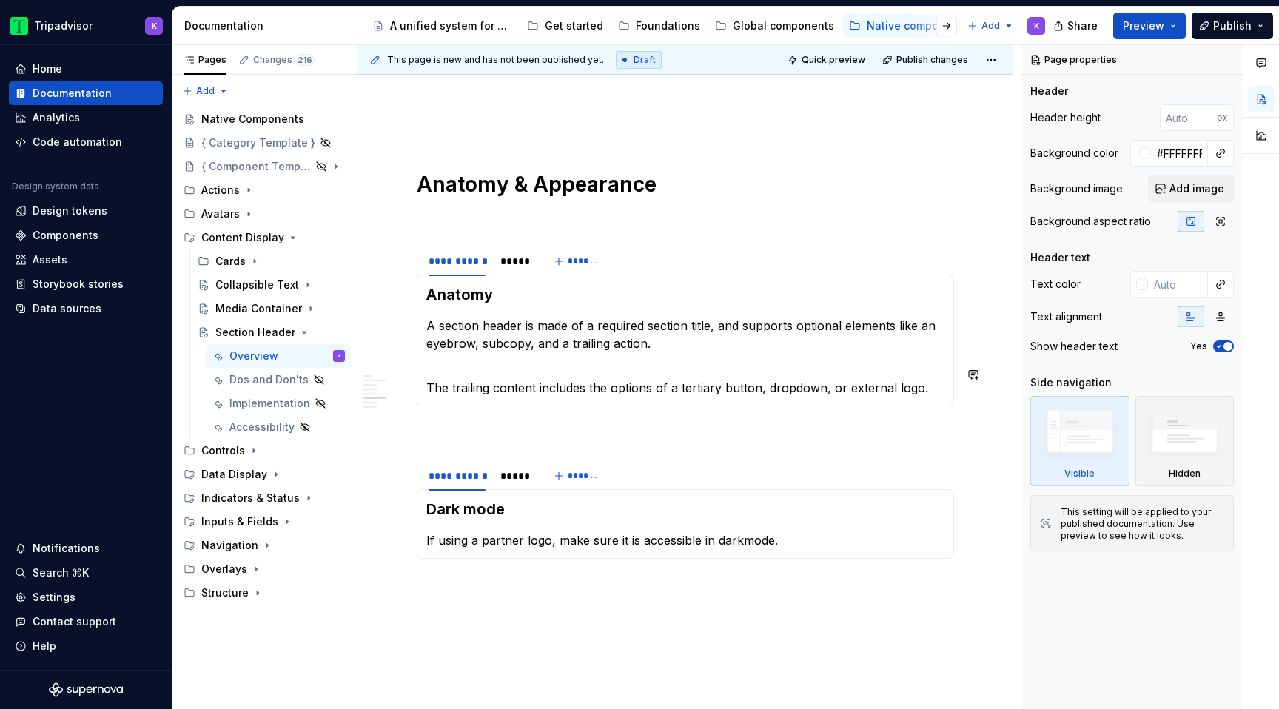
scroll to position [1445, 0]
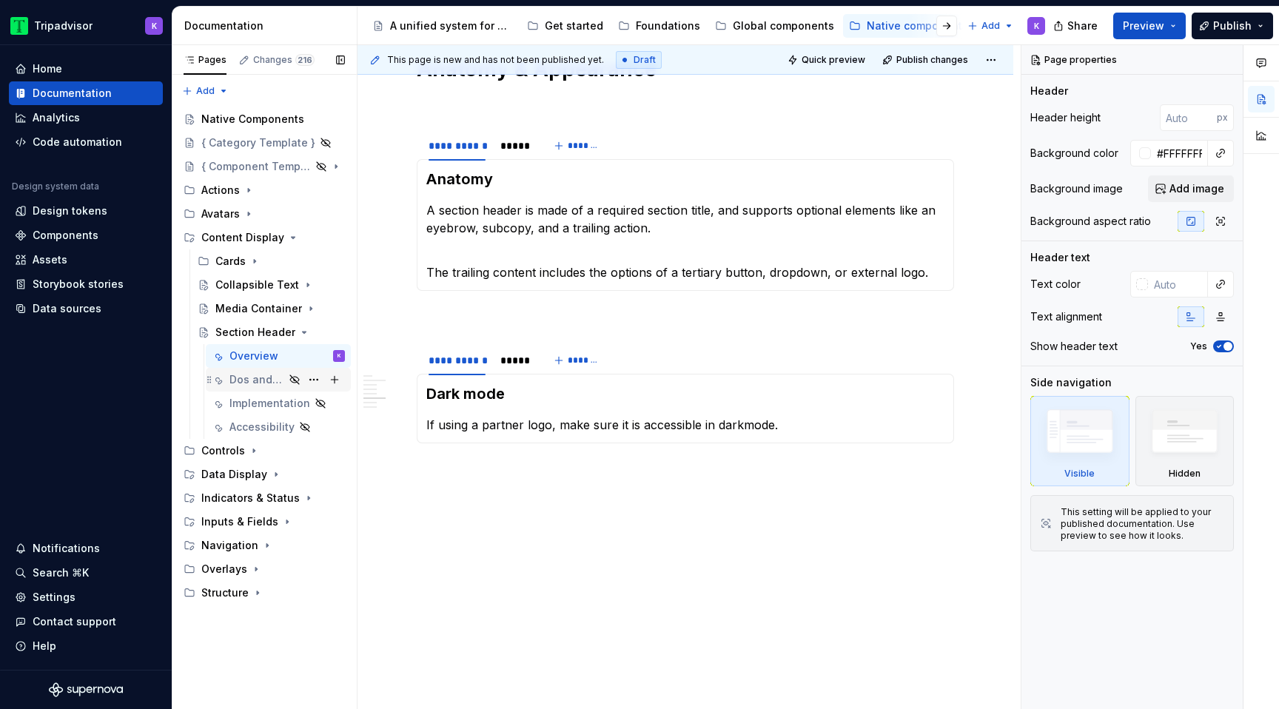
click at [245, 380] on div "Dos and Don'ts" at bounding box center [256, 379] width 55 height 15
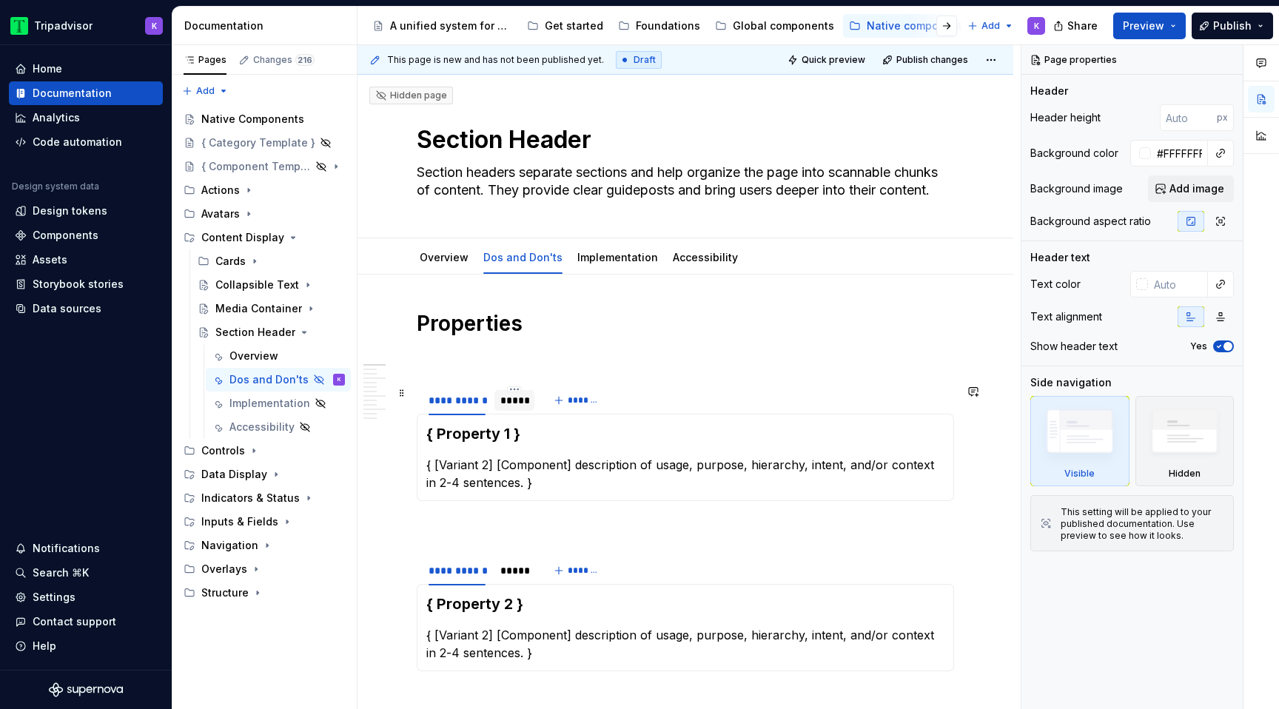
click at [514, 402] on div "*****" at bounding box center [514, 400] width 28 height 15
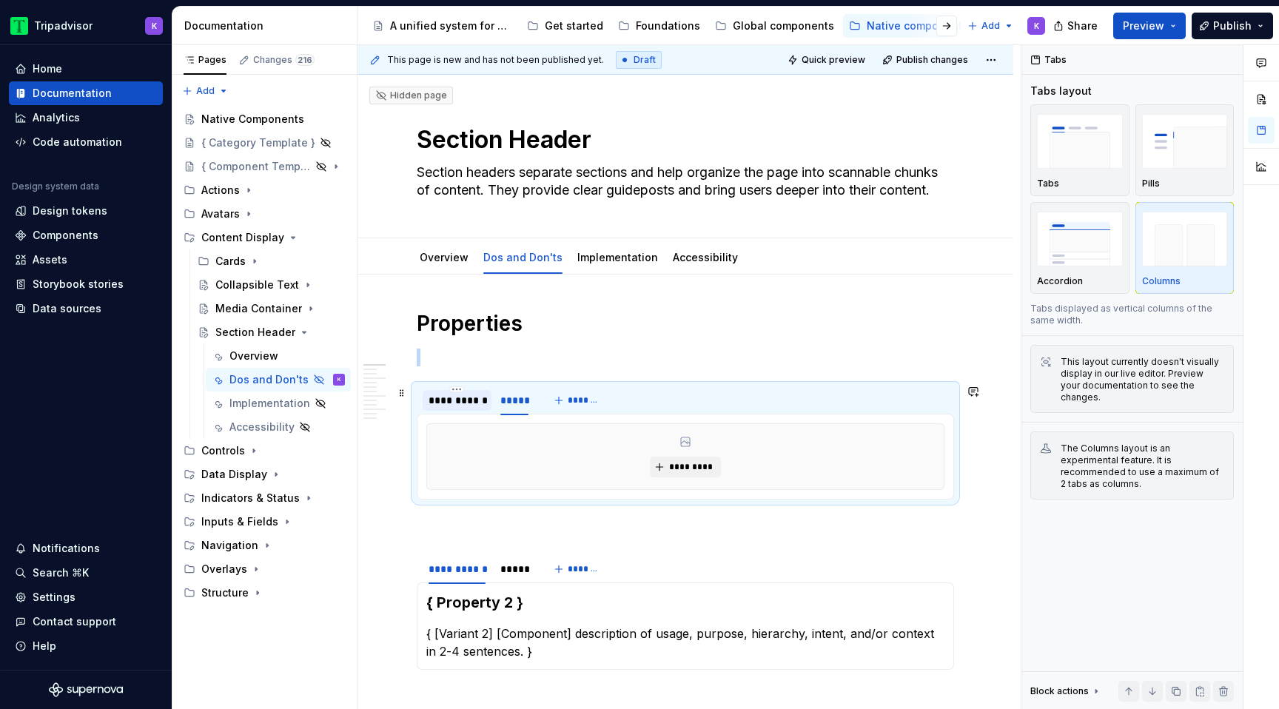
click at [480, 400] on div "**********" at bounding box center [457, 400] width 57 height 15
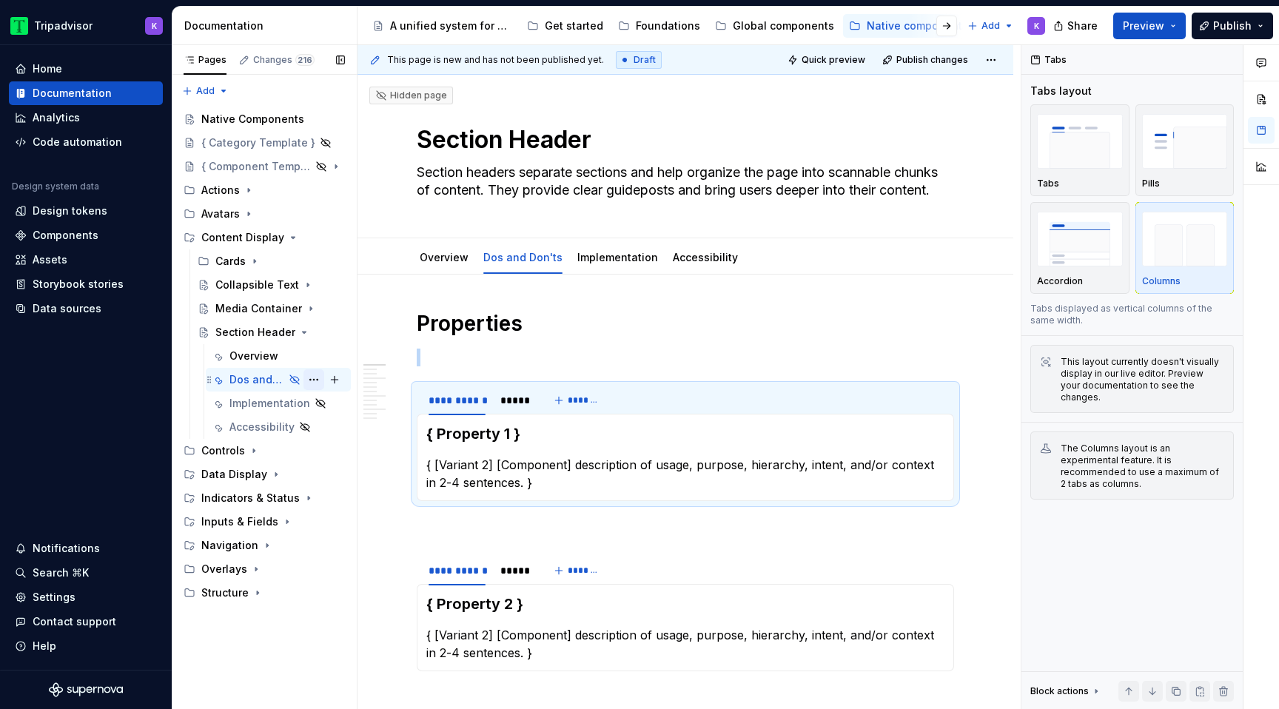
click at [319, 380] on button "Page tree" at bounding box center [313, 379] width 21 height 21
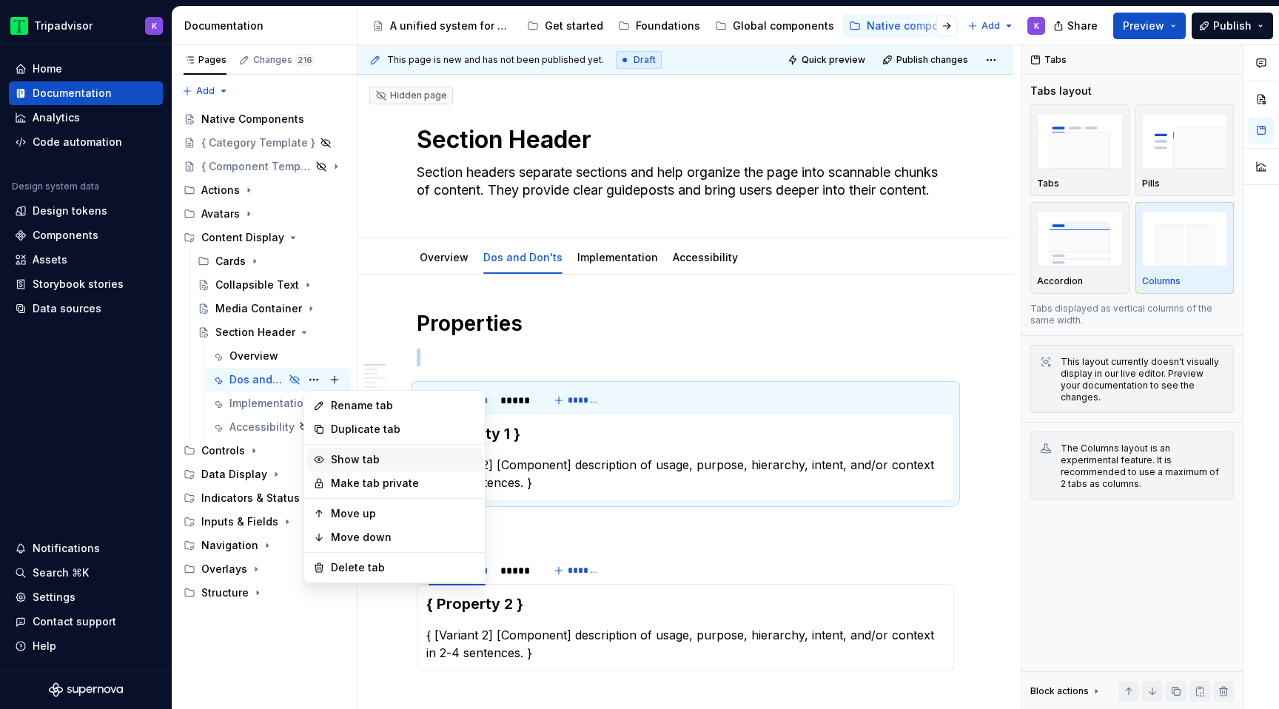
click at [361, 459] on div "Show tab" at bounding box center [403, 459] width 145 height 15
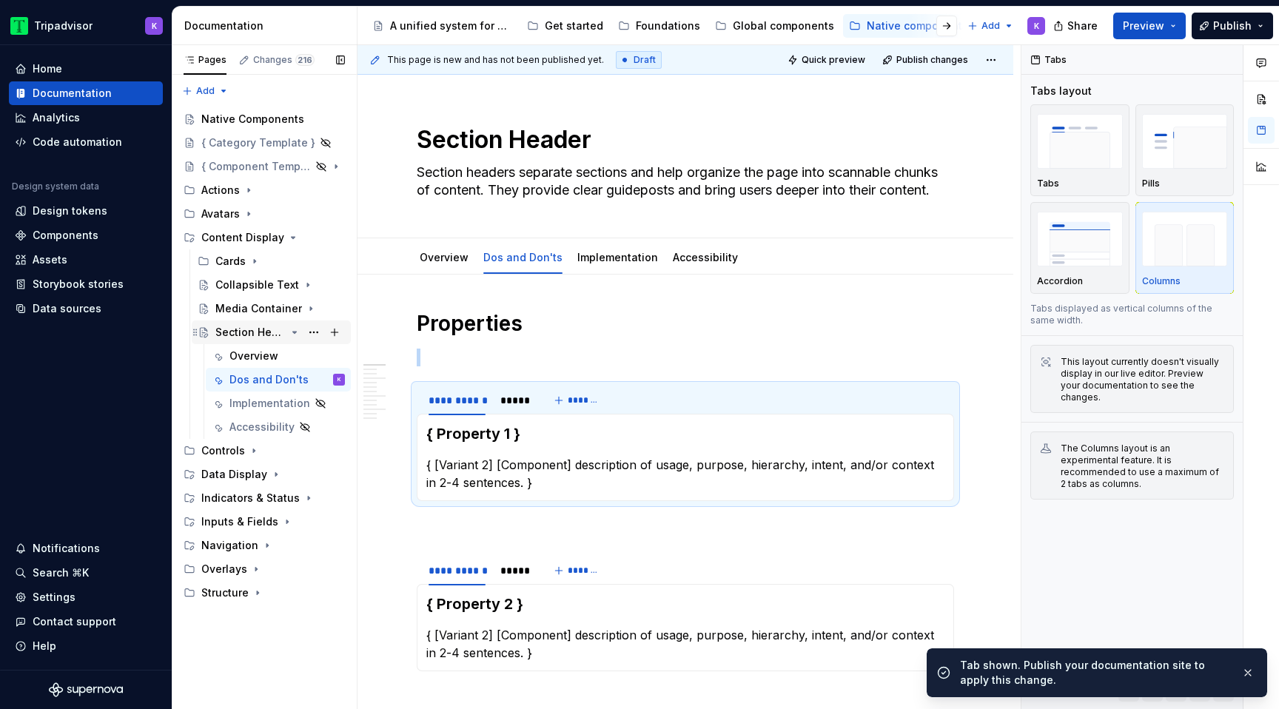
click at [292, 334] on icon "Page tree" at bounding box center [295, 332] width 12 height 12
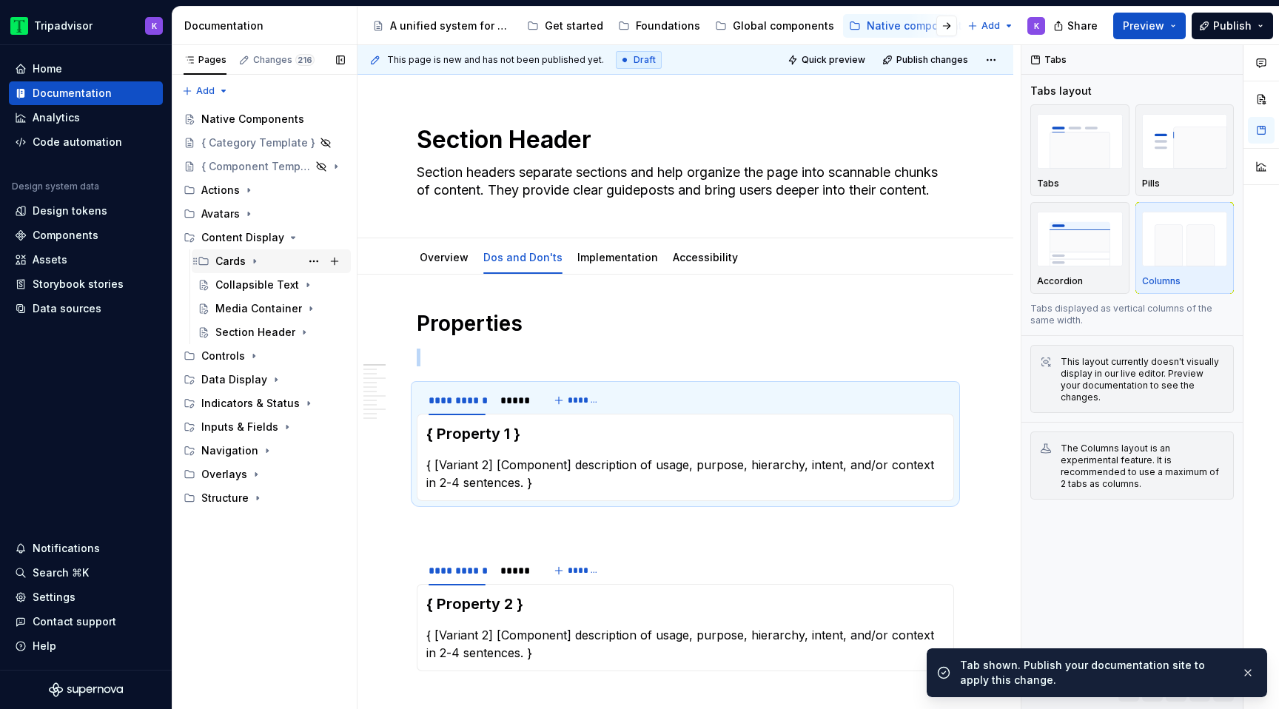
click at [253, 258] on icon "Page tree" at bounding box center [255, 261] width 12 height 12
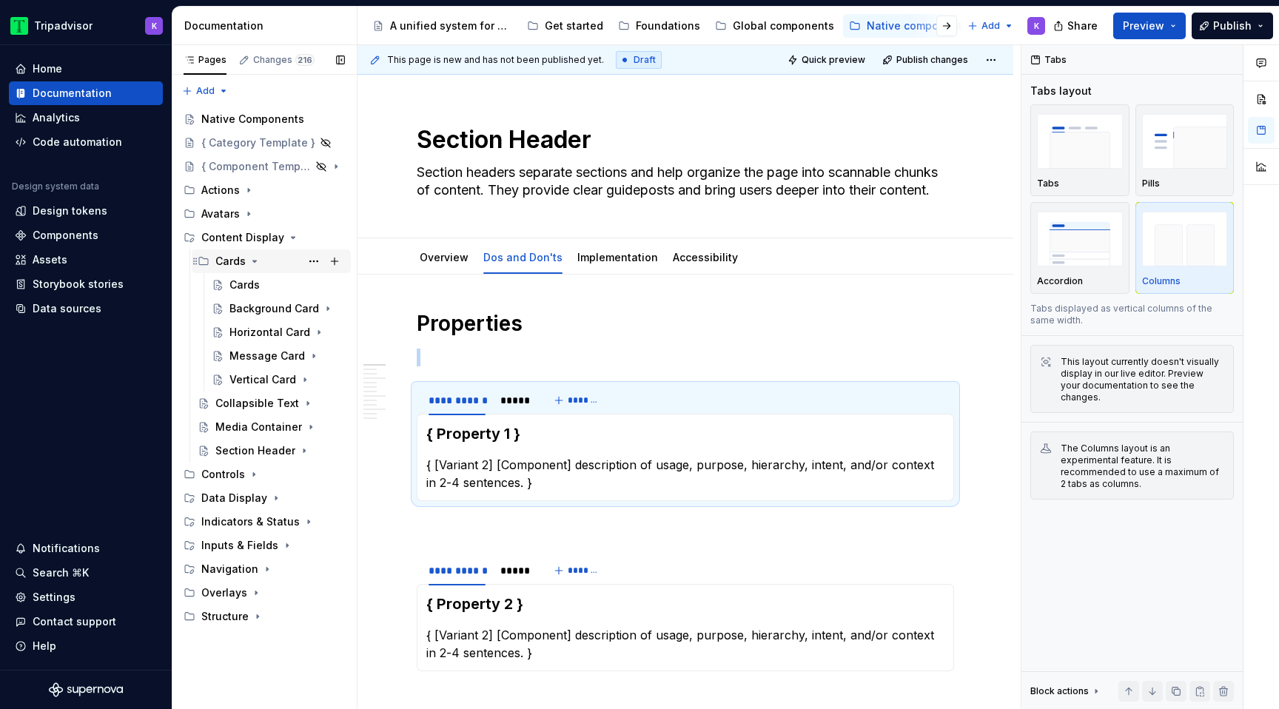
click at [252, 258] on icon "Page tree" at bounding box center [255, 261] width 12 height 12
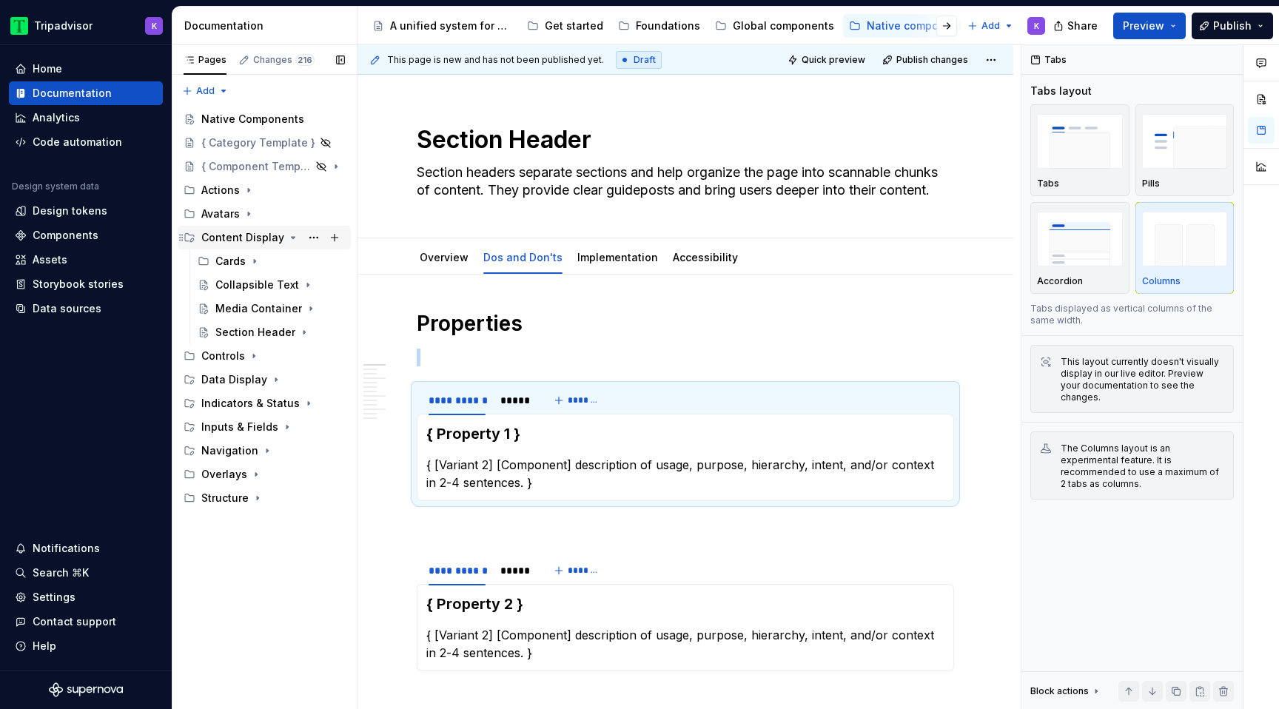
click at [287, 238] on icon "Page tree" at bounding box center [293, 238] width 12 height 12
click at [457, 264] on div "Overview" at bounding box center [444, 257] width 49 height 15
click at [449, 263] on link "Overview" at bounding box center [444, 257] width 49 height 13
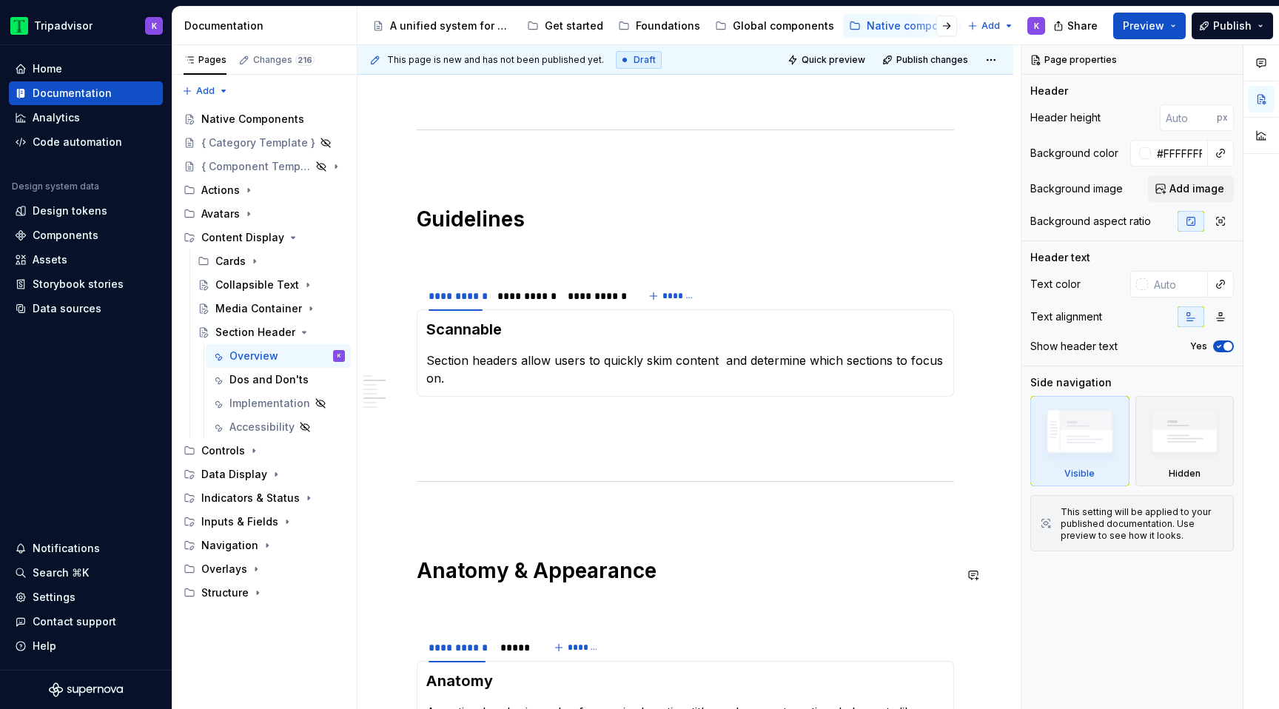
scroll to position [1286, 0]
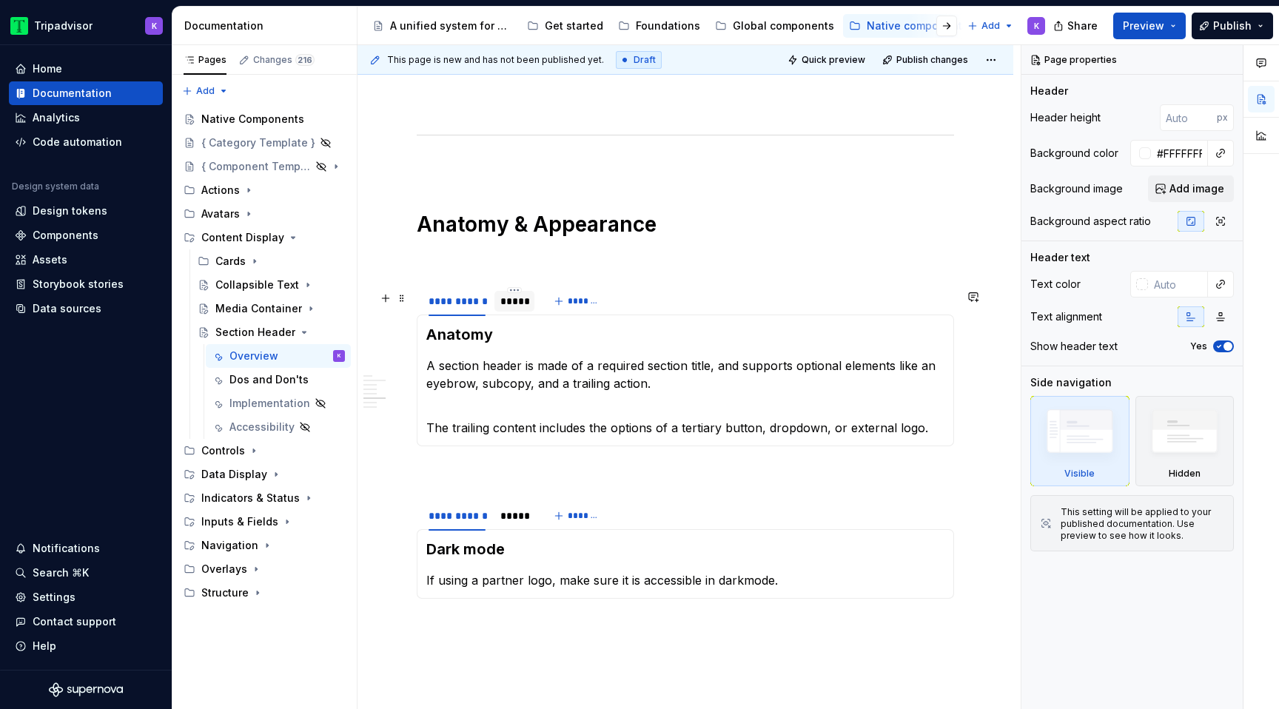
click at [528, 309] on div "*****" at bounding box center [514, 301] width 28 height 15
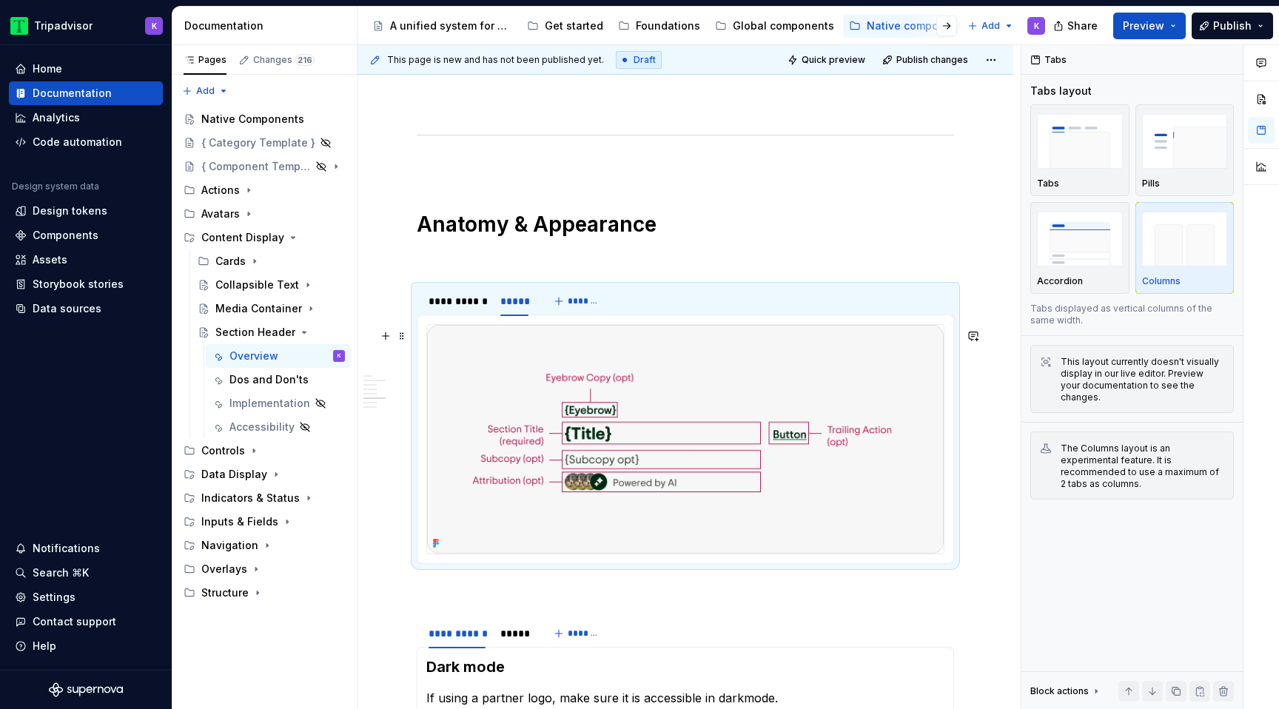
click at [602, 449] on img at bounding box center [685, 439] width 517 height 229
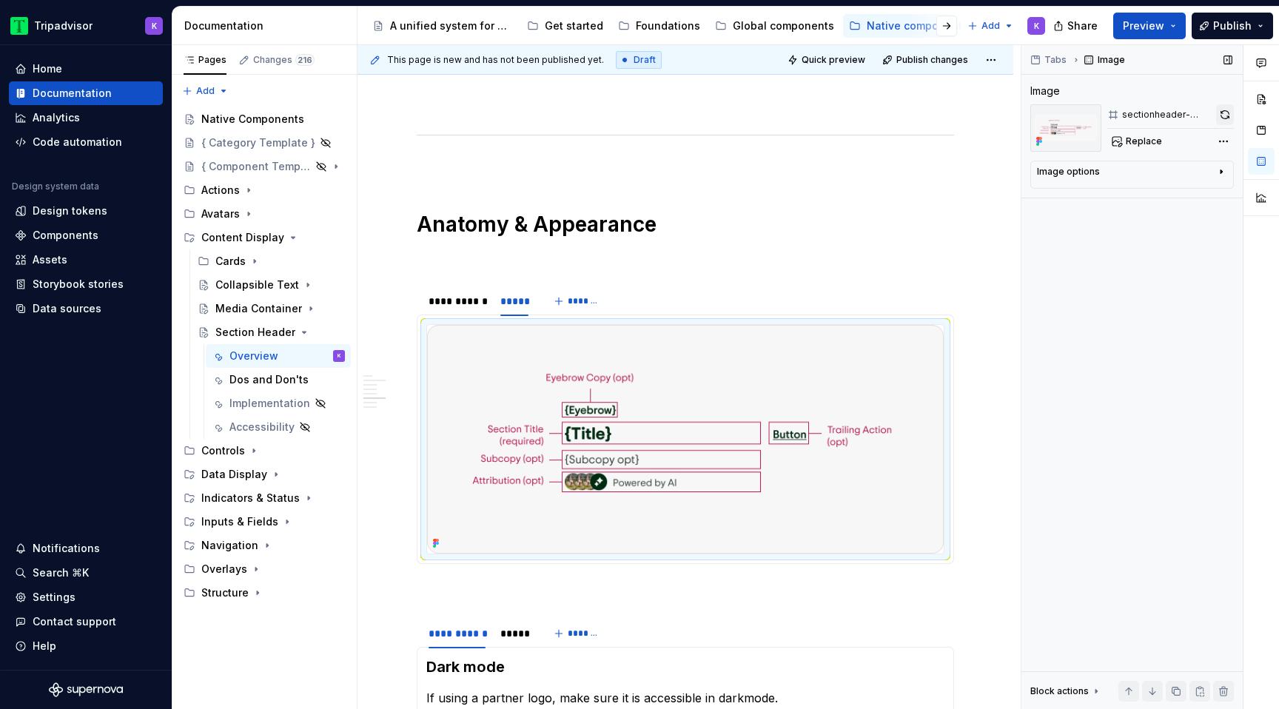
click at [1220, 118] on button "button" at bounding box center [1225, 114] width 18 height 21
type textarea "*"
